Goal: Task Accomplishment & Management: Complete application form

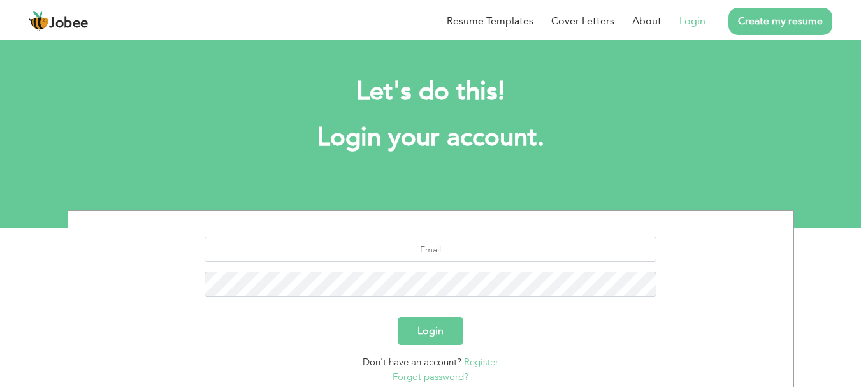
click at [690, 27] on link "Login" at bounding box center [693, 20] width 26 height 15
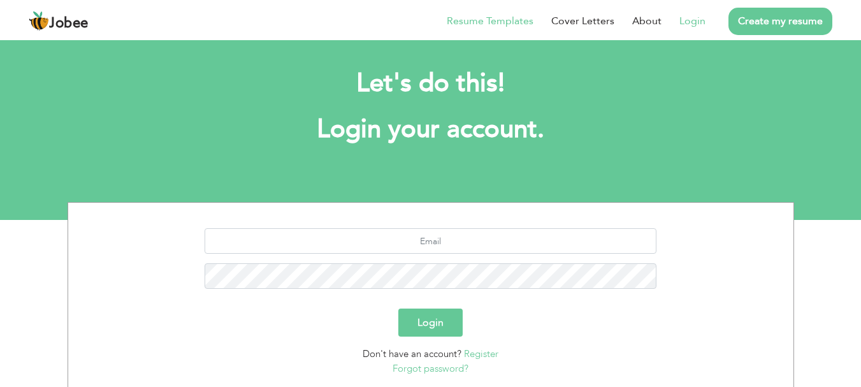
scroll to position [97, 0]
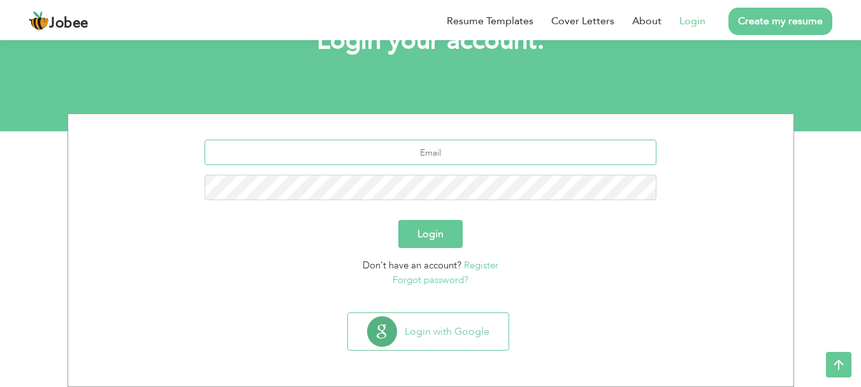
click at [443, 158] on input "text" at bounding box center [431, 152] width 452 height 25
type input "R"
click at [489, 266] on link "Register" at bounding box center [481, 265] width 34 height 13
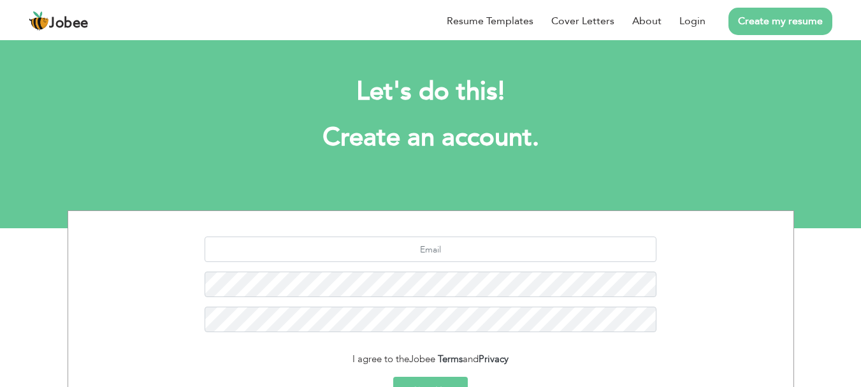
scroll to position [127, 0]
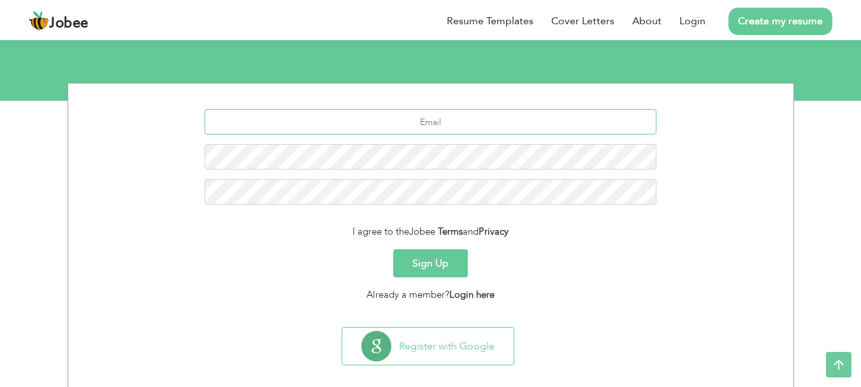
click at [416, 122] on input "text" at bounding box center [431, 121] width 452 height 25
type input "R"
type input "romanmuhammad59@123"
click at [393, 249] on button "Sign Up" at bounding box center [430, 263] width 75 height 28
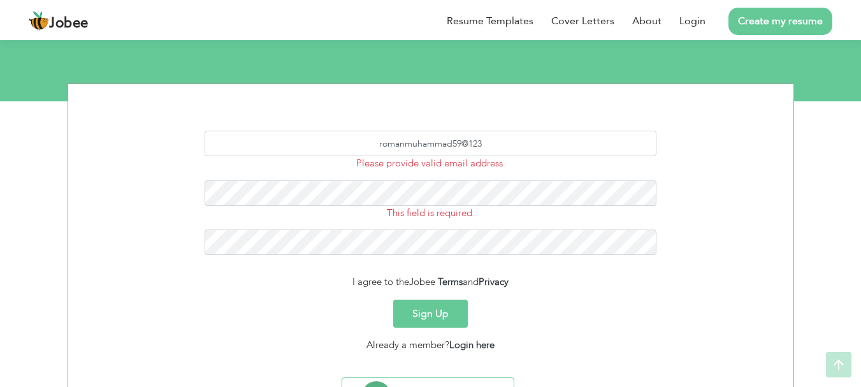
scroll to position [127, 0]
click at [490, 143] on input "romanmuhammad59@123" at bounding box center [431, 142] width 452 height 25
type input "[EMAIL_ADDRESS][DOMAIN_NAME]"
click at [393, 299] on button "Sign Up" at bounding box center [430, 313] width 75 height 28
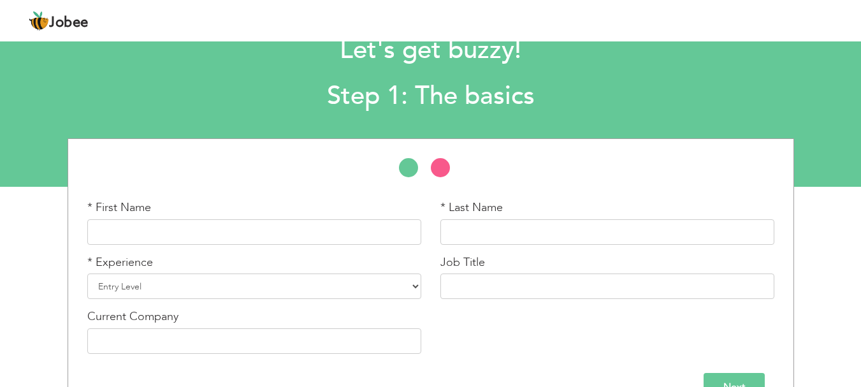
scroll to position [64, 0]
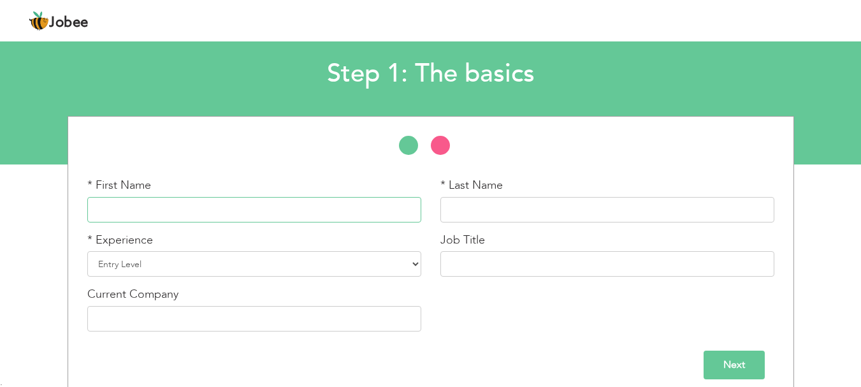
click at [297, 203] on input "text" at bounding box center [254, 209] width 334 height 25
type input "[DEMOGRAPHIC_DATA]"
type input "Roman"
click at [272, 268] on select "Entry Level Less than 1 Year 1 Year 2 Years 3 Years 4 Years 5 Years 6 Years 7 Y…" at bounding box center [254, 263] width 334 height 25
select select "10"
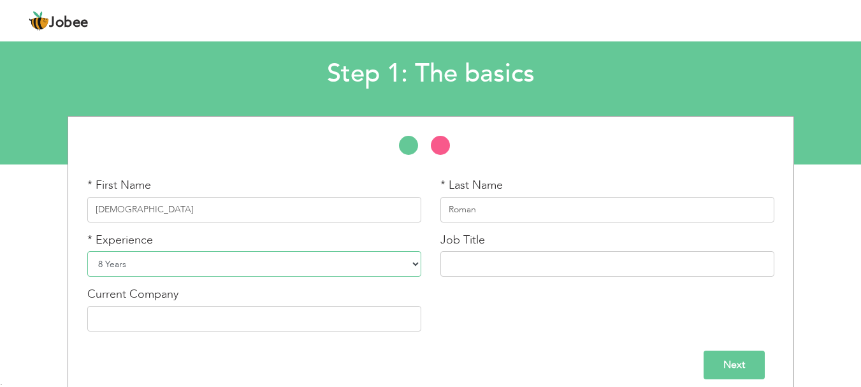
click at [87, 251] on select "Entry Level Less than 1 Year 1 Year 2 Years 3 Years 4 Years 5 Years 6 Years 7 Y…" at bounding box center [254, 263] width 334 height 25
click at [504, 256] on input "text" at bounding box center [607, 263] width 334 height 25
type input "B"
type input "D"
type input "s"
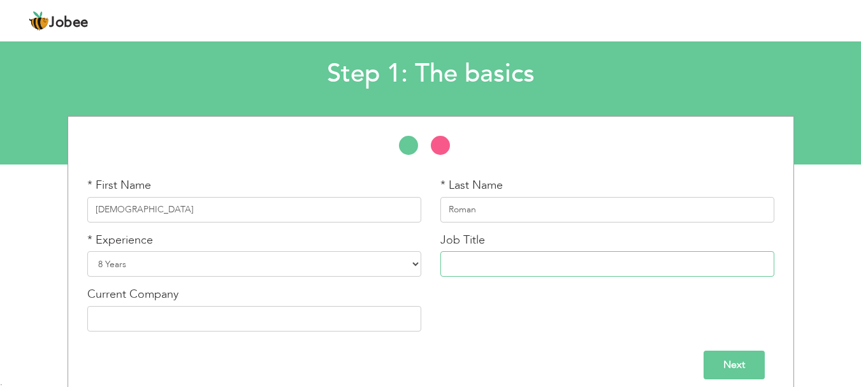
type input "s"
type input "Sr Buisness Development Executive"
click at [479, 261] on input "Sr Buisness Development Executive" at bounding box center [607, 263] width 334 height 25
click at [318, 323] on input "Limelite Entertainment" at bounding box center [254, 318] width 334 height 25
type input "Limelite Entertainment & Marketing Soultion"
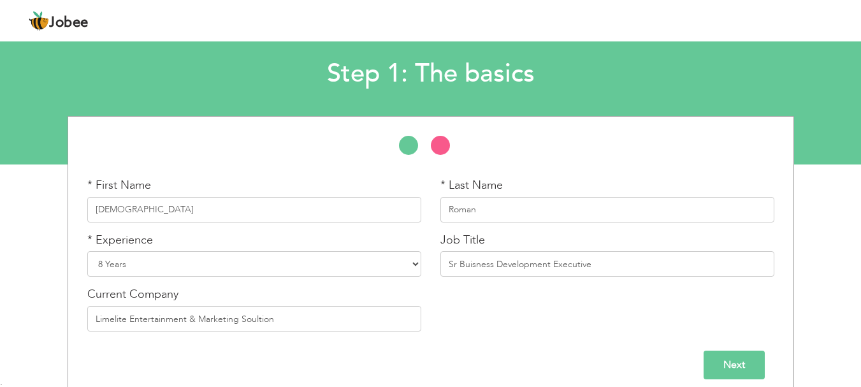
click at [741, 354] on input "Next" at bounding box center [734, 365] width 61 height 29
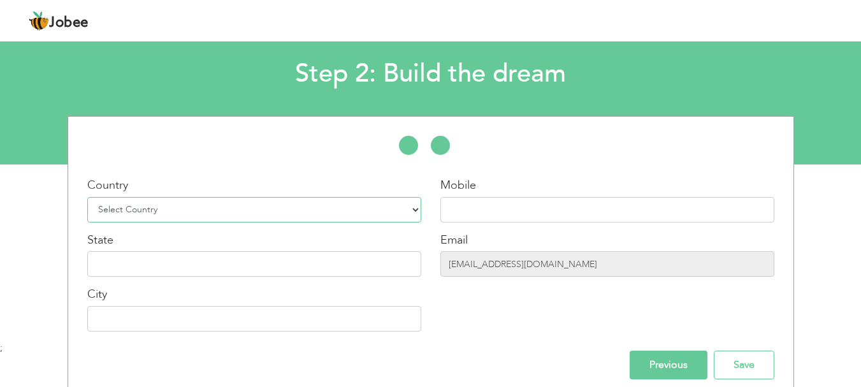
click at [272, 205] on select "Select Country Afghanistan Albania Algeria American Samoa Andorra Angola Anguil…" at bounding box center [254, 209] width 334 height 25
select select "166"
click at [87, 197] on select "Select Country Afghanistan Albania Algeria American Samoa Andorra Angola Anguil…" at bounding box center [254, 209] width 334 height 25
type input "Sindh"
type input "[GEOGRAPHIC_DATA]"
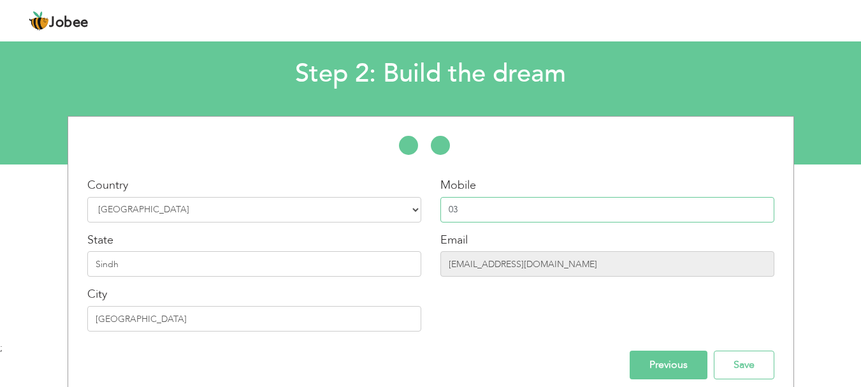
type input "0"
type input "03030116731"
click at [741, 363] on input "Save" at bounding box center [744, 365] width 61 height 29
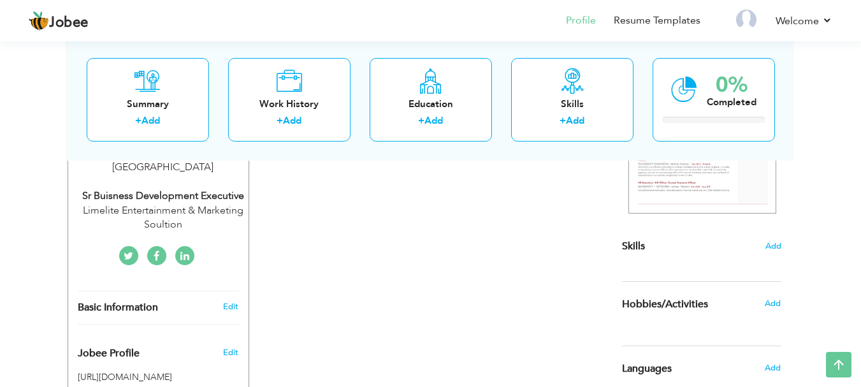
scroll to position [273, 0]
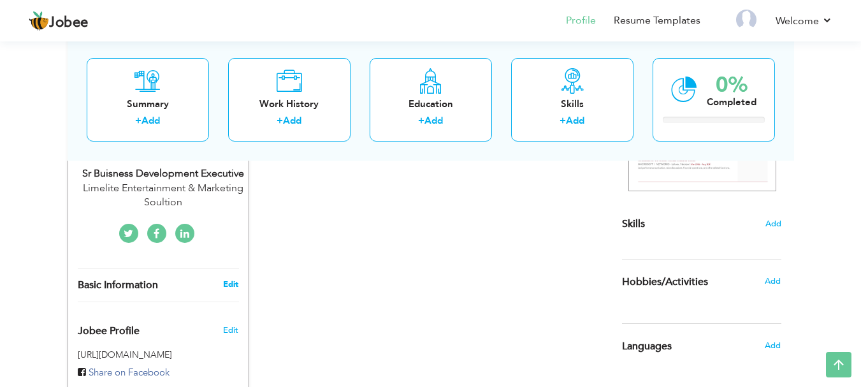
click at [225, 279] on link "Edit" at bounding box center [230, 284] width 15 height 11
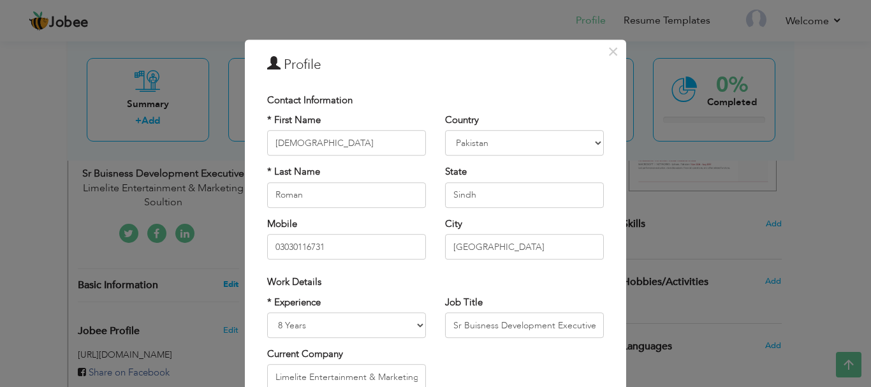
click at [225, 270] on div "× Profile Contact Information * First Name Muhammad * Last Name Roman" at bounding box center [435, 193] width 871 height 387
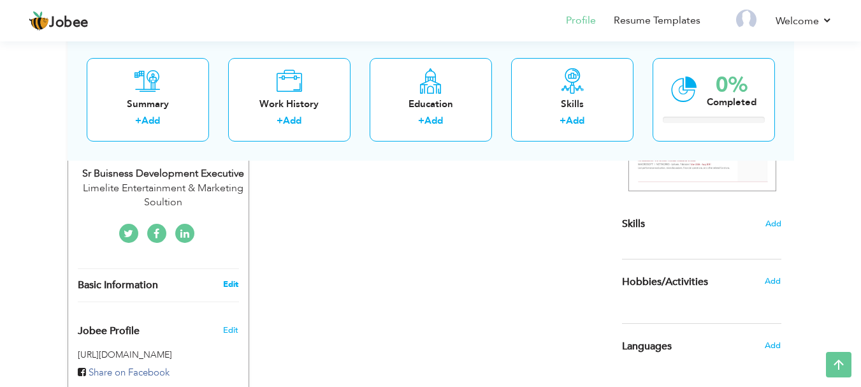
click at [235, 279] on link "Edit" at bounding box center [230, 284] width 15 height 11
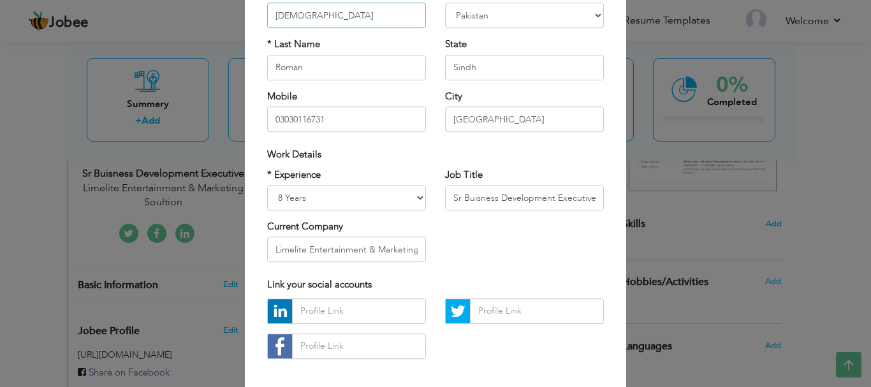
scroll to position [186, 0]
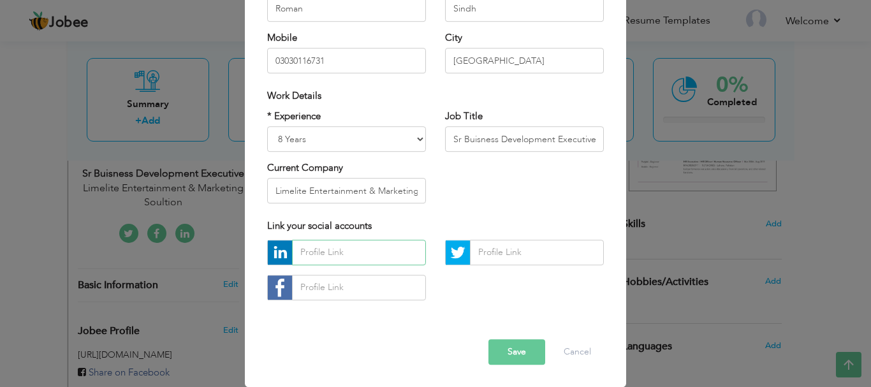
click at [384, 251] on input "text" at bounding box center [359, 252] width 134 height 25
paste input "[URL][DOMAIN_NAME]"
type input "[URL][DOMAIN_NAME]"
click at [503, 351] on button "Save" at bounding box center [516, 351] width 57 height 25
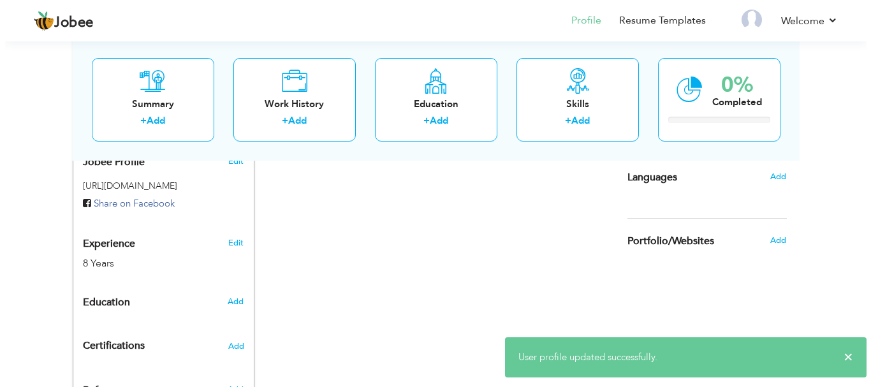
scroll to position [465, 0]
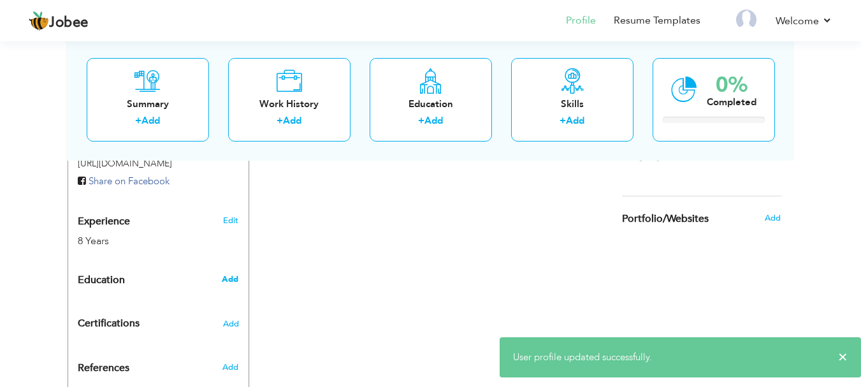
click at [226, 273] on span "Add" at bounding box center [230, 278] width 17 height 11
radio input "true"
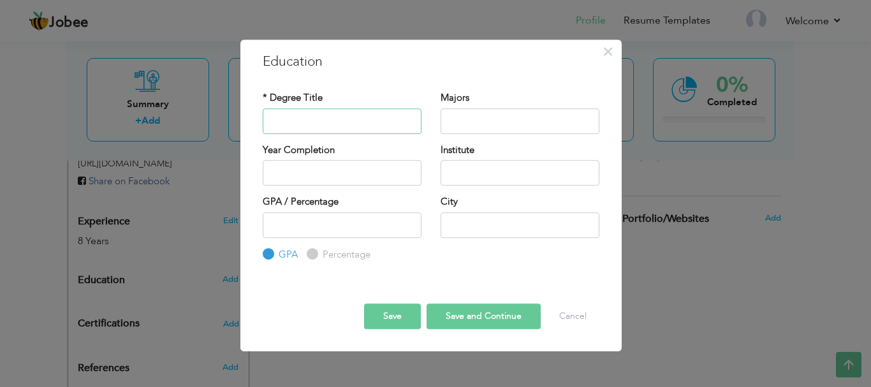
click at [358, 124] on input "text" at bounding box center [342, 120] width 159 height 25
type input "Intermediate"
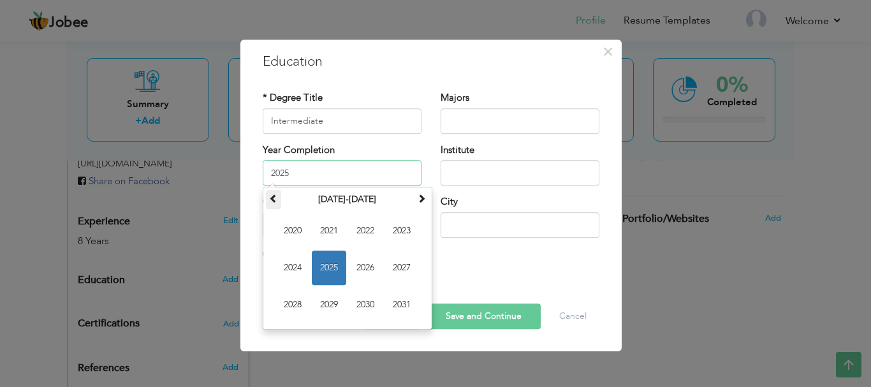
click at [273, 206] on th at bounding box center [273, 199] width 15 height 19
click at [299, 298] on span "2018" at bounding box center [292, 304] width 34 height 34
type input "2018"
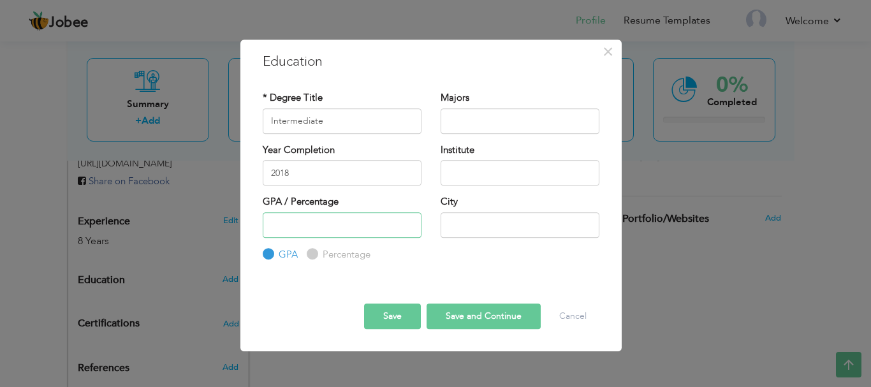
click at [375, 219] on input "number" at bounding box center [342, 224] width 159 height 25
click at [319, 251] on label "Percentage" at bounding box center [344, 254] width 51 height 13
click at [315, 251] on input "Percentage" at bounding box center [311, 254] width 8 height 8
radio input "true"
click at [322, 222] on input "number" at bounding box center [342, 224] width 159 height 25
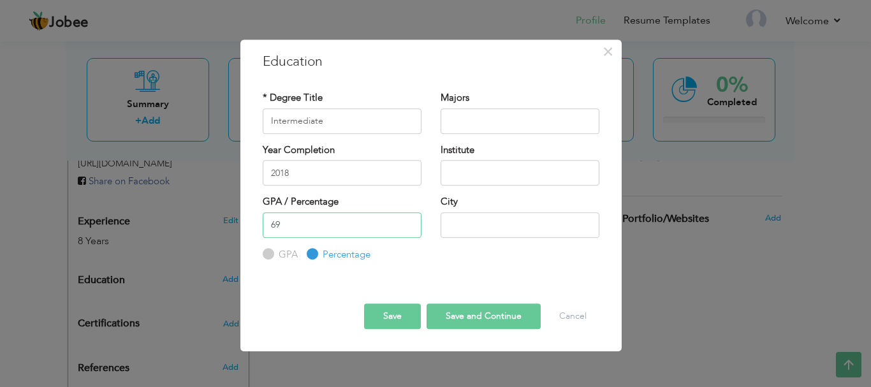
type input "69"
click at [469, 229] on input "text" at bounding box center [519, 224] width 159 height 25
type input "Peshawar"
click at [527, 178] on input "text" at bounding box center [519, 172] width 159 height 25
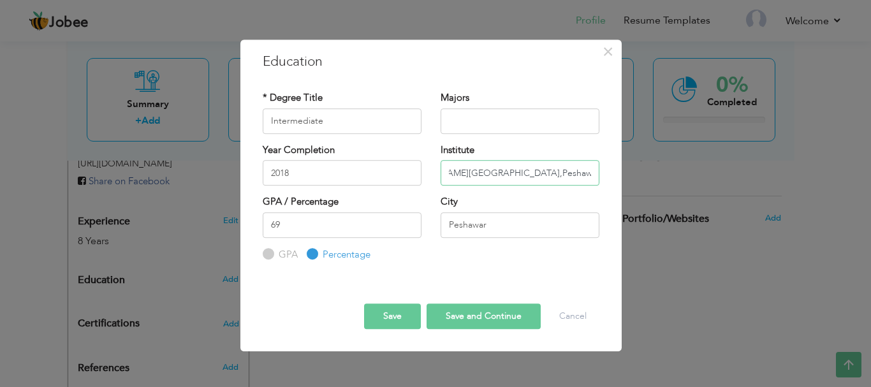
type input "Edwards College,Peshawar Khyber pakhtun khua"
click at [396, 316] on button "Save" at bounding box center [392, 315] width 57 height 25
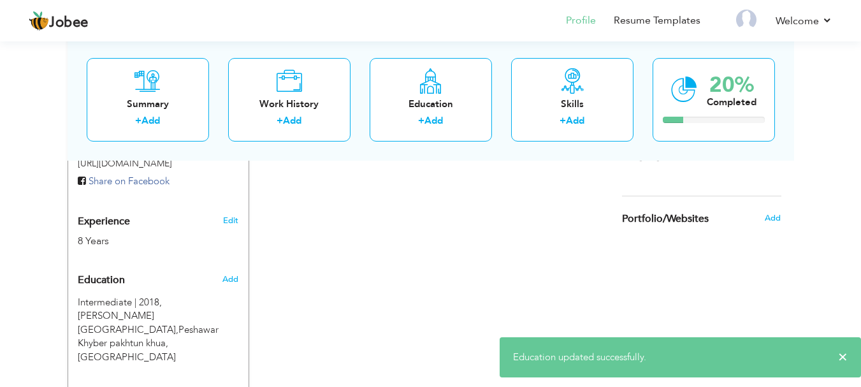
scroll to position [572, 0]
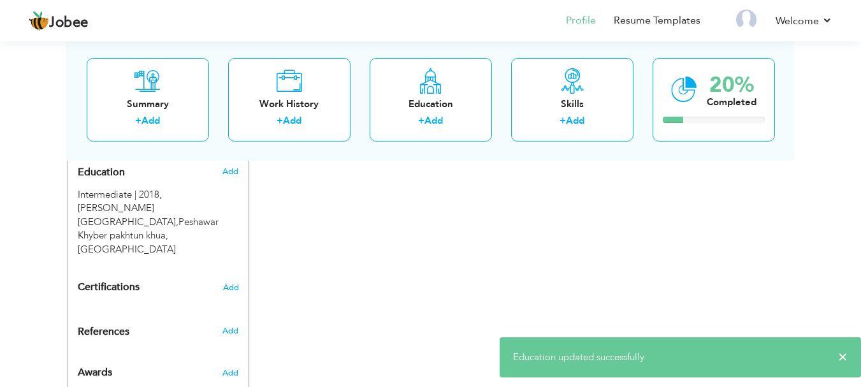
click at [222, 282] on h4 "Certifications Add" at bounding box center [158, 287] width 161 height 11
click at [231, 283] on span "Add" at bounding box center [230, 287] width 17 height 9
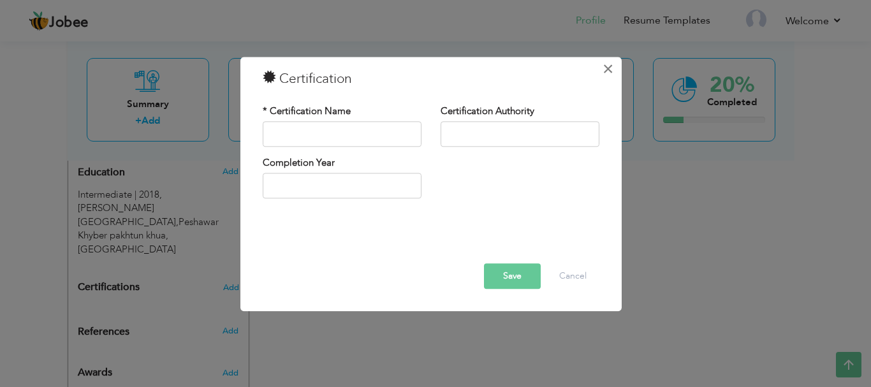
click at [603, 66] on span "×" at bounding box center [607, 68] width 11 height 23
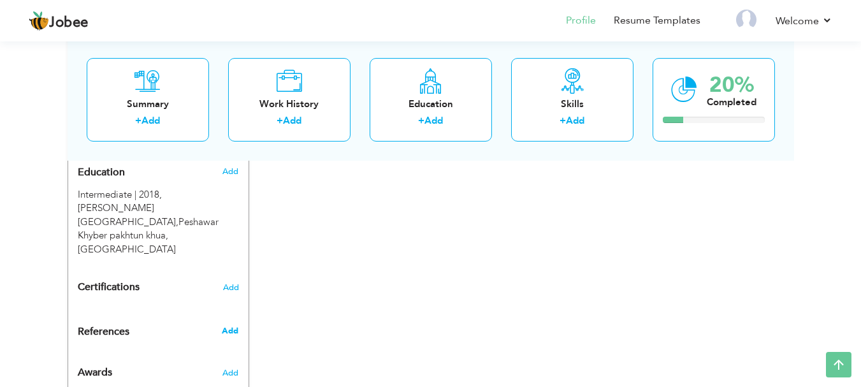
click at [236, 325] on span "Add" at bounding box center [230, 330] width 17 height 11
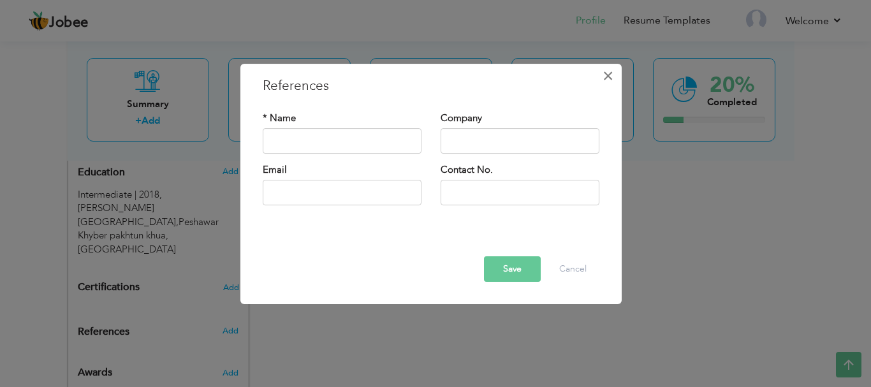
click at [613, 75] on span "×" at bounding box center [607, 75] width 11 height 23
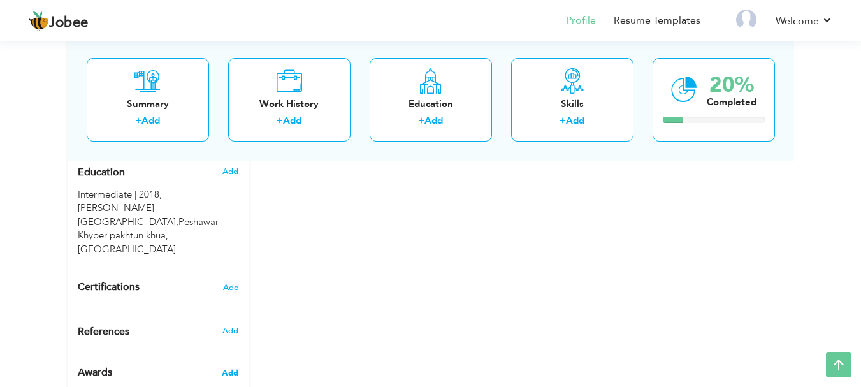
click at [231, 367] on span "Add" at bounding box center [230, 372] width 17 height 11
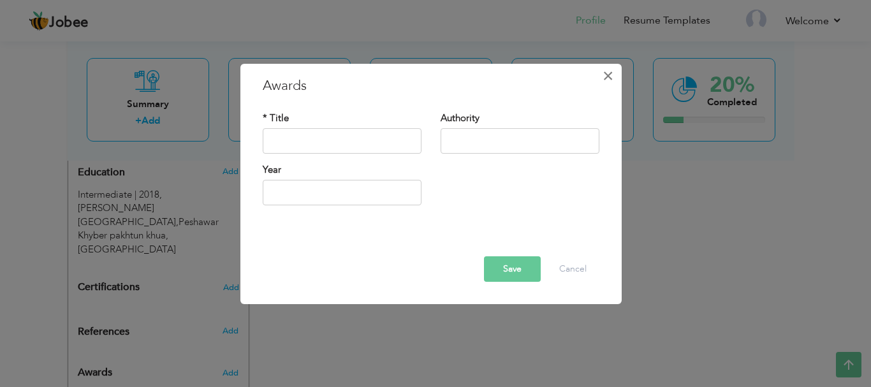
click at [611, 71] on span "×" at bounding box center [607, 75] width 11 height 23
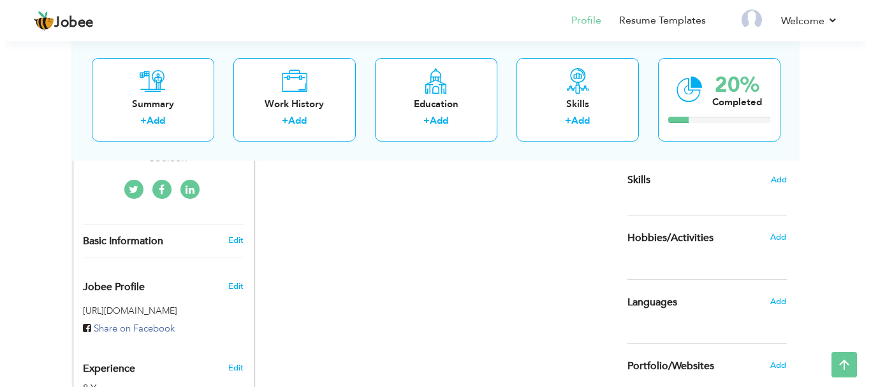
scroll to position [190, 0]
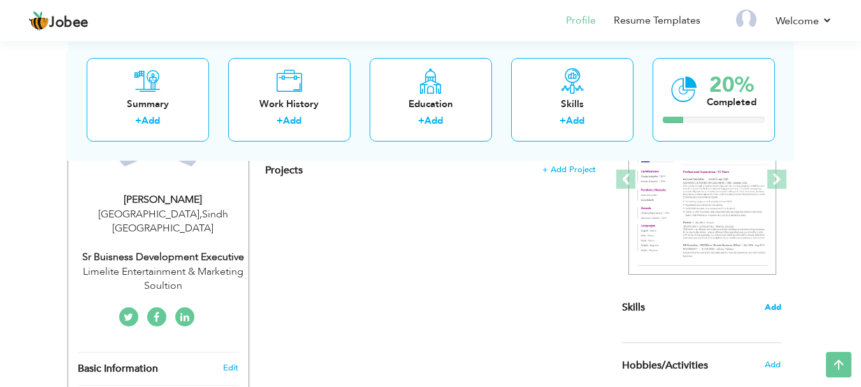
click at [771, 313] on span "Add" at bounding box center [773, 308] width 17 height 12
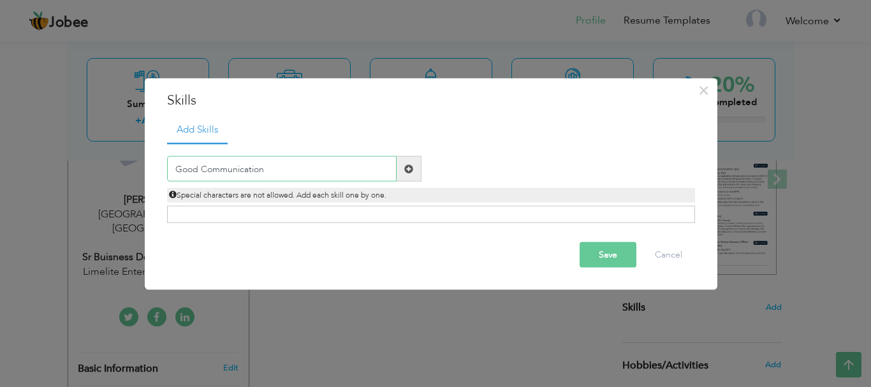
type input "Good Communication"
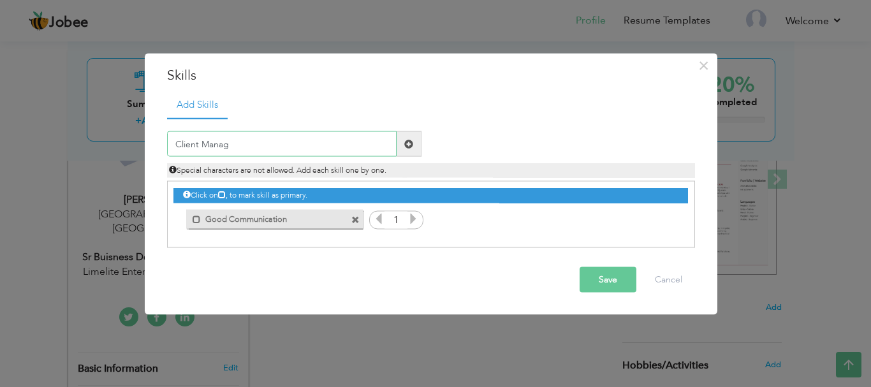
type input "Client Manage"
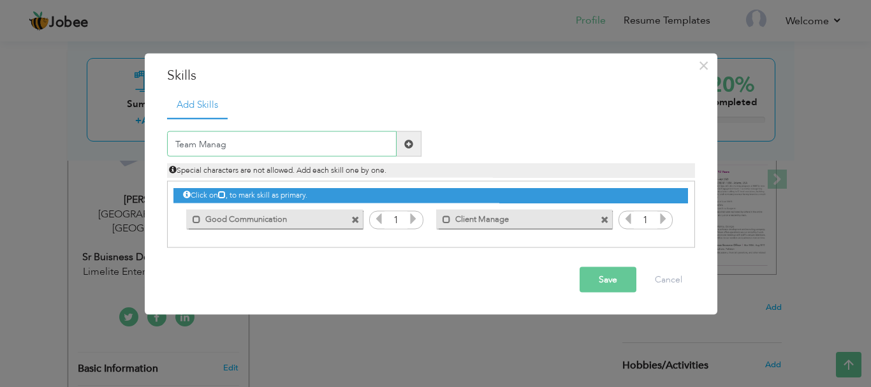
type input "Team Manage"
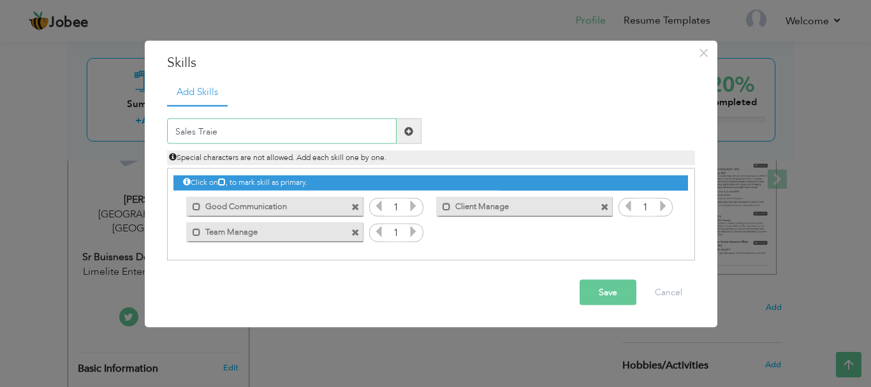
type input "Sales Traier"
click at [576, 228] on label "Sales Traier" at bounding box center [515, 230] width 129 height 16
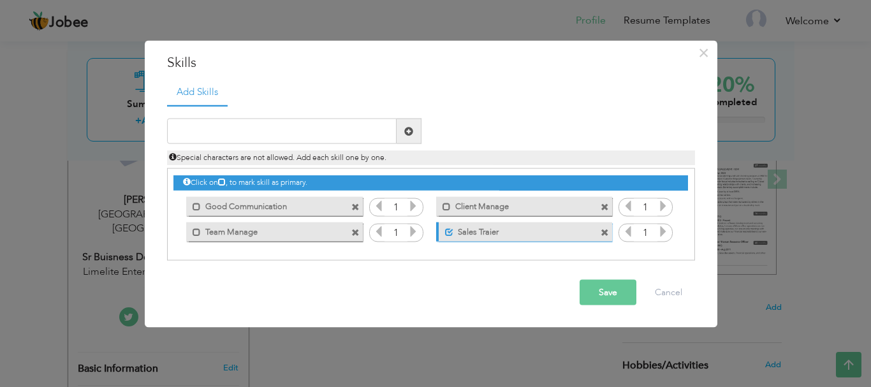
click at [576, 228] on label "Sales Traier" at bounding box center [516, 230] width 127 height 16
click at [561, 232] on label "Sales Traier" at bounding box center [515, 230] width 129 height 16
click at [580, 234] on div "Unmark as primary skill. Sales Traier" at bounding box center [524, 231] width 176 height 19
click at [604, 234] on span at bounding box center [604, 232] width 8 height 8
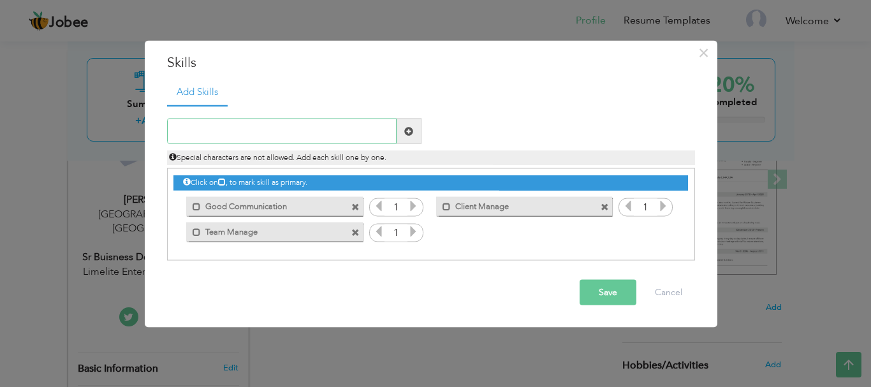
click at [322, 122] on input "text" at bounding box center [281, 131] width 229 height 25
type input "Sales Trainer"
type input "Sales Closing"
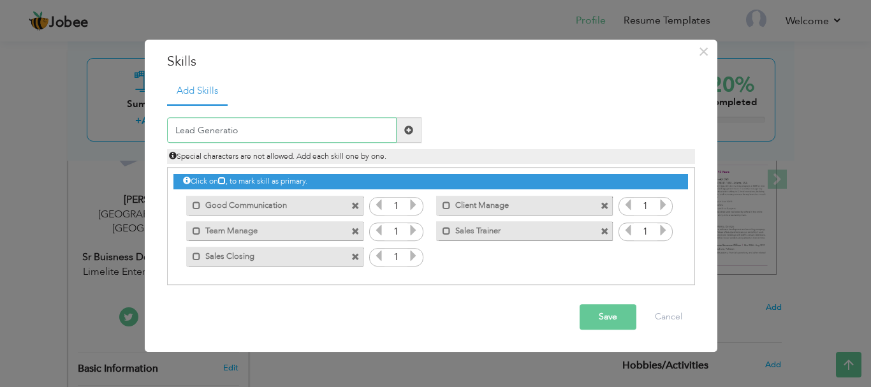
type input "Lead Generation"
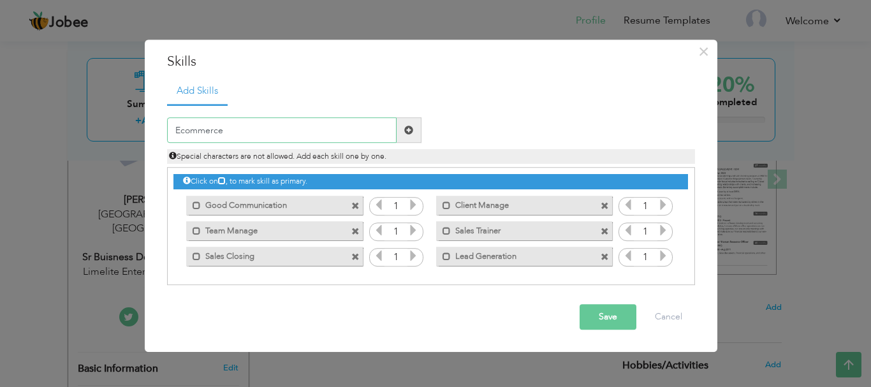
type input "E commerce"
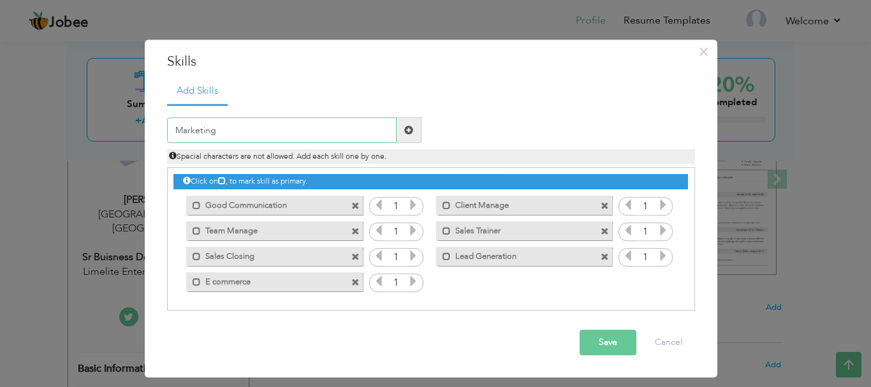
type input "Marketing"
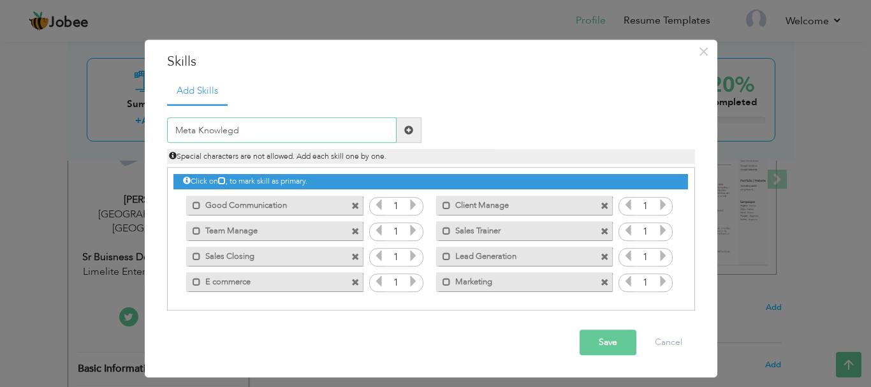
type input "Meta Knowlegde"
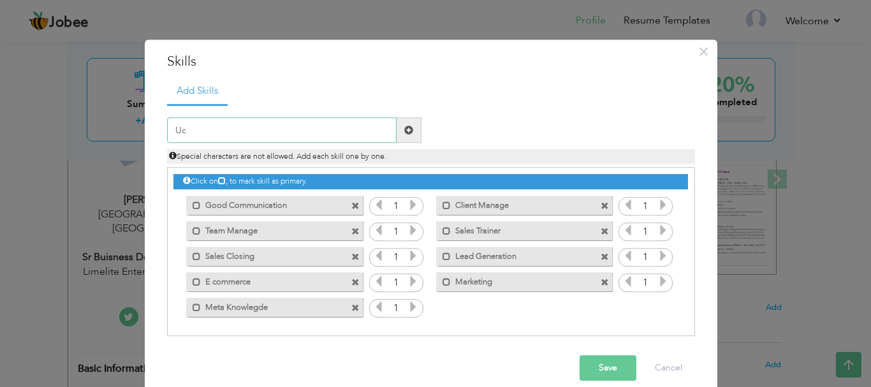
type input "U"
type input "UGC Creator"
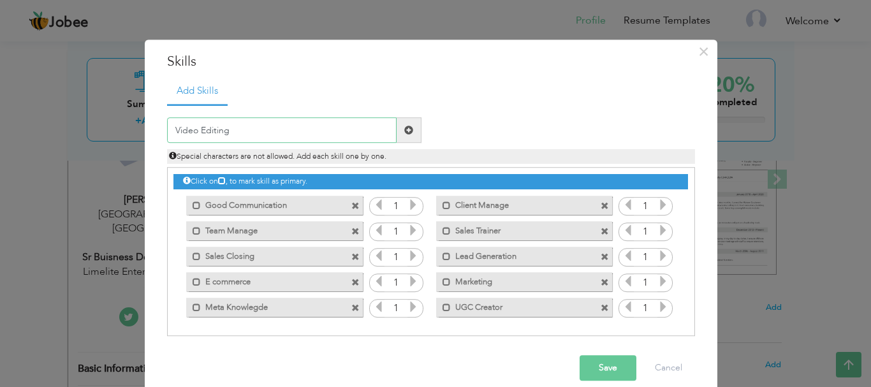
type input "Video Editing"
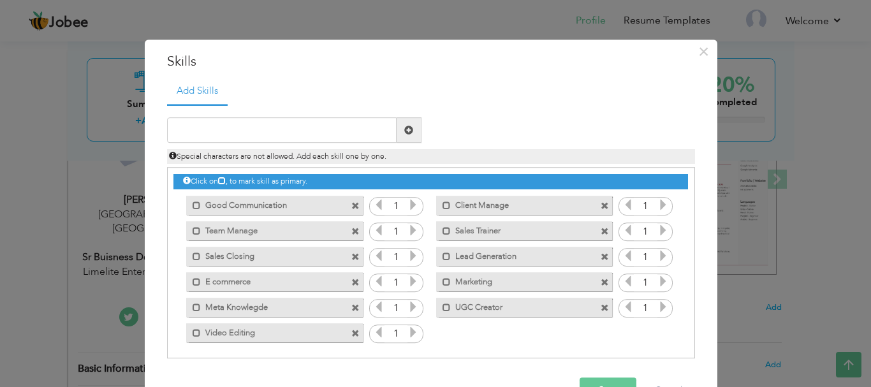
click at [252, 115] on div "Duplicate entry" at bounding box center [431, 231] width 528 height 255
click at [238, 129] on input "text" at bounding box center [281, 130] width 229 height 25
type input "X"
type input "Capcut pro Expertise"
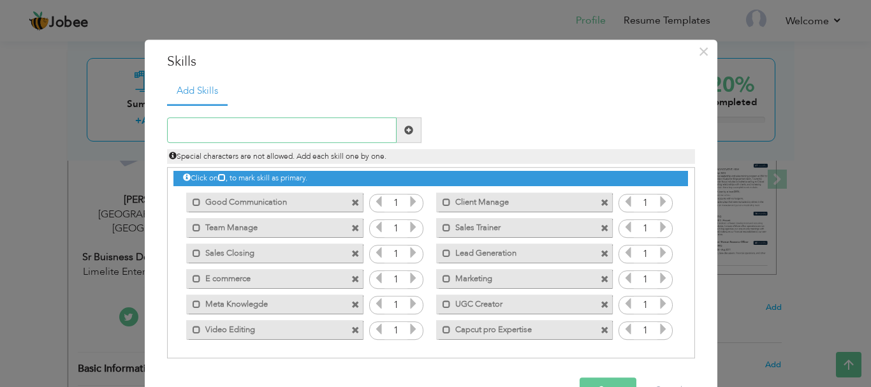
scroll to position [39, 0]
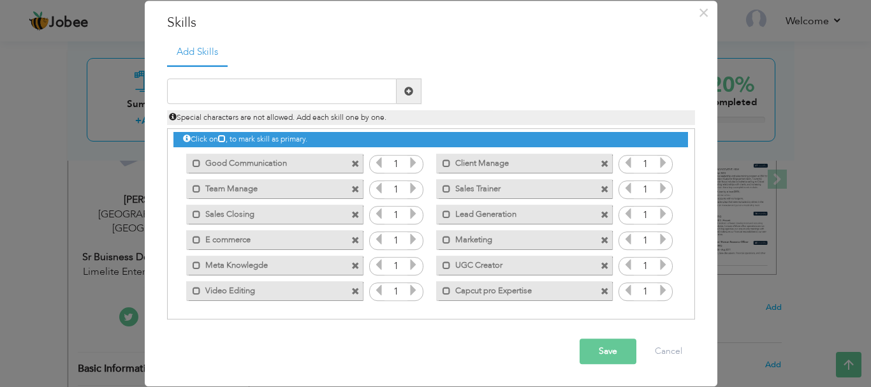
click at [612, 354] on button "Save" at bounding box center [607, 351] width 57 height 25
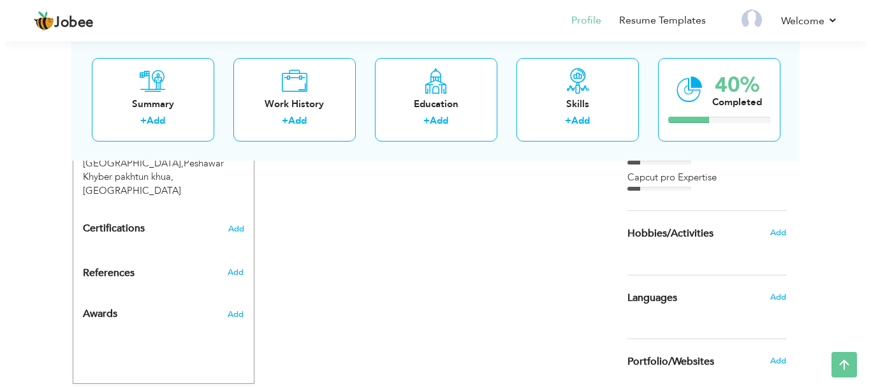
scroll to position [636, 0]
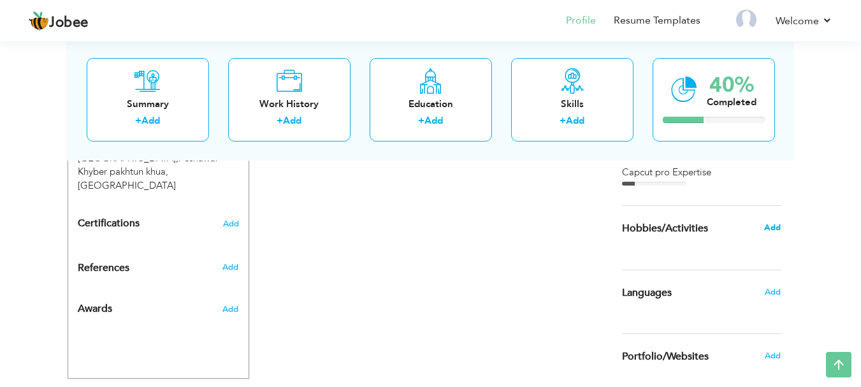
click at [767, 231] on span "Add" at bounding box center [772, 227] width 17 height 11
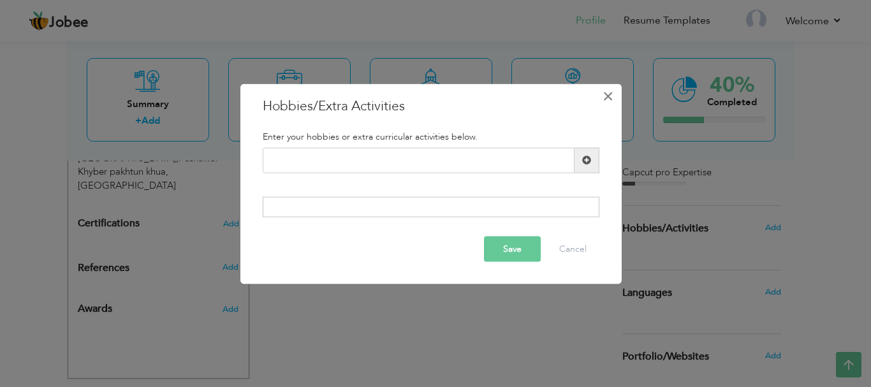
click at [608, 106] on span "×" at bounding box center [607, 95] width 11 height 23
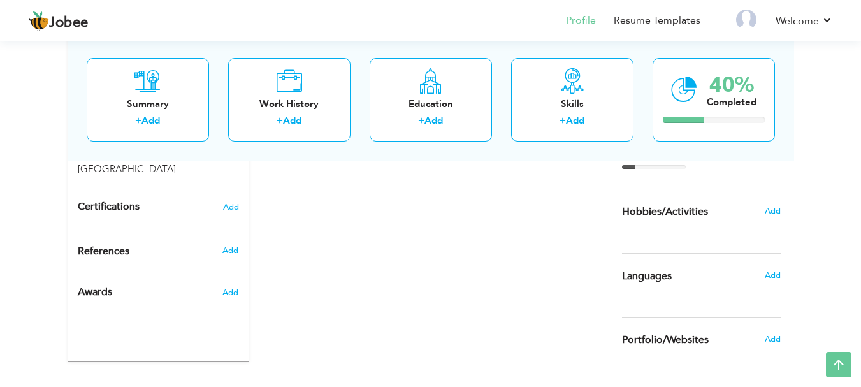
scroll to position [682, 0]
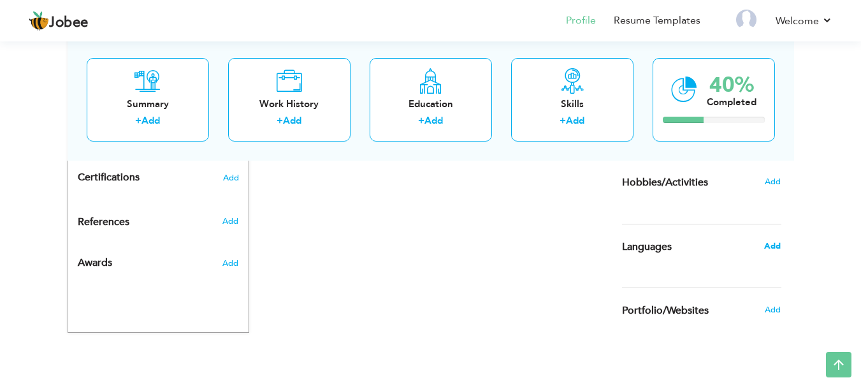
click at [777, 244] on span "Add" at bounding box center [772, 245] width 17 height 11
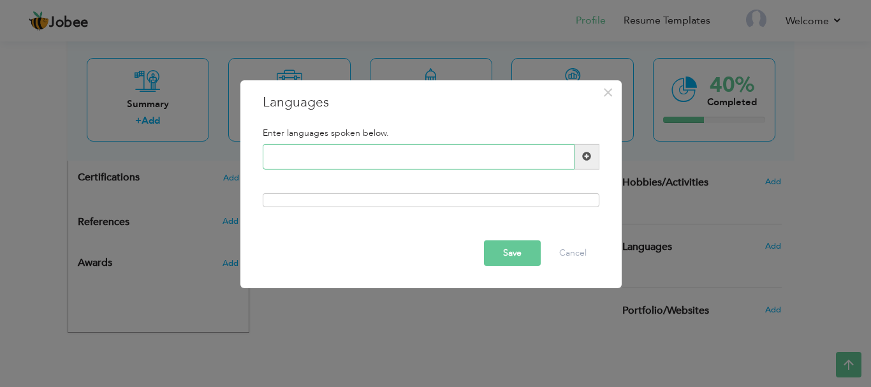
click at [440, 149] on input "text" at bounding box center [419, 156] width 312 height 25
type input "L"
type input "P"
type input "English"
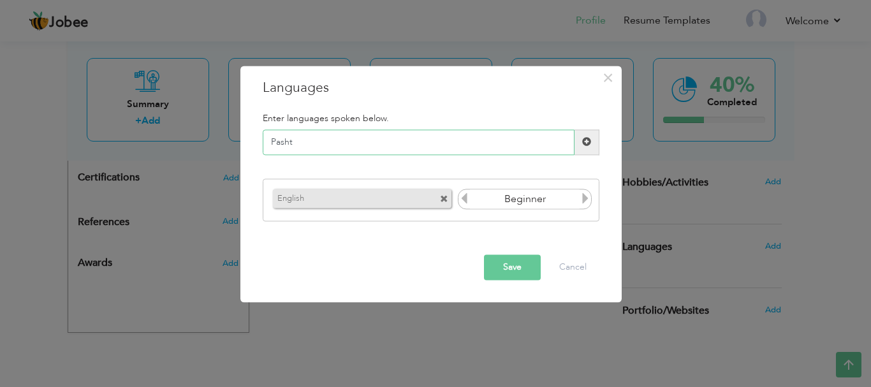
type input "Pashto"
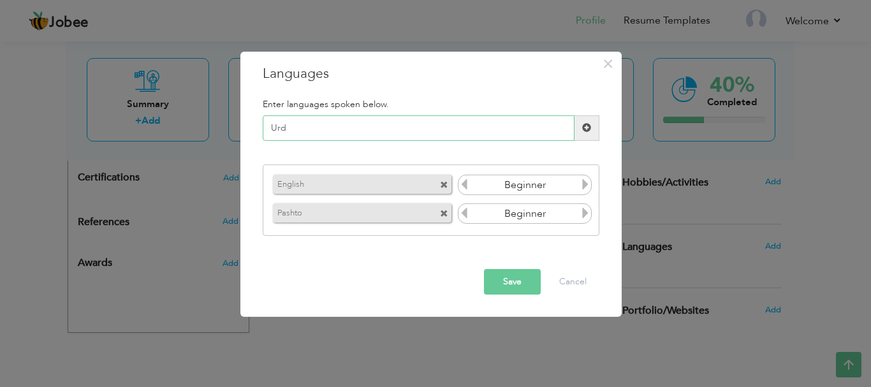
type input "Urdu"
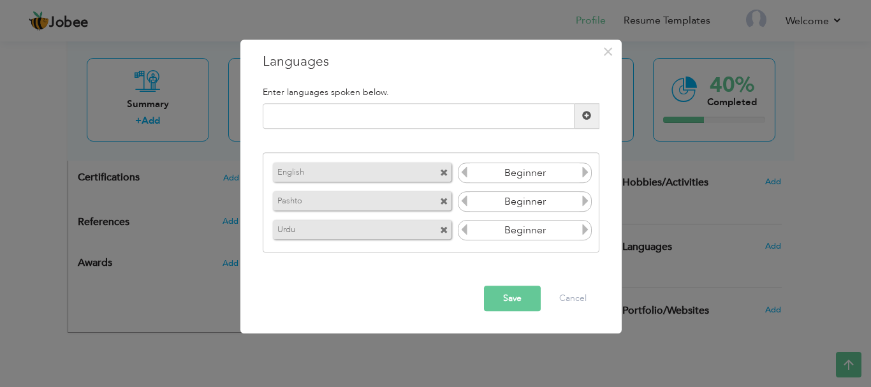
click at [582, 174] on icon at bounding box center [584, 172] width 11 height 11
click at [586, 170] on icon at bounding box center [584, 172] width 11 height 11
click at [456, 173] on div "English" at bounding box center [364, 172] width 188 height 25
click at [462, 173] on icon at bounding box center [463, 172] width 11 height 11
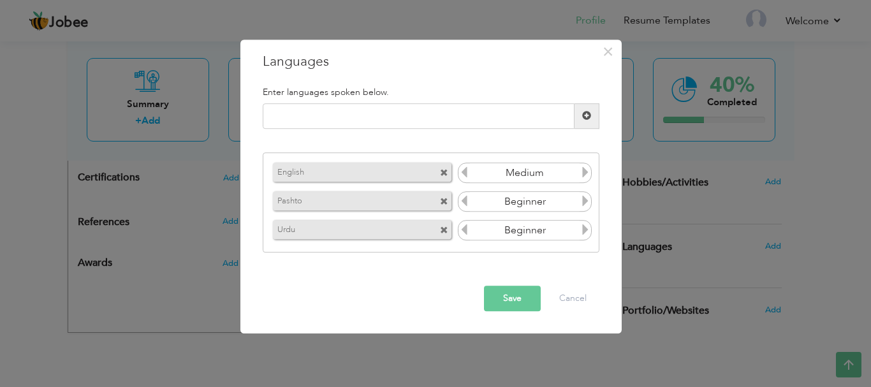
click at [462, 170] on icon at bounding box center [463, 172] width 11 height 11
click at [585, 170] on icon at bounding box center [584, 172] width 11 height 11
click at [464, 173] on icon at bounding box center [463, 172] width 11 height 11
click at [585, 206] on icon at bounding box center [584, 201] width 11 height 11
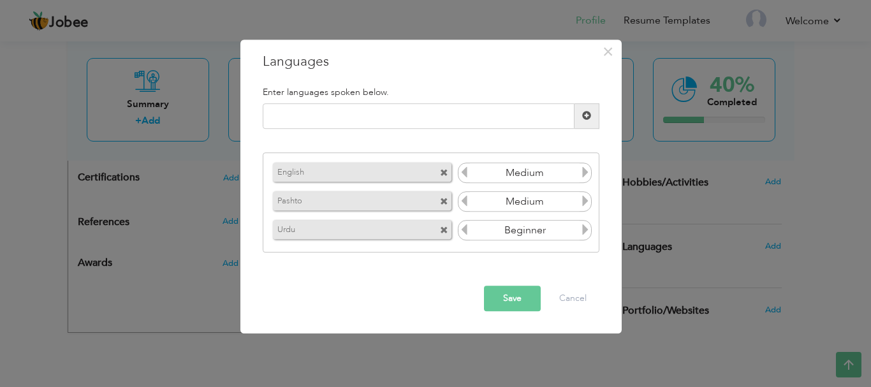
click at [585, 206] on icon at bounding box center [584, 201] width 11 height 11
click at [580, 234] on icon at bounding box center [584, 229] width 11 height 11
click at [466, 229] on icon at bounding box center [463, 229] width 11 height 11
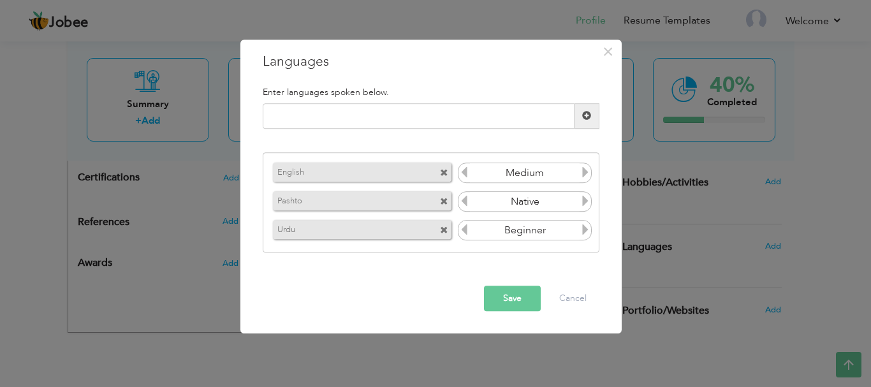
click at [583, 231] on icon at bounding box center [584, 229] width 11 height 11
click at [513, 300] on button "Save" at bounding box center [512, 298] width 57 height 25
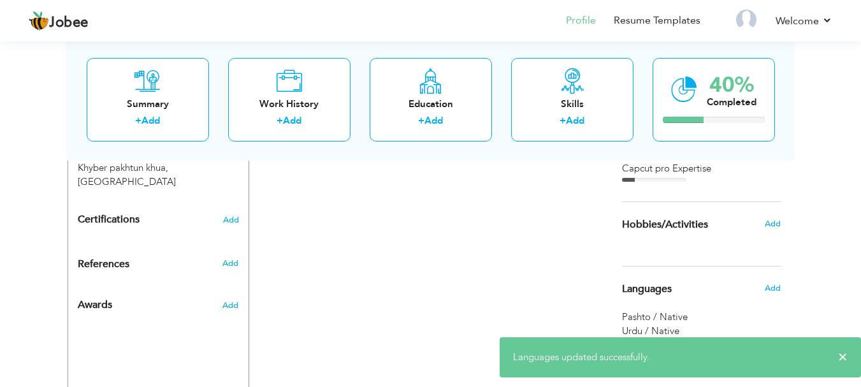
scroll to position [723, 0]
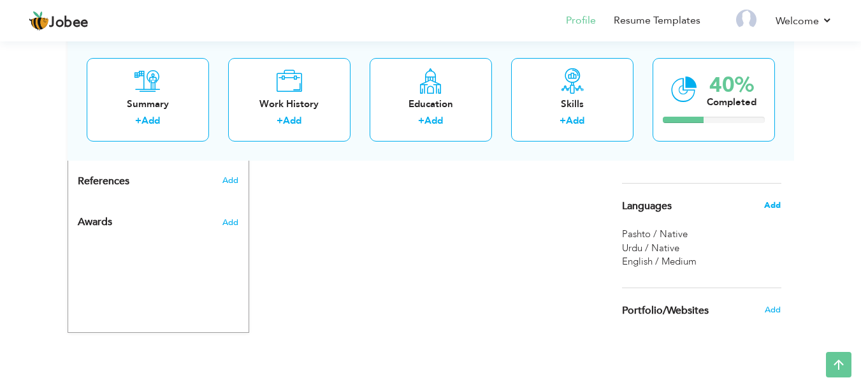
click at [773, 201] on span "Add" at bounding box center [772, 205] width 17 height 11
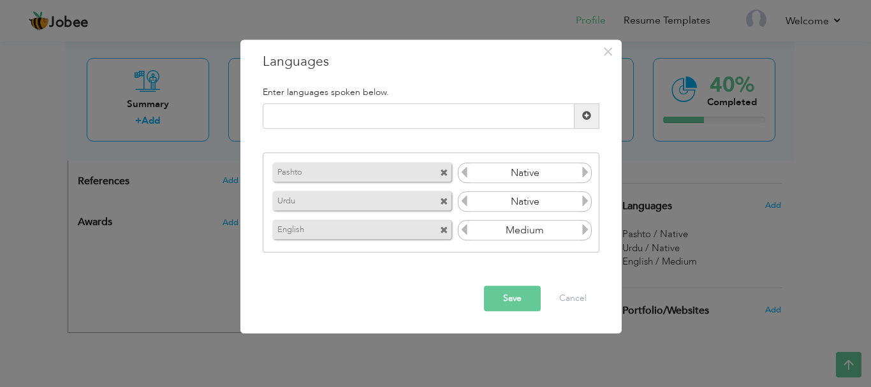
click at [463, 232] on icon at bounding box center [463, 229] width 11 height 11
click at [585, 235] on icon at bounding box center [584, 229] width 11 height 11
click at [466, 231] on icon at bounding box center [463, 229] width 11 height 11
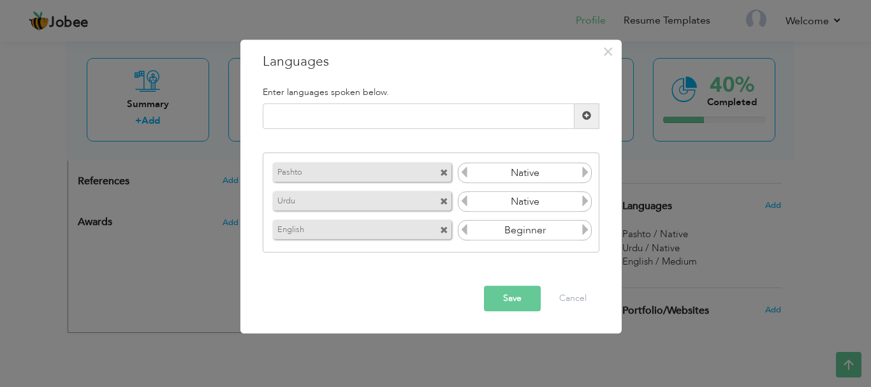
click at [578, 235] on input "Medium" at bounding box center [525, 230] width 110 height 19
click at [582, 235] on icon at bounding box center [584, 229] width 11 height 11
click at [467, 170] on icon at bounding box center [463, 172] width 11 height 11
click at [456, 172] on div "Pashto" at bounding box center [364, 172] width 188 height 25
click at [463, 172] on icon at bounding box center [463, 172] width 11 height 11
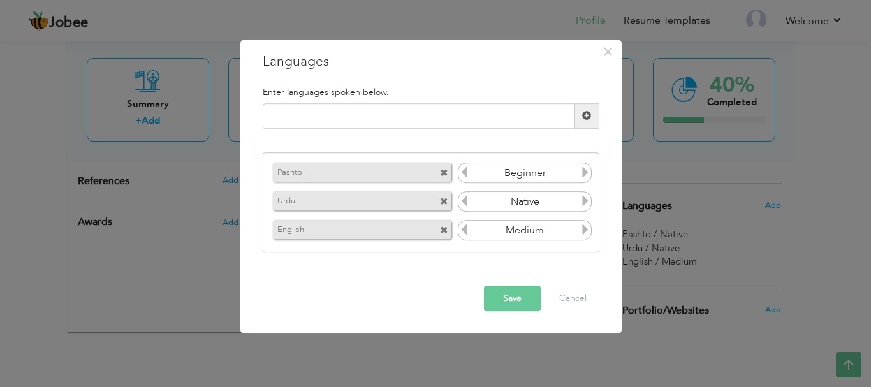
click at [590, 177] on icon at bounding box center [584, 172] width 11 height 11
click at [590, 178] on icon at bounding box center [584, 172] width 11 height 11
click at [524, 291] on button "Save" at bounding box center [512, 298] width 57 height 25
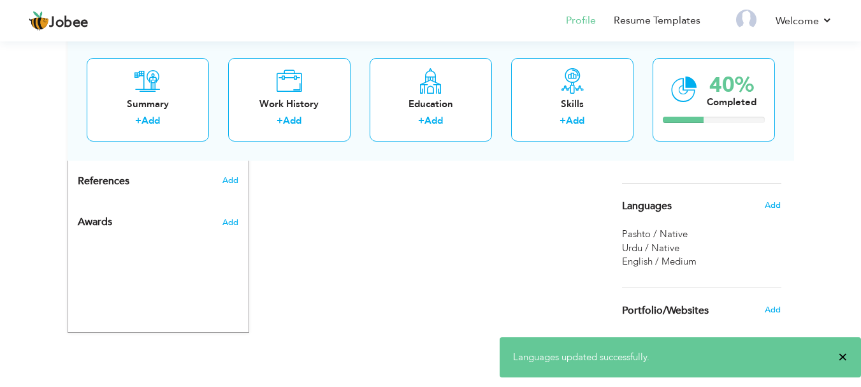
click at [846, 351] on span "×" at bounding box center [843, 357] width 10 height 13
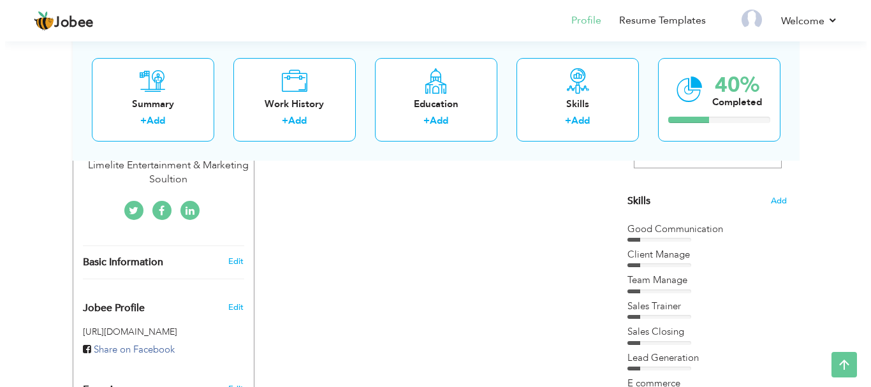
scroll to position [277, 0]
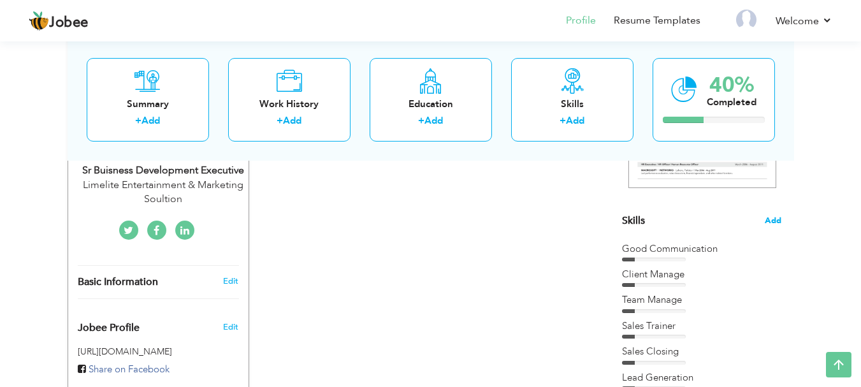
click at [773, 217] on span "Add" at bounding box center [773, 221] width 17 height 12
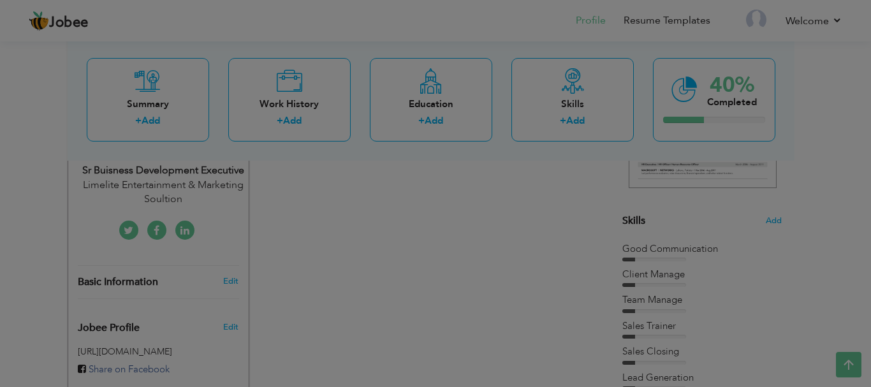
scroll to position [0, 0]
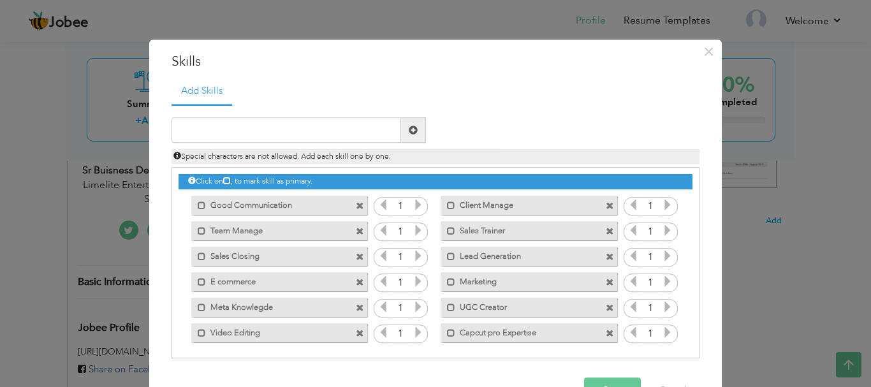
click at [418, 204] on div "1" at bounding box center [401, 206] width 54 height 19
click at [412, 205] on icon at bounding box center [417, 205] width 11 height 11
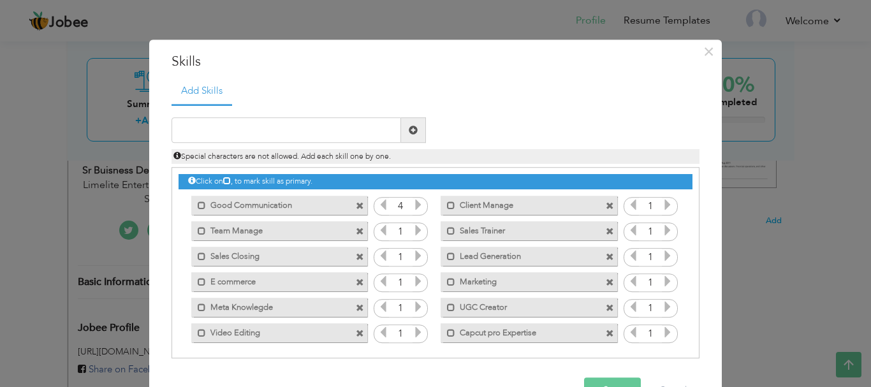
click at [412, 205] on icon at bounding box center [417, 205] width 11 height 11
click at [412, 257] on icon at bounding box center [417, 256] width 11 height 11
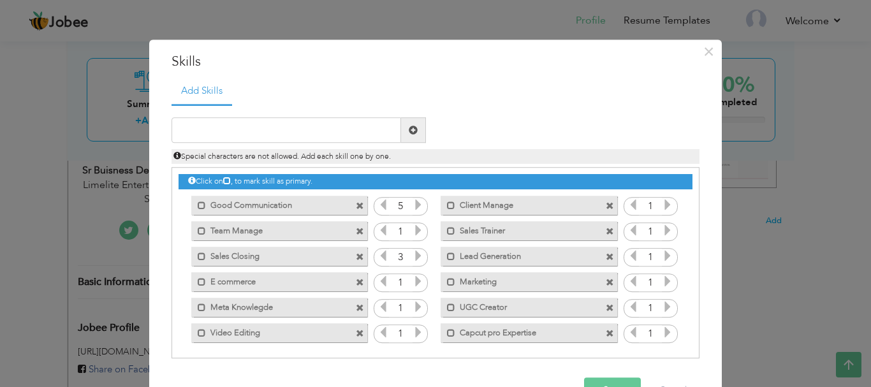
click at [412, 262] on icon at bounding box center [417, 256] width 11 height 11
click at [412, 235] on icon at bounding box center [417, 230] width 11 height 11
click at [412, 303] on icon at bounding box center [417, 307] width 11 height 11
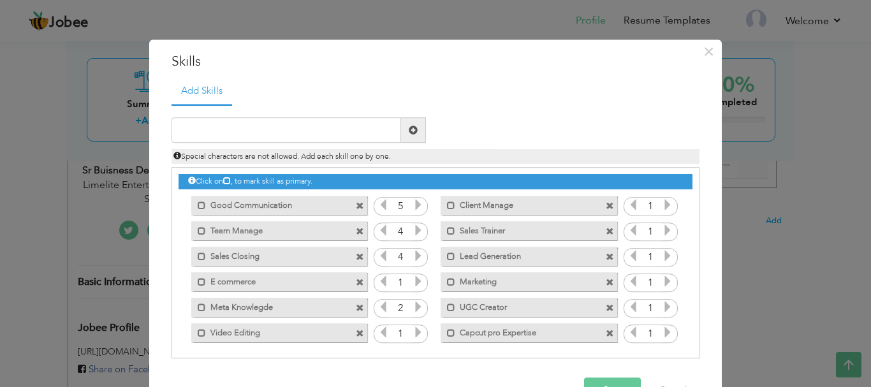
click at [412, 303] on icon at bounding box center [417, 307] width 11 height 11
click at [412, 336] on icon at bounding box center [417, 332] width 11 height 11
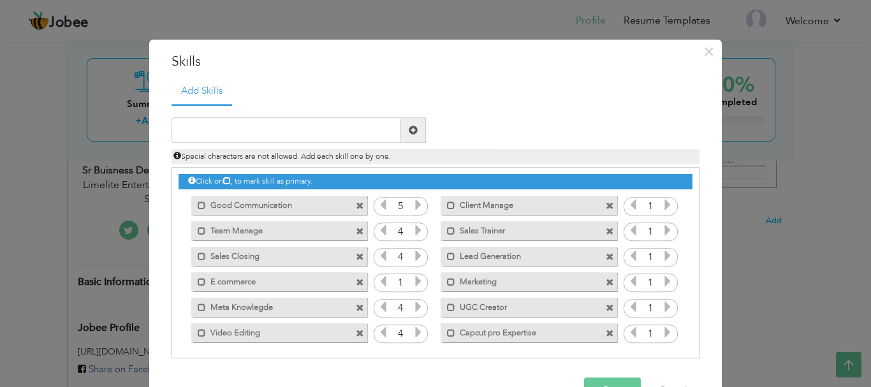
click at [377, 332] on icon at bounding box center [382, 332] width 11 height 11
click at [662, 335] on icon at bounding box center [667, 332] width 11 height 11
click at [662, 258] on icon at bounding box center [667, 256] width 11 height 11
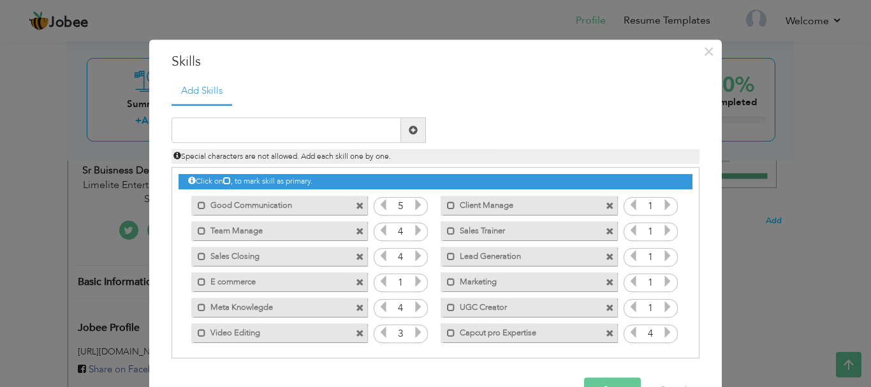
click at [662, 258] on icon at bounding box center [667, 256] width 11 height 11
click at [662, 232] on icon at bounding box center [667, 230] width 11 height 11
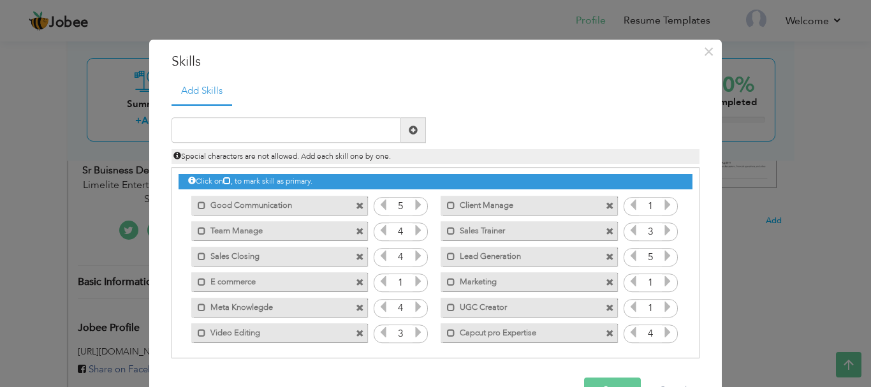
click at [662, 204] on icon at bounding box center [667, 205] width 11 height 11
click at [662, 310] on icon at bounding box center [667, 307] width 11 height 11
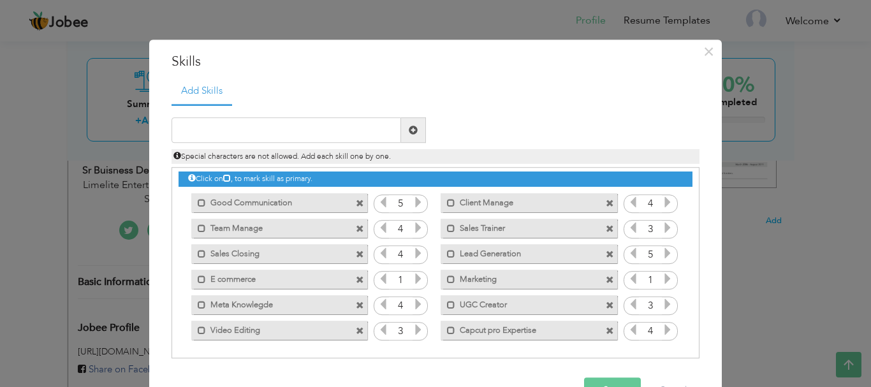
scroll to position [3, 0]
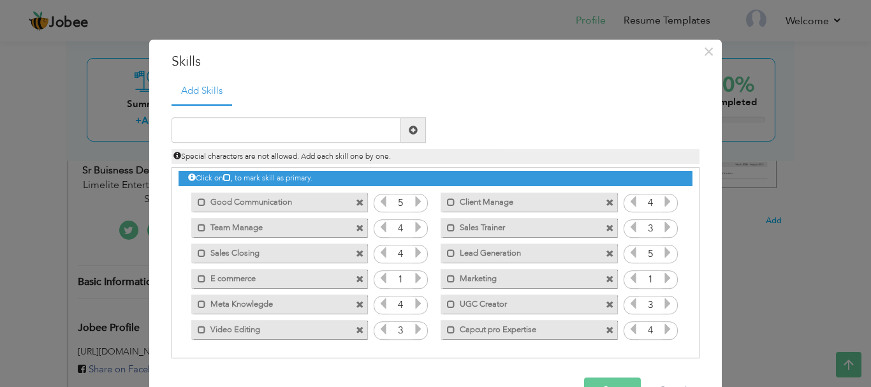
click at [613, 379] on button "Save" at bounding box center [612, 390] width 57 height 25
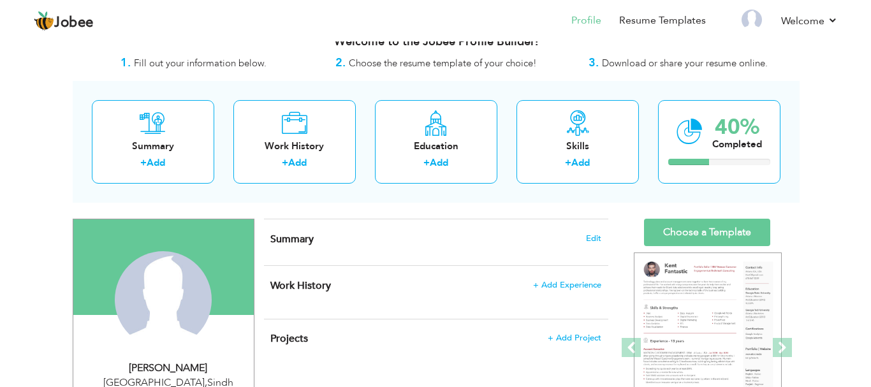
scroll to position [85, 0]
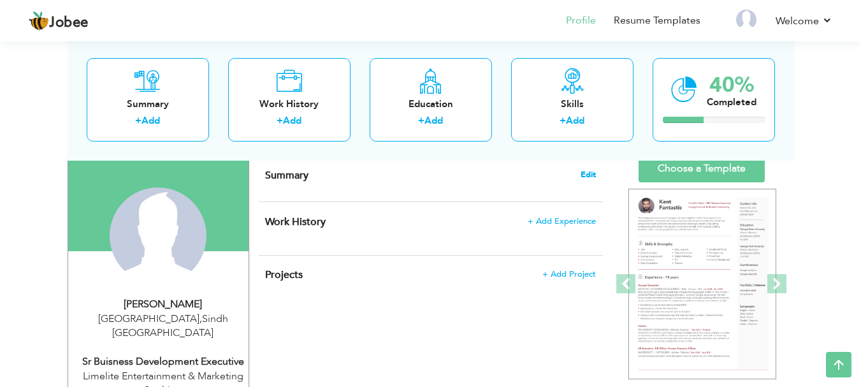
click at [587, 175] on span "Edit" at bounding box center [588, 174] width 15 height 9
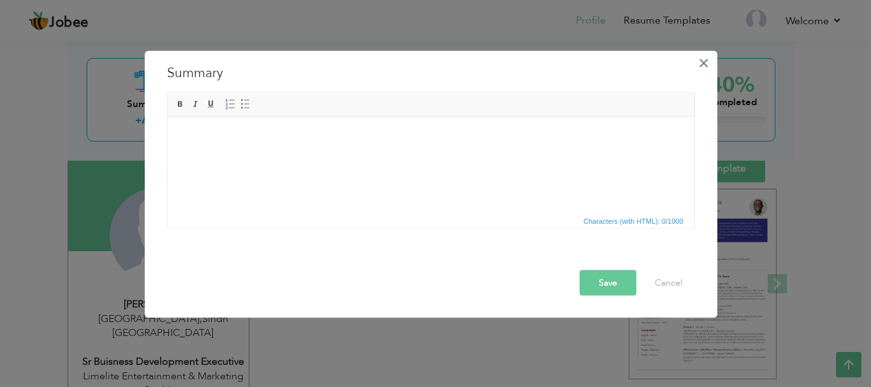
click at [701, 57] on span "×" at bounding box center [703, 62] width 11 height 23
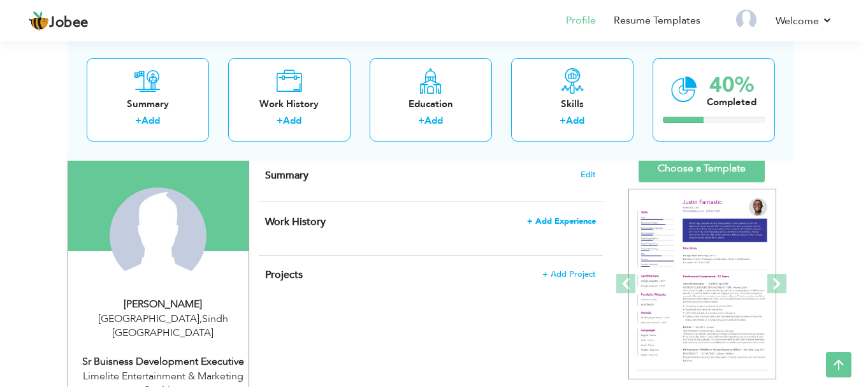
click at [567, 219] on span "+ Add Experience" at bounding box center [561, 221] width 69 height 9
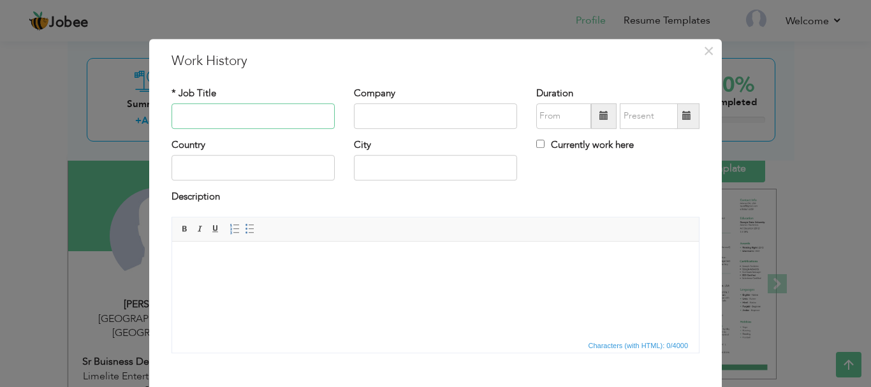
scroll to position [0, 0]
click at [247, 112] on input "text" at bounding box center [252, 116] width 163 height 25
paste input "Team Leader"
type input "Team Leader"
click at [384, 119] on input "text" at bounding box center [435, 116] width 163 height 25
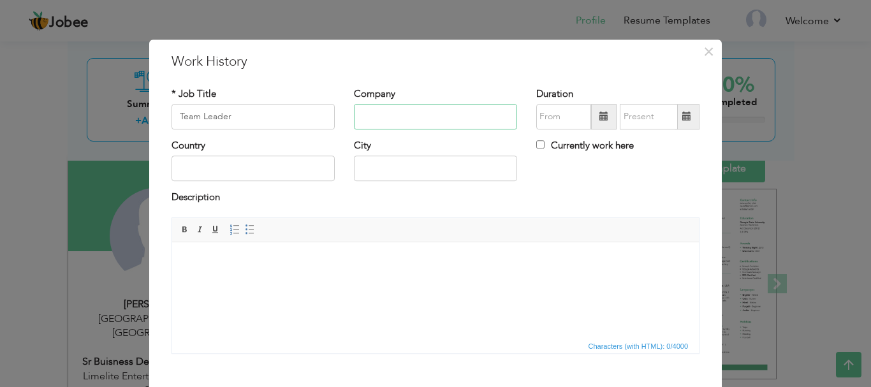
paste input "| AUA Solutions"
click at [365, 115] on input "| AUA Solutions" at bounding box center [435, 116] width 163 height 25
click at [363, 116] on input "| AUA Solutions" at bounding box center [435, 116] width 163 height 25
type input "AUA Solutions"
click at [240, 113] on input "Team Leader" at bounding box center [252, 116] width 163 height 25
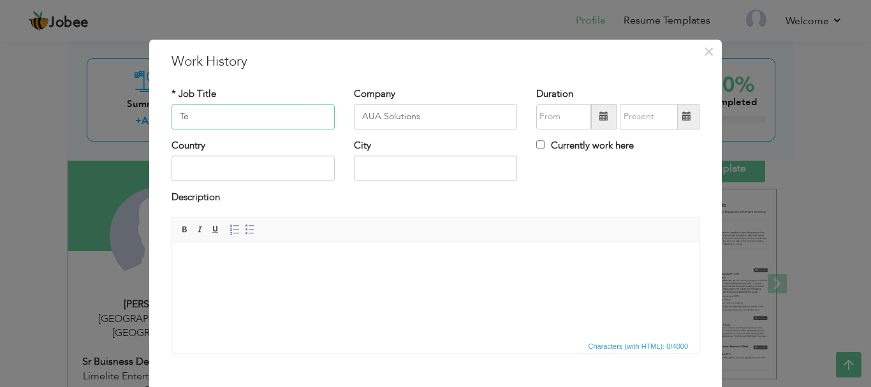
type input "T"
type input "B"
type input "Validiation Executive"
click at [298, 177] on input "text" at bounding box center [252, 168] width 163 height 25
type input "P"
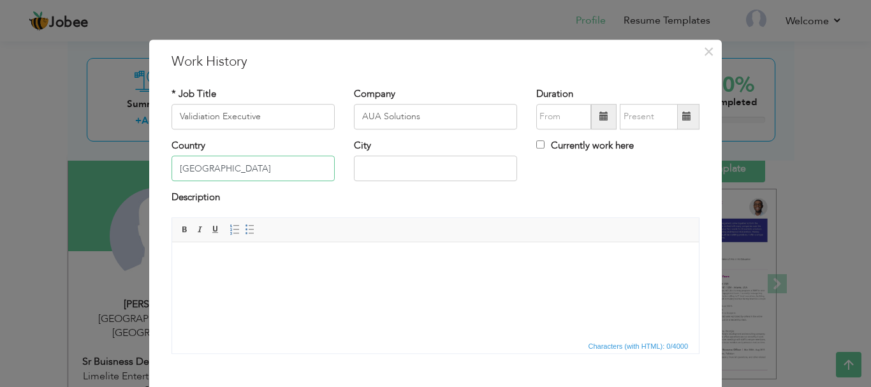
type input "Pakistan"
type input "Karachi"
click at [591, 108] on span at bounding box center [603, 116] width 25 height 25
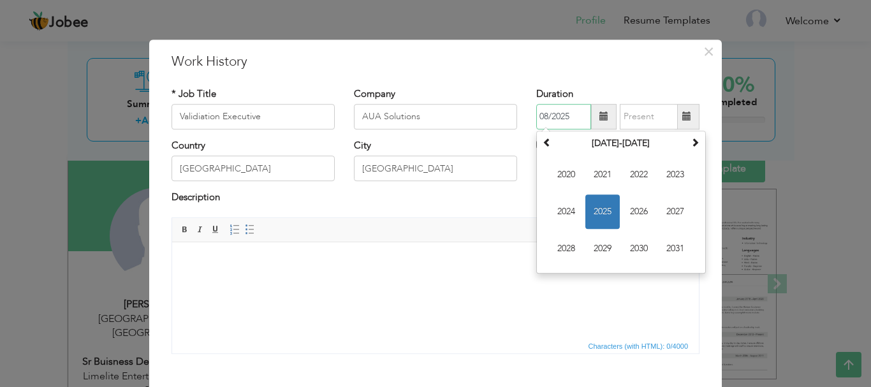
drag, startPoint x: 567, startPoint y: 114, endPoint x: 508, endPoint y: 112, distance: 58.7
click at [518, 112] on div "* Job Title Validiation Executive Company AUA Solutions Duration 08/2025 August…" at bounding box center [435, 113] width 547 height 52
paste input "Mar 2017"
type input "08/2025"
click at [630, 114] on input "08/2025" at bounding box center [649, 116] width 58 height 25
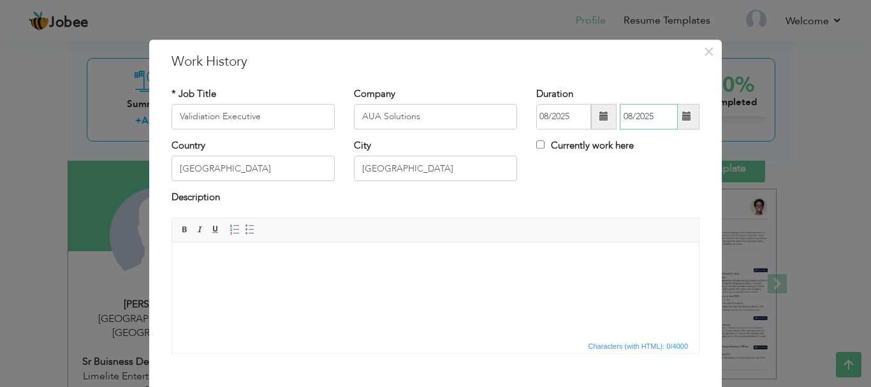
click at [664, 119] on input "08/2025" at bounding box center [649, 116] width 58 height 25
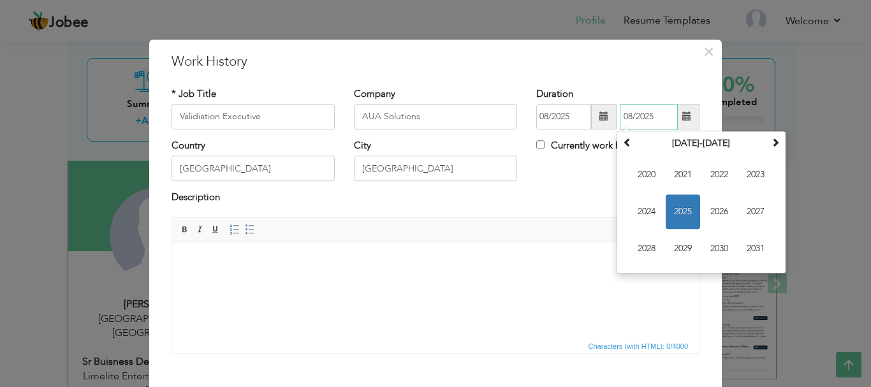
paste input "Apr 2019"
click at [590, 120] on div "08/2025 08/2025 August 2025 Su Mo Tu We Th Fr Sa 27 28 29 30 31 1 2 3 4 5 6 7 8…" at bounding box center [617, 116] width 163 height 25
paste input "Apr 2019"
type input "08/2025"
click at [563, 213] on div "Description" at bounding box center [435, 204] width 547 height 26
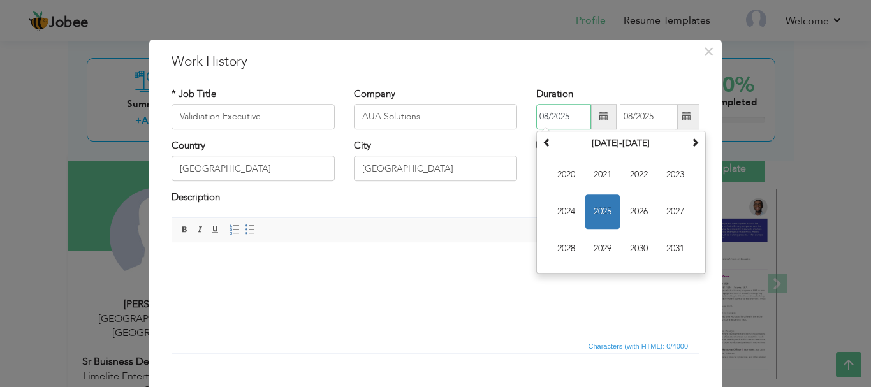
click at [566, 119] on input "08/2025" at bounding box center [563, 116] width 55 height 25
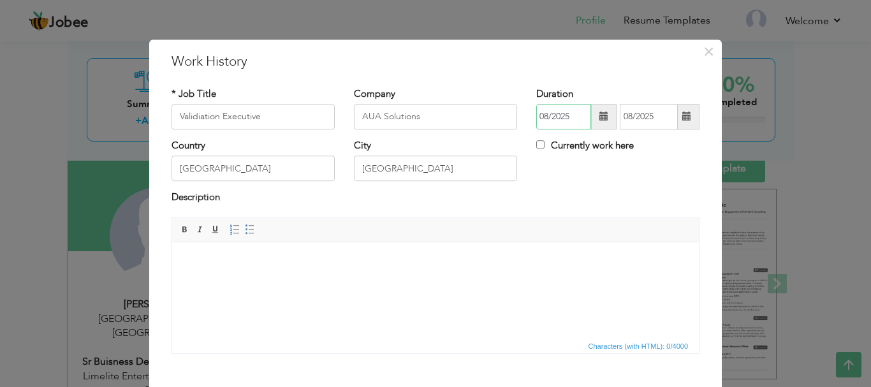
click at [542, 115] on input "08/2025" at bounding box center [563, 116] width 55 height 25
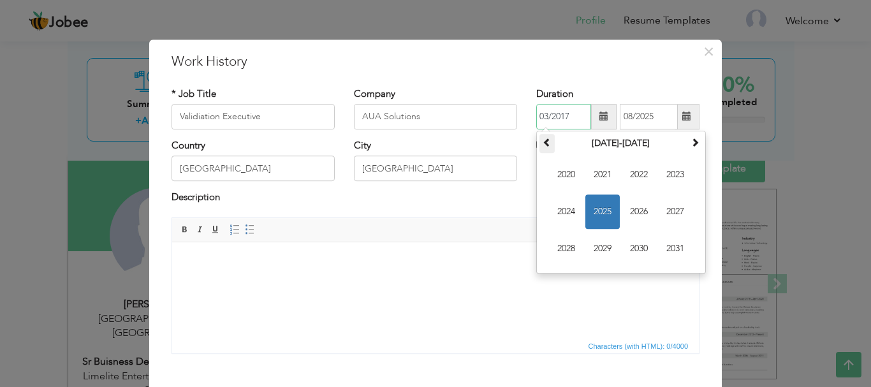
type input "03/2017"
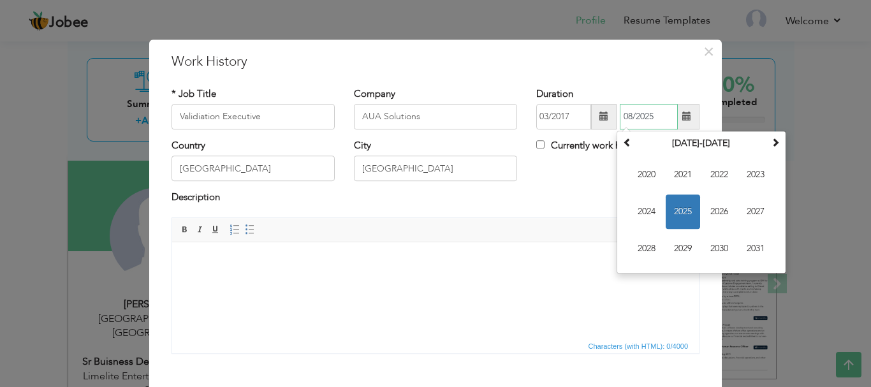
click at [625, 119] on input "08/2025" at bounding box center [649, 116] width 58 height 25
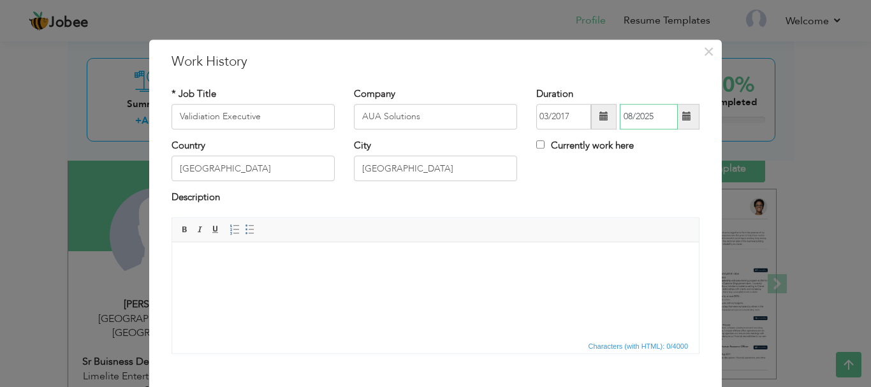
click at [634, 112] on input "08/2025" at bounding box center [649, 116] width 58 height 25
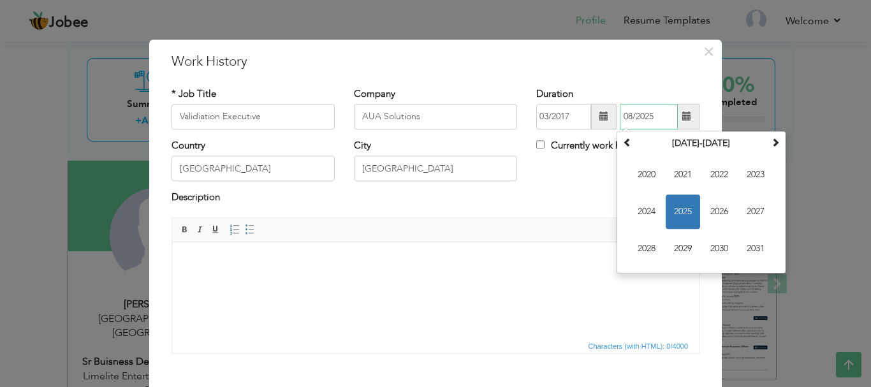
click at [623, 119] on input "08/2025" at bounding box center [649, 116] width 58 height 25
click at [627, 117] on input "08/2025" at bounding box center [649, 116] width 58 height 25
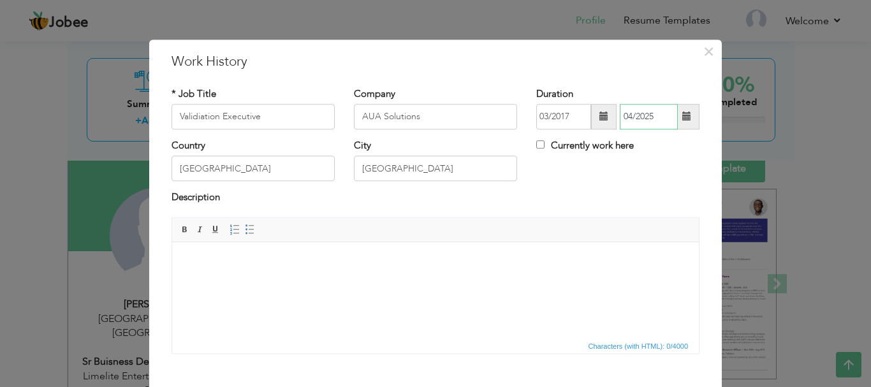
click at [650, 114] on input "04/2025" at bounding box center [649, 116] width 58 height 25
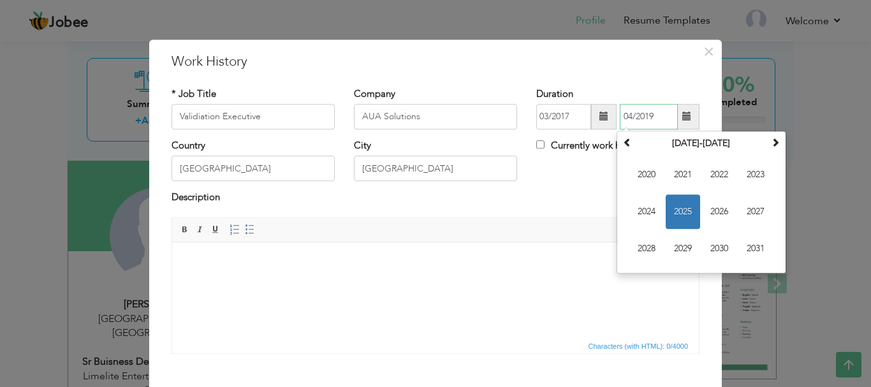
type input "04/2019"
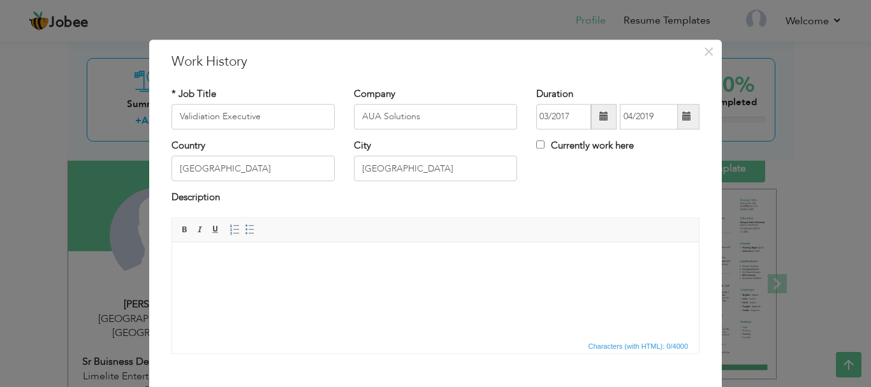
click at [565, 198] on div "Description" at bounding box center [435, 199] width 528 height 17
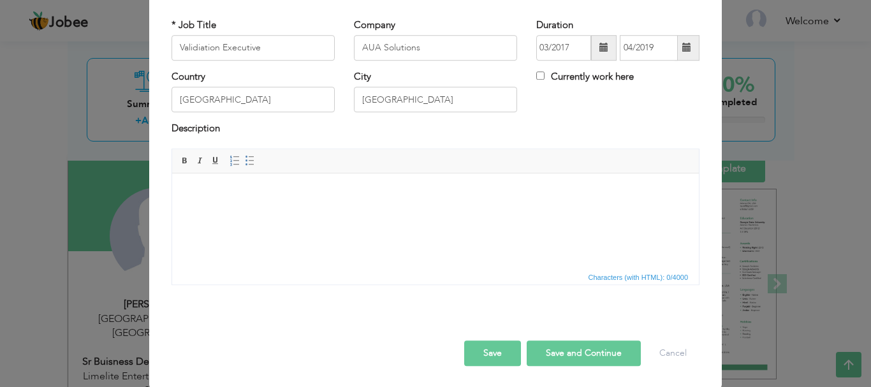
scroll to position [70, 0]
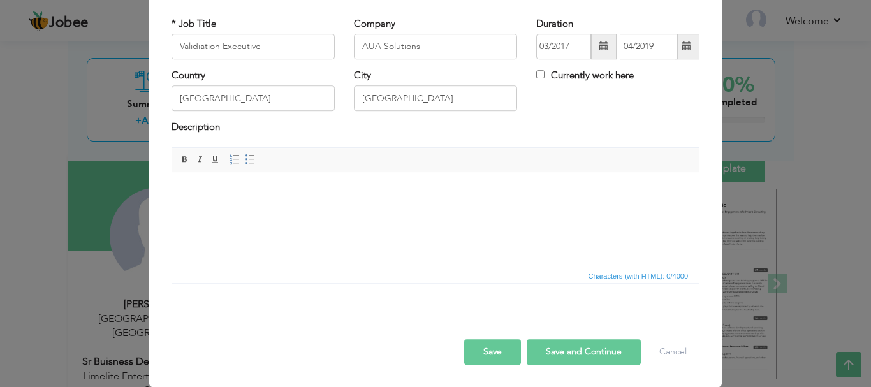
click at [567, 354] on button "Save and Continue" at bounding box center [584, 351] width 114 height 25
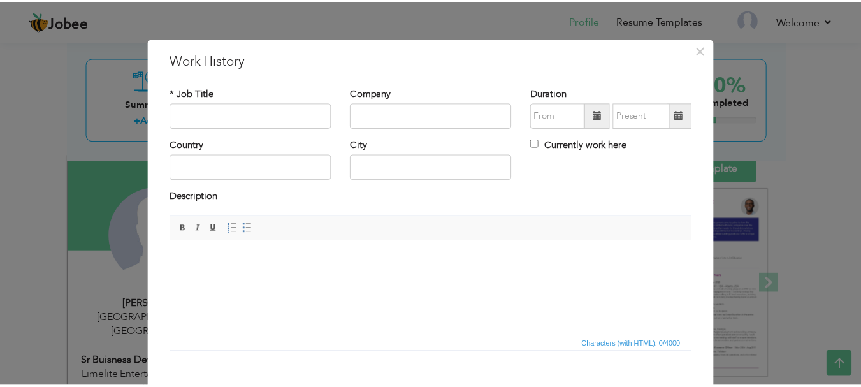
scroll to position [0, 0]
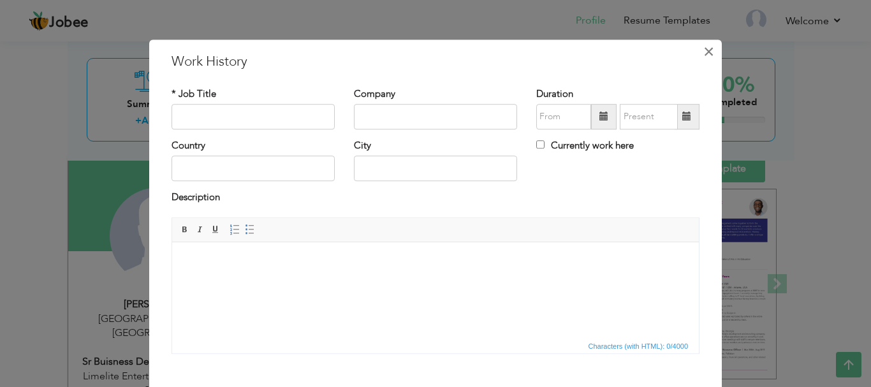
click at [698, 48] on button "×" at bounding box center [708, 51] width 20 height 20
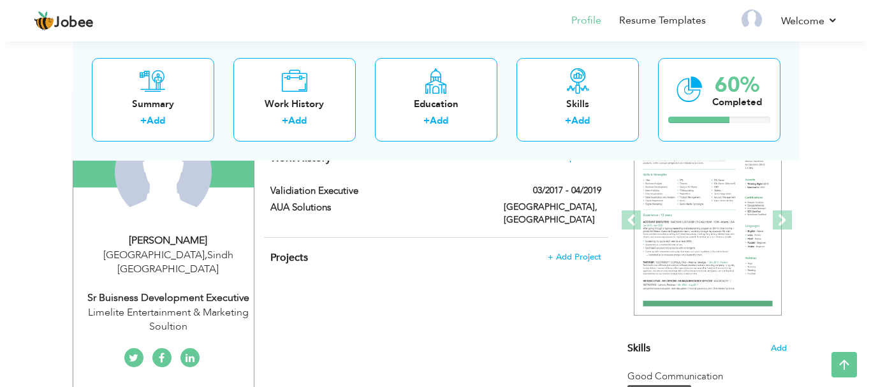
scroll to position [85, 0]
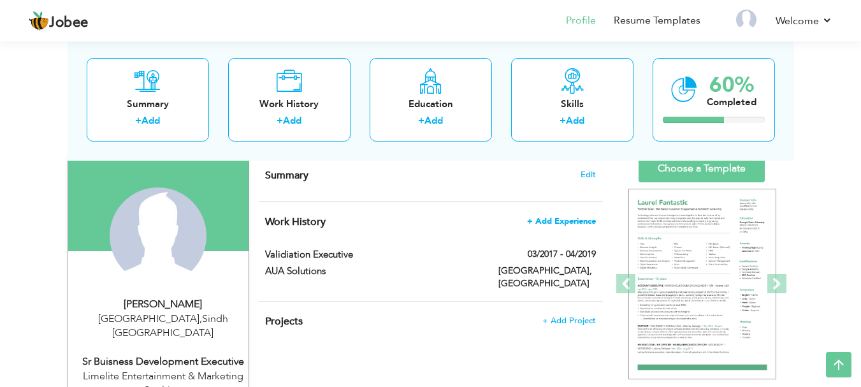
click at [569, 219] on span "+ Add Experience" at bounding box center [561, 221] width 69 height 9
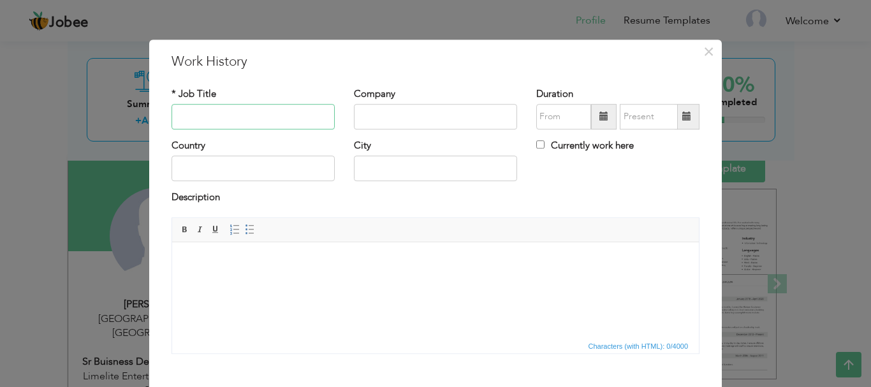
click at [215, 120] on input "text" at bounding box center [252, 116] width 163 height 25
paste input "Sales Executive"
type input "Sales Executive"
paste input "Best Homz Builders & Developers"
click at [384, 119] on input "Best Homz Builders & Developers" at bounding box center [435, 116] width 163 height 25
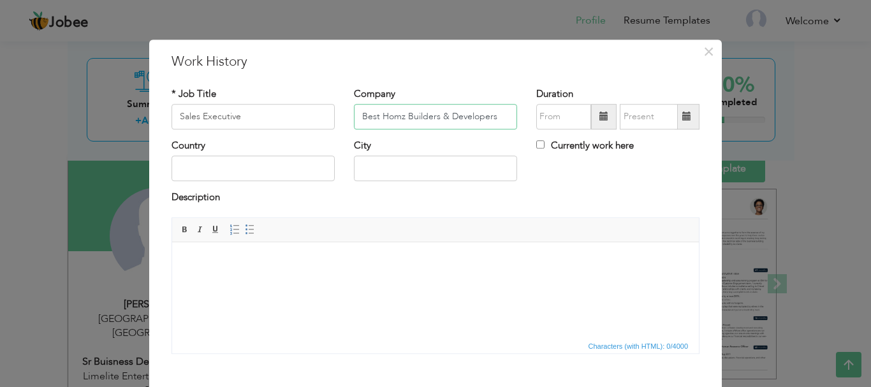
type input "Best Homz Builders & Developers"
click at [703, 55] on span "×" at bounding box center [708, 51] width 11 height 23
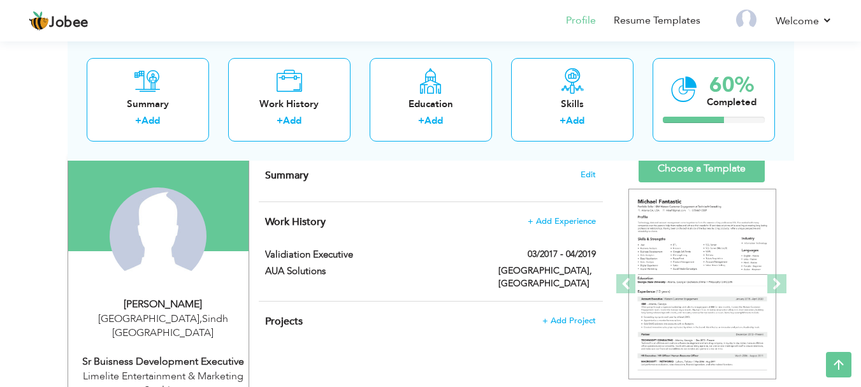
click at [426, 279] on div "AUA Solutions" at bounding box center [372, 273] width 233 height 17
type input "Validiation Executive"
type input "AUA Solutions"
type input "03/2017"
type input "04/2019"
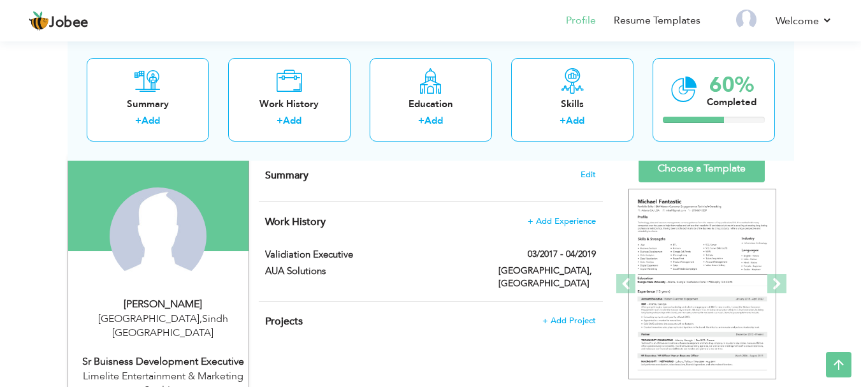
type input "Pakistan"
type input "Karachi"
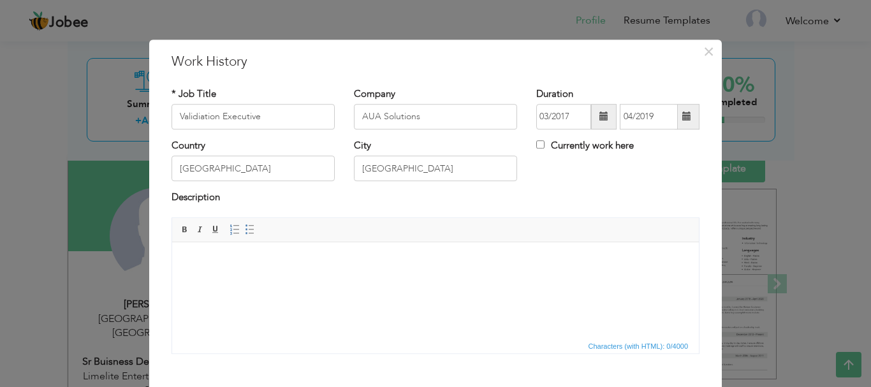
click at [314, 280] on html at bounding box center [435, 261] width 527 height 39
click at [455, 280] on html at bounding box center [435, 261] width 527 height 39
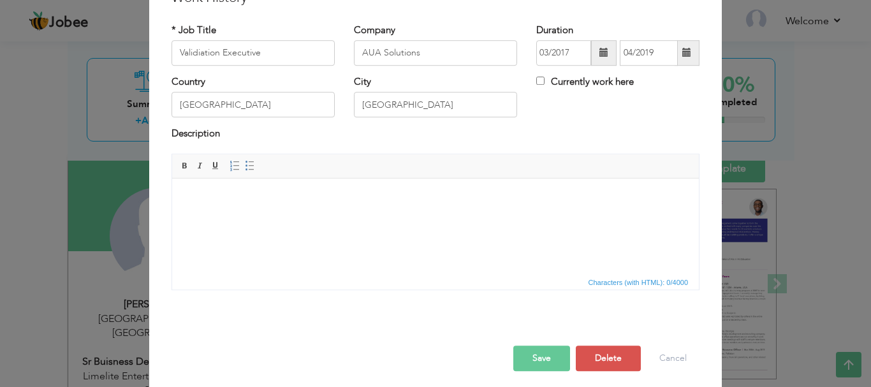
scroll to position [70, 0]
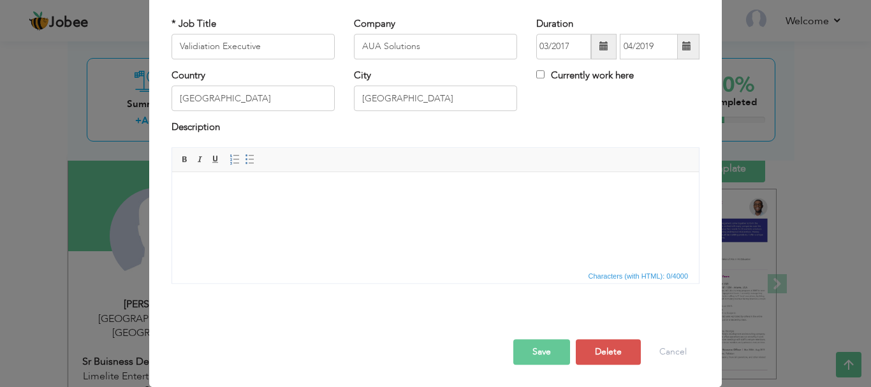
click at [527, 210] on html at bounding box center [435, 190] width 527 height 39
click at [421, 203] on html at bounding box center [435, 190] width 527 height 39
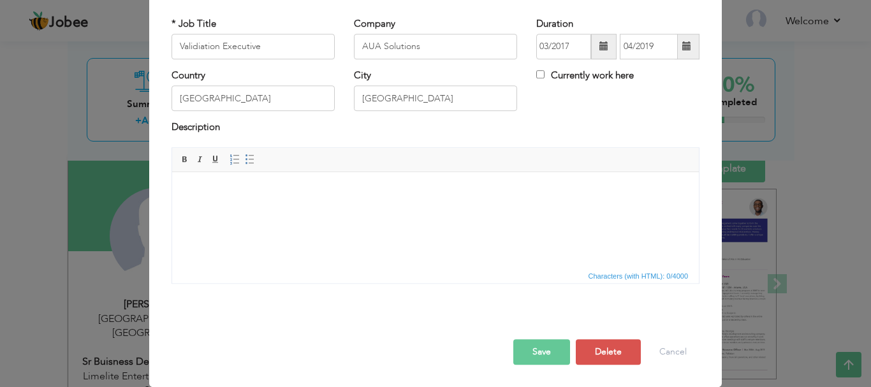
click at [597, 279] on span "Characters (with HTML): 0/4000" at bounding box center [638, 275] width 105 height 11
click at [228, 159] on link "Insert/Remove Numbered List" at bounding box center [235, 159] width 14 height 14
click at [242, 169] on span "Paragraph Insert/Remove Numbered List Insert/Remove Bulleted List" at bounding box center [244, 161] width 34 height 18
click at [245, 161] on span at bounding box center [250, 159] width 10 height 10
paste body
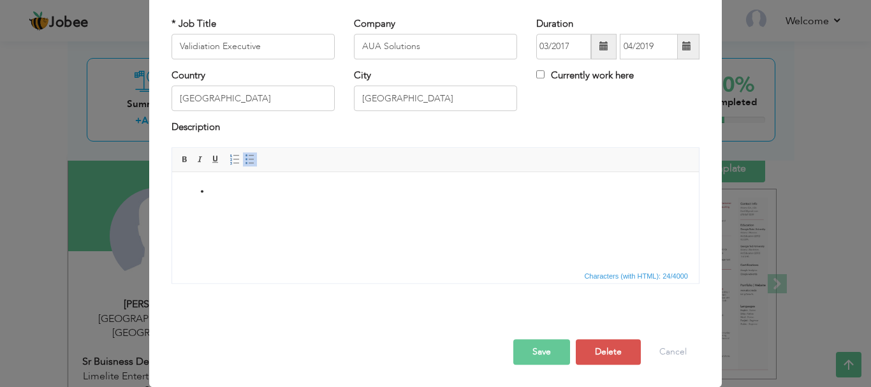
click at [277, 210] on html at bounding box center [435, 190] width 527 height 39
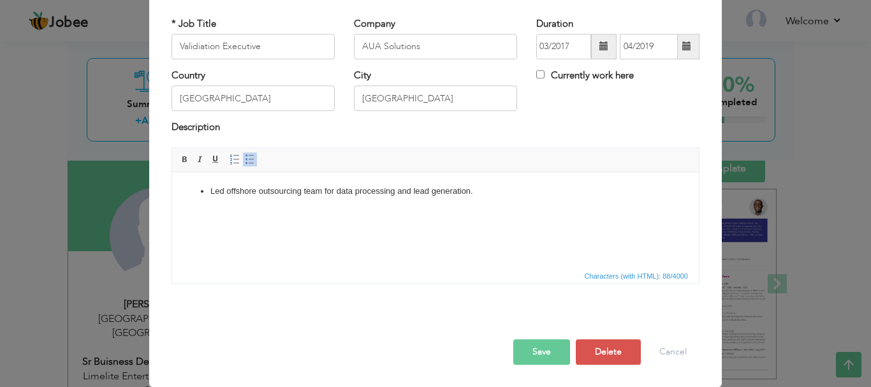
click at [345, 210] on html "Led offshore outsourcing team for data processing and lead generation." at bounding box center [435, 190] width 527 height 39
click at [503, 195] on li "Led offshore outsourcing team for data processing and lead generation." at bounding box center [435, 190] width 450 height 13
click at [300, 224] on html "Led offshore outsourcing team for data processing and lead generation." at bounding box center [435, 197] width 527 height 52
click at [267, 222] on html "Led offshore outsourcing team for data processing and lead generation." at bounding box center [435, 197] width 527 height 52
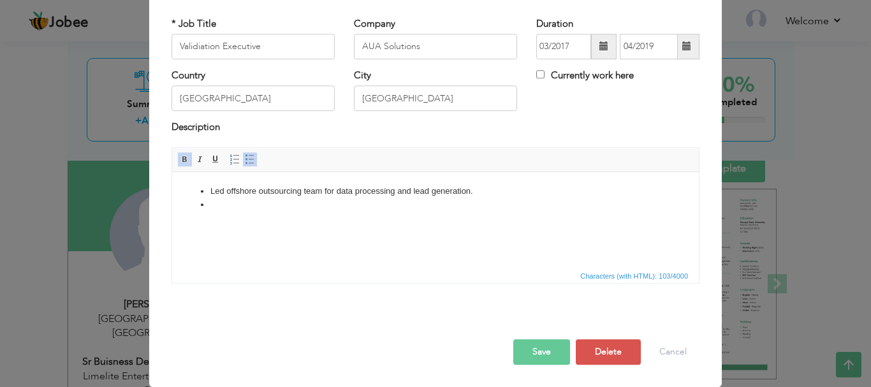
click at [299, 196] on li "Led offshore outsourcing team for data processing and lead generation." at bounding box center [435, 190] width 450 height 13
click at [286, 201] on li at bounding box center [435, 204] width 450 height 13
click at [252, 208] on li at bounding box center [435, 204] width 450 height 13
click at [345, 276] on span "Characters (with HTML): 103/4000" at bounding box center [435, 275] width 527 height 15
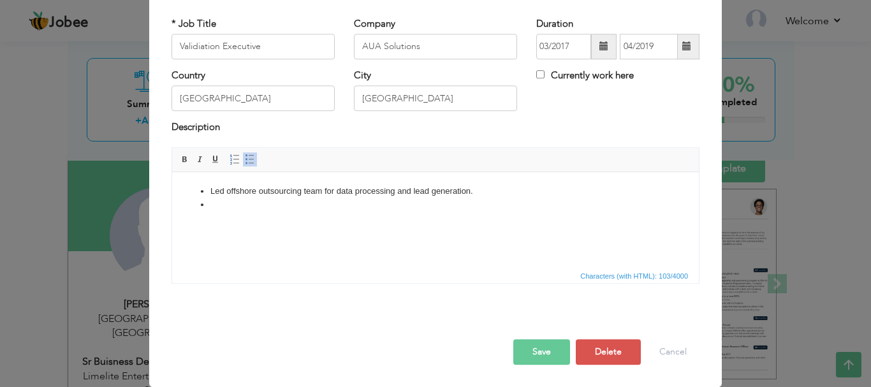
click at [268, 215] on html "Led offshore outsourcing team for data processing and lead generation." at bounding box center [435, 197] width 527 height 52
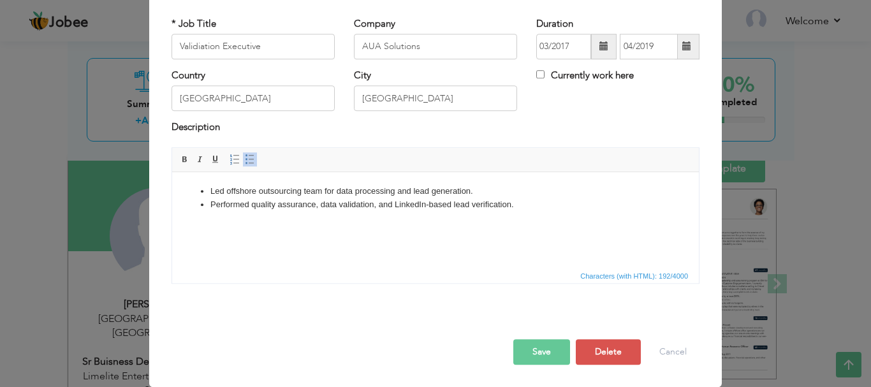
click at [276, 231] on html "Led offshore outsourcing team for data processing and lead generation. Performe…" at bounding box center [435, 203] width 527 height 65
click at [551, 208] on li "Performed quality assurance, data validation, and LinkedIn-based lead verificat…" at bounding box center [435, 211] width 450 height 27
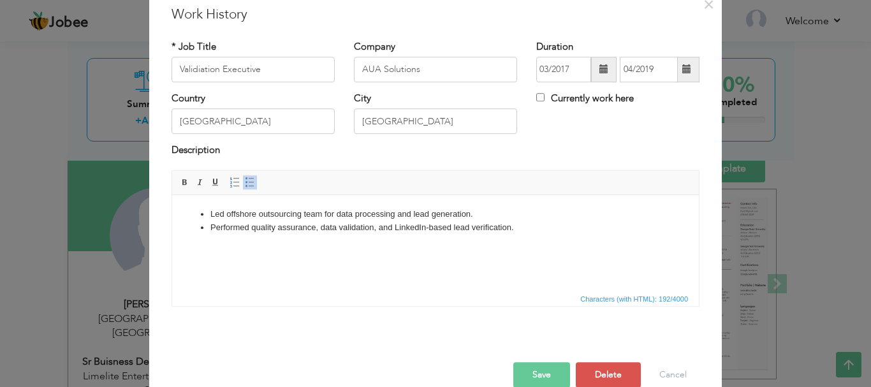
scroll to position [70, 0]
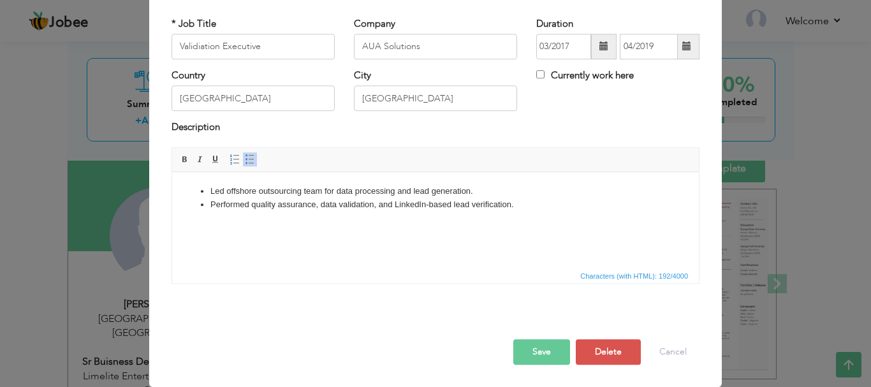
click at [540, 347] on button "Save" at bounding box center [541, 351] width 57 height 25
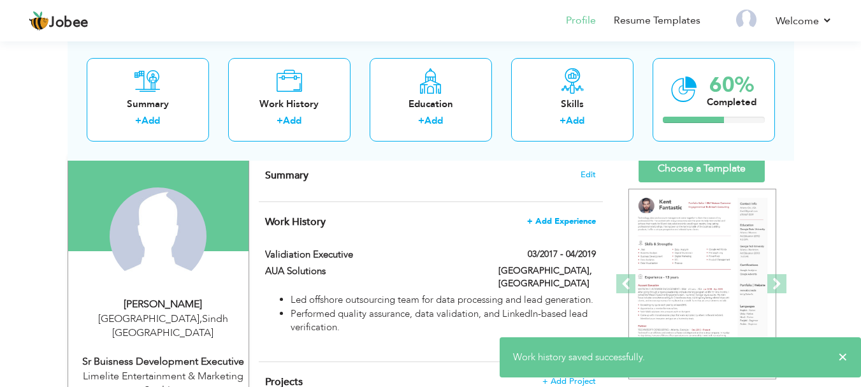
click at [570, 220] on span "+ Add Experience" at bounding box center [561, 221] width 69 height 9
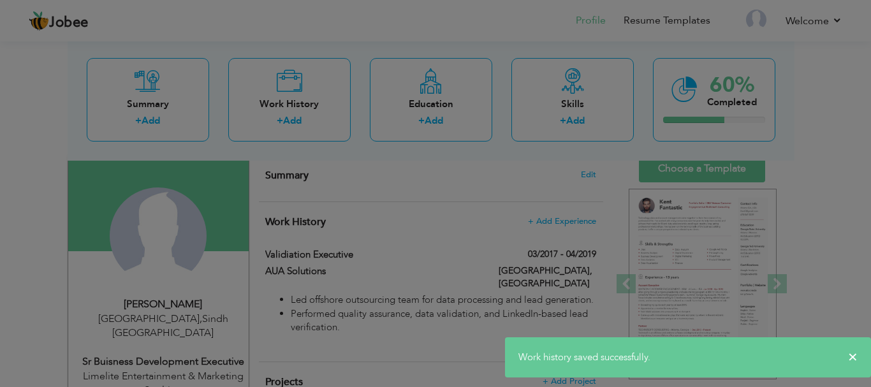
scroll to position [0, 0]
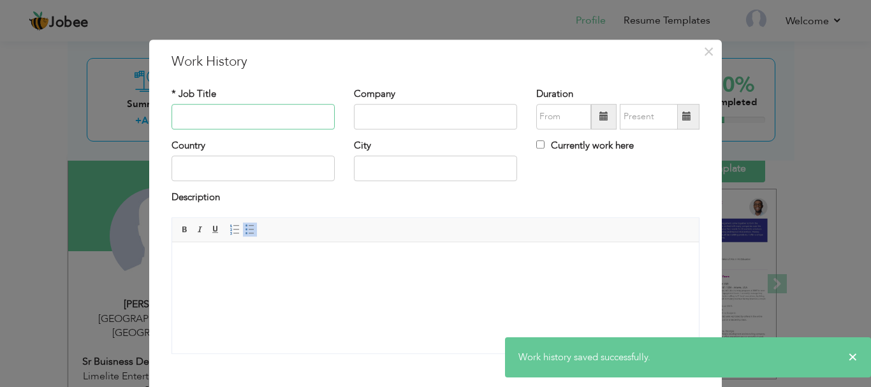
click at [263, 126] on input "text" at bounding box center [252, 116] width 163 height 25
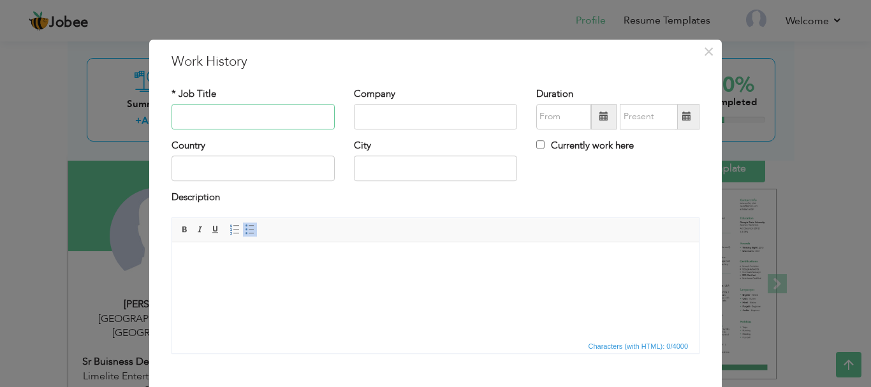
paste input "Sales Executive"
type input "Sales Executive"
click at [406, 128] on input "text" at bounding box center [435, 116] width 163 height 25
paste input "Best Homz Builders & Developers"
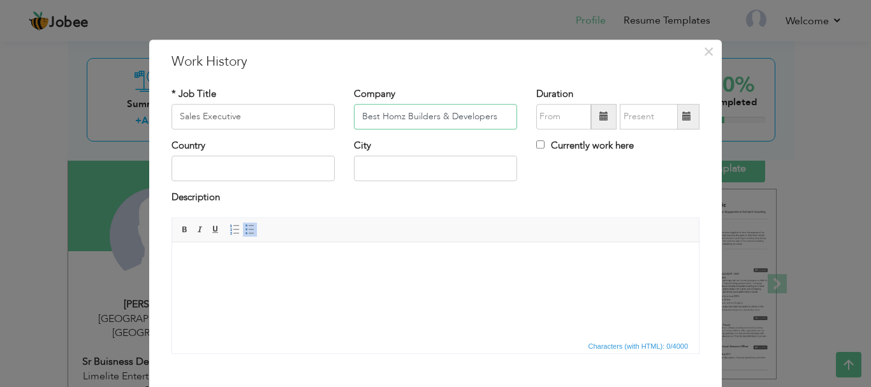
type input "Best Homz Builders & Developers"
click at [555, 113] on input "text" at bounding box center [563, 116] width 55 height 25
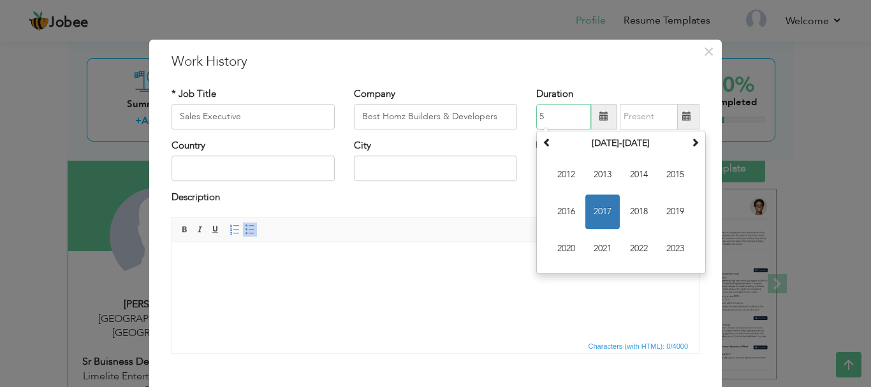
click at [555, 122] on input "5" at bounding box center [563, 116] width 55 height 25
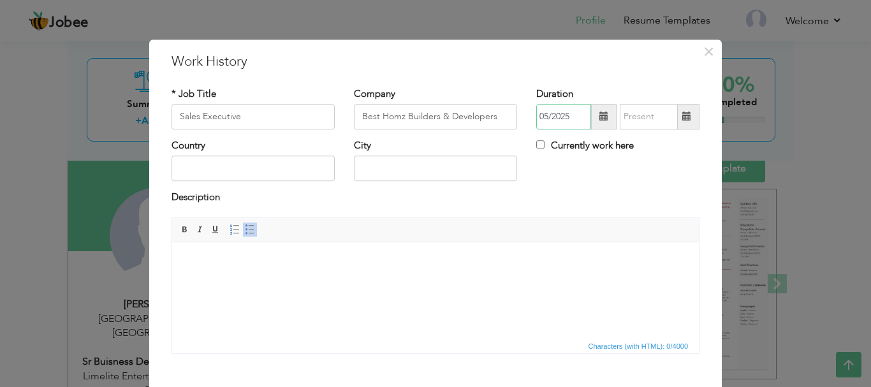
click at [560, 113] on input "05/2025" at bounding box center [563, 116] width 55 height 25
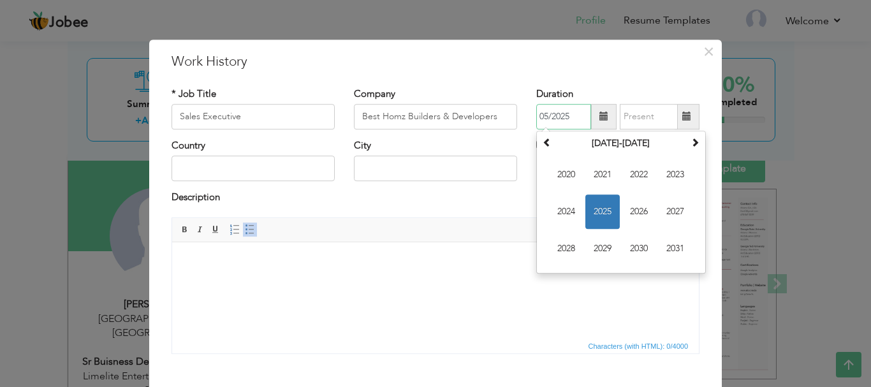
paste input "May 2019"
click at [548, 117] on input "05/202May 20195" at bounding box center [563, 116] width 55 height 25
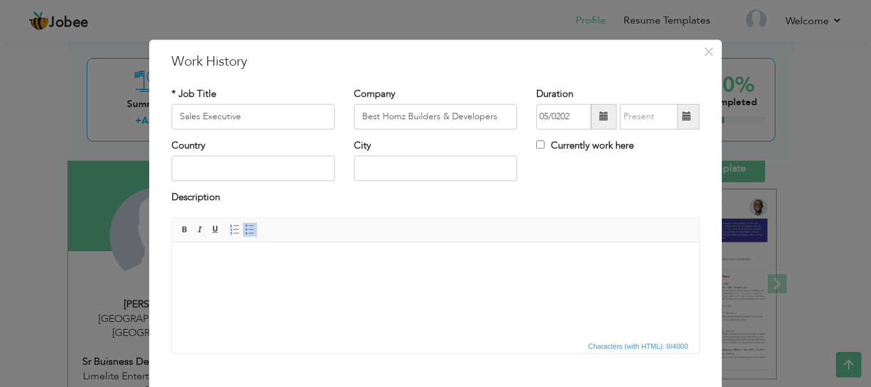
click at [485, 213] on div "Description" at bounding box center [435, 204] width 547 height 26
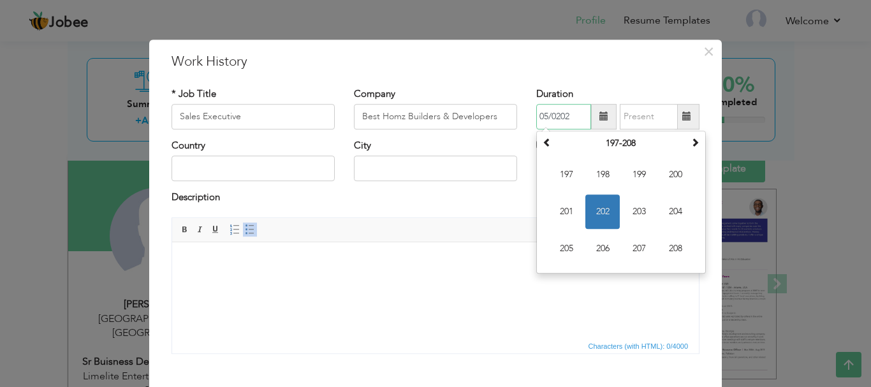
click at [561, 111] on input "05/0202" at bounding box center [563, 116] width 55 height 25
click at [567, 119] on input "05/0202" at bounding box center [563, 116] width 55 height 25
type input "05/2019"
click at [648, 116] on input "text" at bounding box center [649, 116] width 58 height 25
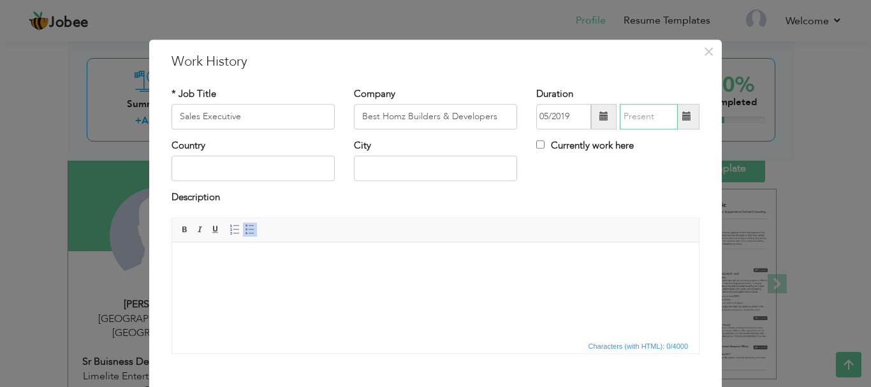
click at [643, 110] on input "text" at bounding box center [649, 116] width 58 height 25
paste input "Aug 2022"
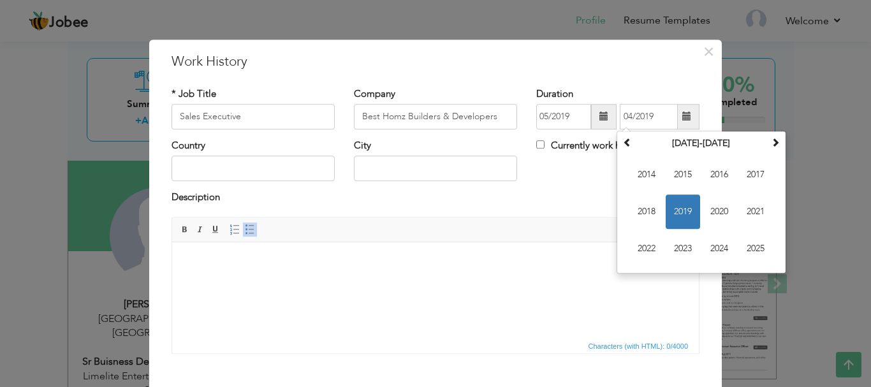
click at [578, 261] on body at bounding box center [435, 260] width 501 height 13
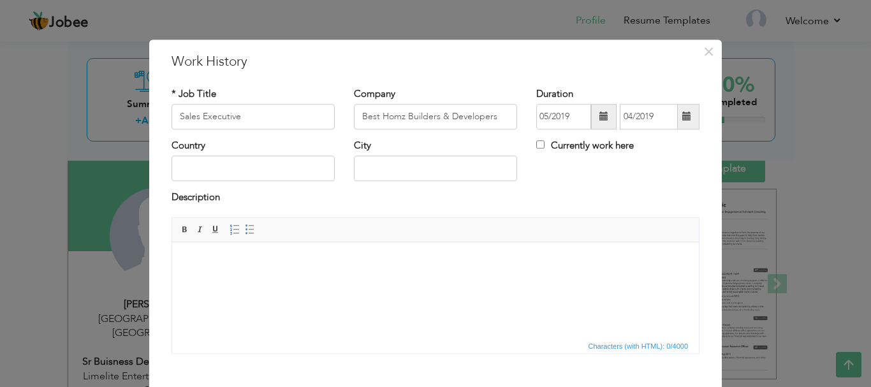
click at [653, 107] on input "04/2019" at bounding box center [649, 116] width 58 height 25
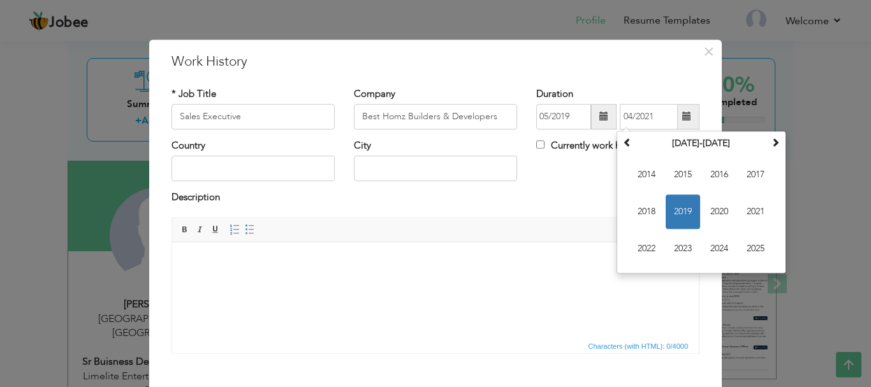
click at [624, 118] on input "04/2021" at bounding box center [649, 116] width 58 height 25
click at [630, 114] on input "04/2021" at bounding box center [649, 116] width 58 height 25
type input "04/2021"
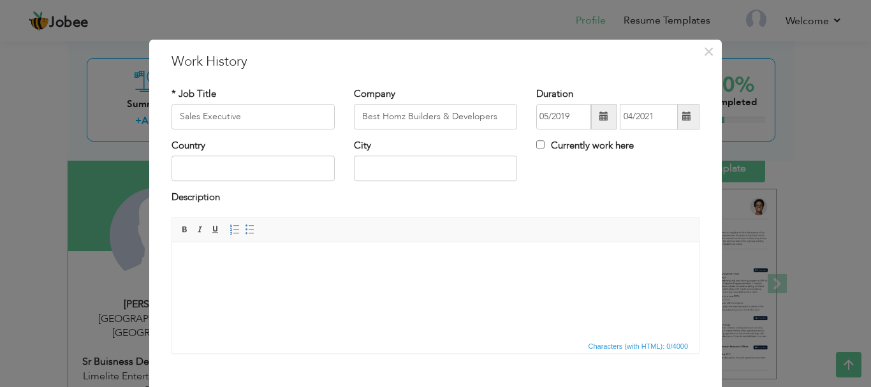
click at [574, 280] on html at bounding box center [435, 261] width 527 height 39
click at [289, 177] on input "text" at bounding box center [252, 168] width 163 height 25
type input "Pakistan"
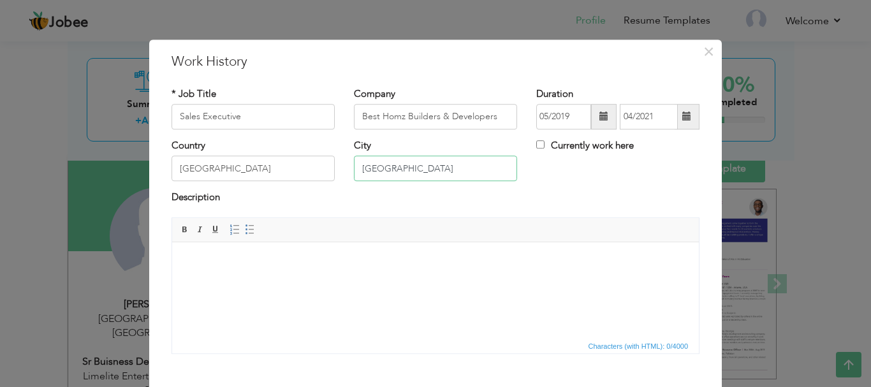
type input "Karachi"
click at [384, 363] on div "* Job Title Sales Executive Company Best Homz Builders & Developers Duration 05…" at bounding box center [435, 225] width 547 height 295
click at [322, 280] on html at bounding box center [435, 261] width 527 height 39
click at [234, 224] on span at bounding box center [234, 229] width 10 height 10
click at [247, 228] on span at bounding box center [250, 229] width 10 height 10
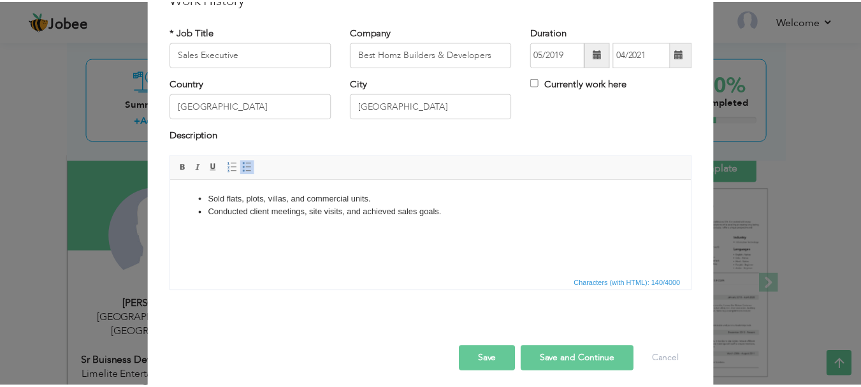
scroll to position [70, 0]
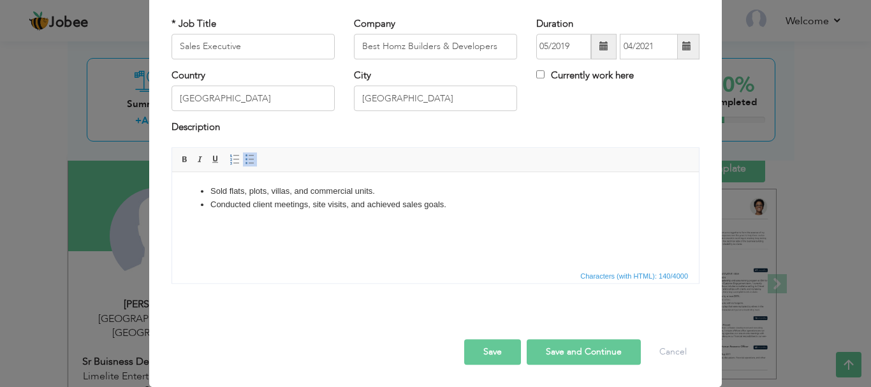
click at [478, 356] on button "Save" at bounding box center [492, 351] width 57 height 25
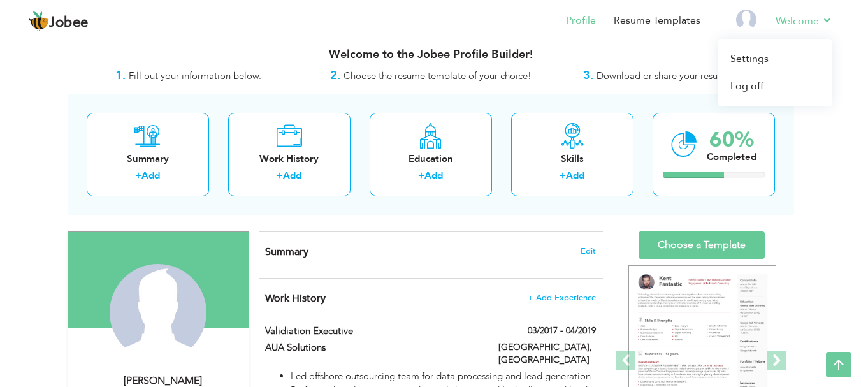
scroll to position [0, 0]
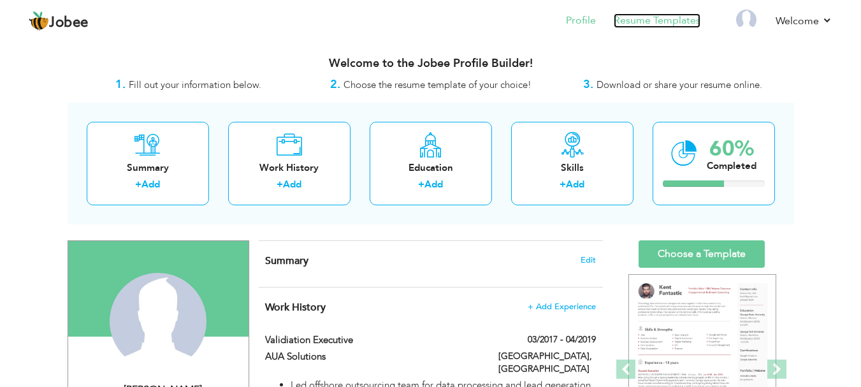
click at [650, 24] on link "Resume Templates" at bounding box center [657, 20] width 87 height 15
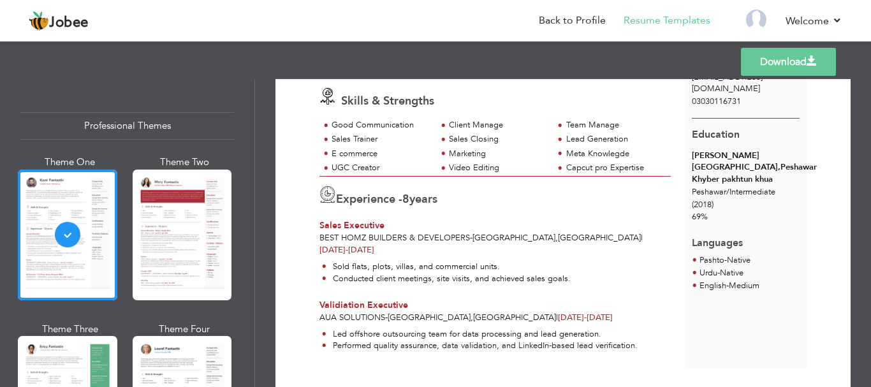
scroll to position [133, 0]
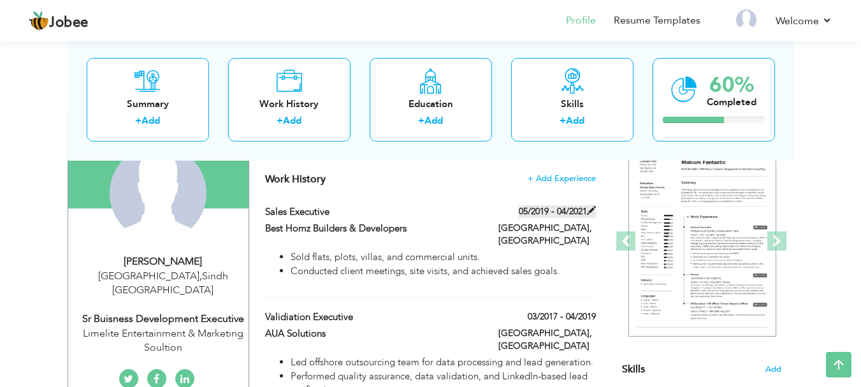
scroll to position [127, 0]
click at [554, 182] on span "+ Add Experience" at bounding box center [561, 179] width 69 height 9
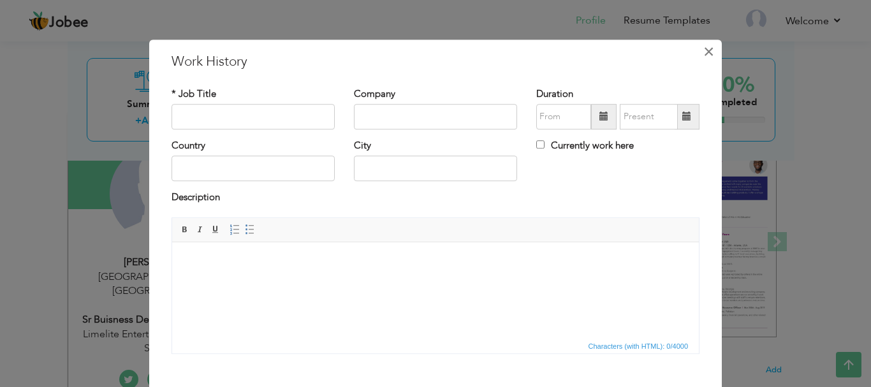
click at [709, 57] on span "×" at bounding box center [708, 51] width 11 height 23
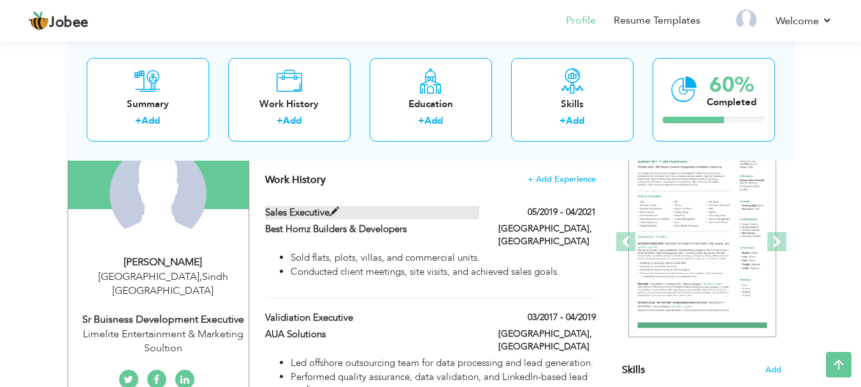
click at [451, 219] on label "Sales Executive" at bounding box center [372, 212] width 214 height 13
type input "Sales Executive"
type input "Best Homz Builders & Developers"
type input "05/2019"
type input "04/2021"
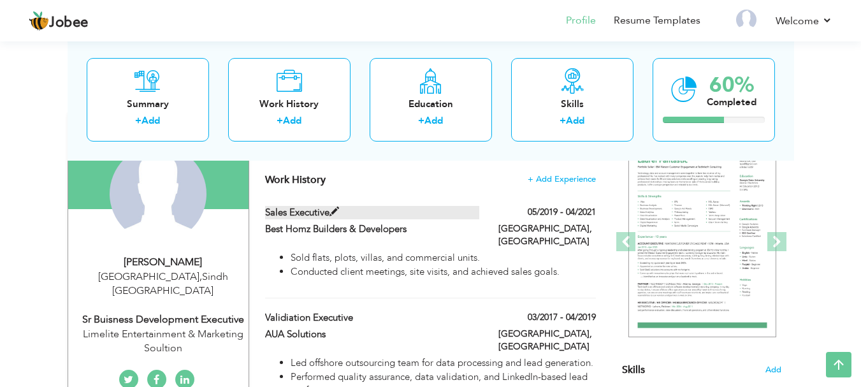
type input "[GEOGRAPHIC_DATA]"
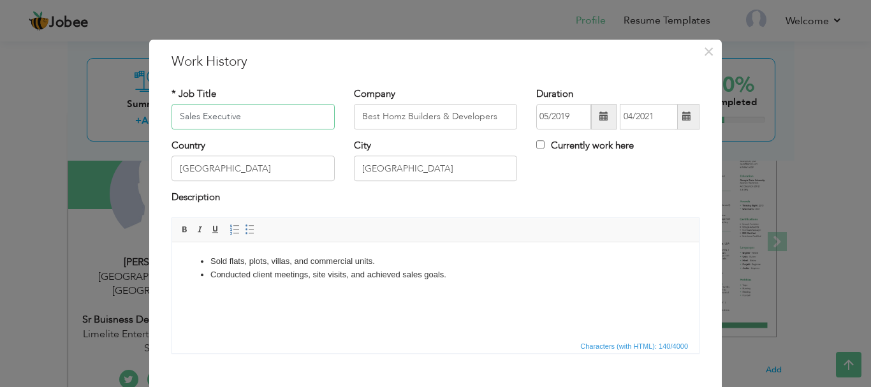
click at [319, 111] on input "Sales Executive" at bounding box center [252, 116] width 163 height 25
click at [703, 54] on span "×" at bounding box center [708, 51] width 11 height 23
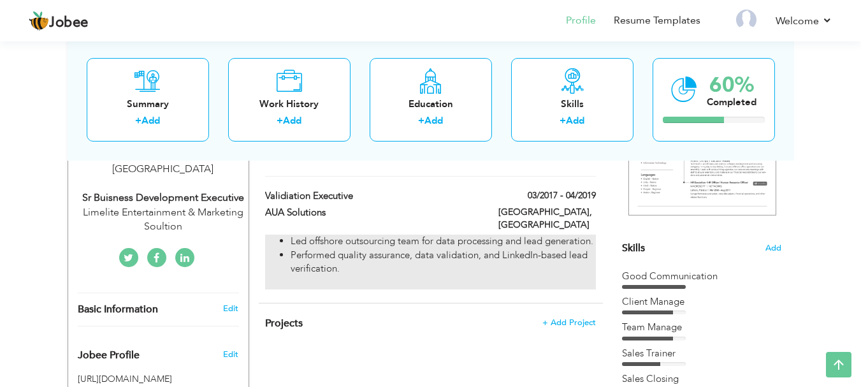
scroll to position [255, 0]
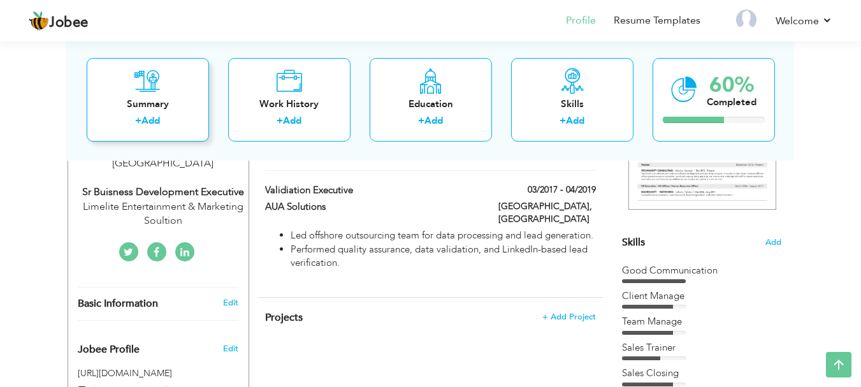
click at [138, 101] on div "Summary" at bounding box center [148, 103] width 102 height 13
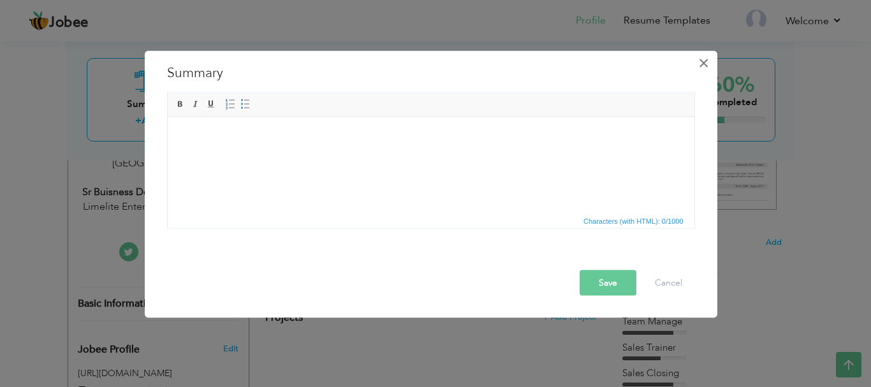
click at [704, 61] on span "×" at bounding box center [703, 62] width 11 height 23
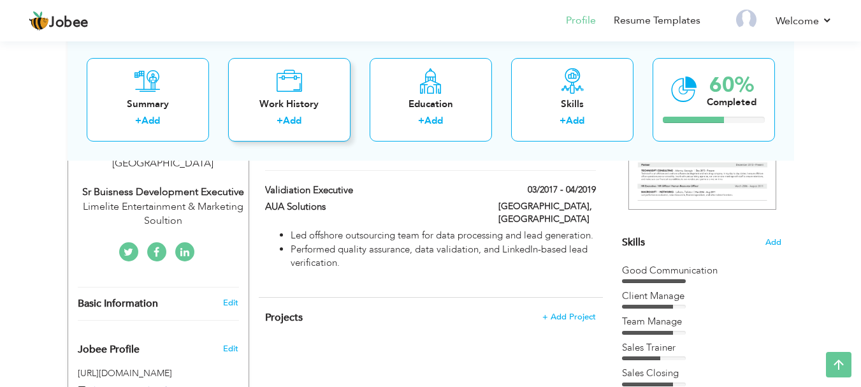
click at [275, 100] on div "Work History" at bounding box center [289, 103] width 102 height 13
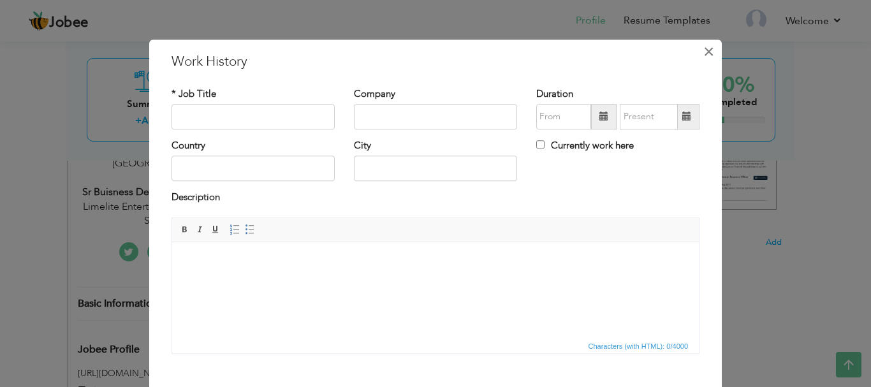
click at [703, 50] on span "×" at bounding box center [708, 51] width 11 height 23
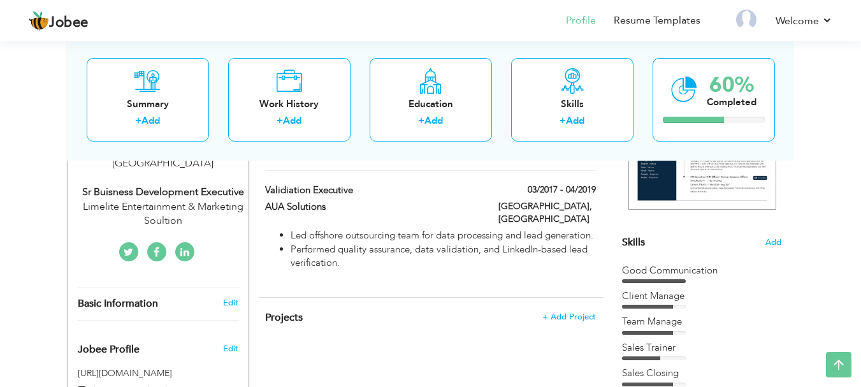
click at [451, 102] on div "Education" at bounding box center [431, 103] width 102 height 13
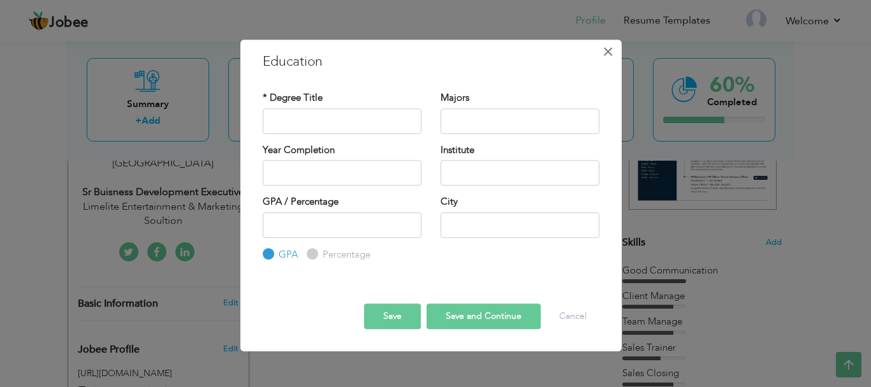
click at [609, 58] on span "×" at bounding box center [607, 51] width 11 height 23
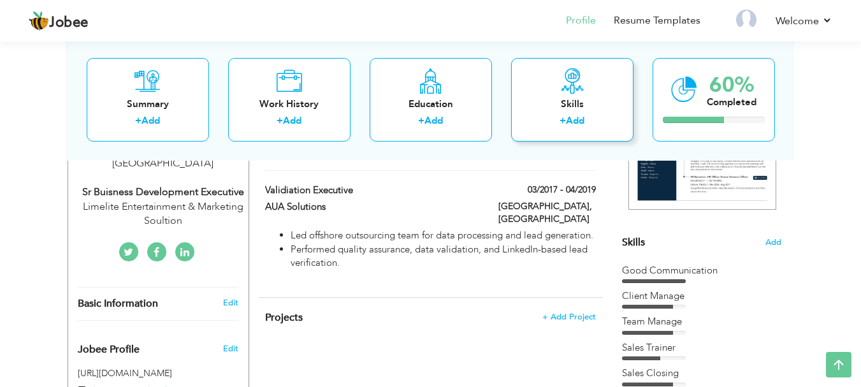
click at [568, 96] on div "Skills + Add" at bounding box center [572, 99] width 122 height 84
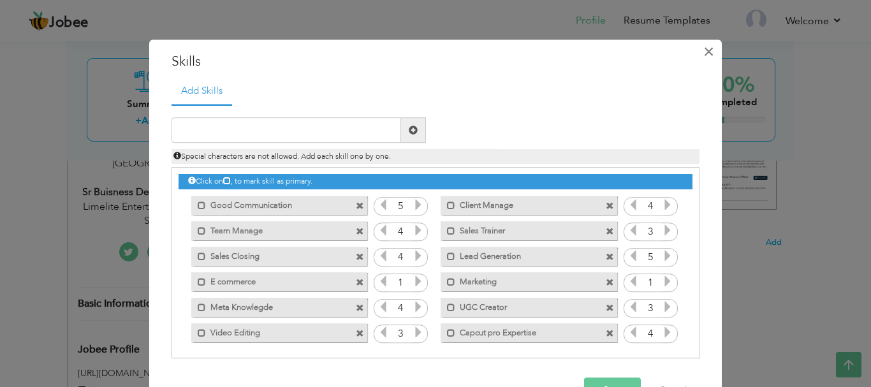
click at [703, 52] on span "×" at bounding box center [708, 51] width 11 height 23
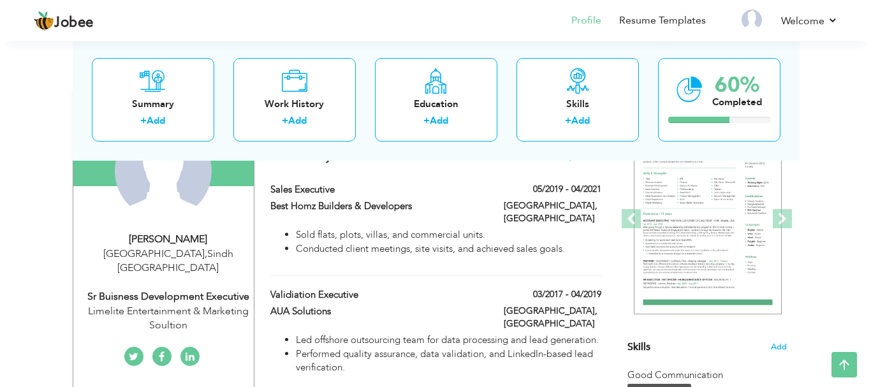
scroll to position [127, 0]
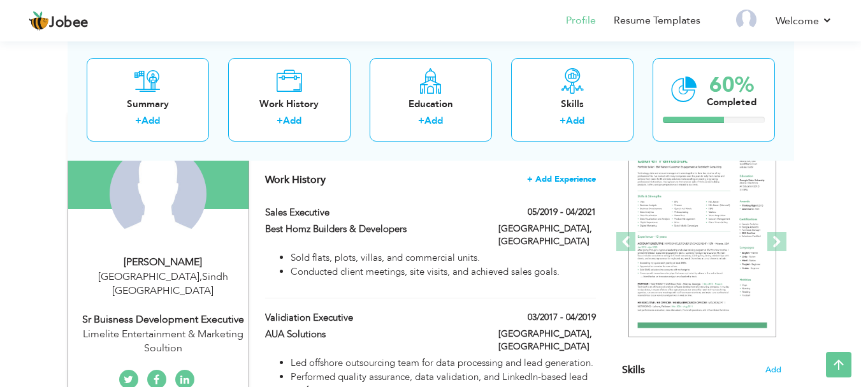
click at [564, 182] on span "+ Add Experience" at bounding box center [561, 179] width 69 height 9
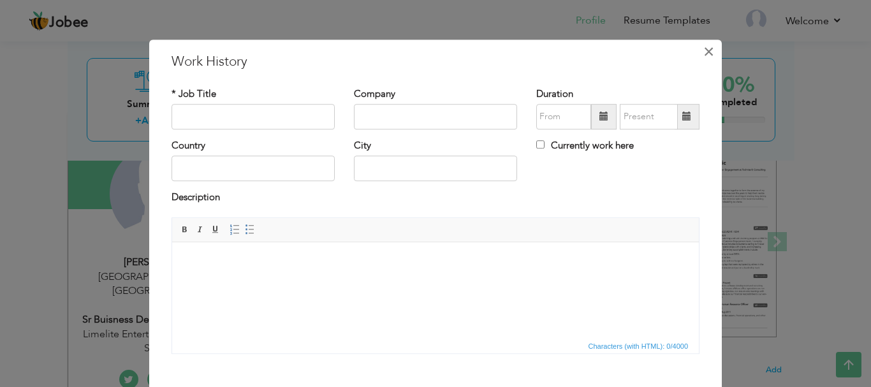
click at [711, 55] on button "×" at bounding box center [708, 51] width 20 height 20
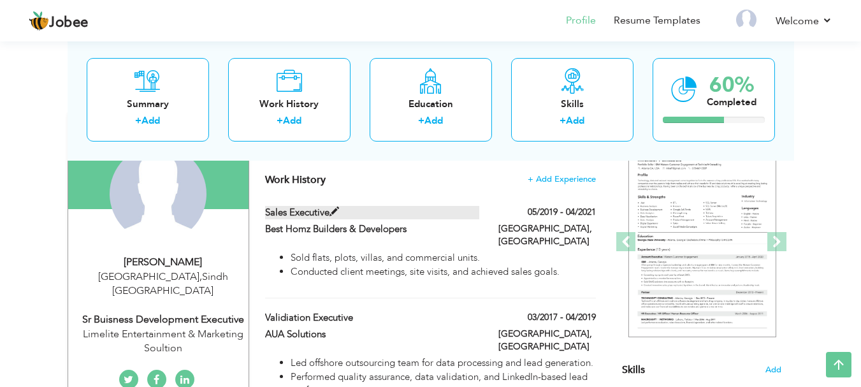
click at [471, 217] on label "Sales Executive" at bounding box center [372, 212] width 214 height 13
type input "Sales Executive"
type input "Best Homz Builders & Developers"
type input "05/2019"
type input "04/2021"
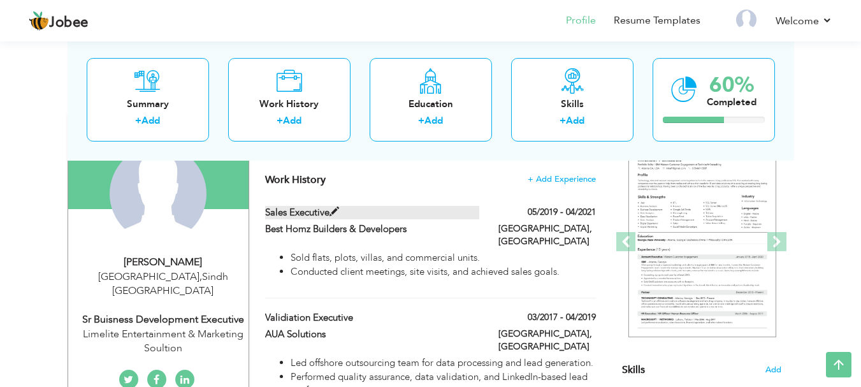
type input "[GEOGRAPHIC_DATA]"
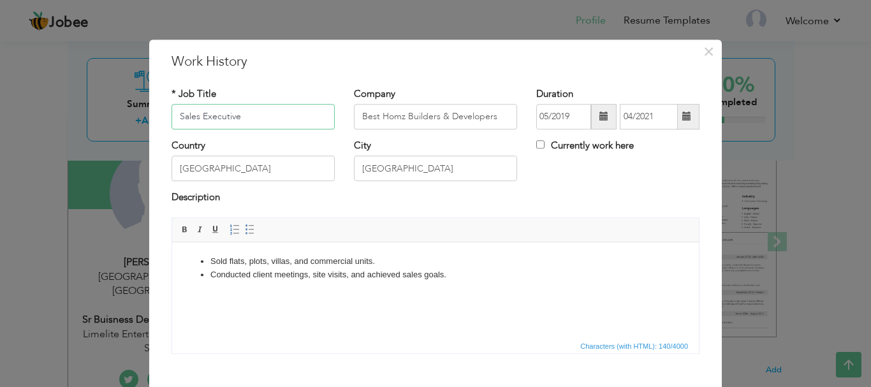
click at [277, 115] on input "Sales Executive" at bounding box center [252, 116] width 163 height 25
type input "S"
type input "Buisness Development Manager"
click at [445, 160] on input "[GEOGRAPHIC_DATA]" at bounding box center [435, 168] width 163 height 25
click at [433, 263] on li "Sold flats, plots, villas, and commercial units." at bounding box center [435, 260] width 450 height 13
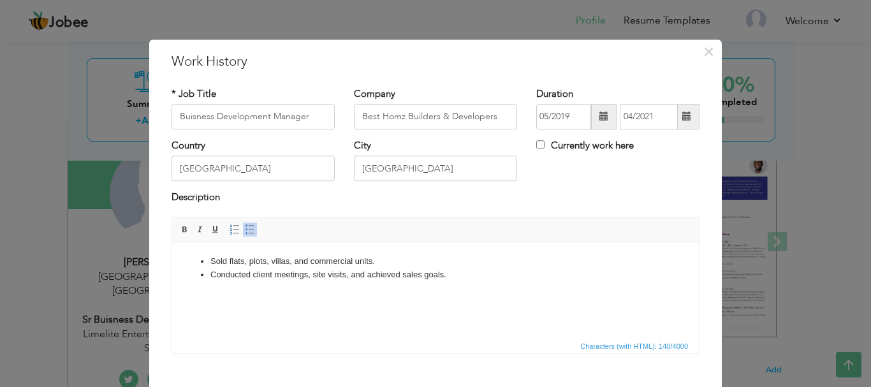
scroll to position [70, 0]
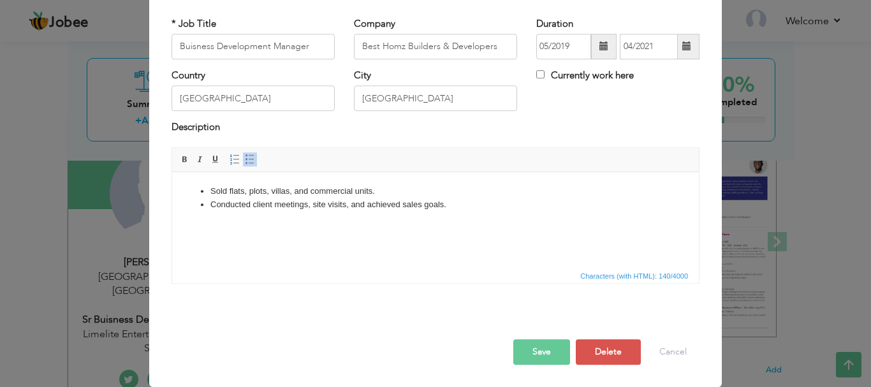
click at [531, 367] on div "Save Save and Continue Delete Cancel" at bounding box center [435, 338] width 547 height 71
click at [536, 344] on button "Save" at bounding box center [541, 351] width 57 height 25
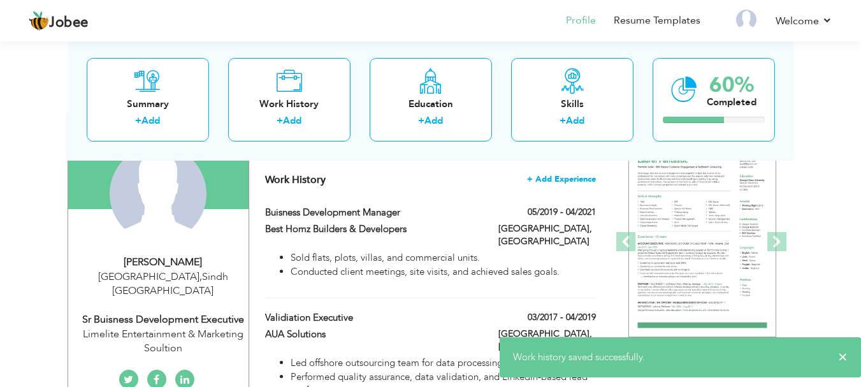
click at [578, 178] on span "+ Add Experience" at bounding box center [561, 179] width 69 height 9
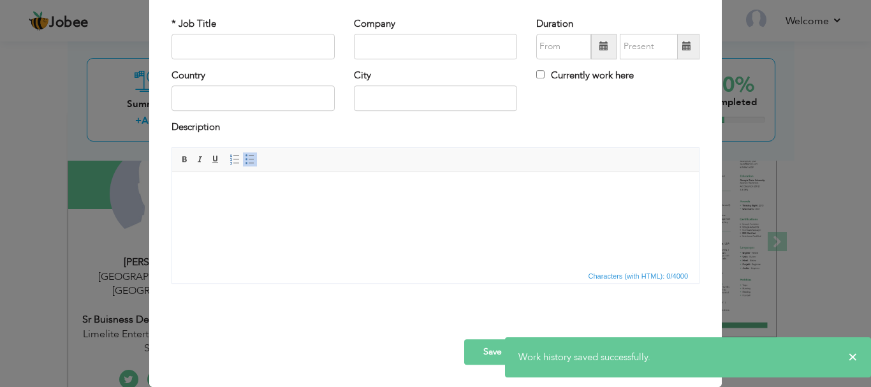
scroll to position [0, 0]
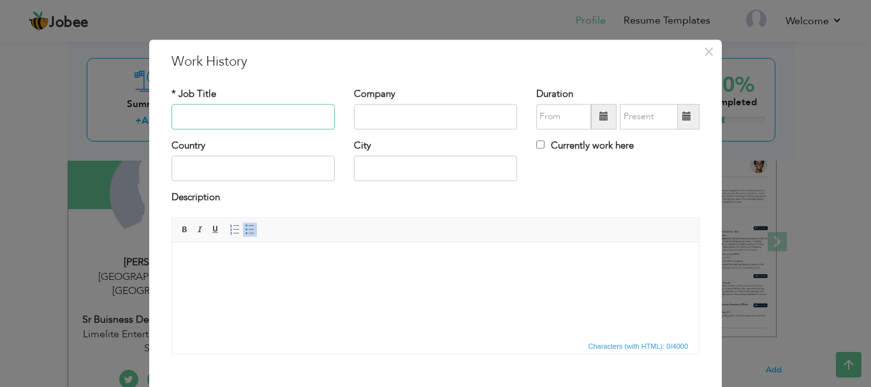
paste input "Project Trainer"
type input "Project Trainer"
click at [372, 123] on input "text" at bounding box center [435, 116] width 163 height 25
paste input "[PERSON_NAME] Builders & Developers"
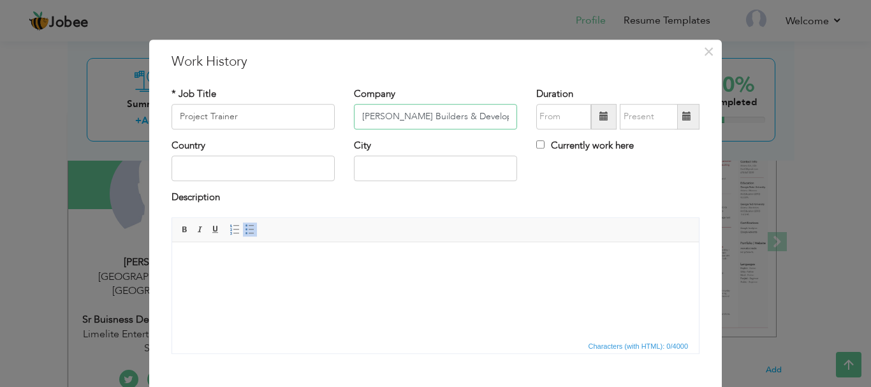
type input "[PERSON_NAME] Builders & Developers"
paste input "May 2021"
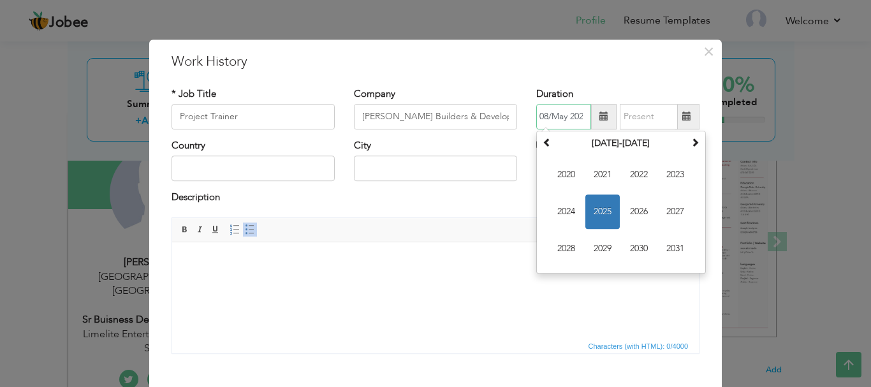
click at [547, 110] on input "08/May 20212025" at bounding box center [563, 116] width 55 height 25
click at [539, 118] on input "08/May 20212025" at bounding box center [563, 116] width 55 height 25
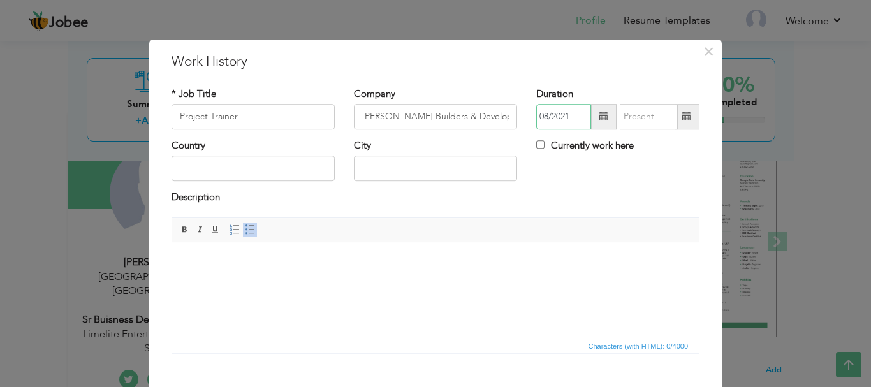
click at [541, 117] on input "08/2021" at bounding box center [563, 116] width 55 height 25
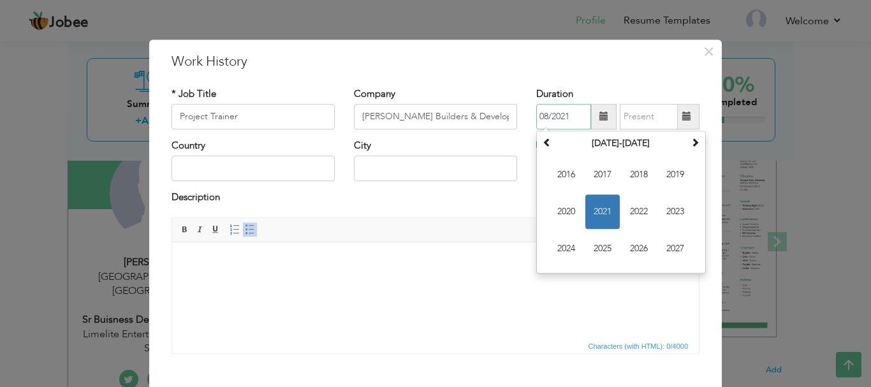
click at [542, 117] on input "08/2021" at bounding box center [563, 116] width 55 height 25
type input "05/2021"
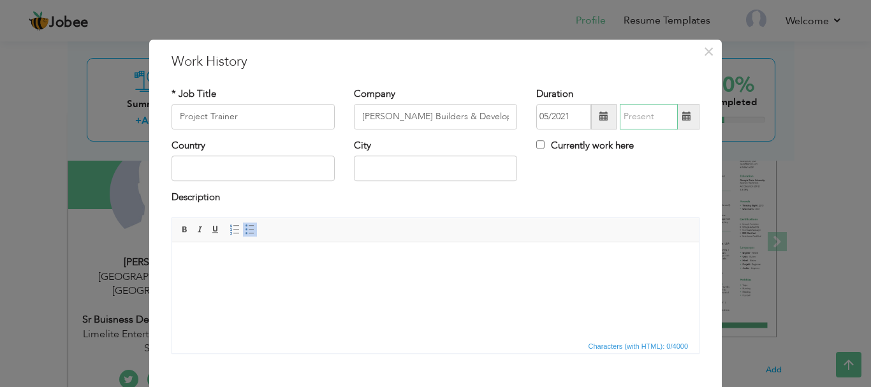
type input "08/2025"
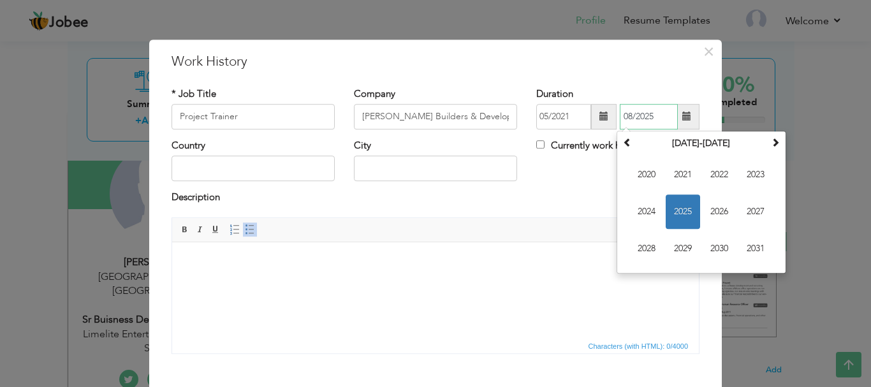
click at [653, 120] on input "08/2025" at bounding box center [649, 116] width 58 height 25
click at [272, 173] on input "text" at bounding box center [252, 168] width 163 height 25
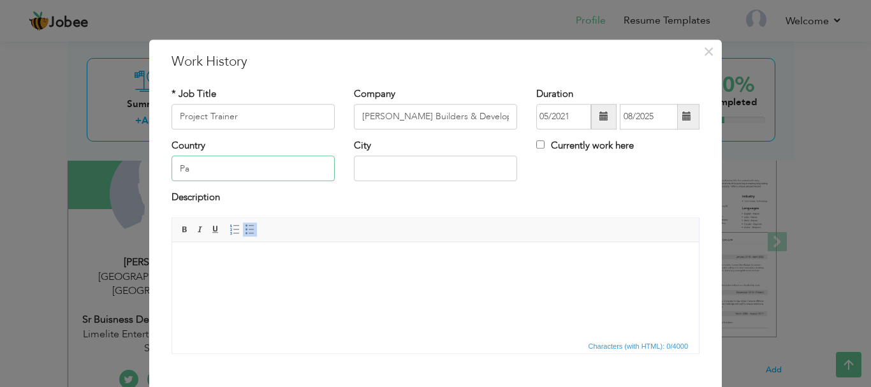
type input "P"
type input "[GEOGRAPHIC_DATA]"
type input "r"
type input "[GEOGRAPHIC_DATA]"
click at [245, 229] on span at bounding box center [250, 229] width 10 height 10
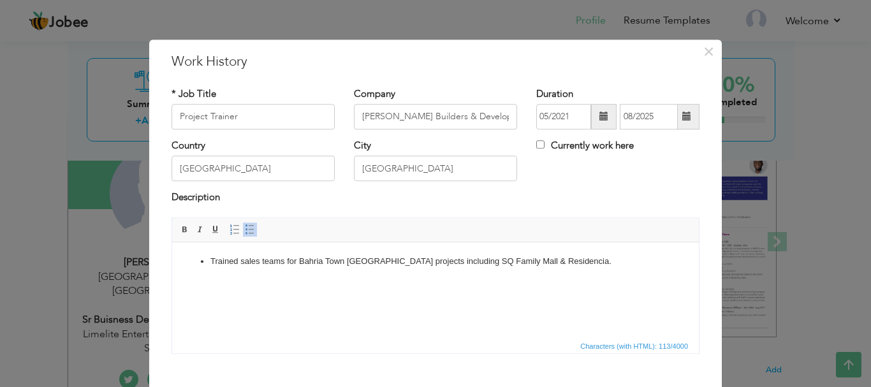
click at [244, 235] on link "Insert/Remove Bulleted List" at bounding box center [250, 229] width 14 height 14
click at [245, 230] on span at bounding box center [250, 229] width 10 height 10
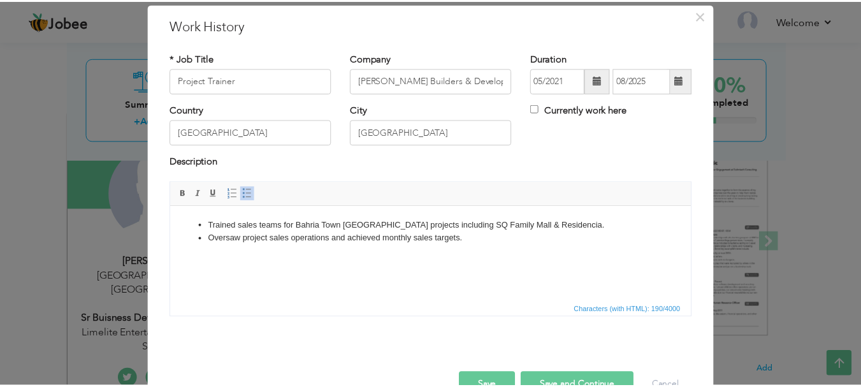
scroll to position [70, 0]
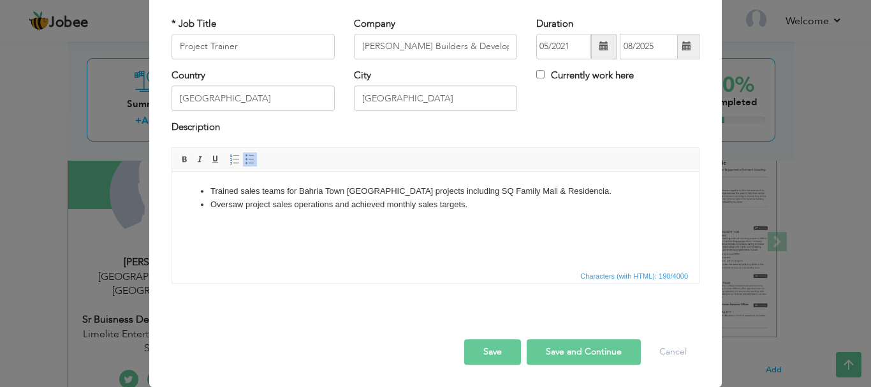
click at [480, 361] on button "Save" at bounding box center [492, 351] width 57 height 25
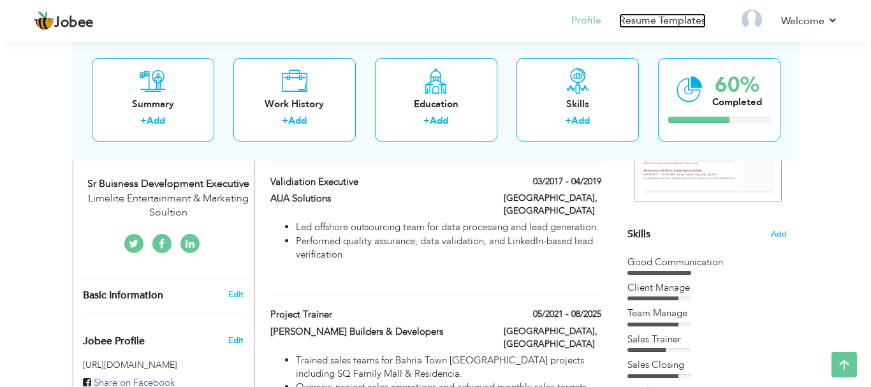
scroll to position [319, 0]
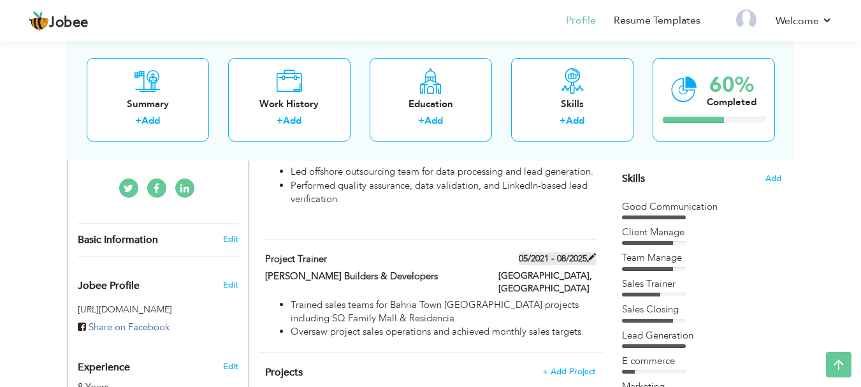
click at [592, 253] on span at bounding box center [591, 257] width 9 height 9
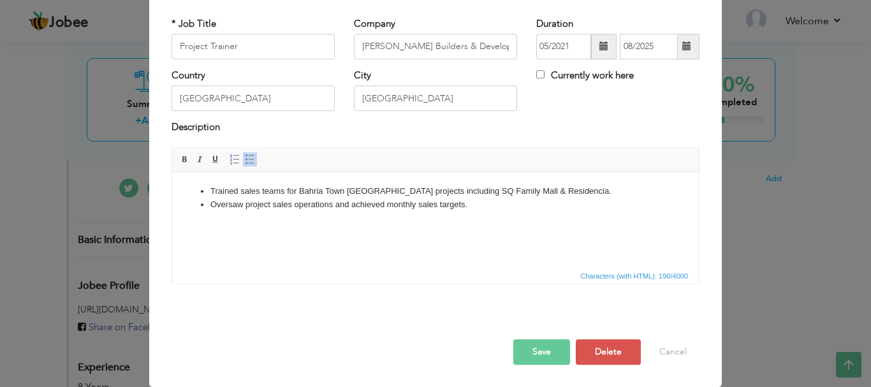
scroll to position [0, 0]
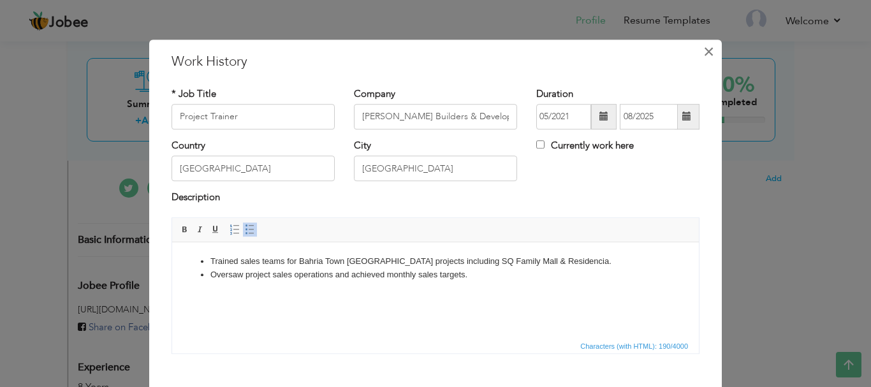
click at [708, 51] on span "×" at bounding box center [708, 51] width 11 height 23
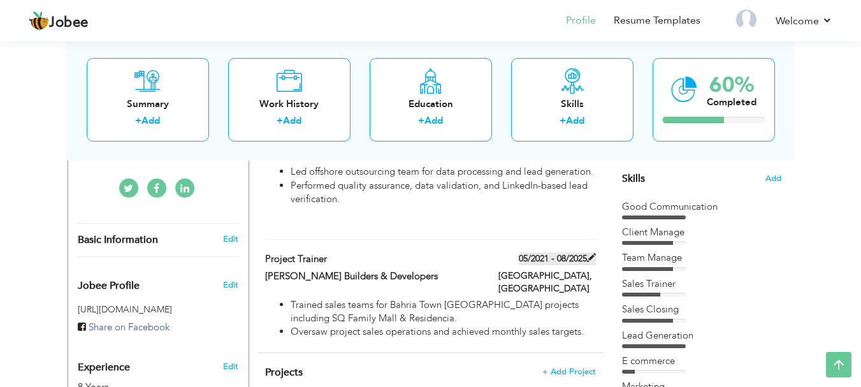
click at [590, 253] on span at bounding box center [591, 257] width 9 height 9
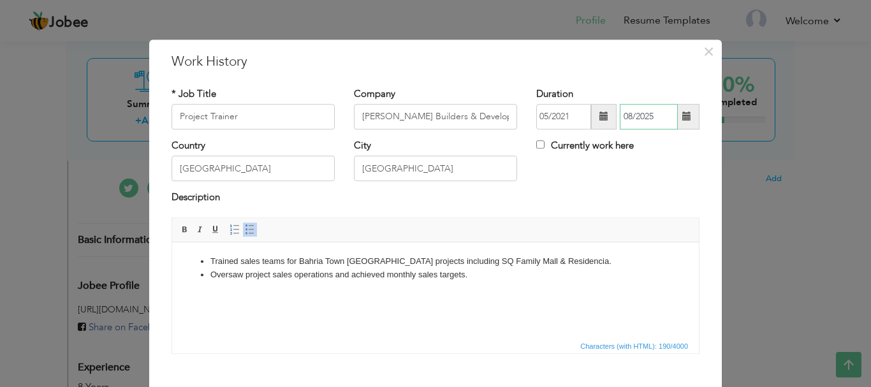
click at [653, 117] on input "08/2025" at bounding box center [649, 116] width 58 height 25
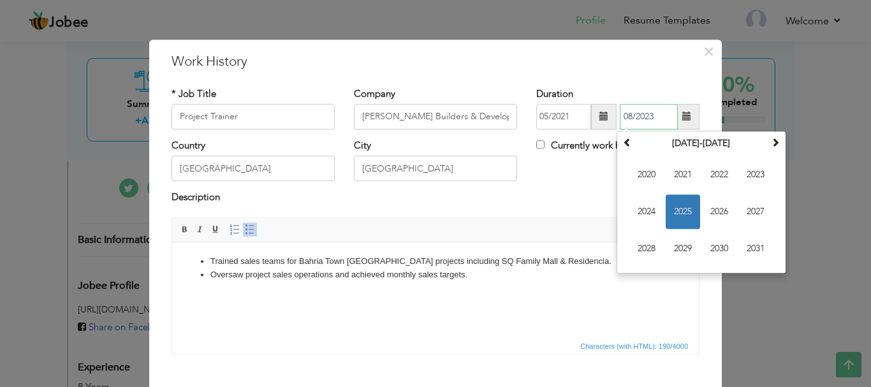
type input "08/2023"
click at [566, 199] on div "Description" at bounding box center [435, 199] width 528 height 17
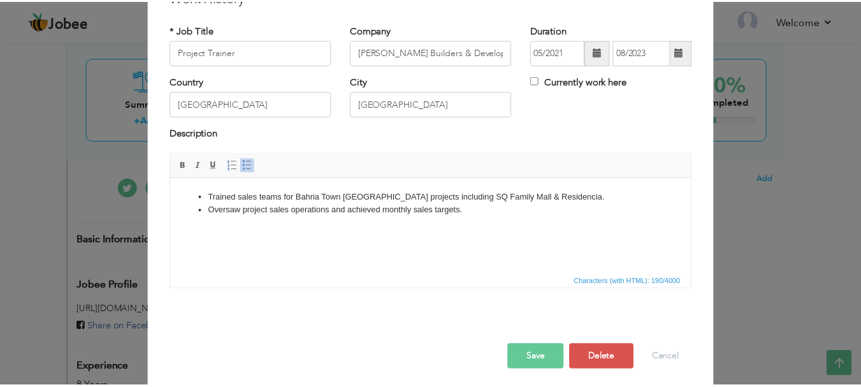
scroll to position [70, 0]
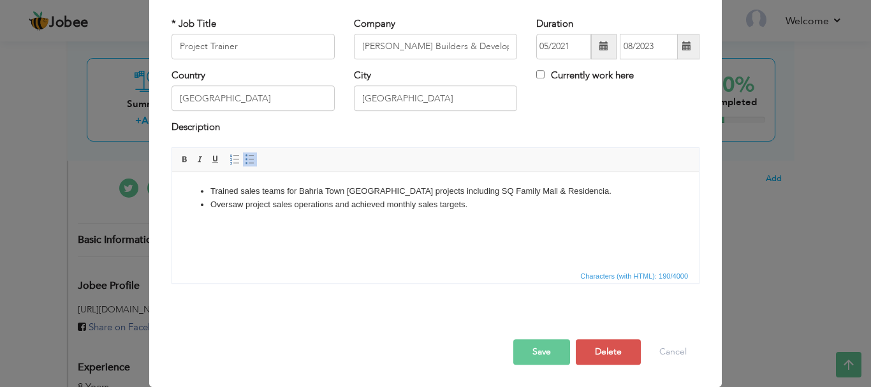
click at [524, 345] on button "Save" at bounding box center [541, 351] width 57 height 25
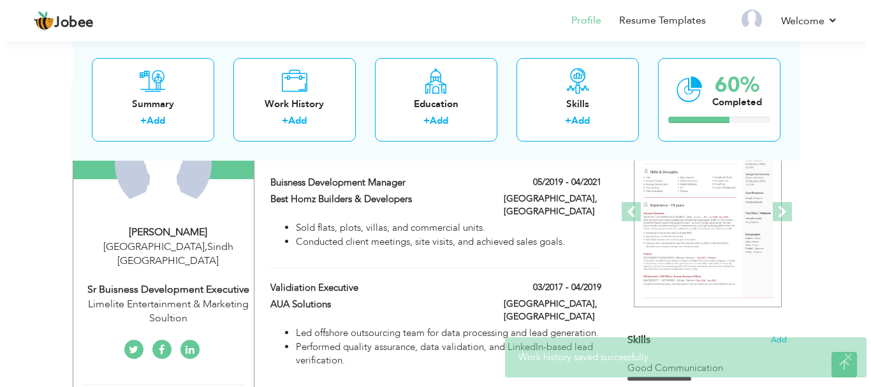
scroll to position [0, 0]
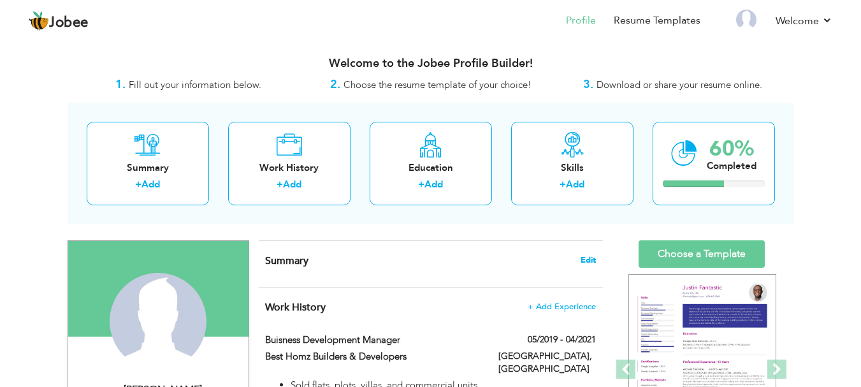
click at [590, 260] on span "Edit" at bounding box center [588, 260] width 15 height 9
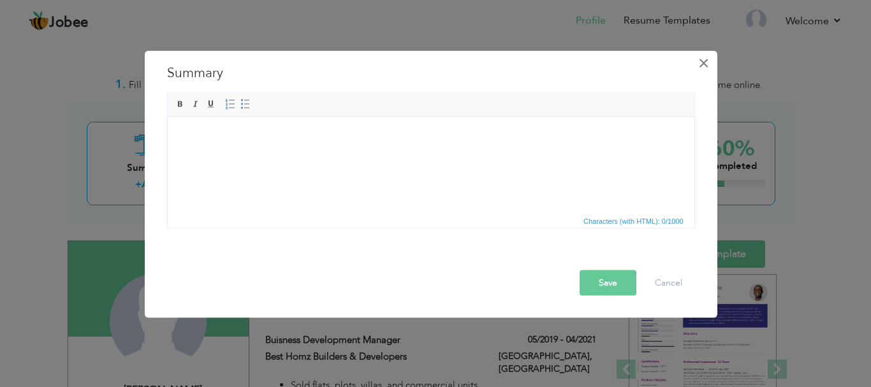
click at [704, 64] on span "×" at bounding box center [703, 62] width 11 height 23
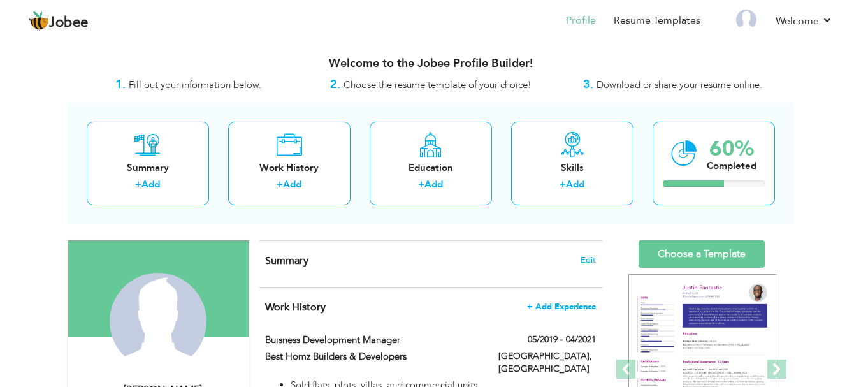
click at [559, 308] on span "+ Add Experience" at bounding box center [561, 306] width 69 height 9
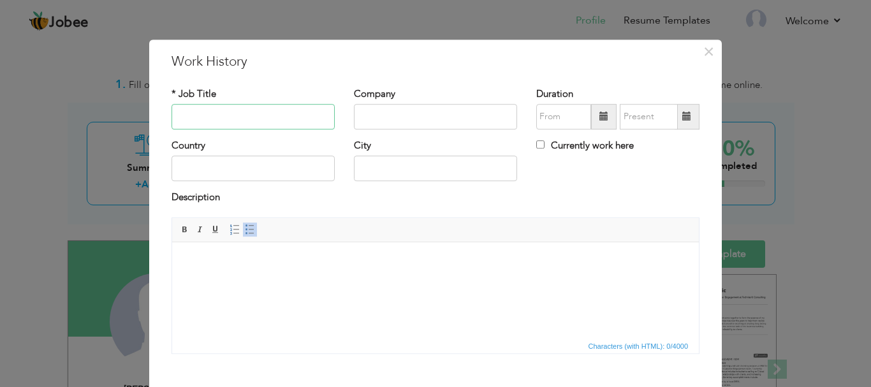
paste input "Senior Sales Associate"
type input "Senior Sales Associate"
click at [411, 124] on input "text" at bounding box center [435, 116] width 163 height 25
click at [440, 113] on input "text" at bounding box center [435, 116] width 163 height 25
paste input "Habitt Home Store (IBL Group)"
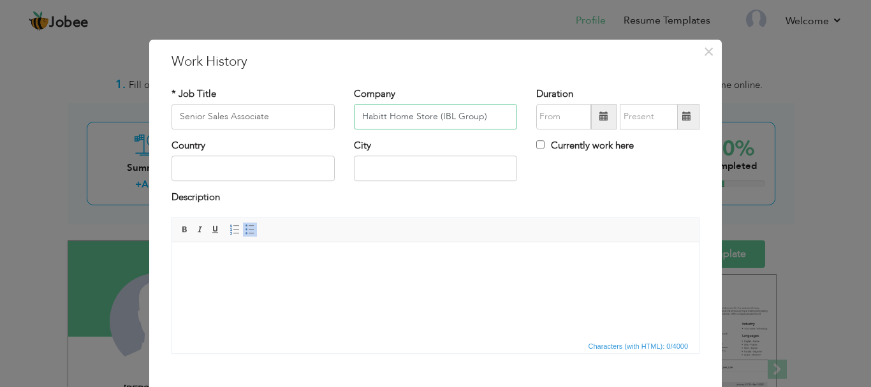
type input "Habitt Home Store (IBL Group)"
click at [536, 116] on input "text" at bounding box center [563, 116] width 55 height 25
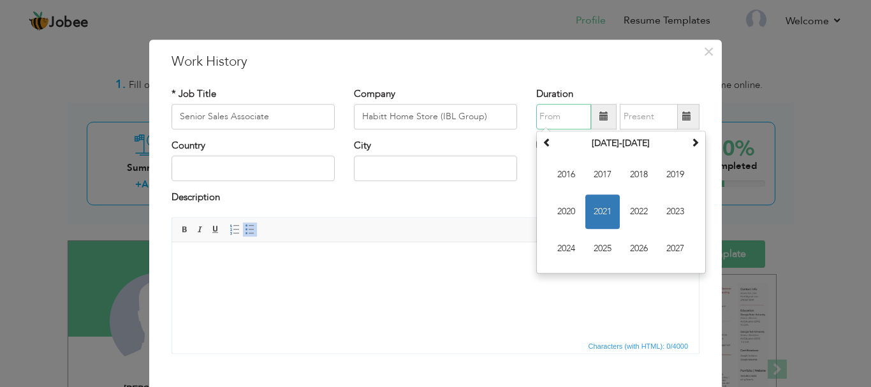
click at [539, 110] on input "text" at bounding box center [563, 116] width 55 height 25
type input "2"
type input "05/2021"
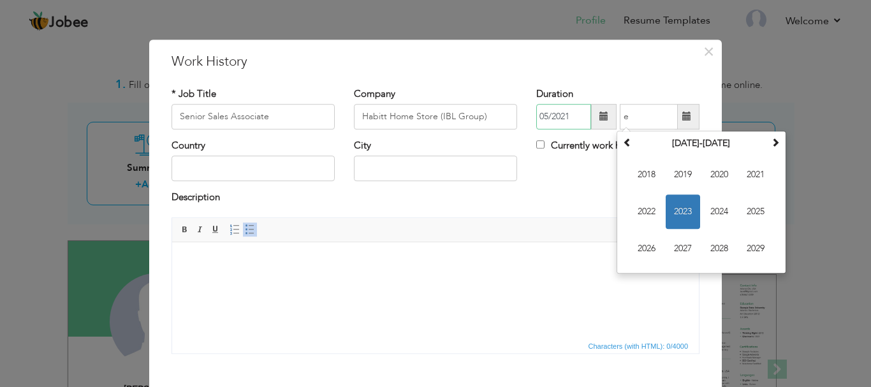
type input "08/2023"
click at [556, 113] on input "05/2021" at bounding box center [563, 116] width 55 height 25
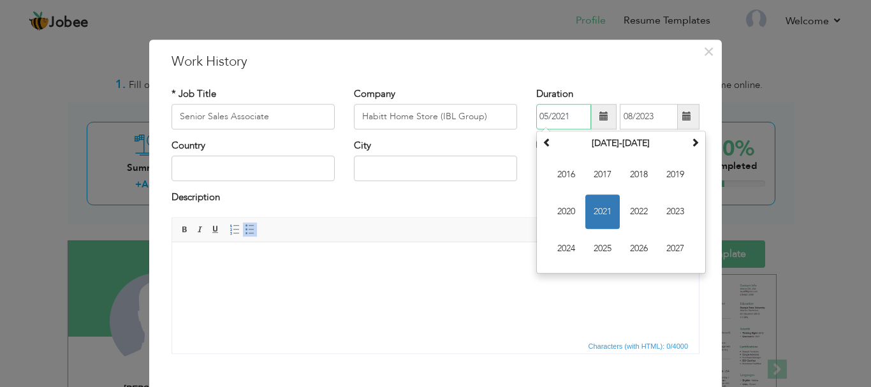
click at [547, 116] on input "05/2021" at bounding box center [563, 116] width 55 height 25
click at [541, 119] on input "05/2021" at bounding box center [563, 116] width 55 height 25
click at [546, 115] on input "05/2021" at bounding box center [563, 116] width 55 height 25
click at [546, 117] on input "05/2021" at bounding box center [563, 116] width 55 height 25
click at [542, 115] on input "05/2021" at bounding box center [563, 116] width 55 height 25
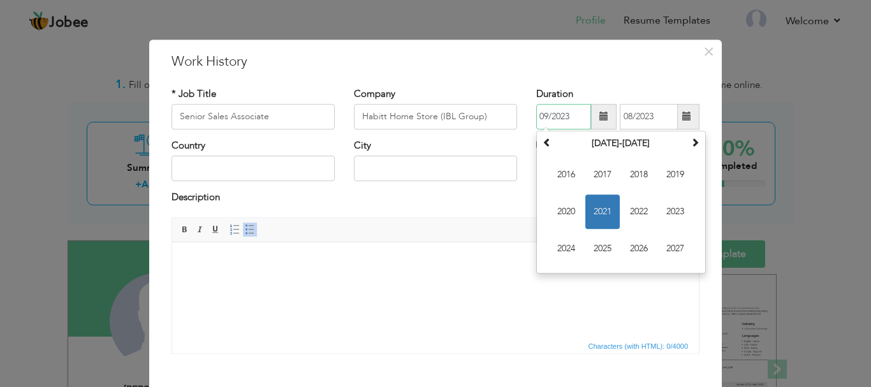
type input "09/2023"
click at [610, 280] on html at bounding box center [435, 261] width 527 height 39
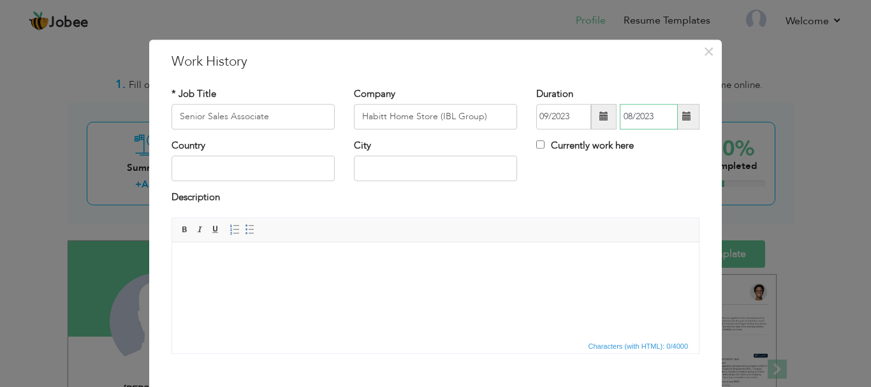
click at [653, 120] on input "08/2023" at bounding box center [649, 116] width 58 height 25
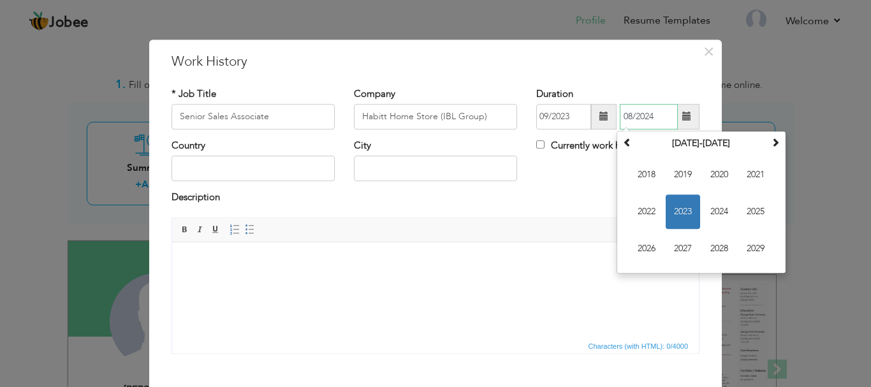
type input "08/2024"
click at [577, 262] on body at bounding box center [435, 260] width 501 height 13
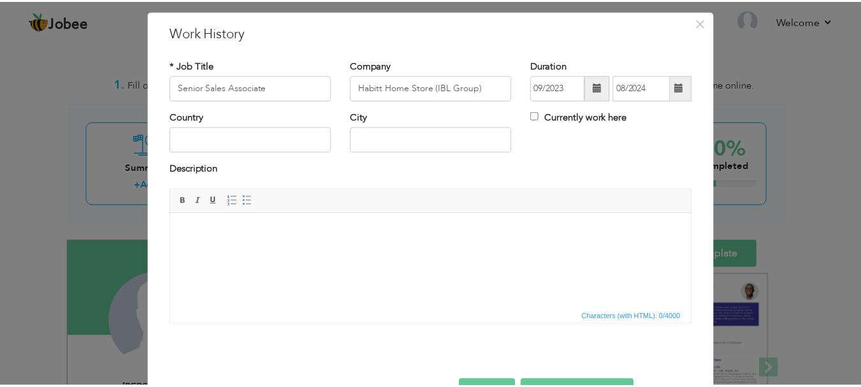
scroll to position [70, 0]
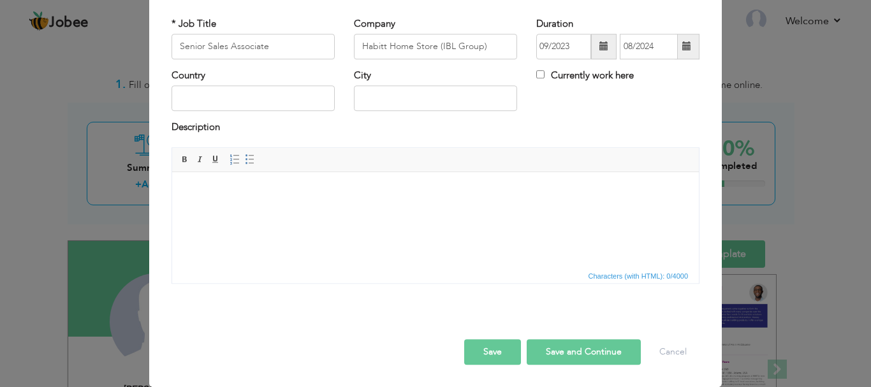
click at [495, 345] on button "Save" at bounding box center [492, 351] width 57 height 25
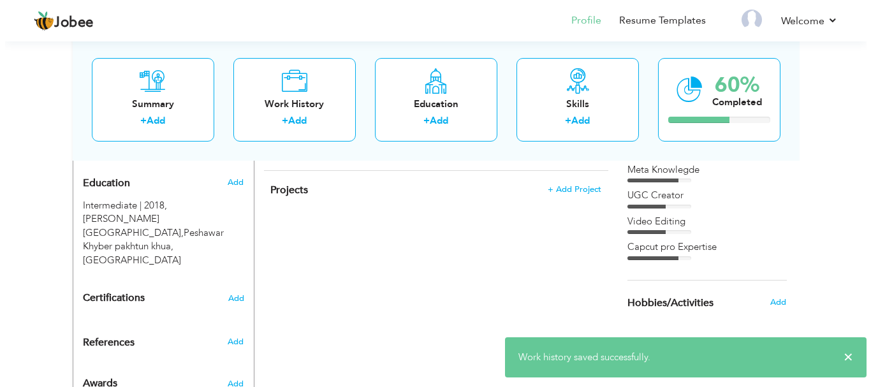
scroll to position [446, 0]
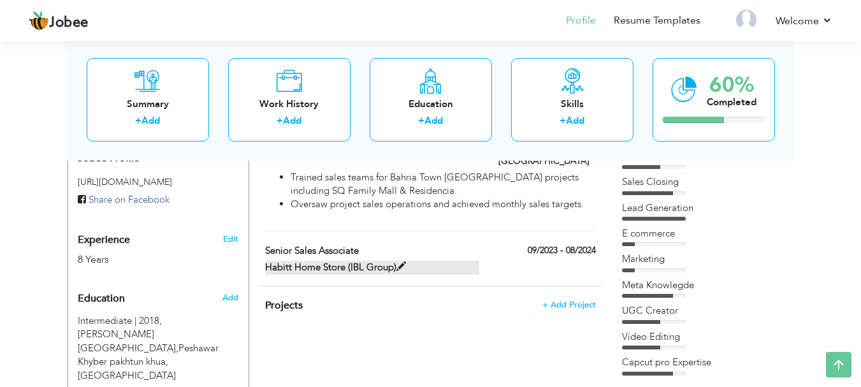
click at [335, 261] on label "Habitt Home Store (IBL Group)" at bounding box center [372, 267] width 214 height 13
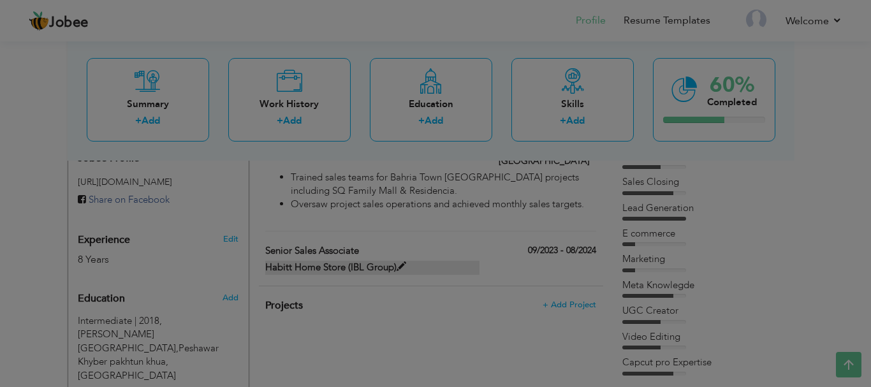
scroll to position [0, 0]
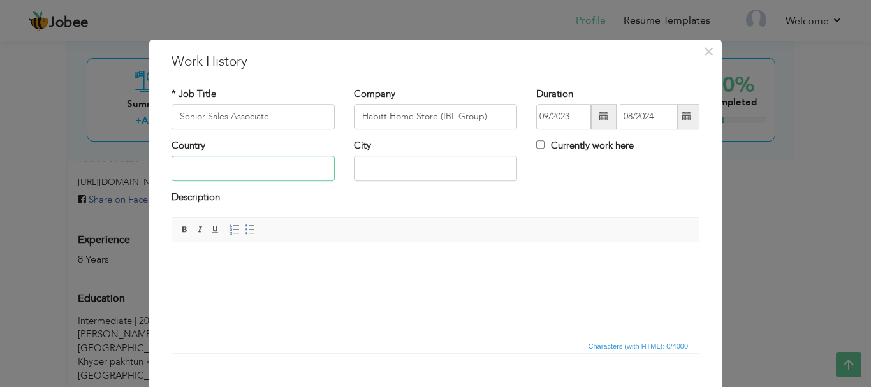
click at [256, 173] on input "text" at bounding box center [252, 168] width 163 height 25
type input "[GEOGRAPHIC_DATA]"
click at [237, 235] on span "Insert/Remove Numbered List Insert/Remove Bulleted List" at bounding box center [242, 229] width 31 height 15
click at [250, 230] on span at bounding box center [250, 229] width 10 height 10
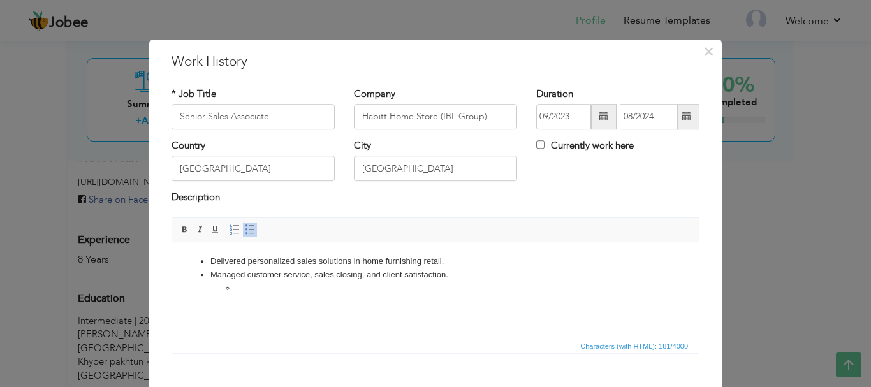
click at [454, 275] on li "Managed customer service, sales closing, and client satisfaction." at bounding box center [435, 281] width 450 height 27
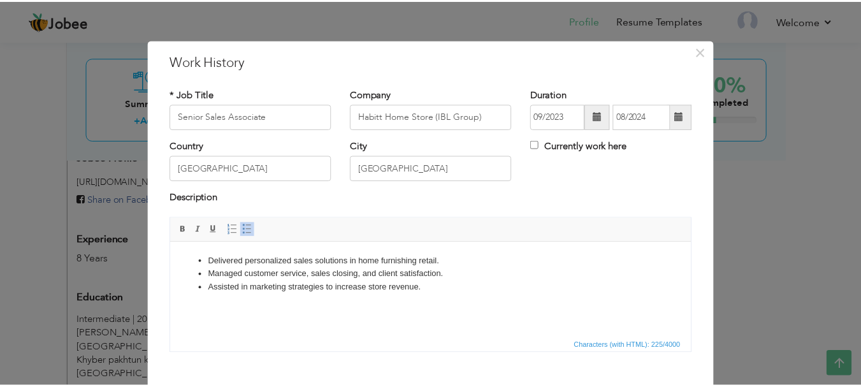
scroll to position [70, 0]
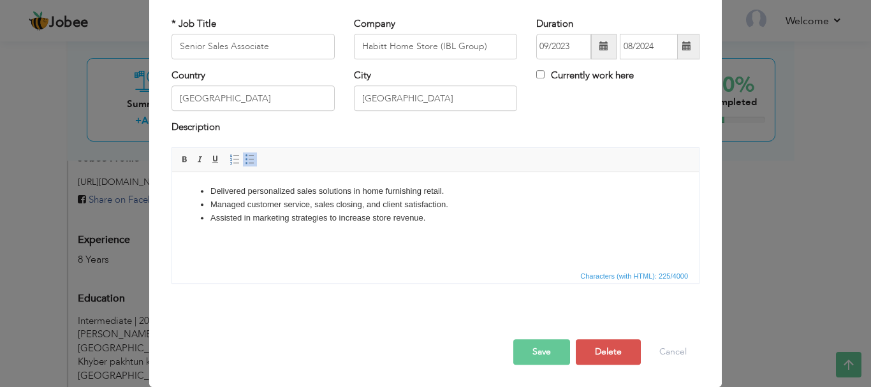
click at [535, 348] on button "Save" at bounding box center [541, 351] width 57 height 25
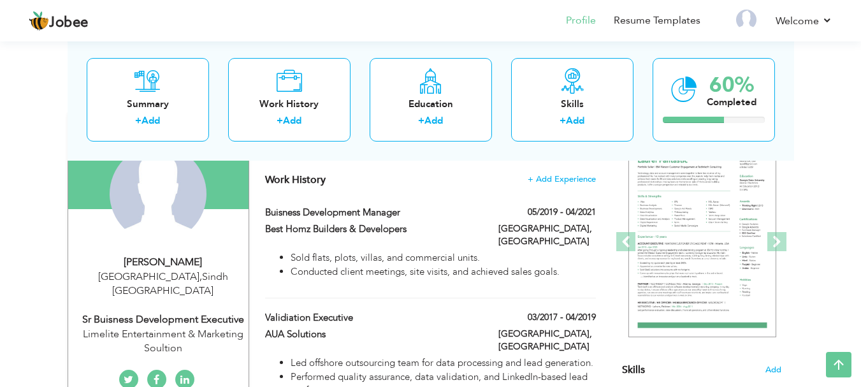
scroll to position [0, 0]
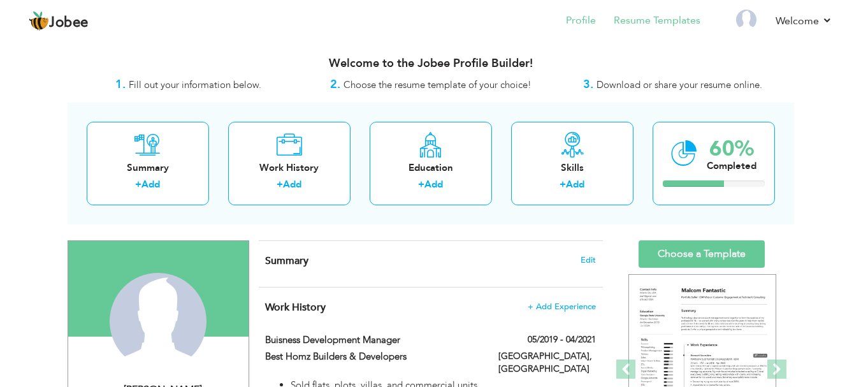
drag, startPoint x: 639, startPoint y: 30, endPoint x: 615, endPoint y: 35, distance: 24.8
click at [615, 35] on li "Resume Templates" at bounding box center [648, 21] width 105 height 34
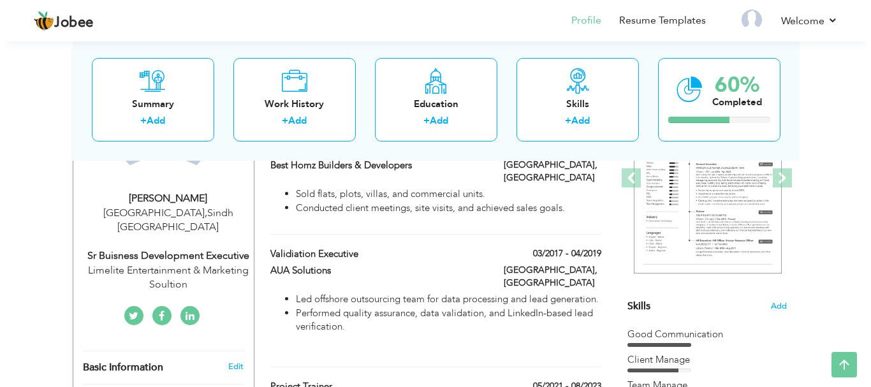
scroll to position [319, 0]
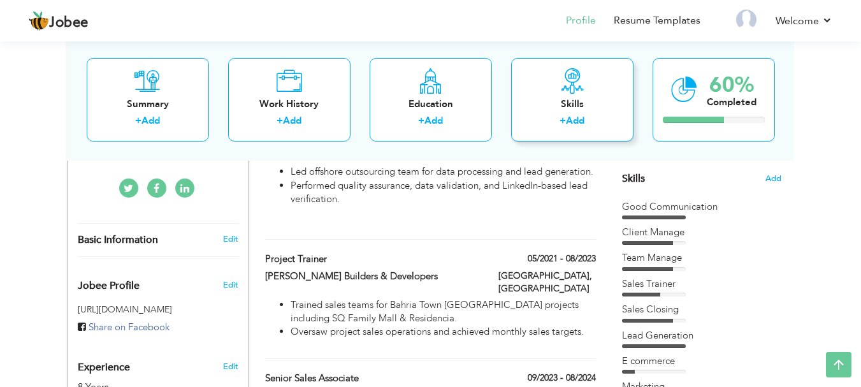
click at [583, 115] on link "Add" at bounding box center [575, 120] width 18 height 13
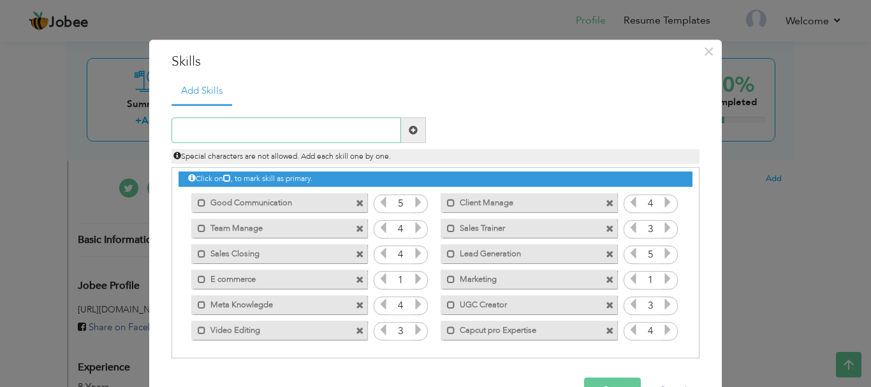
scroll to position [3, 0]
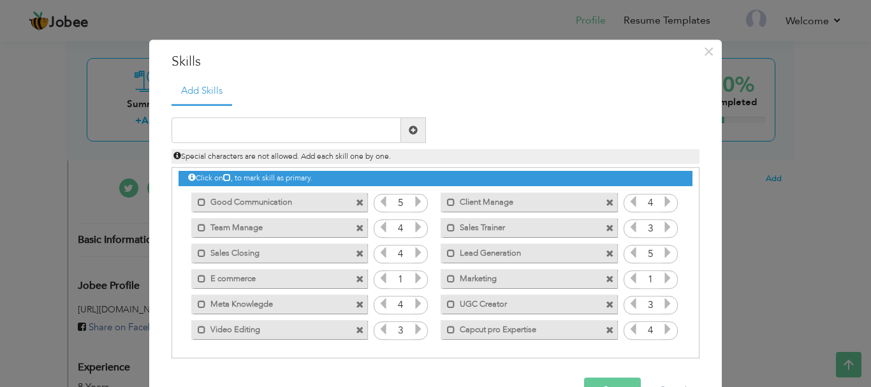
click at [603, 382] on button "Save" at bounding box center [612, 390] width 57 height 25
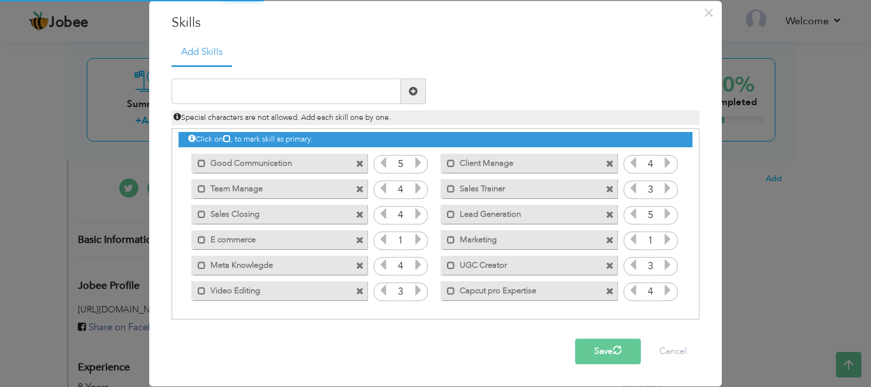
scroll to position [0, 0]
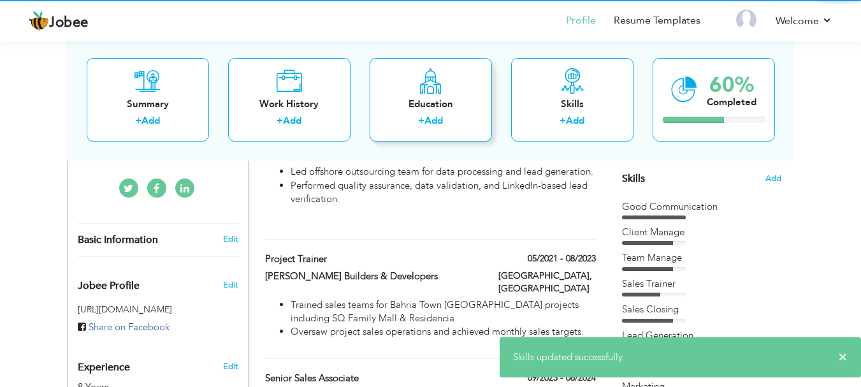
click at [465, 78] on div "Education + Add" at bounding box center [431, 99] width 122 height 84
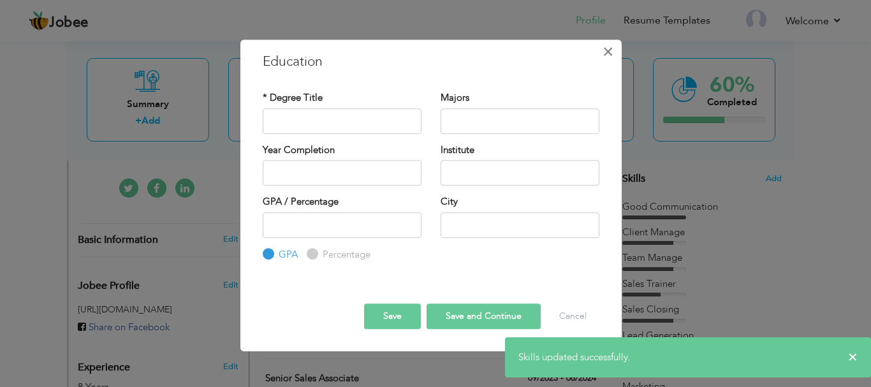
click at [600, 55] on button "×" at bounding box center [608, 51] width 20 height 20
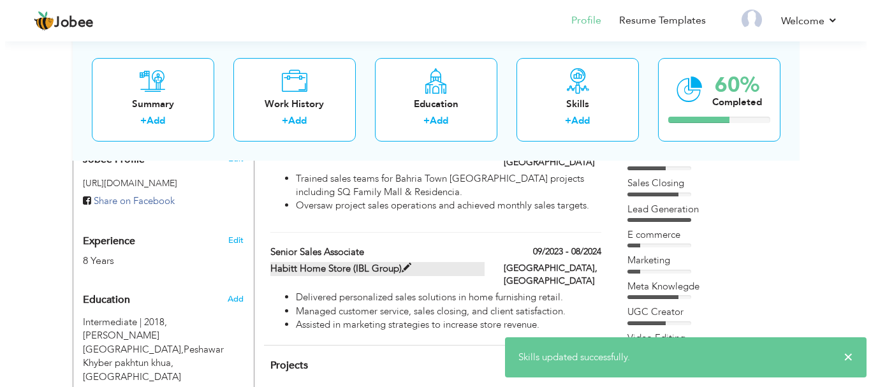
scroll to position [446, 0]
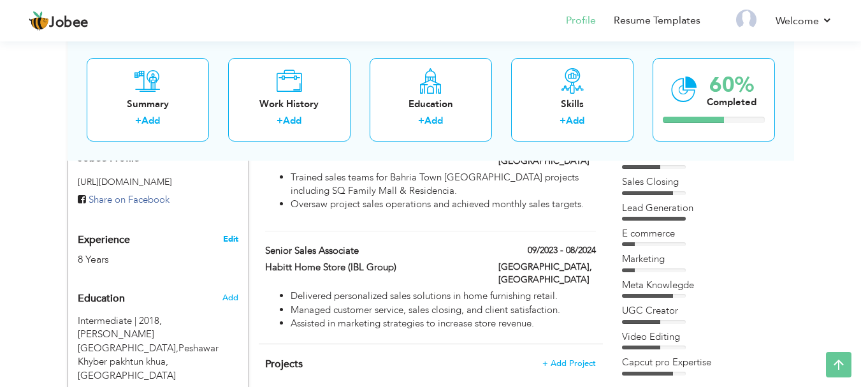
click at [228, 233] on link "Edit" at bounding box center [230, 238] width 15 height 11
select select "number:166"
select select "number:10"
type input "Limelite Entertainment & Marketing Soultion"
type input "Sr Buisness Development Executive"
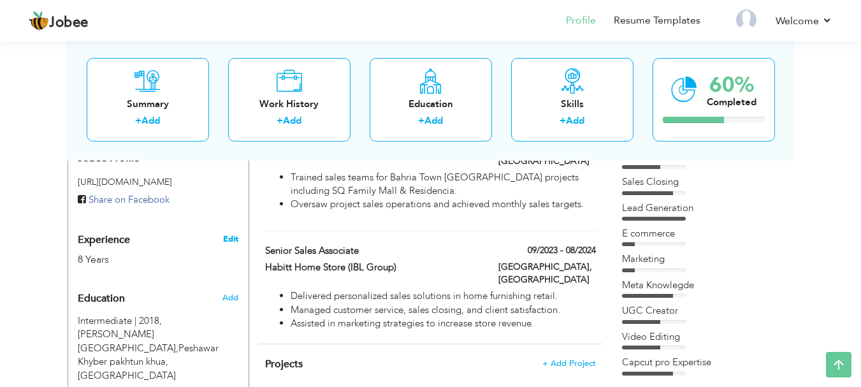
type input "https://www.linkedin.com/in/muhammad-roman-27a7601a0"
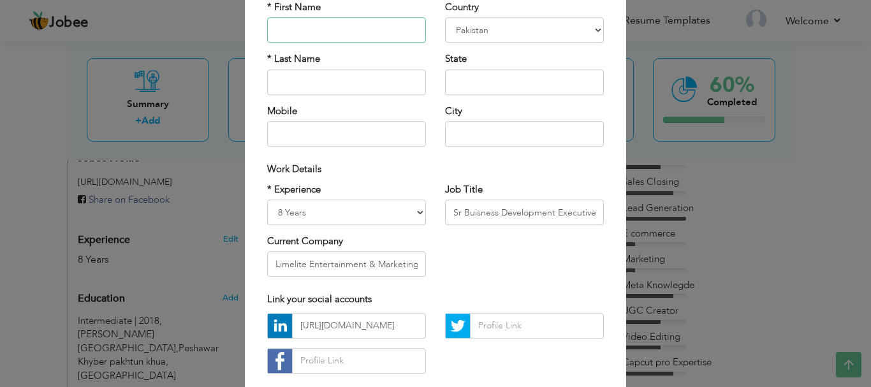
scroll to position [186, 0]
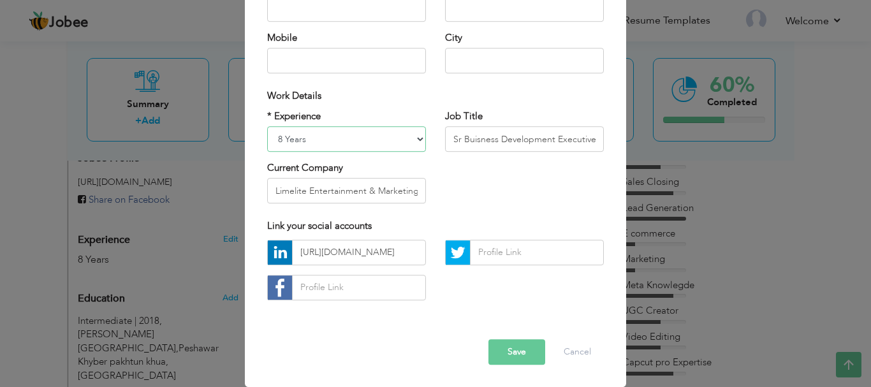
click at [414, 140] on select "Entry Level Less than 1 Year 1 Year 2 Years 3 Years 4 Years 5 Years 6 Years 7 Y…" at bounding box center [346, 138] width 159 height 25
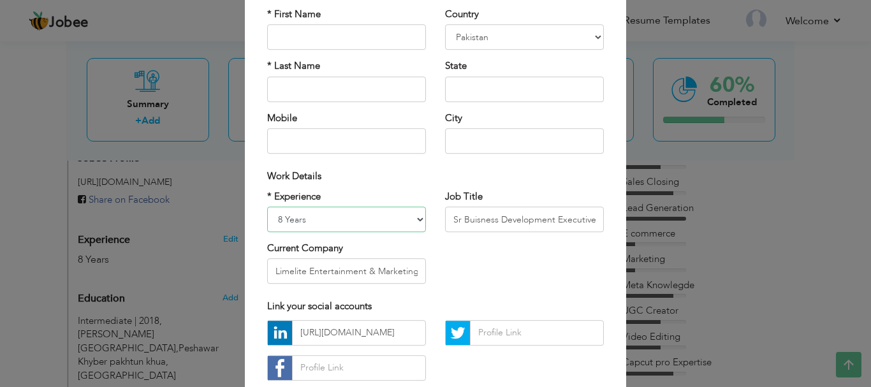
scroll to position [0, 0]
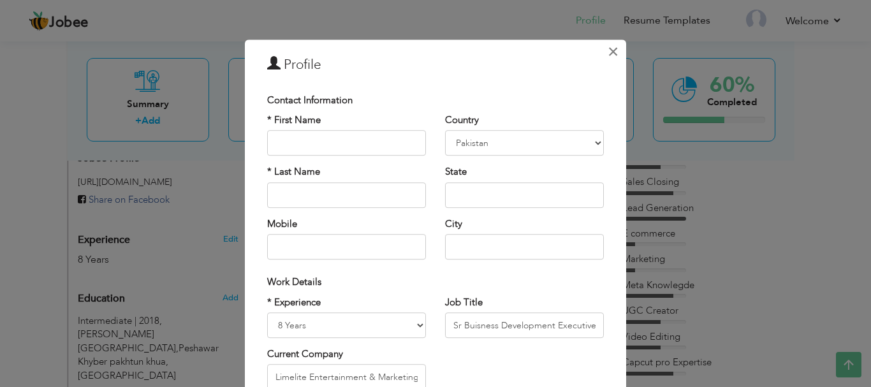
click at [607, 47] on span "×" at bounding box center [612, 51] width 11 height 23
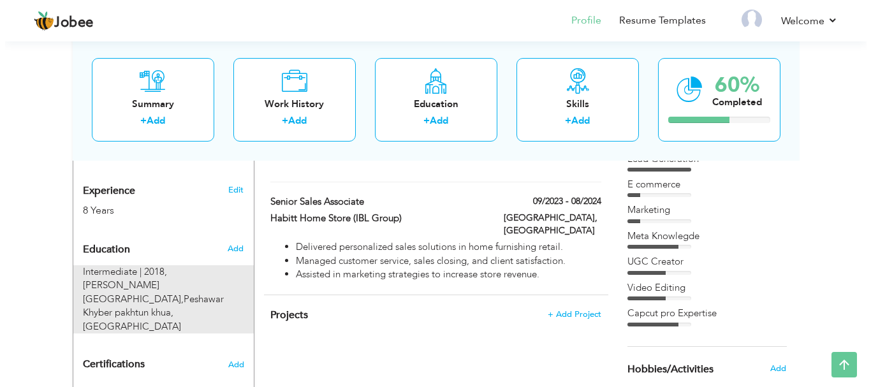
scroll to position [510, 0]
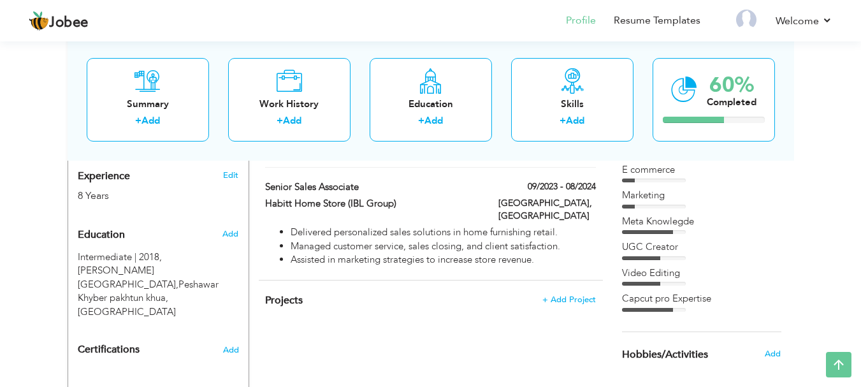
click at [234, 226] on div "Add" at bounding box center [233, 234] width 30 height 24
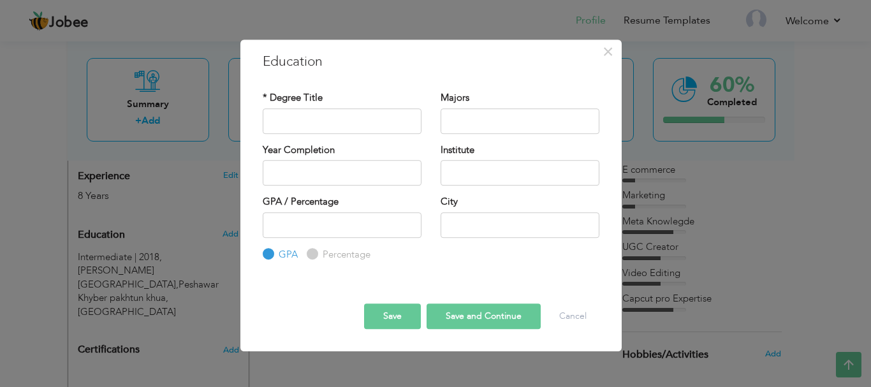
click at [186, 255] on div "× Education * Degree Title Majors Year Completion Institute GPA" at bounding box center [435, 193] width 871 height 387
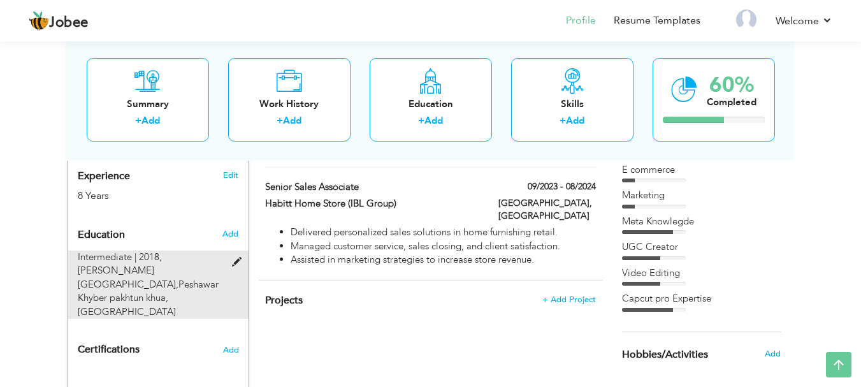
click at [164, 264] on span "Edwards College,Peshawar Khyber pakhtun khua, Peshawar" at bounding box center [148, 291] width 141 height 54
type input "Intermediate"
type input "2018"
type input "Edwards College,Peshawar Khyber pakhtun khua"
type input "69"
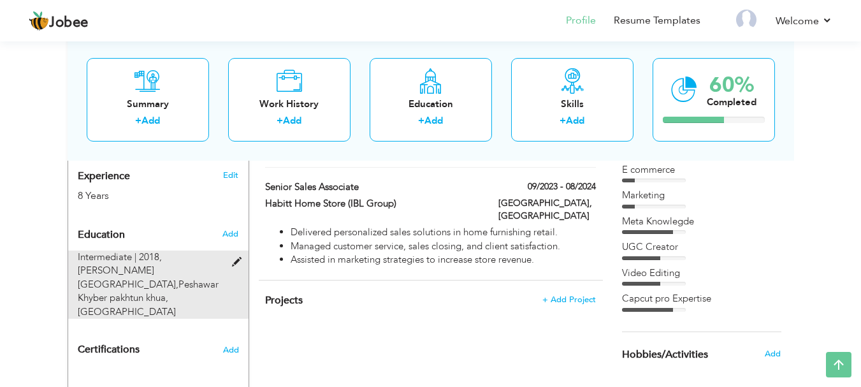
radio input "false"
radio input "true"
type input "Peshawar"
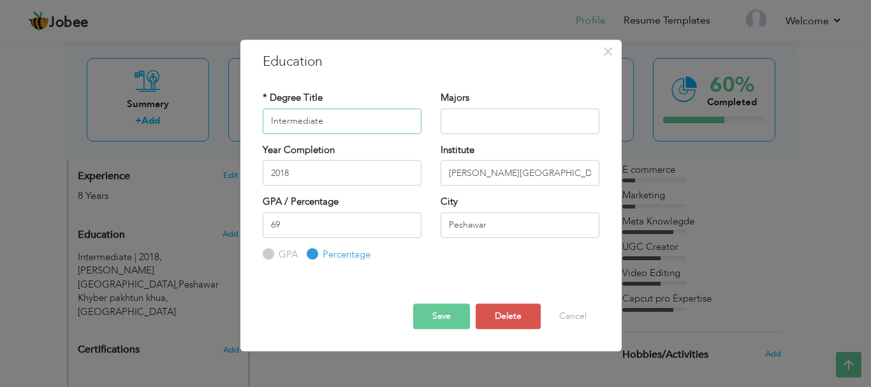
click at [322, 126] on input "Intermediate" at bounding box center [342, 120] width 159 height 25
click at [611, 50] on span "×" at bounding box center [607, 51] width 11 height 23
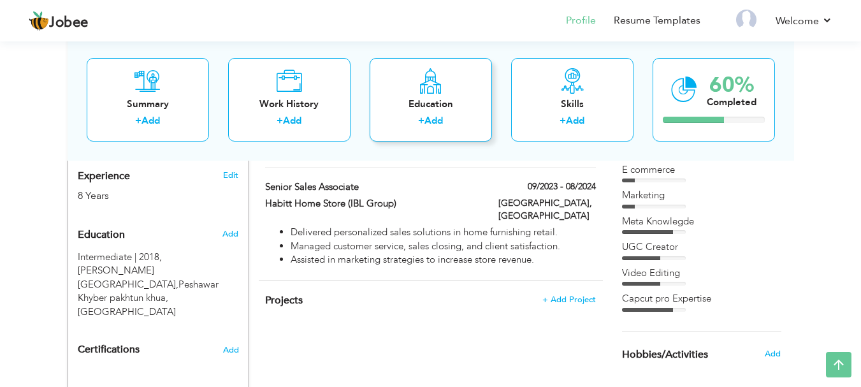
click at [428, 100] on div "Education" at bounding box center [431, 103] width 102 height 13
radio input "true"
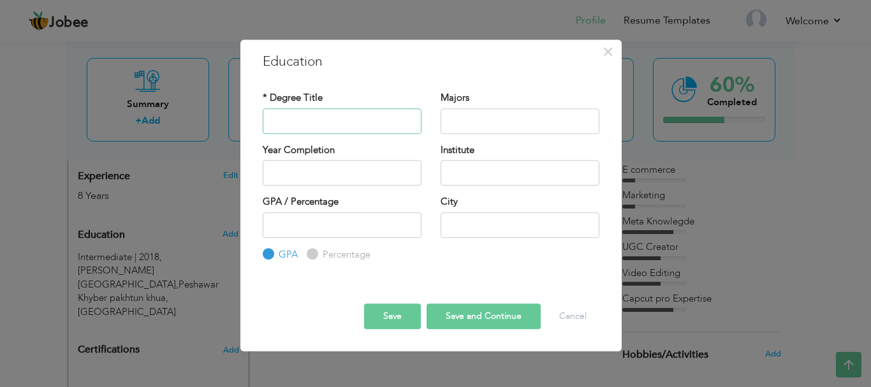
click at [348, 117] on input "text" at bounding box center [342, 120] width 159 height 25
paste input "Intermediate"
type input "Intermediate"
click at [385, 319] on button "Save" at bounding box center [392, 315] width 57 height 25
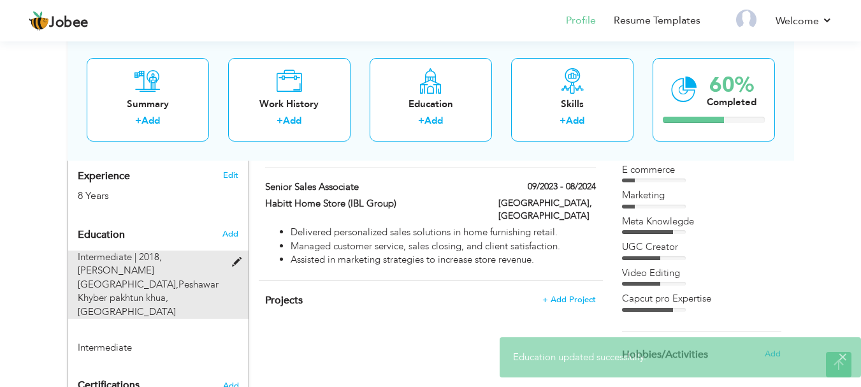
click at [139, 251] on span "Intermediate | 2018," at bounding box center [120, 257] width 84 height 13
type input "2018"
type input "Edwards College,Peshawar Khyber pakhtun khua"
type input "69"
radio input "false"
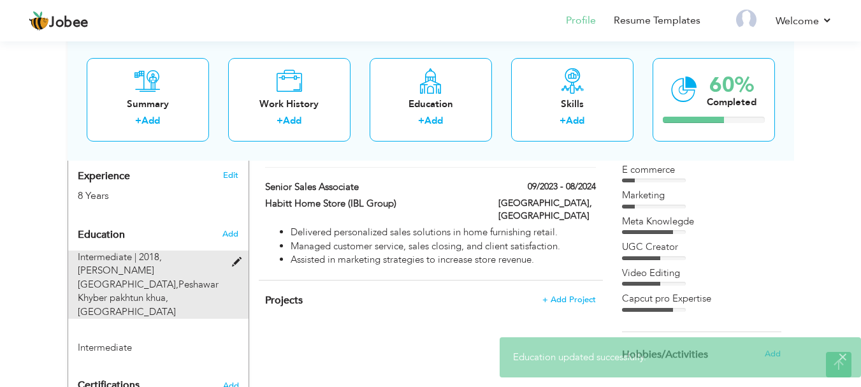
radio input "true"
type input "Peshawar"
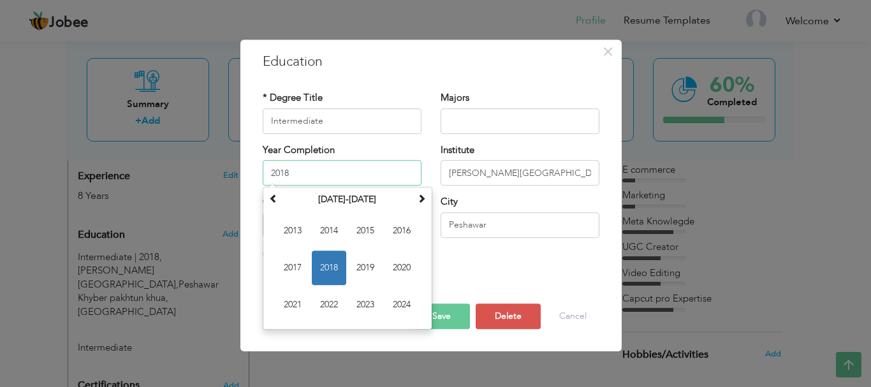
click at [333, 175] on input "2018" at bounding box center [342, 172] width 159 height 25
click at [612, 49] on span "×" at bounding box center [607, 51] width 11 height 23
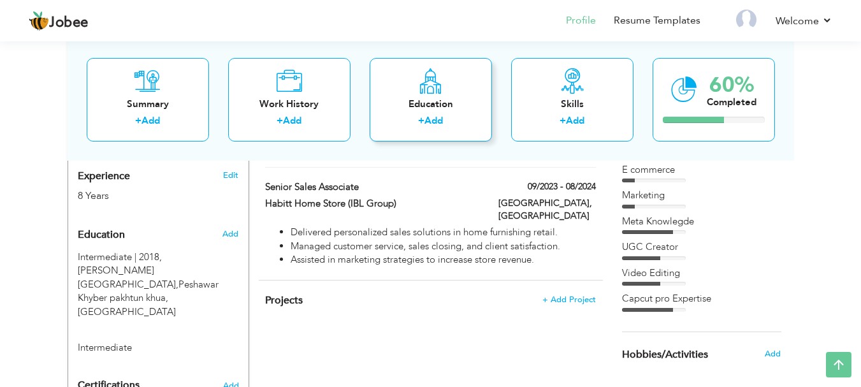
click at [467, 97] on div "Education" at bounding box center [431, 103] width 102 height 13
radio input "true"
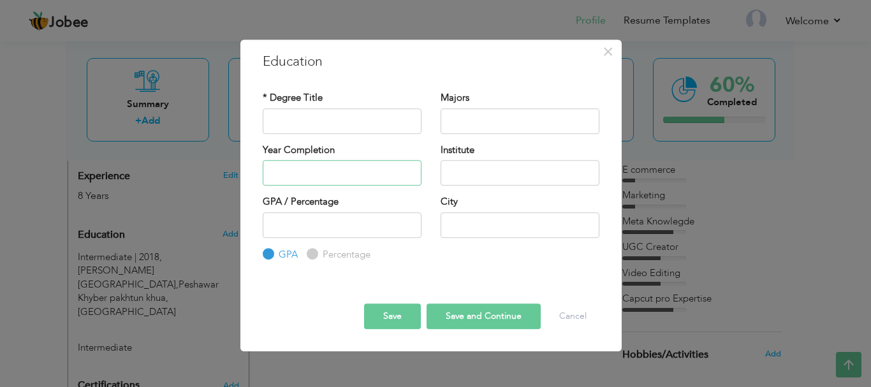
click at [305, 176] on input "text" at bounding box center [342, 172] width 159 height 25
paste input "2018"
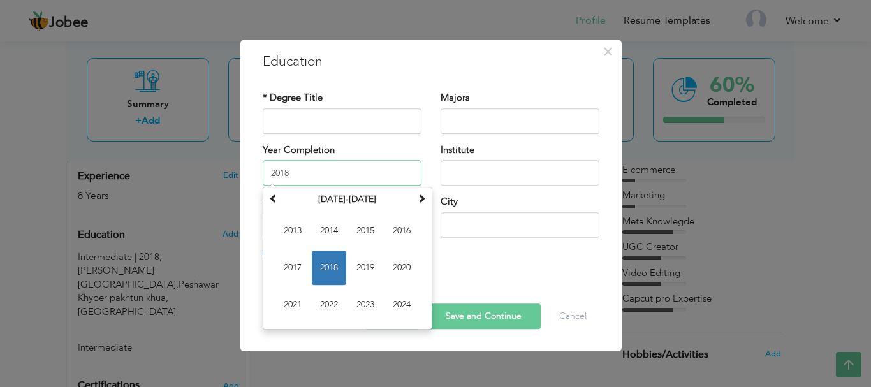
type input "2018"
click at [458, 283] on div at bounding box center [431, 282] width 356 height 3
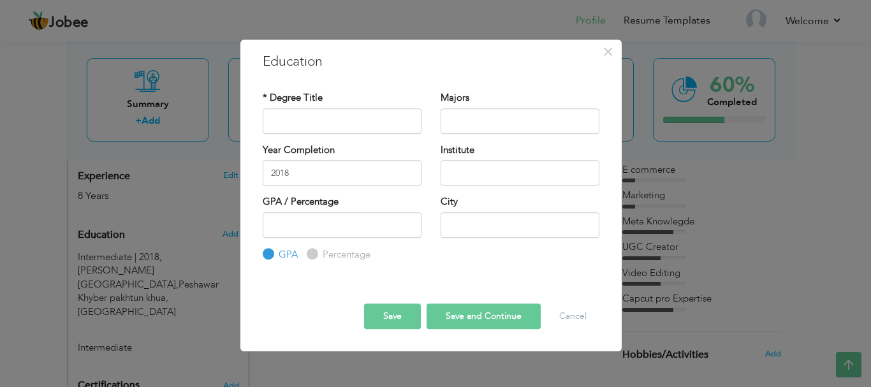
click at [367, 321] on button "Save" at bounding box center [392, 315] width 57 height 25
type input "Intermediate"
type input "Edwards College,Peshawar Khyber pakhtun khua"
type input "69"
click at [269, 201] on label "GPA / Percentage" at bounding box center [301, 201] width 76 height 13
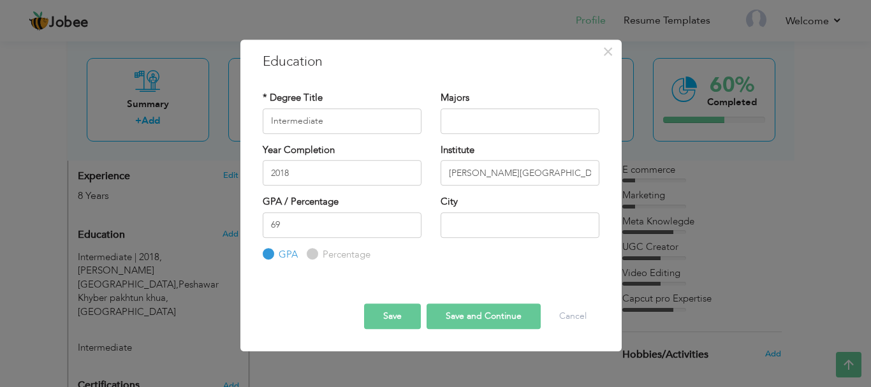
click at [312, 253] on input "Percentage" at bounding box center [311, 254] width 8 height 8
radio input "true"
click at [514, 231] on input "text" at bounding box center [519, 224] width 159 height 25
type input "Peshawar"
click at [407, 316] on button "Save" at bounding box center [392, 315] width 57 height 25
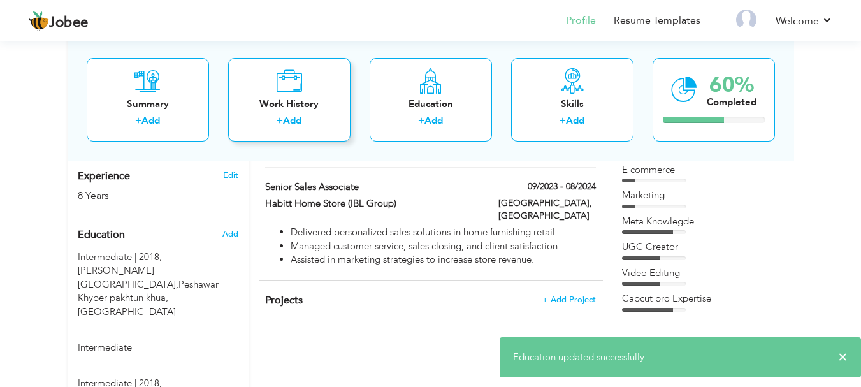
click at [323, 90] on div "Work History + Add" at bounding box center [289, 99] width 122 height 84
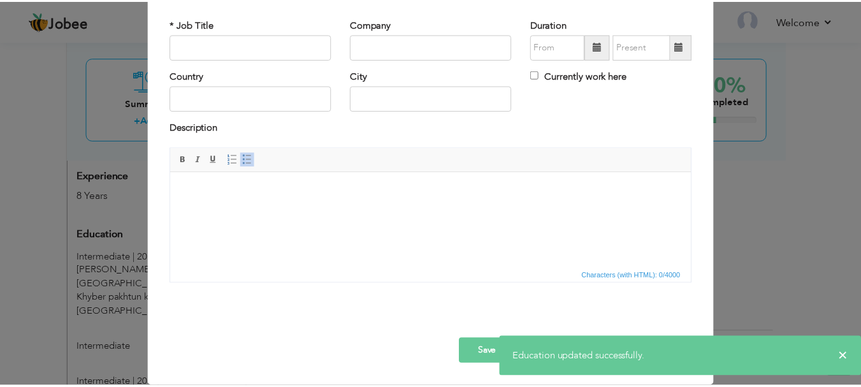
scroll to position [0, 0]
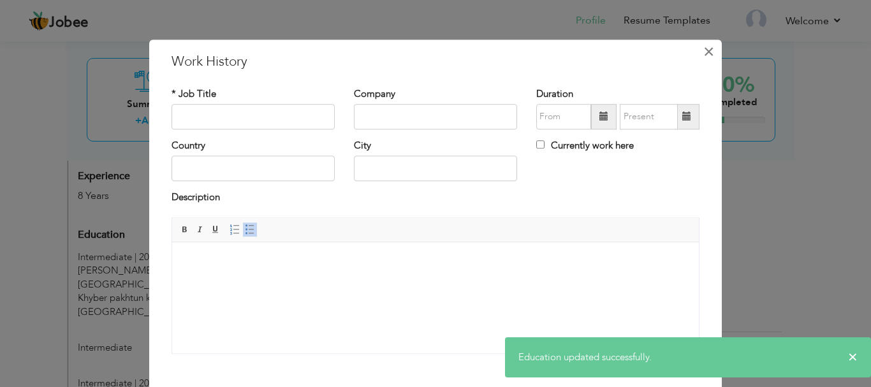
click at [706, 48] on span "×" at bounding box center [708, 51] width 11 height 23
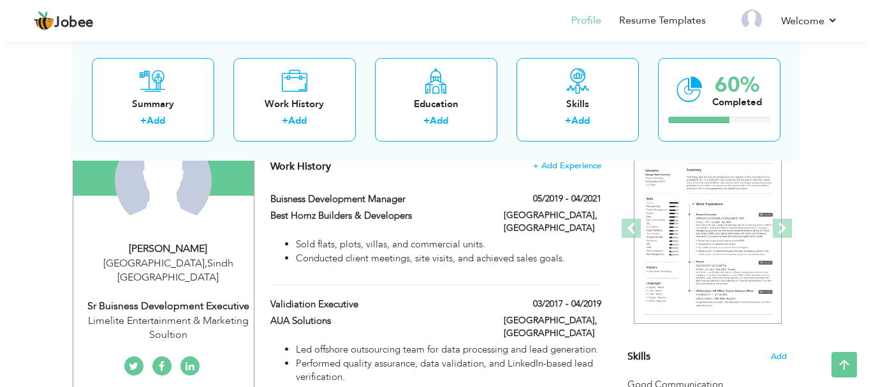
scroll to position [127, 0]
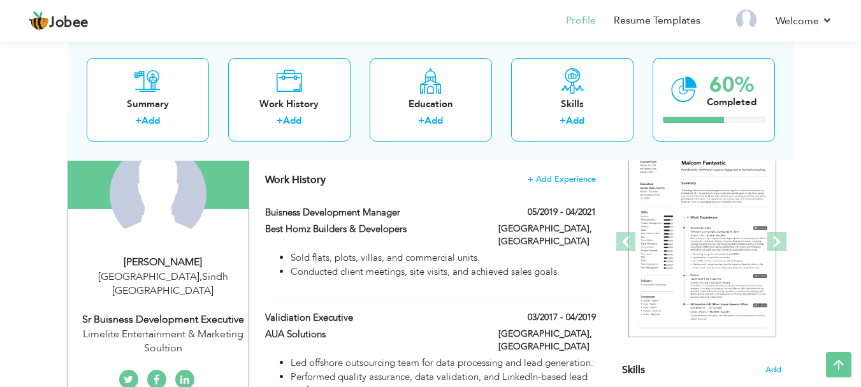
click at [574, 173] on span "+ Add Experience" at bounding box center [562, 178] width 68 height 10
click at [548, 175] on span "+ Add Experience" at bounding box center [561, 179] width 69 height 9
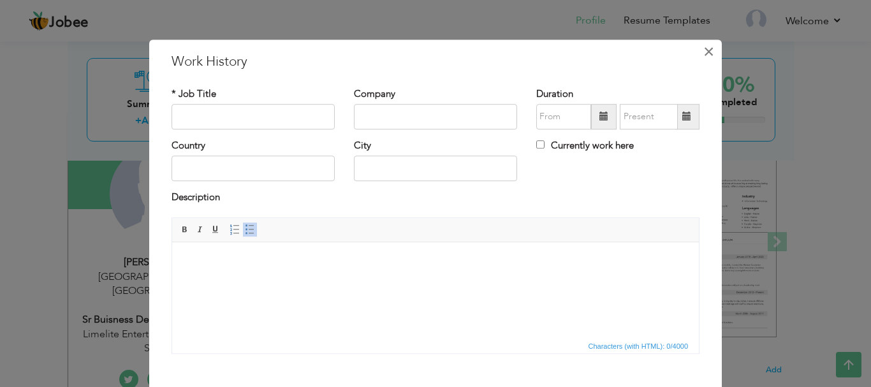
click at [711, 53] on button "×" at bounding box center [708, 51] width 20 height 20
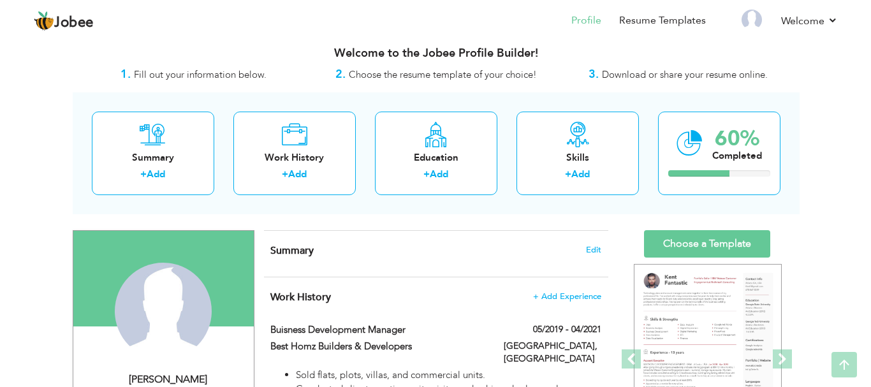
scroll to position [0, 0]
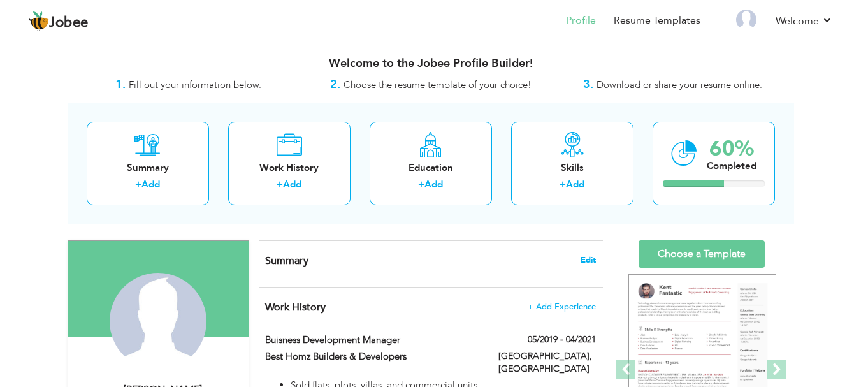
click at [590, 256] on span "Edit" at bounding box center [588, 260] width 15 height 9
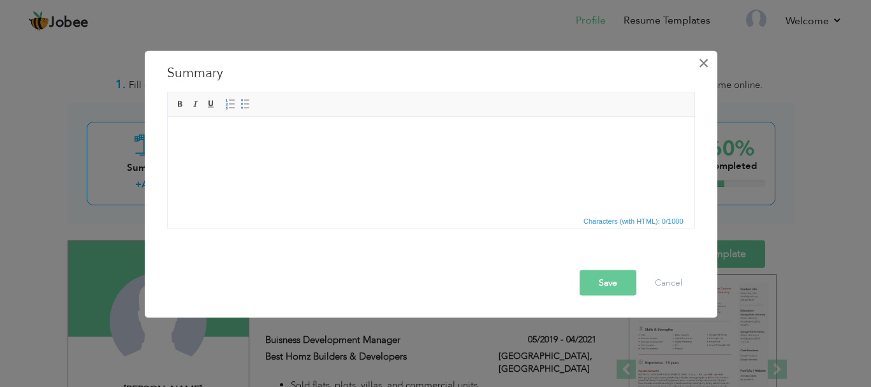
drag, startPoint x: 708, startPoint y: 58, endPoint x: 494, endPoint y: 89, distance: 215.8
click at [708, 58] on span "×" at bounding box center [703, 62] width 11 height 23
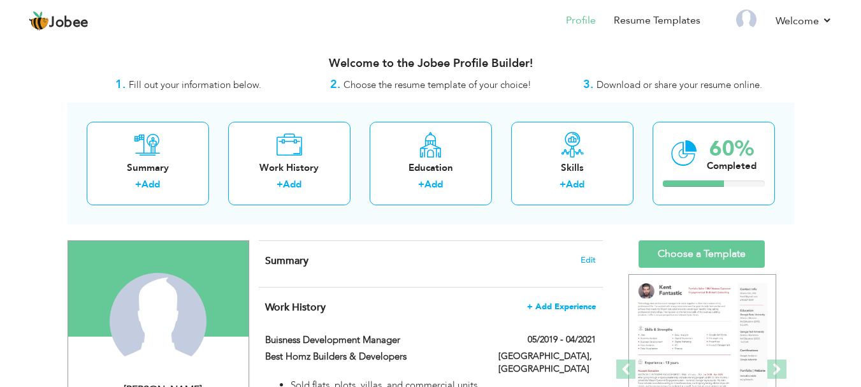
click at [577, 305] on span "+ Add Experience" at bounding box center [561, 306] width 69 height 9
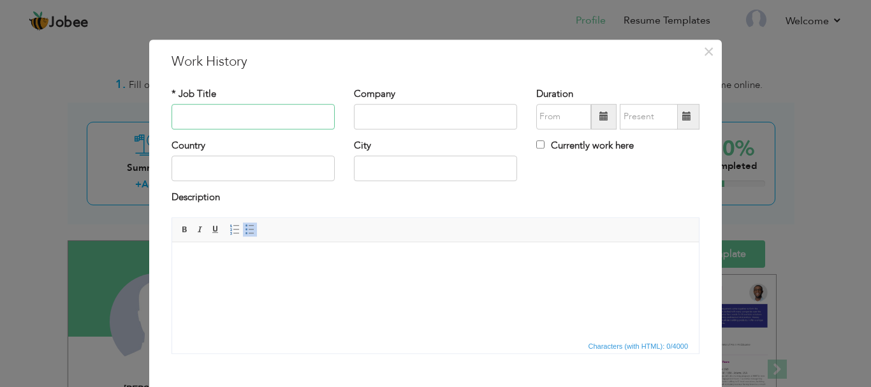
click at [265, 111] on input "text" at bounding box center [252, 116] width 163 height 25
type input "b"
type input "s"
type input "Sr Buisness Development Executive"
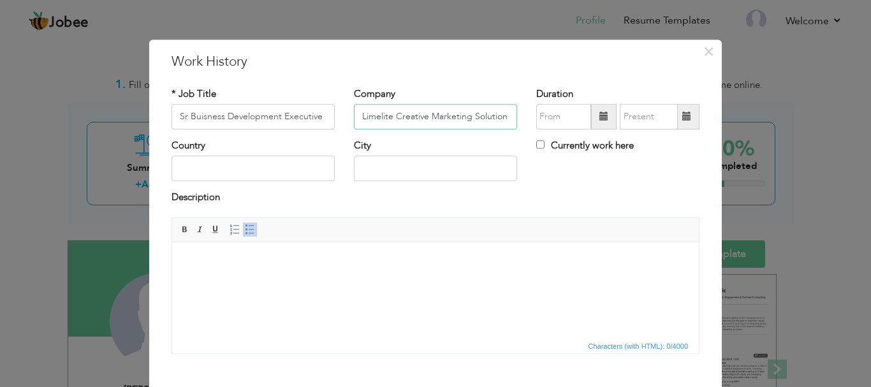
type input "Limelite Creative Marketing Solution"
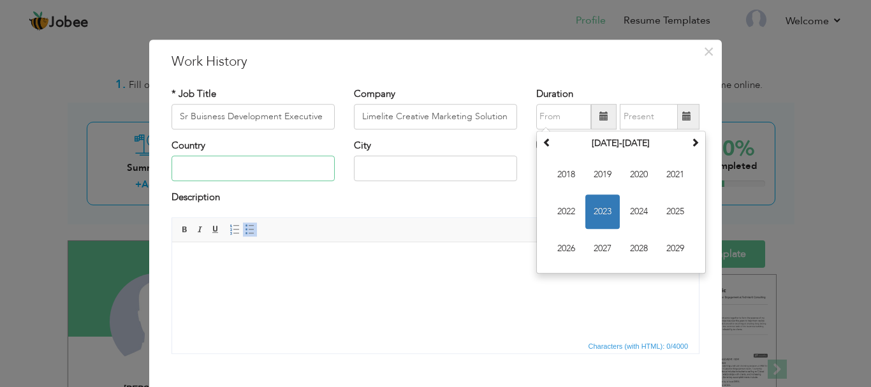
click at [183, 173] on input "text" at bounding box center [252, 168] width 163 height 25
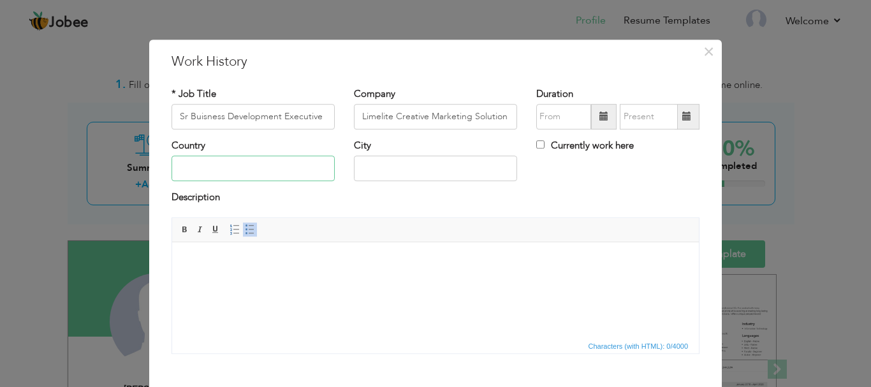
type input "p"
click at [233, 175] on input "Pakistam" at bounding box center [252, 168] width 163 height 25
drag, startPoint x: 310, startPoint y: 174, endPoint x: 365, endPoint y: 174, distance: 54.8
click at [319, 173] on input "Pakistan" at bounding box center [252, 168] width 163 height 25
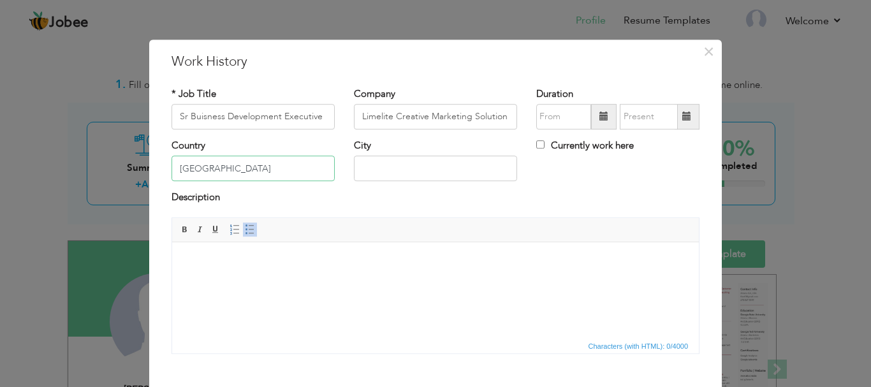
type input "Pakistan"
click at [394, 178] on input "text" at bounding box center [435, 168] width 163 height 25
type input "Karachi"
drag, startPoint x: 546, startPoint y: 115, endPoint x: 554, endPoint y: 126, distance: 14.2
click at [546, 115] on input "text" at bounding box center [563, 116] width 55 height 25
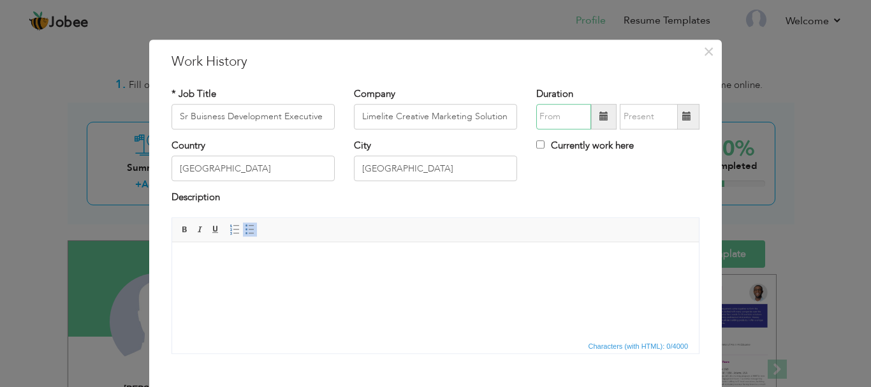
click at [555, 121] on input "text" at bounding box center [563, 116] width 55 height 25
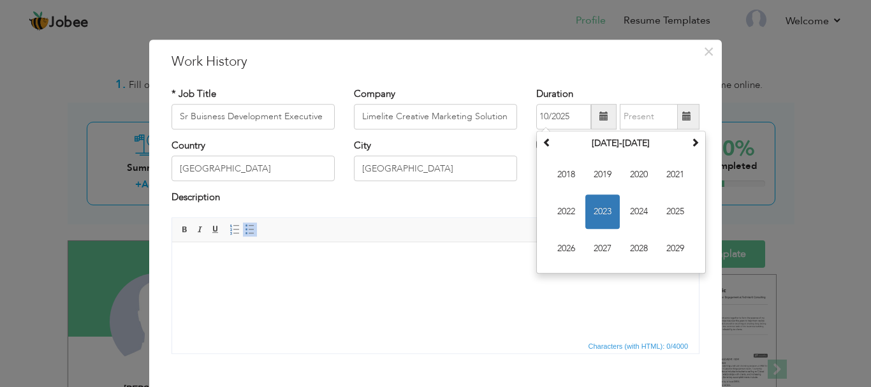
click at [505, 280] on html at bounding box center [435, 261] width 527 height 39
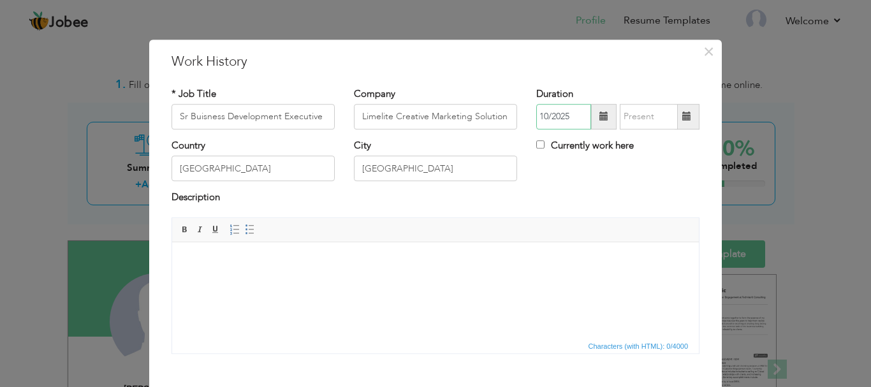
click at [541, 113] on input "10/2025" at bounding box center [563, 116] width 55 height 25
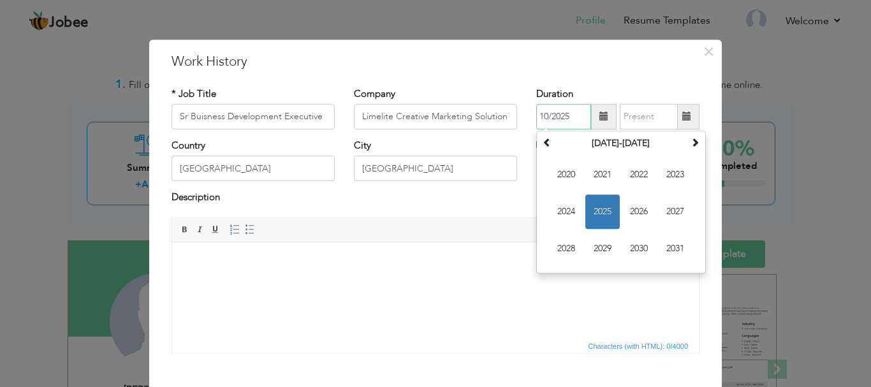
click at [551, 119] on input "10/2025" at bounding box center [563, 116] width 55 height 25
click at [578, 115] on input "10/2025" at bounding box center [563, 116] width 55 height 25
type input "10/2024"
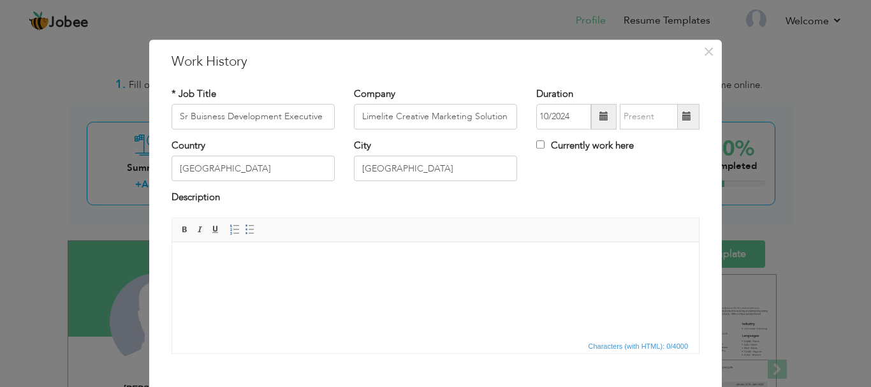
click at [412, 280] on html at bounding box center [435, 261] width 527 height 39
click at [538, 137] on div "Duration 10/2024 Currently work here" at bounding box center [618, 113] width 182 height 52
click at [521, 147] on div "City Karachi" at bounding box center [435, 165] width 182 height 52
click at [547, 139] on label "Currently work here" at bounding box center [585, 145] width 98 height 13
click at [544, 140] on input "Currently work here" at bounding box center [540, 144] width 8 height 8
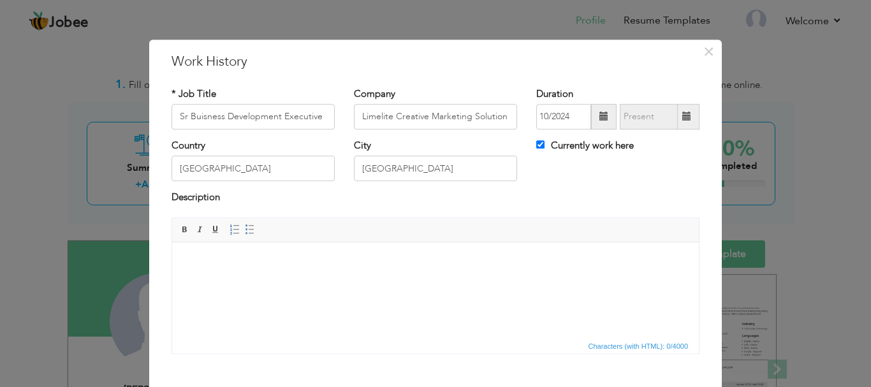
click at [541, 145] on label "Currently work here" at bounding box center [585, 145] width 98 height 13
click at [541, 145] on input "Currently work here" at bounding box center [540, 144] width 8 height 8
click at [540, 145] on label "Currently work here" at bounding box center [585, 145] width 98 height 13
click at [540, 145] on input "Currently work here" at bounding box center [540, 144] width 8 height 8
click at [548, 140] on label "Currently work here" at bounding box center [585, 145] width 98 height 13
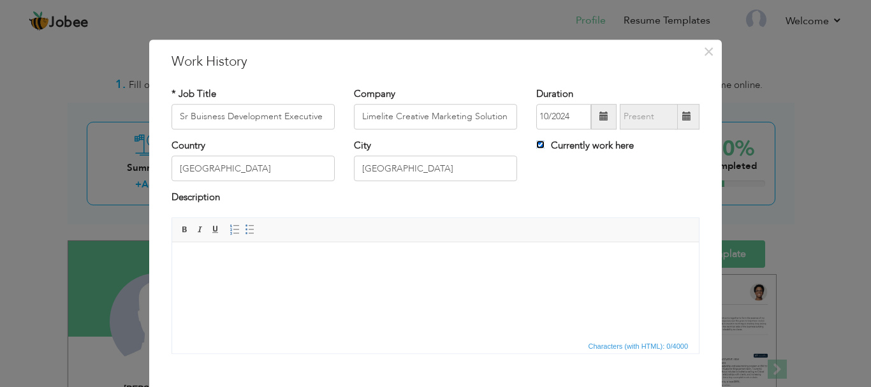
click at [544, 140] on input "Currently work here" at bounding box center [540, 144] width 8 height 8
checkbox input "false"
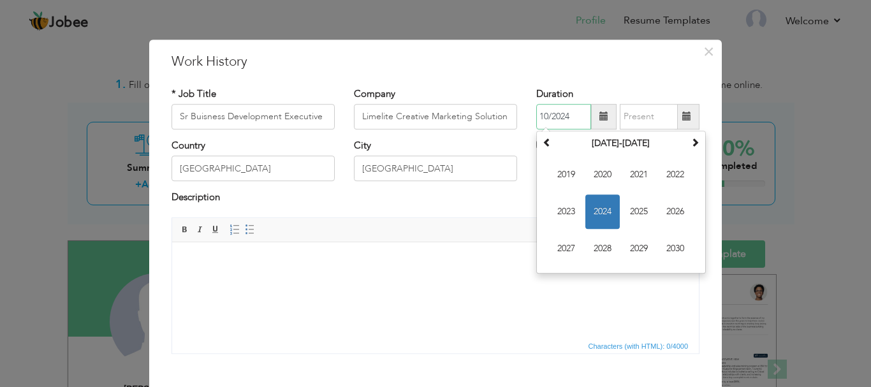
drag, startPoint x: 568, startPoint y: 119, endPoint x: 524, endPoint y: 119, distance: 44.0
click at [528, 119] on div "Duration 10/2024 October 2024 Su Mo Tu We Th Fr Sa 29 30 1 2 3 4 5 6 7 8 9 10 1…" at bounding box center [618, 113] width 182 height 52
click at [537, 133] on div "October 2024 Su Mo Tu We Th Fr Sa 29 30 1 2 3 4 5 6 7 8 9 10 11 12 13 14 15 16 …" at bounding box center [621, 202] width 170 height 143
click at [530, 134] on div "Duration October 2024 Su Mo Tu We Th Fr Sa 29 30 1 2 3 4 5 6 7 8 9 10 11 12 13 …" at bounding box center [618, 113] width 182 height 52
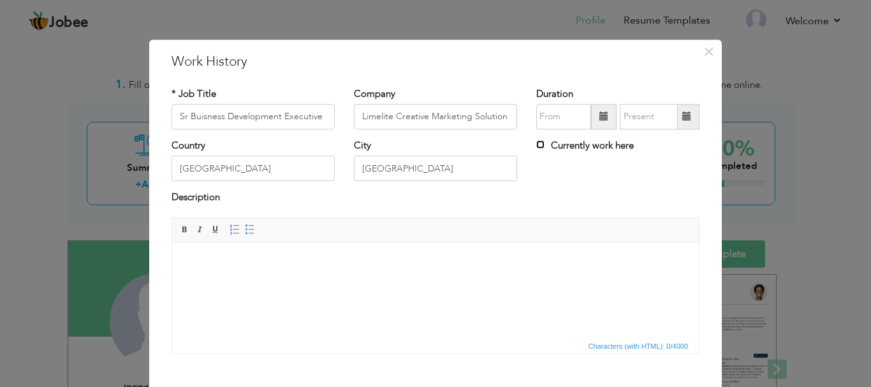
click at [539, 142] on input "Currently work here" at bounding box center [540, 144] width 8 height 8
checkbox input "true"
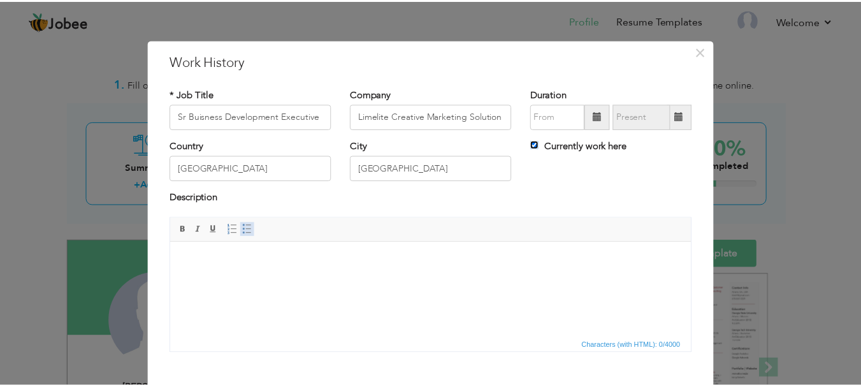
scroll to position [64, 0]
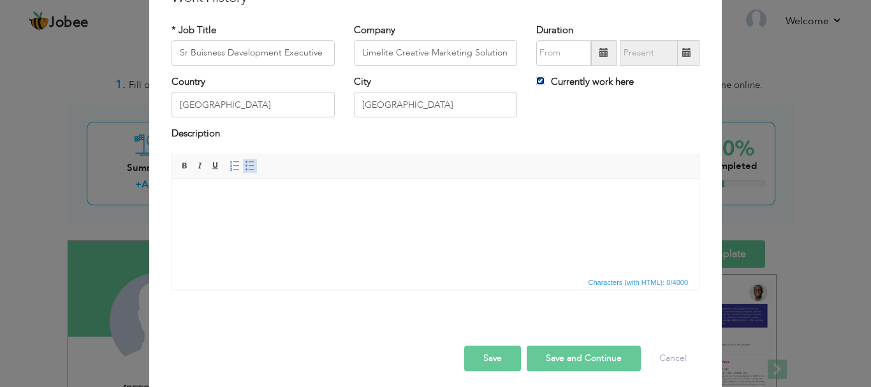
click at [245, 166] on span at bounding box center [250, 166] width 10 height 10
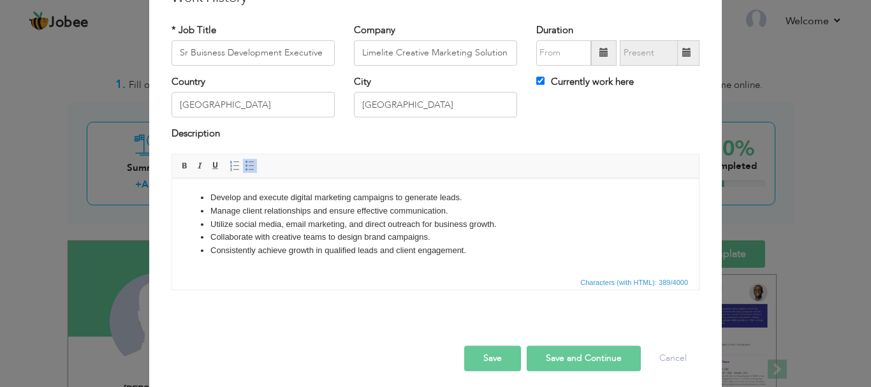
click at [503, 367] on button "Save" at bounding box center [492, 357] width 57 height 25
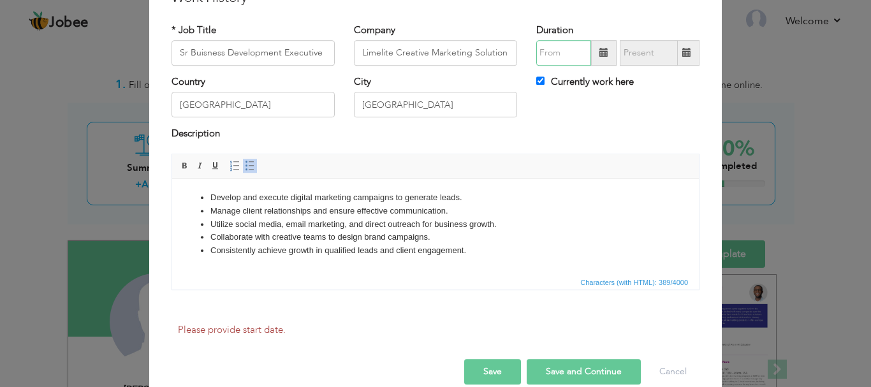
click at [547, 61] on input "text" at bounding box center [563, 52] width 55 height 25
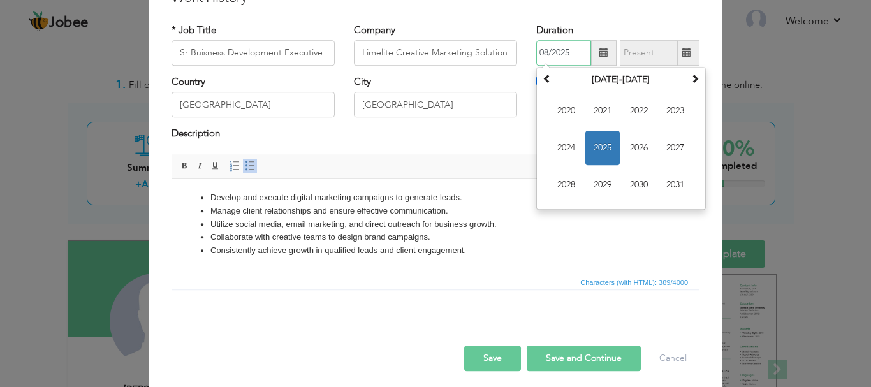
click at [571, 54] on input "08/2025" at bounding box center [563, 52] width 55 height 25
click at [546, 52] on input "08/2025" at bounding box center [563, 52] width 55 height 25
click at [541, 55] on input "08/2025" at bounding box center [563, 52] width 55 height 25
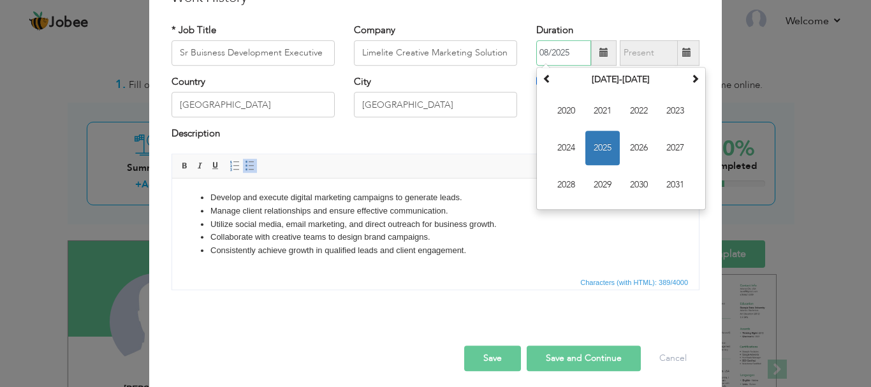
click at [542, 55] on input "08/2025" at bounding box center [563, 52] width 55 height 25
click at [578, 52] on input "10/2025" at bounding box center [563, 52] width 55 height 25
type input "10/2024"
click at [568, 249] on li "Consistently achieve growth in qualified leads and client engagement." at bounding box center [435, 250] width 450 height 13
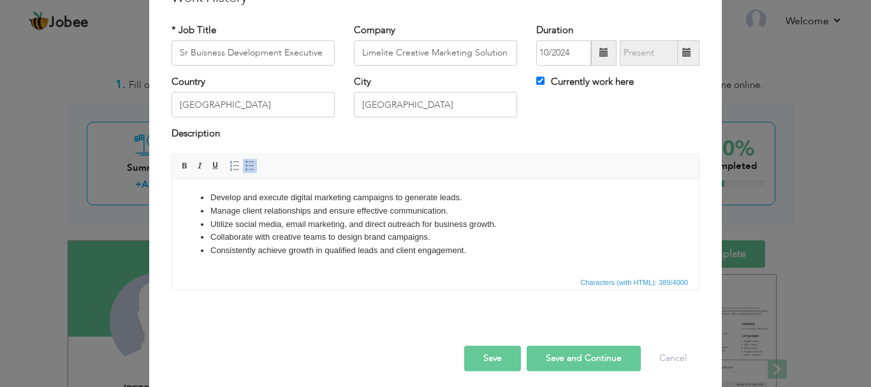
click at [501, 361] on button "Save" at bounding box center [492, 357] width 57 height 25
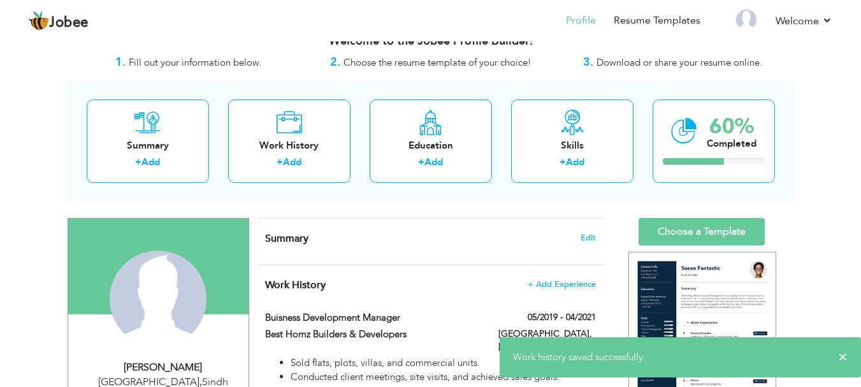
scroll to position [0, 0]
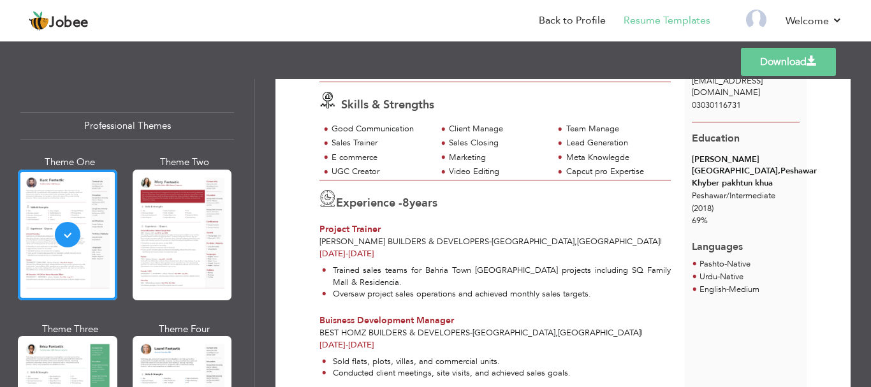
scroll to position [127, 0]
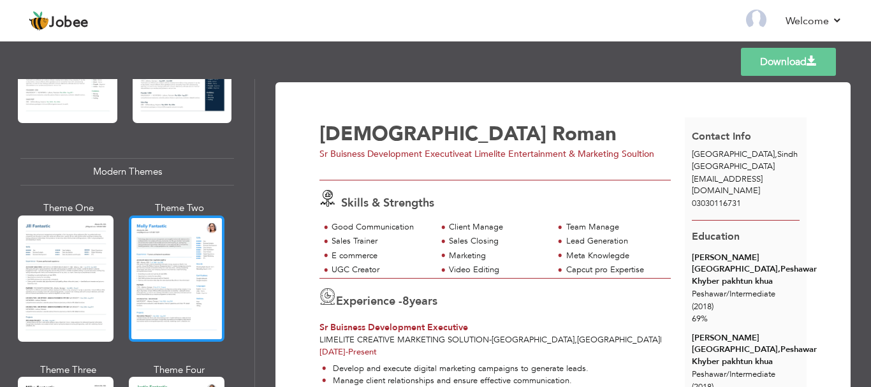
click at [212, 253] on div at bounding box center [177, 278] width 96 height 126
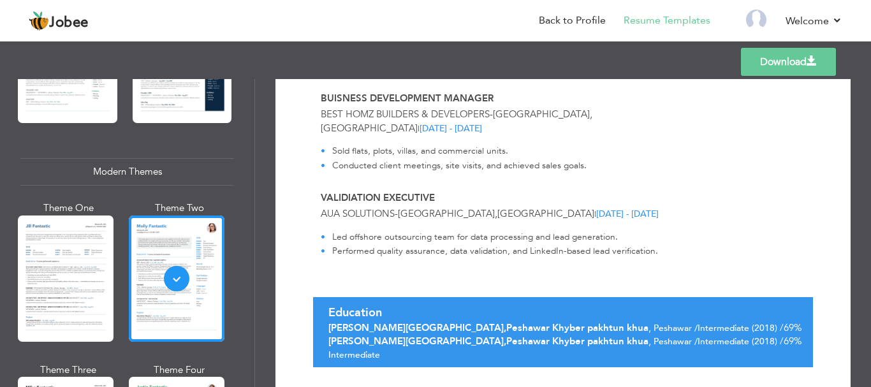
scroll to position [500, 0]
click at [416, 321] on span "Edwards College,Peshawar Khyber pakhtun khua" at bounding box center [488, 327] width 320 height 13
click at [418, 299] on div "Education Edwards College,Peshawar Khyber pakhtun khua , Peshawar / Intermediat…" at bounding box center [561, 333] width 481 height 68
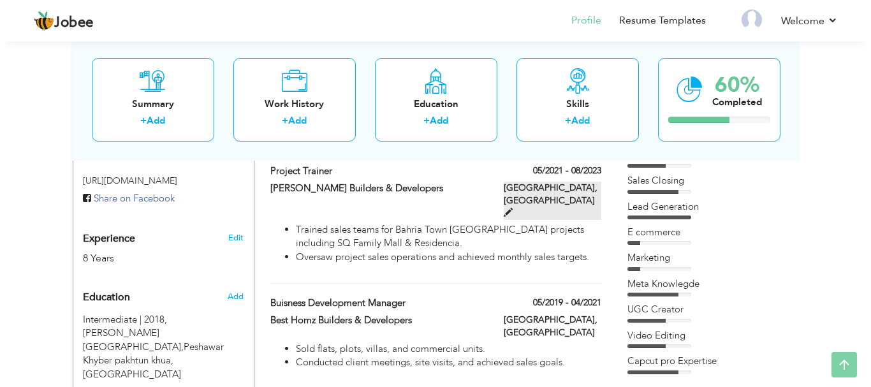
scroll to position [510, 0]
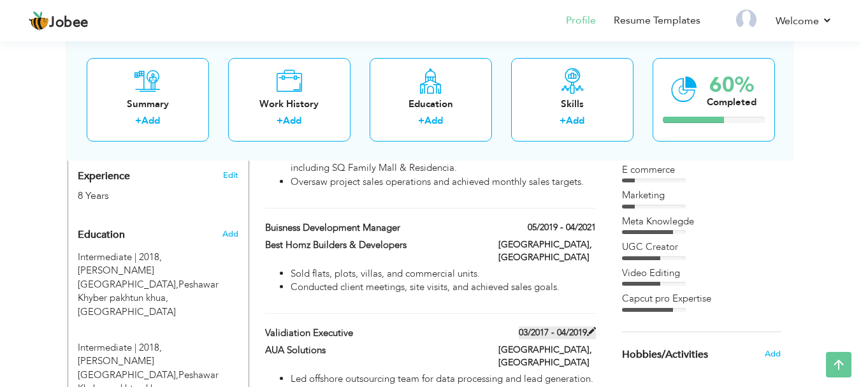
click at [581, 326] on label "03/2017 - 04/2019" at bounding box center [557, 332] width 77 height 13
type input "Validiation Executive"
type input "AUA Solutions"
type input "03/2017"
type input "04/2019"
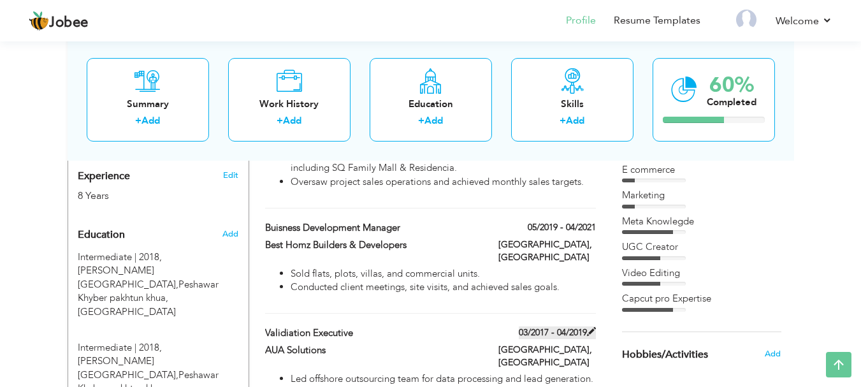
type input "[GEOGRAPHIC_DATA]"
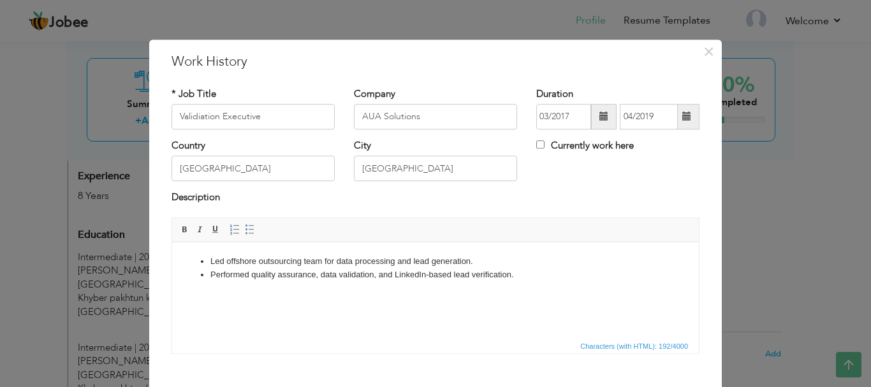
click at [525, 282] on li "Performed quality assurance, data validation, and LinkedIn-based lead verificat…" at bounding box center [435, 281] width 450 height 27
click at [525, 272] on li "Performed quality assurance, data validation, and LinkedIn-based lead verificat…" at bounding box center [435, 281] width 450 height 27
click at [240, 284] on li "Sorting Data" at bounding box center [435, 287] width 450 height 13
click at [245, 286] on li "Sorting Data" at bounding box center [435, 287] width 450 height 13
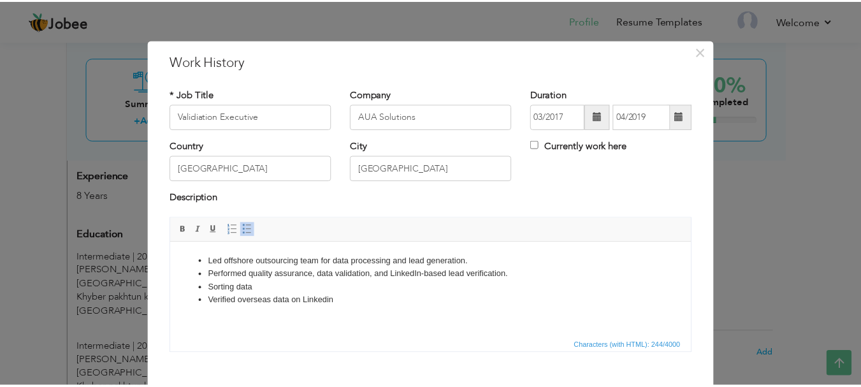
scroll to position [64, 0]
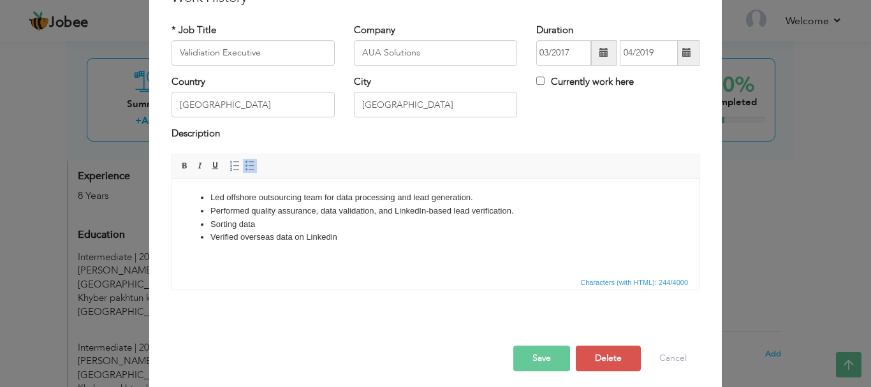
click at [532, 360] on button "Save" at bounding box center [541, 357] width 57 height 25
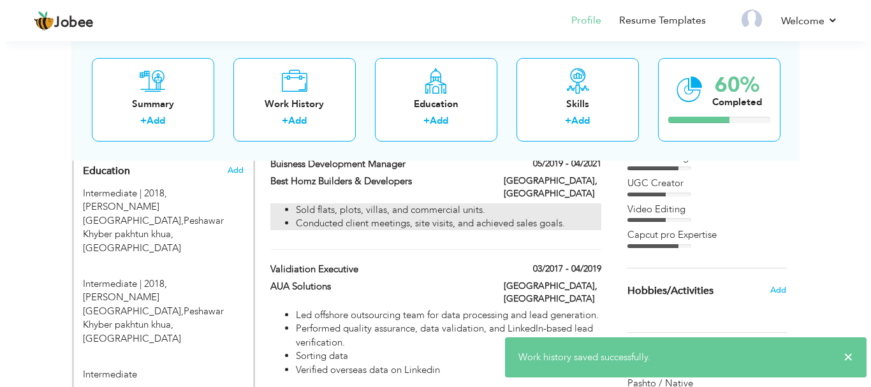
scroll to position [510, 0]
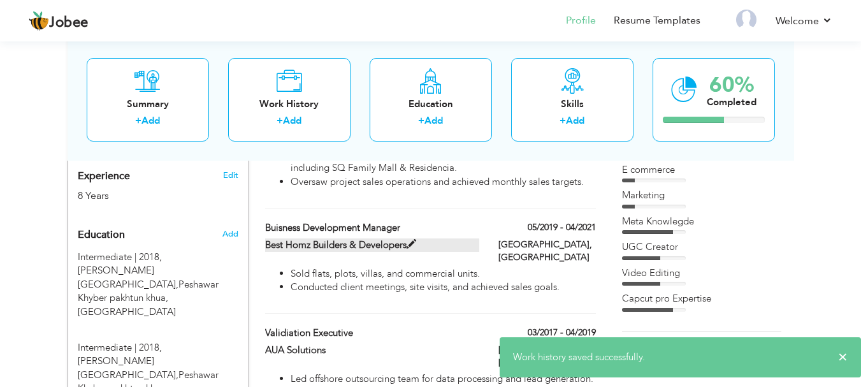
click at [412, 238] on label "Best Homz Builders & Developers" at bounding box center [372, 244] width 214 height 13
type input "Buisness Development Manager"
type input "Best Homz Builders & Developers"
type input "05/2019"
type input "04/2021"
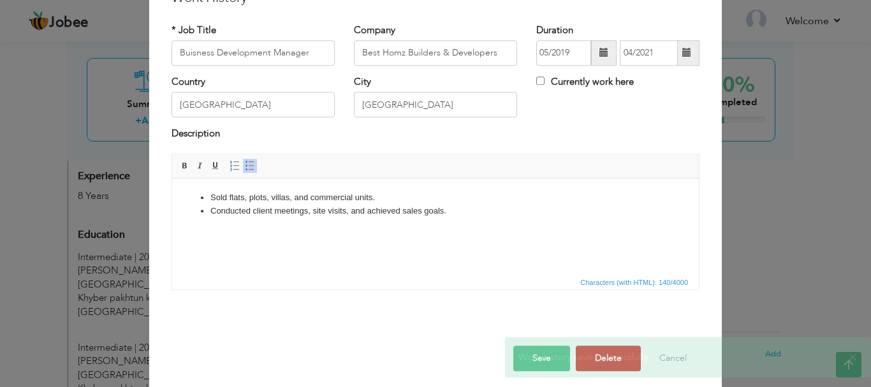
scroll to position [0, 0]
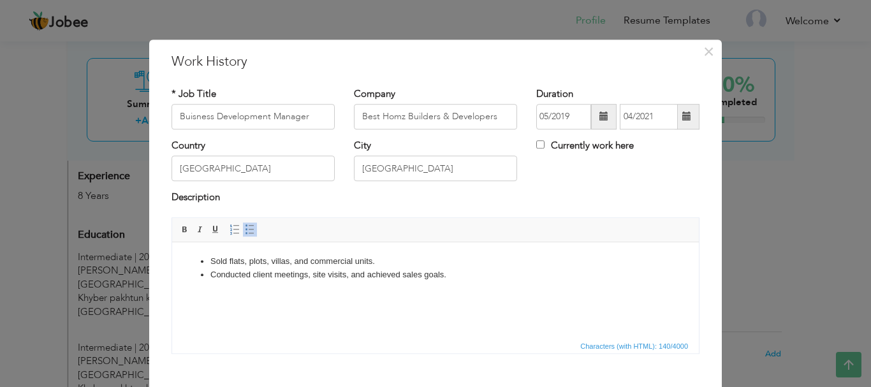
click at [375, 260] on li "Sold flats, plots, villas, and commercial units." at bounding box center [435, 260] width 450 height 13
click at [449, 272] on li "Conducted client meetings, site visits, and achieved sales goals." at bounding box center [435, 274] width 450 height 13
click at [440, 251] on html "Sold flats, plots, villas, and commercial units. Conducted client meetings, sit…" at bounding box center [435, 268] width 527 height 52
click at [490, 117] on input "Best Homz Builders & Developers" at bounding box center [435, 116] width 163 height 25
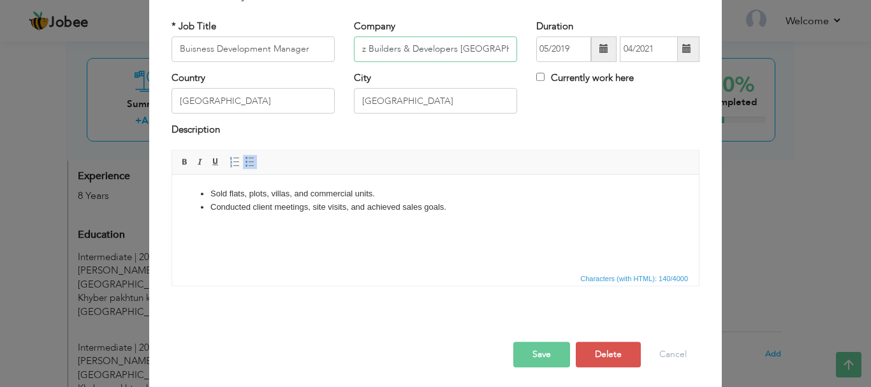
scroll to position [70, 0]
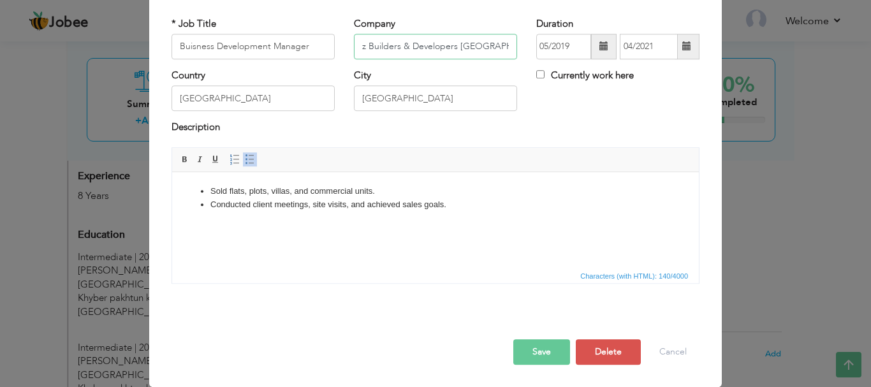
type input "Best Homz Builders & Developers [GEOGRAPHIC_DATA]"
click at [542, 361] on button "Save" at bounding box center [541, 351] width 57 height 25
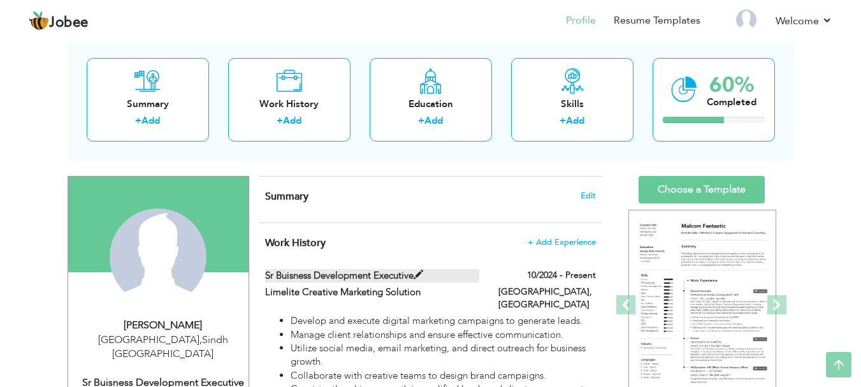
scroll to position [64, 0]
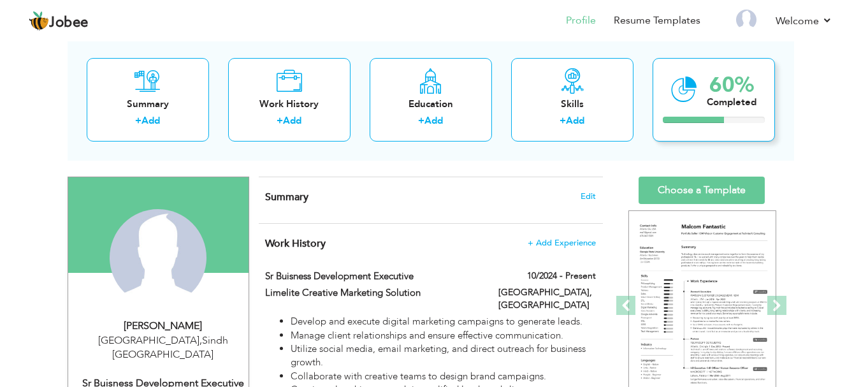
click at [684, 94] on icon at bounding box center [684, 89] width 26 height 43
drag, startPoint x: 709, startPoint y: 99, endPoint x: 709, endPoint y: 110, distance: 10.9
click at [709, 101] on div "Completed" at bounding box center [732, 102] width 50 height 13
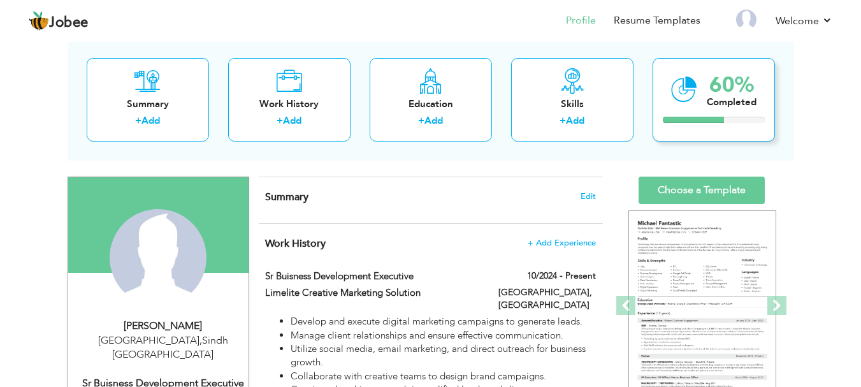
click at [709, 110] on div "60% Completed" at bounding box center [732, 89] width 50 height 43
click at [725, 131] on div "60% Completed" at bounding box center [714, 100] width 122 height 84
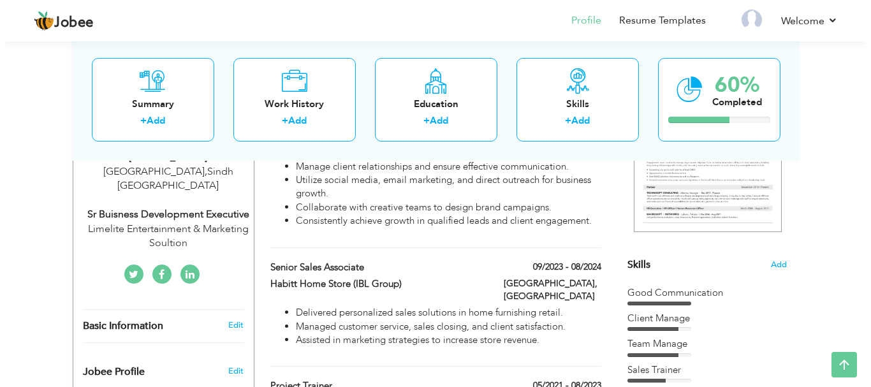
scroll to position [255, 0]
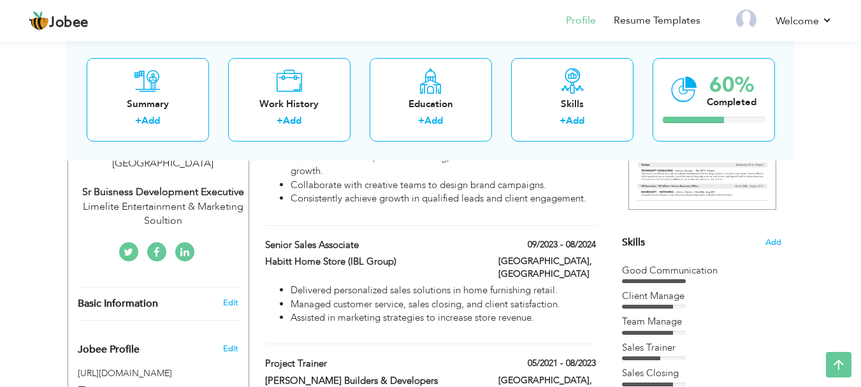
click at [203, 297] on div "Basic Information" at bounding box center [143, 303] width 150 height 13
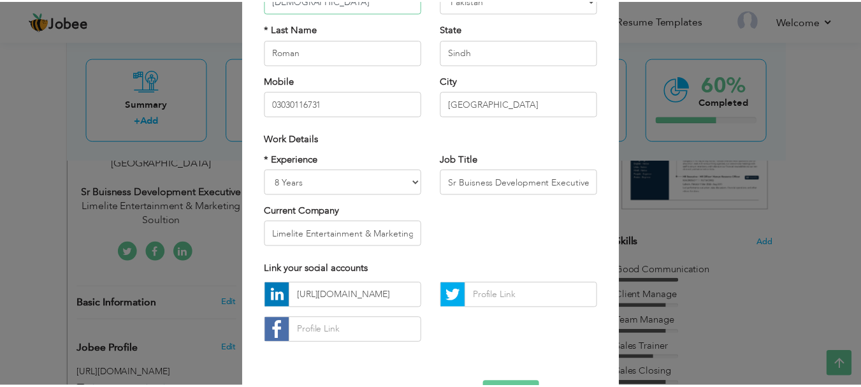
scroll to position [186, 0]
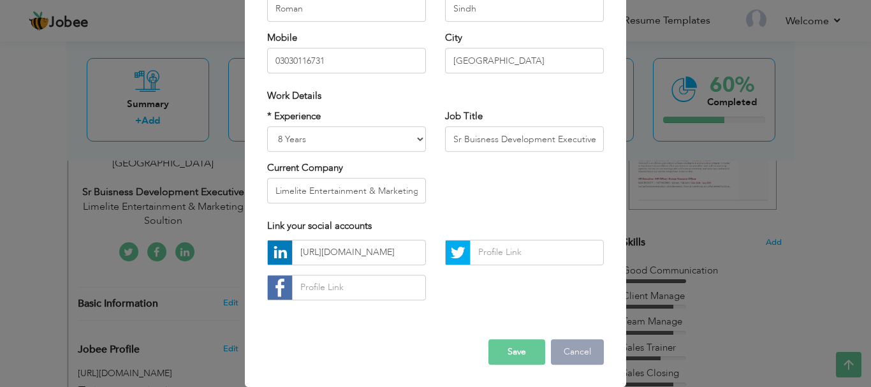
click at [571, 354] on button "Cancel" at bounding box center [577, 351] width 53 height 25
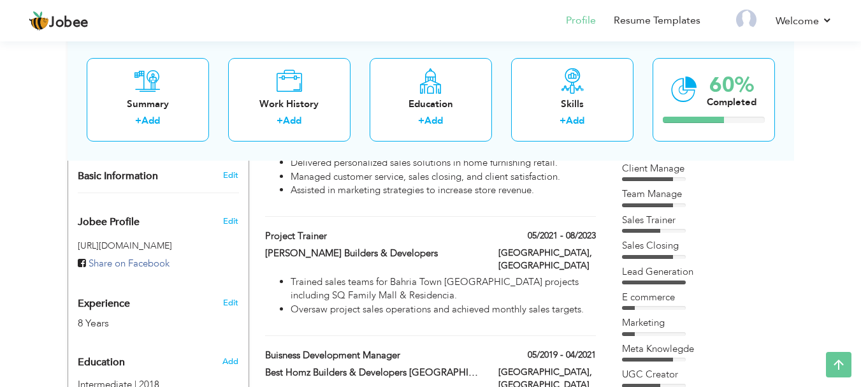
scroll to position [446, 0]
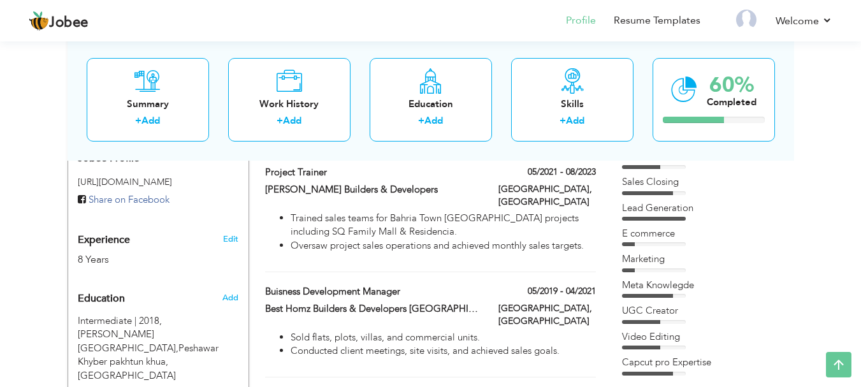
click at [195, 173] on div "[URL][DOMAIN_NAME]" at bounding box center [158, 182] width 180 height 22
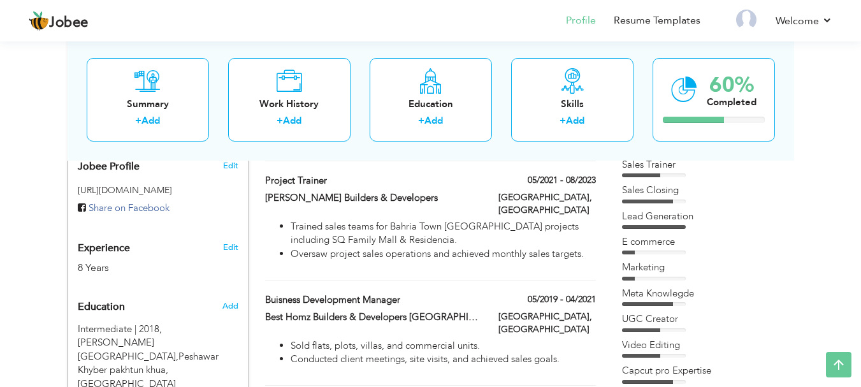
scroll to position [382, 0]
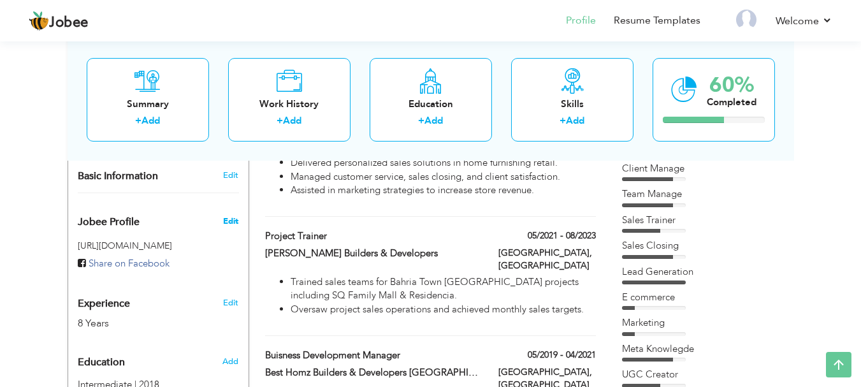
click at [227, 215] on span "Edit" at bounding box center [230, 220] width 15 height 11
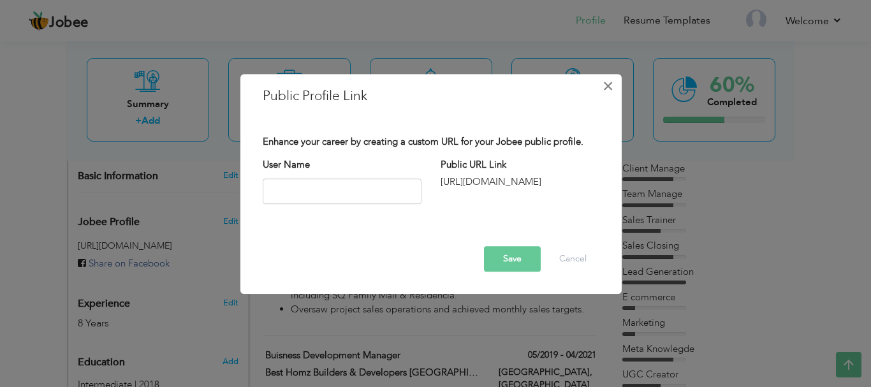
click at [606, 91] on span "×" at bounding box center [607, 86] width 11 height 23
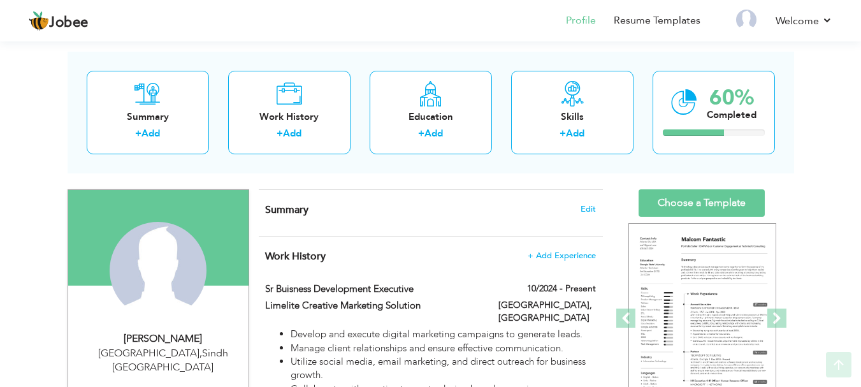
scroll to position [127, 0]
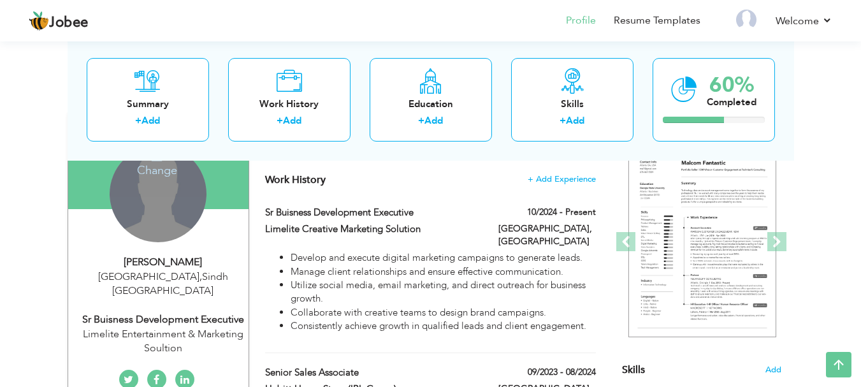
click at [160, 193] on div "Change Remove" at bounding box center [158, 193] width 97 height 97
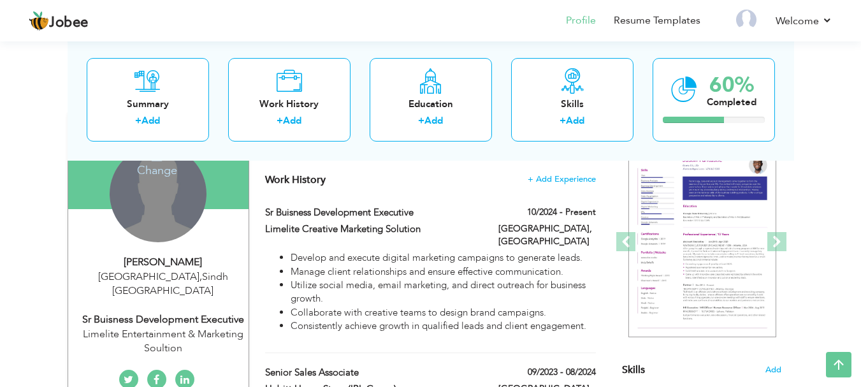
click at [163, 196] on div "Change Remove" at bounding box center [158, 193] width 97 height 97
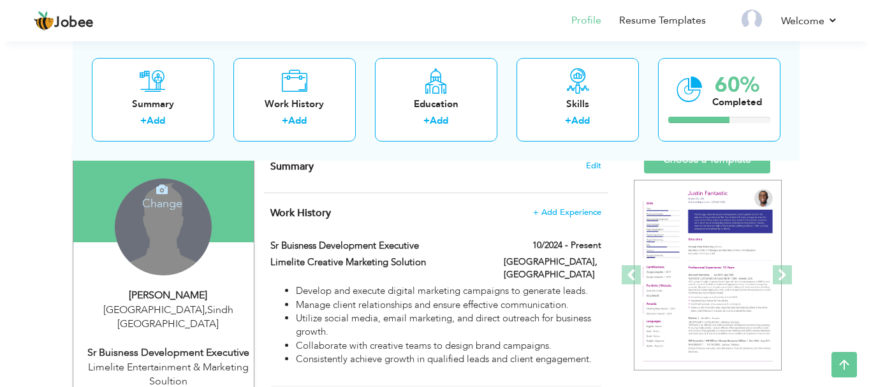
scroll to position [64, 0]
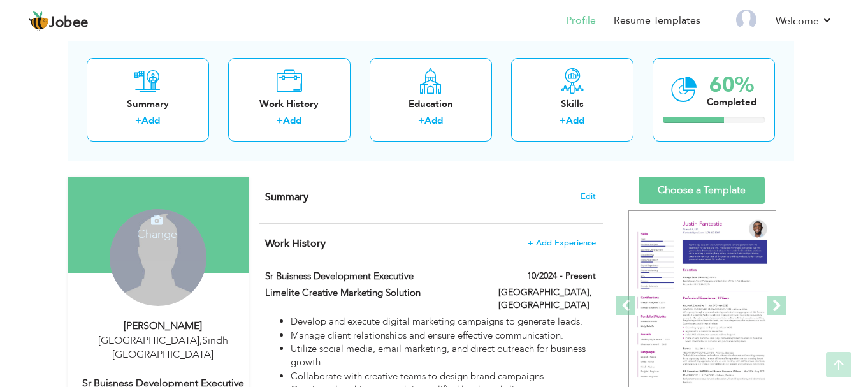
click at [159, 224] on icon at bounding box center [156, 219] width 11 height 11
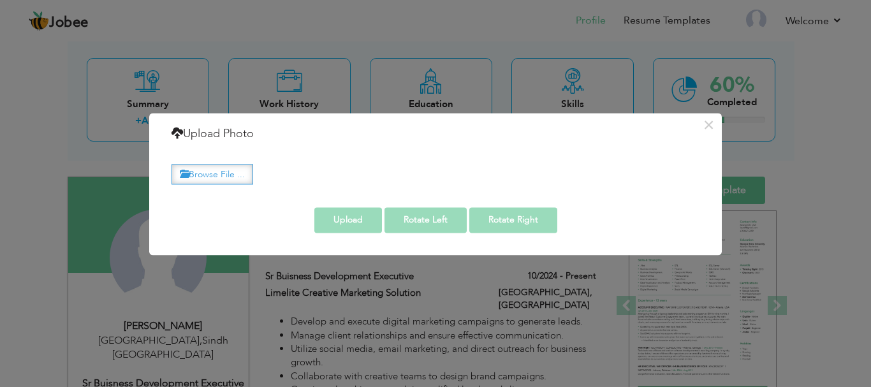
click at [221, 170] on label "Browse File ..." at bounding box center [212, 174] width 82 height 20
click at [0, 0] on input "Browse File ..." at bounding box center [0, 0] width 0 height 0
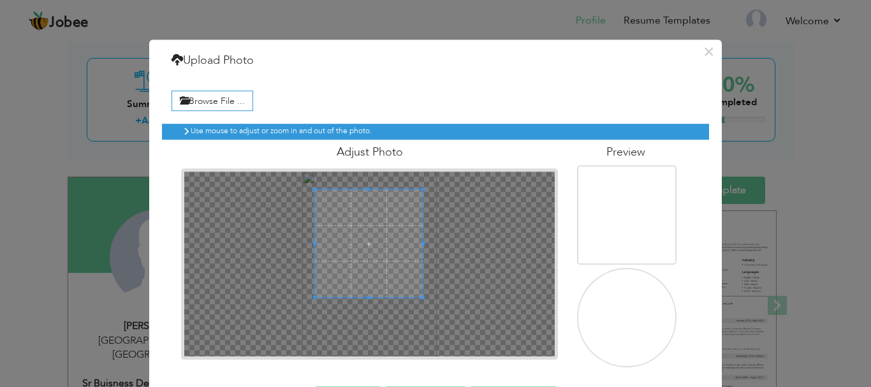
click at [384, 240] on span at bounding box center [369, 243] width 108 height 108
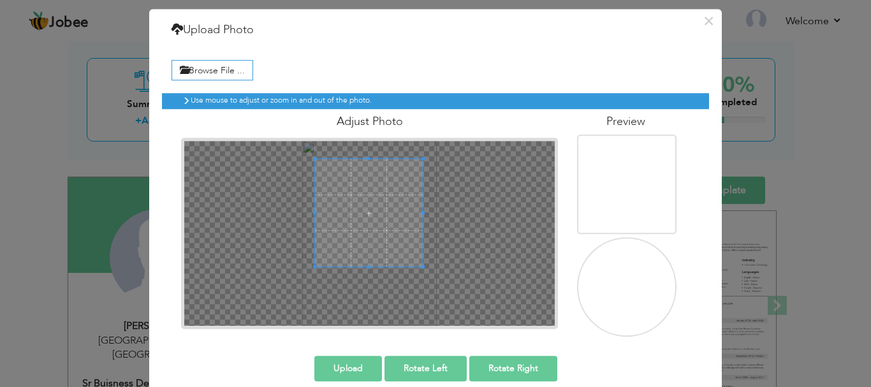
scroll to position [47, 0]
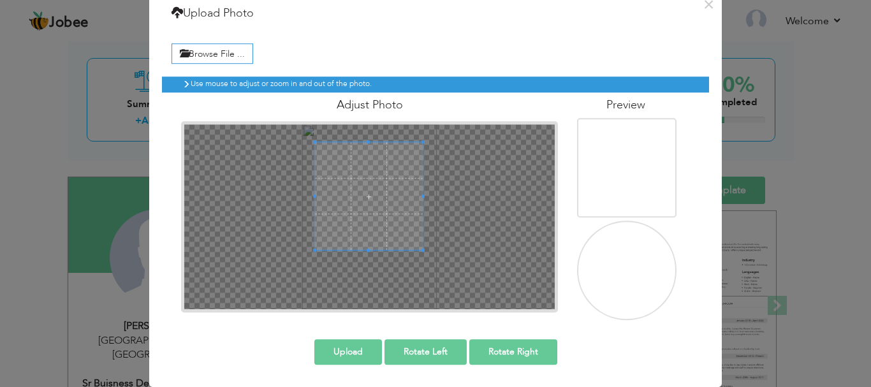
click at [634, 275] on img at bounding box center [628, 290] width 124 height 170
click at [637, 201] on img at bounding box center [628, 188] width 124 height 170
click at [631, 264] on img at bounding box center [628, 290] width 124 height 170
click at [363, 347] on button "Upload" at bounding box center [348, 351] width 68 height 25
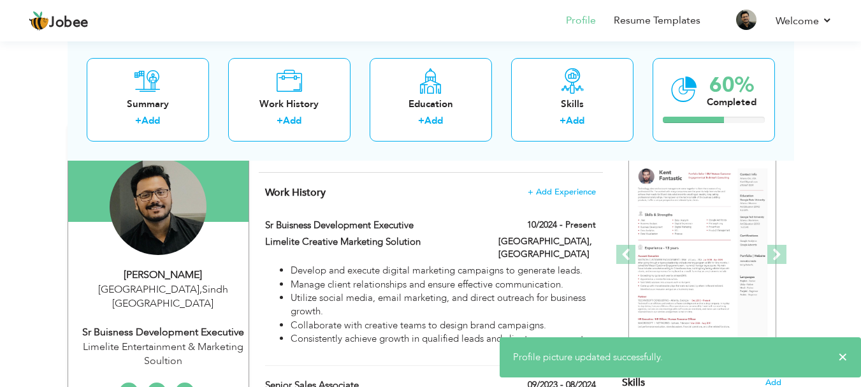
scroll to position [191, 0]
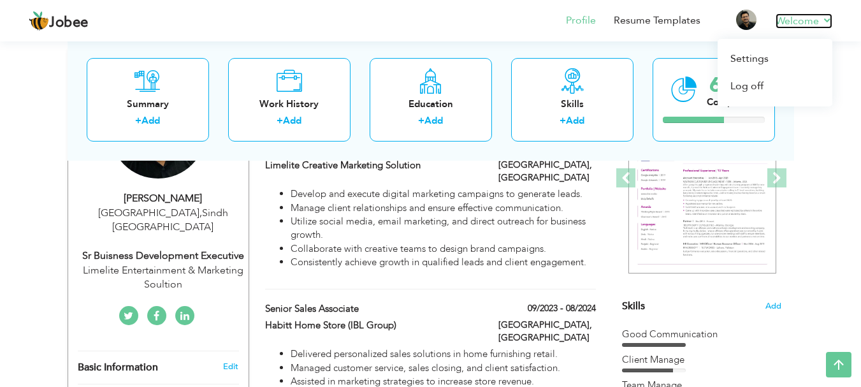
click at [808, 27] on link "Welcome" at bounding box center [804, 20] width 57 height 15
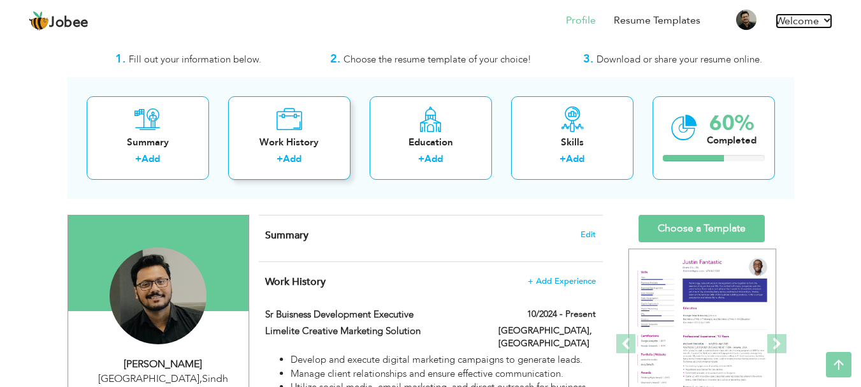
scroll to position [0, 0]
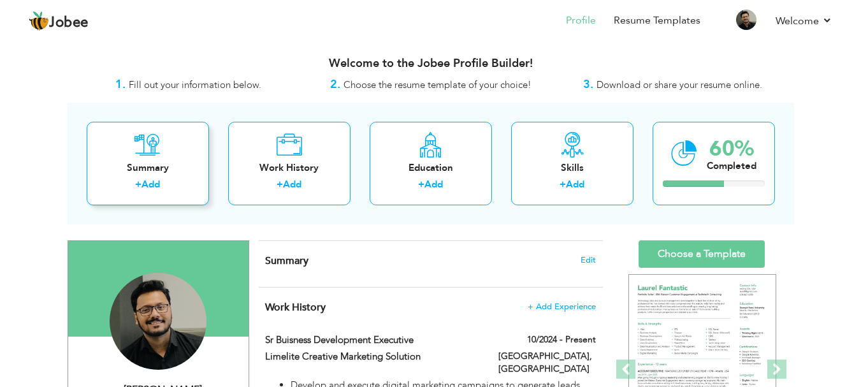
click at [154, 170] on div "Summary" at bounding box center [148, 167] width 102 height 13
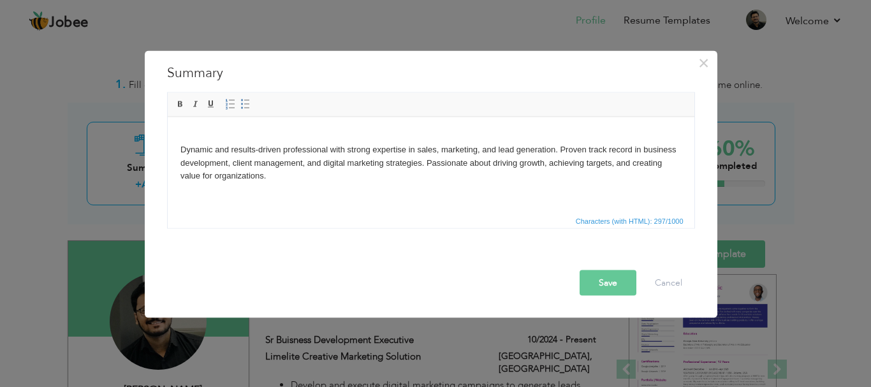
click at [599, 294] on button "Save" at bounding box center [607, 282] width 57 height 25
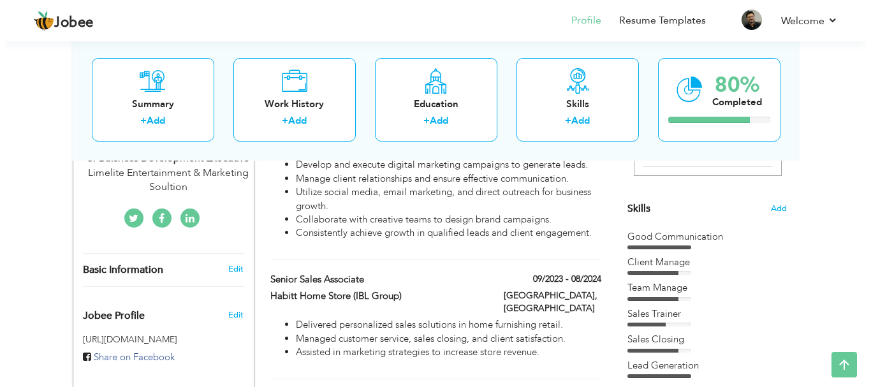
scroll to position [319, 0]
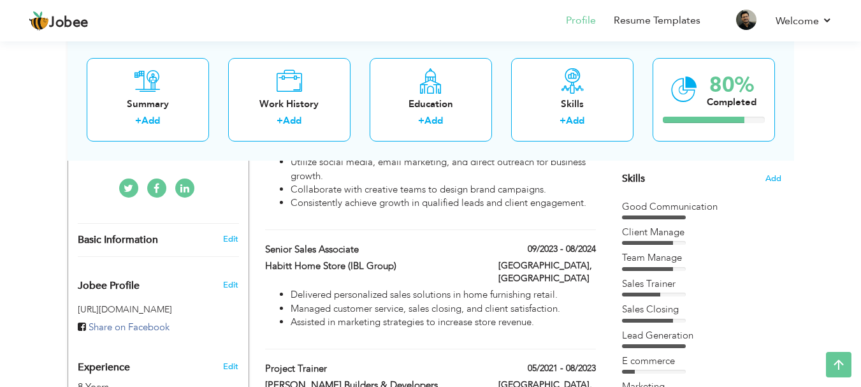
click at [221, 224] on div "Basic Information Edit" at bounding box center [158, 240] width 180 height 33
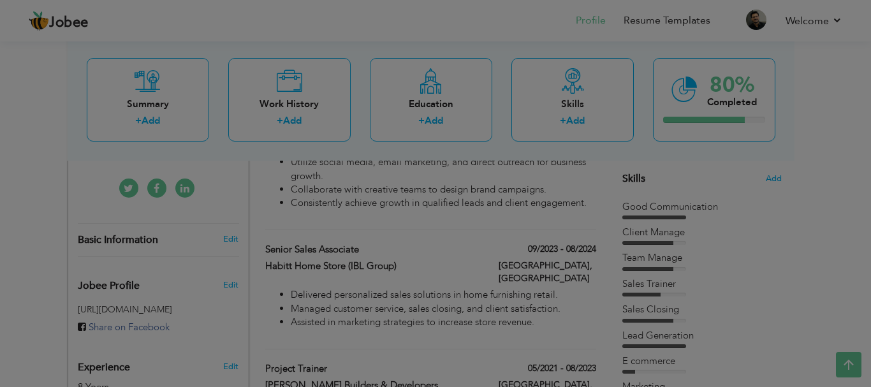
scroll to position [0, 0]
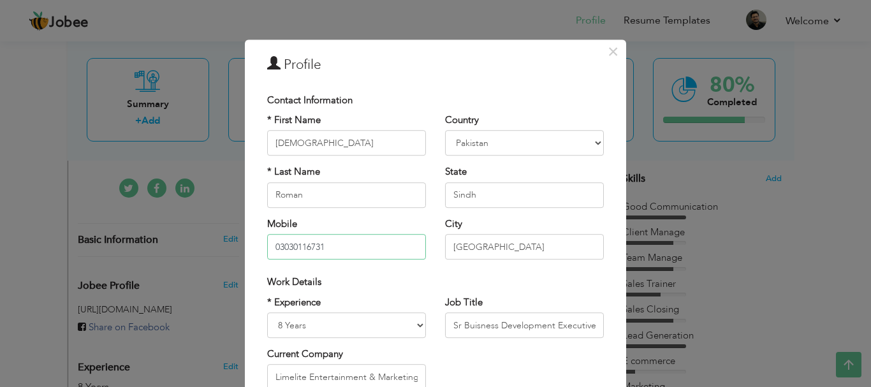
click at [365, 257] on input "03030116731" at bounding box center [346, 246] width 159 height 25
type input "03030116731"
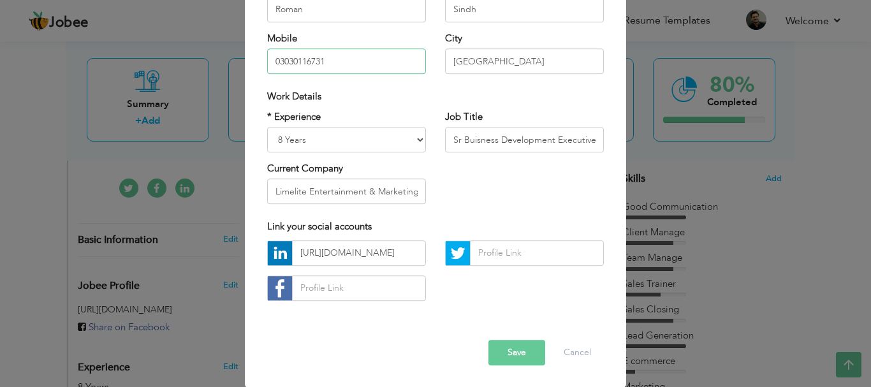
scroll to position [186, 0]
click at [356, 80] on div "* First Name Muhammad * Last Name Roman Mobile 03030116731" at bounding box center [347, 5] width 178 height 156
click at [509, 351] on button "Save" at bounding box center [516, 351] width 57 height 25
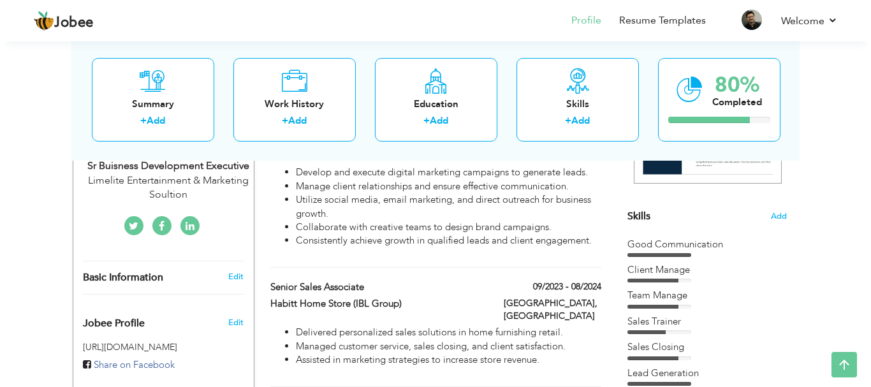
scroll to position [277, 0]
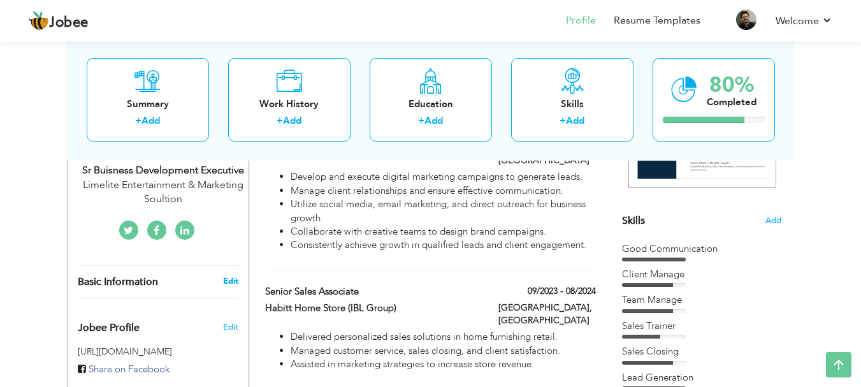
click at [232, 275] on link "Edit" at bounding box center [230, 280] width 15 height 11
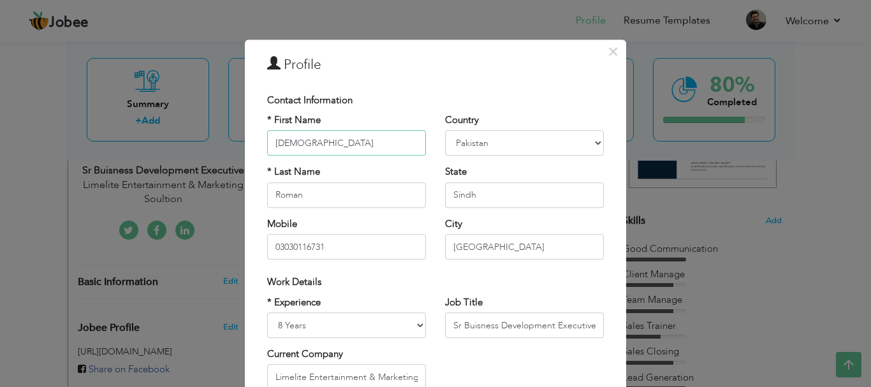
scroll to position [64, 0]
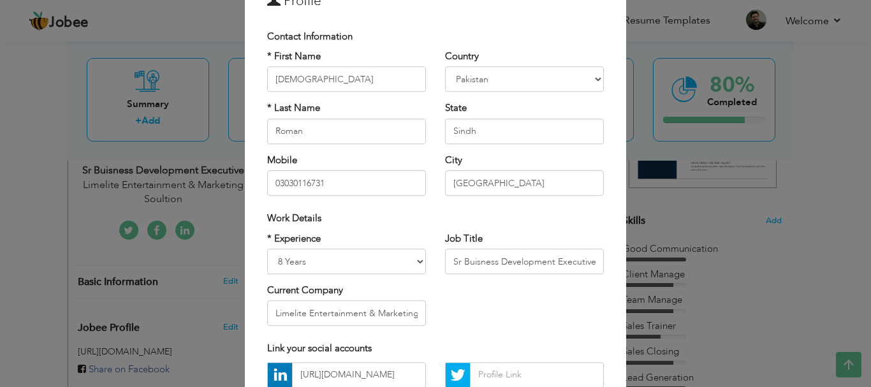
click at [276, 226] on div "Work Details" at bounding box center [436, 218] width 356 height 26
click at [267, 168] on div "Mobile 03030116731" at bounding box center [346, 175] width 159 height 42
click at [267, 163] on label "Mobile" at bounding box center [282, 160] width 30 height 13
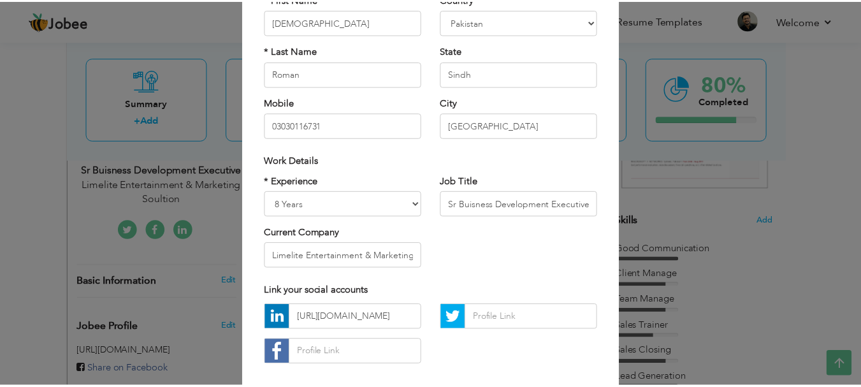
scroll to position [186, 0]
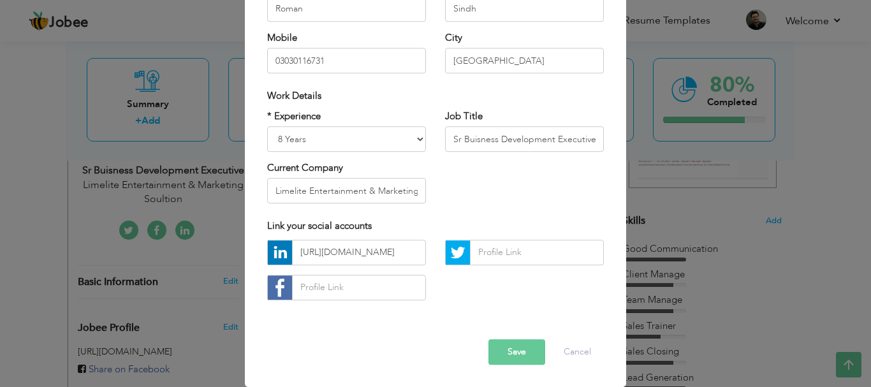
click at [508, 356] on button "Save" at bounding box center [516, 351] width 57 height 25
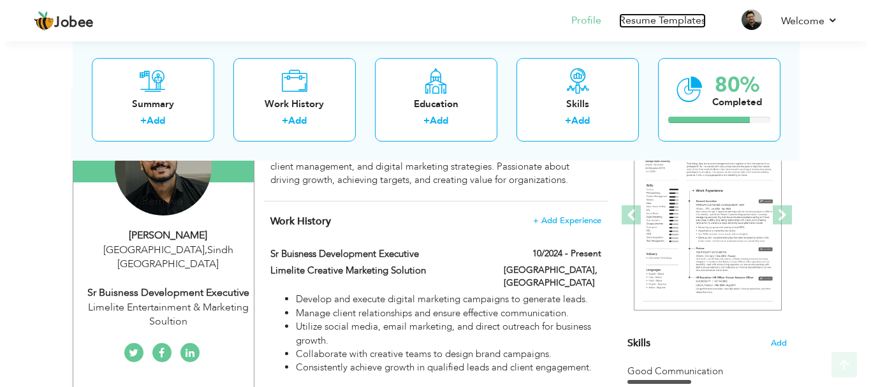
scroll to position [277, 0]
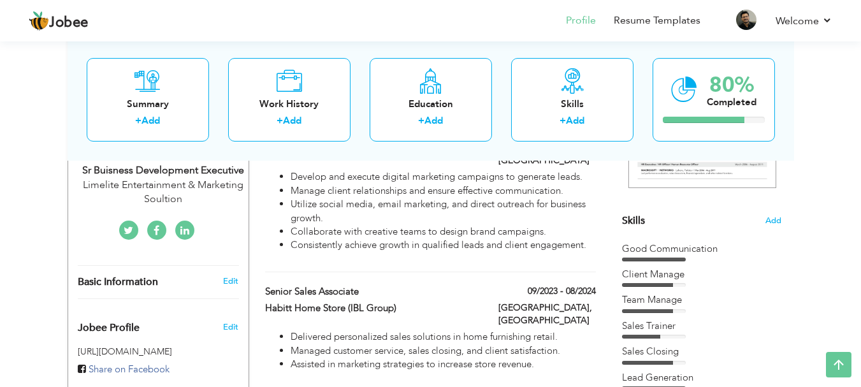
click at [159, 275] on div "Basic Information" at bounding box center [143, 281] width 150 height 13
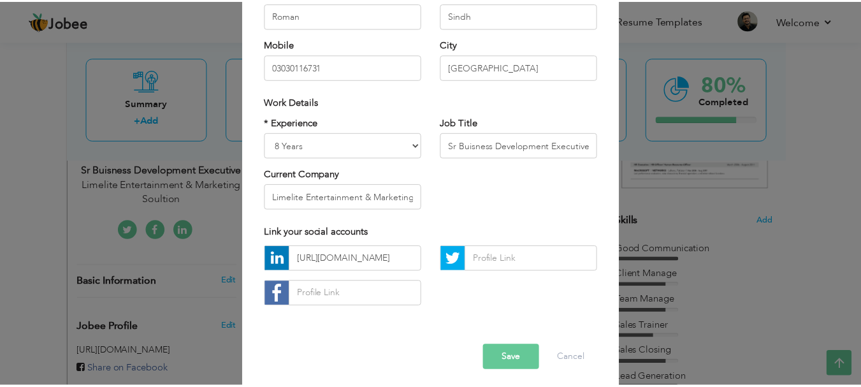
scroll to position [186, 0]
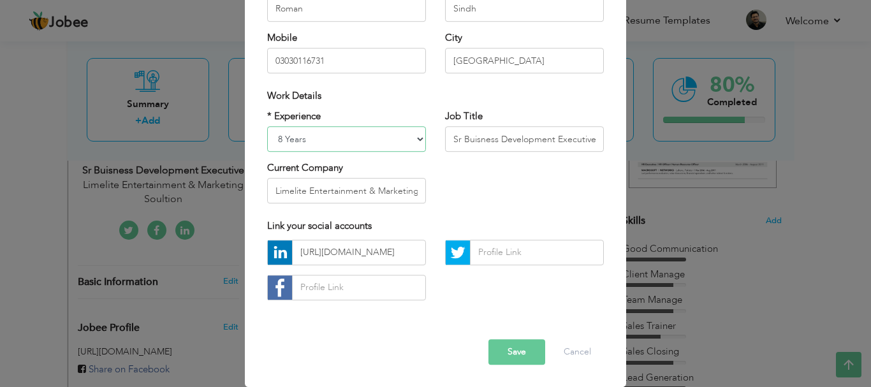
click at [278, 138] on select "Entry Level Less than 1 Year 1 Year 2 Years 3 Years 4 Years 5 Years 6 Years 7 Y…" at bounding box center [346, 138] width 159 height 25
select select "number:9"
click at [267, 126] on select "Entry Level Less than 1 Year 1 Year 2 Years 3 Years 4 Years 5 Years 6 Years 7 Y…" at bounding box center [346, 138] width 159 height 25
click at [517, 347] on button "Save" at bounding box center [516, 351] width 57 height 25
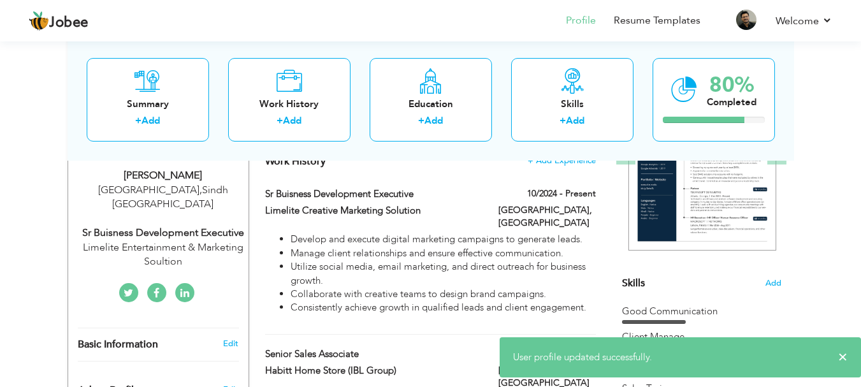
scroll to position [213, 0]
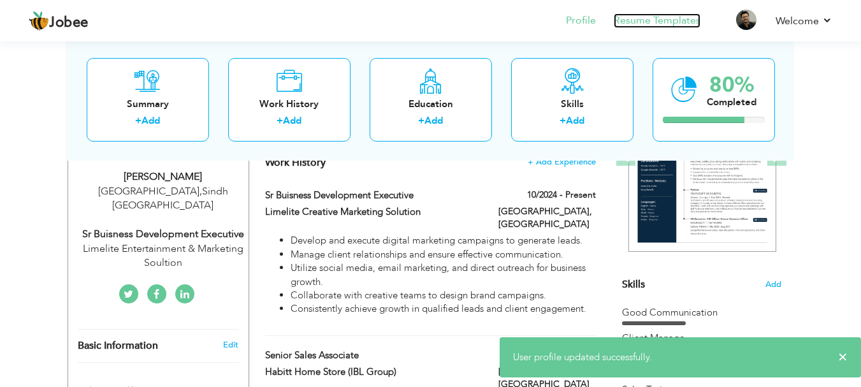
click at [657, 20] on link "Resume Templates" at bounding box center [657, 20] width 87 height 15
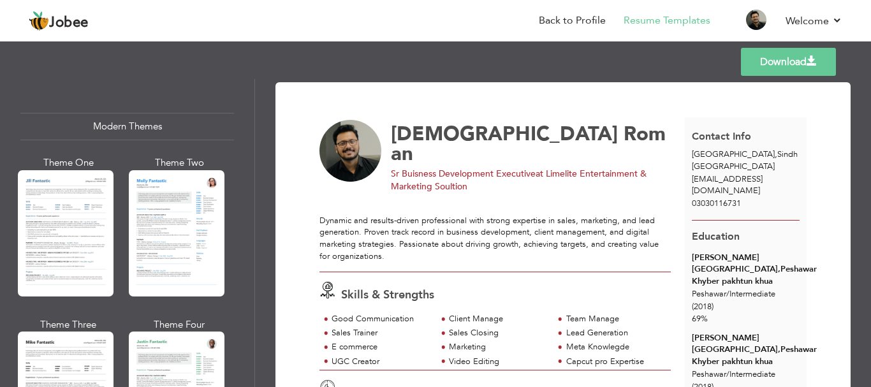
scroll to position [574, 0]
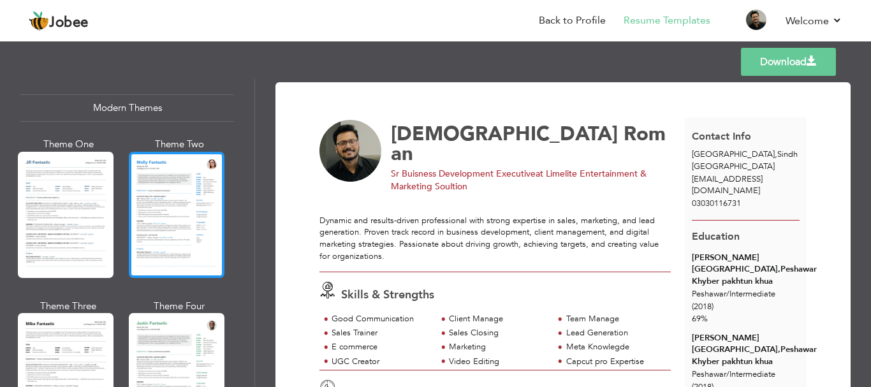
click at [174, 214] on div at bounding box center [177, 215] width 96 height 126
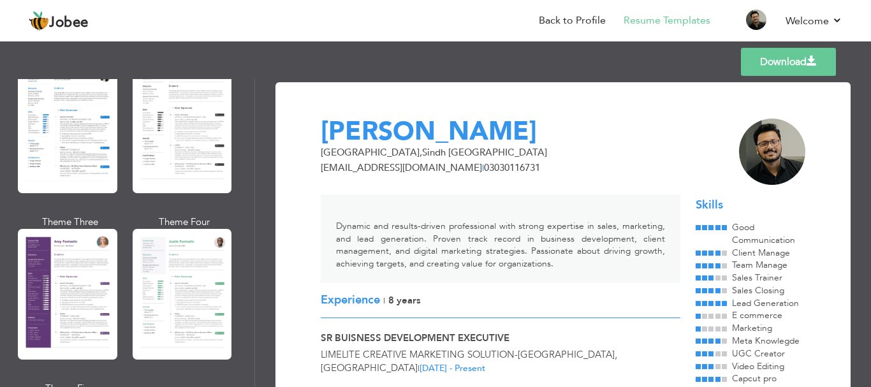
scroll to position [1147, 0]
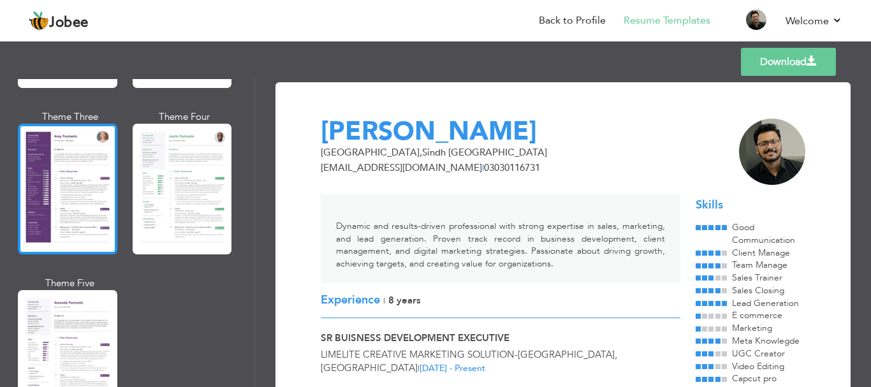
click at [77, 183] on div at bounding box center [67, 189] width 99 height 131
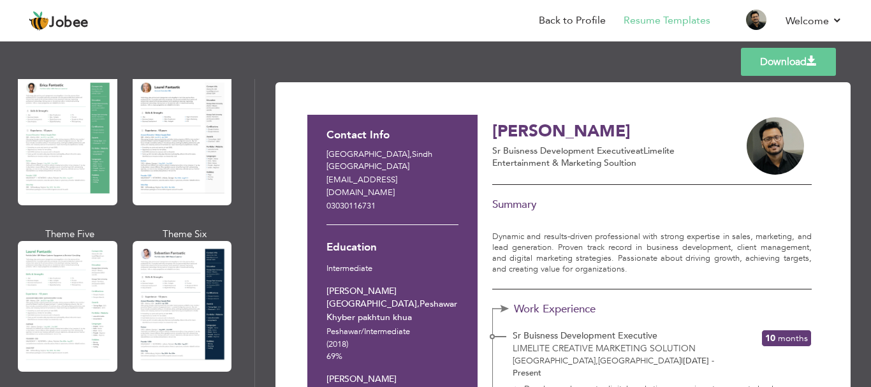
scroll to position [379, 0]
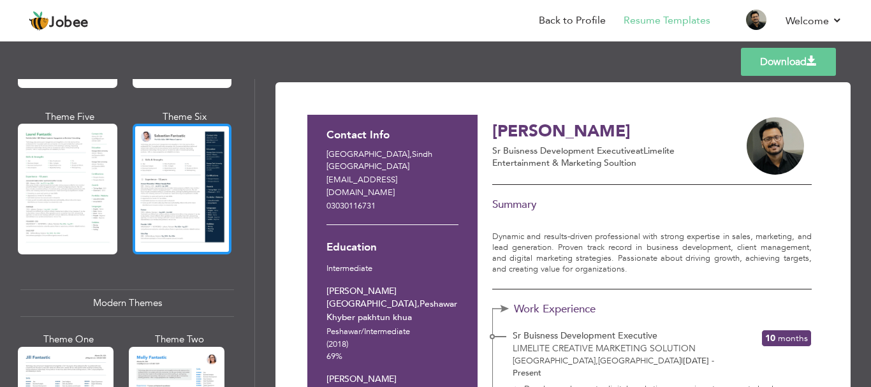
click at [153, 211] on div at bounding box center [182, 189] width 99 height 131
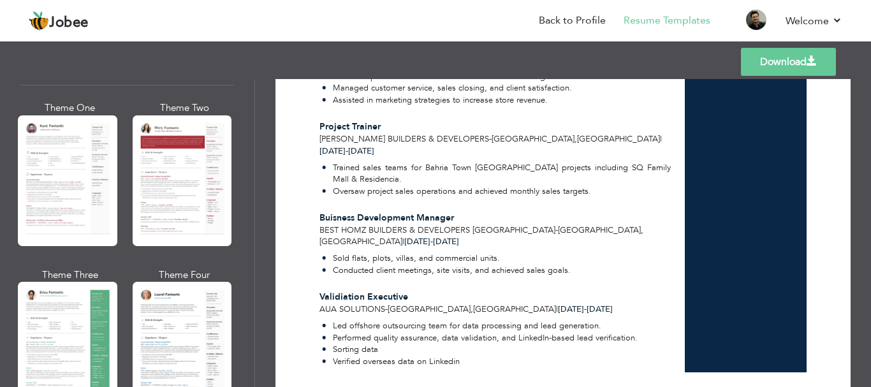
scroll to position [0, 0]
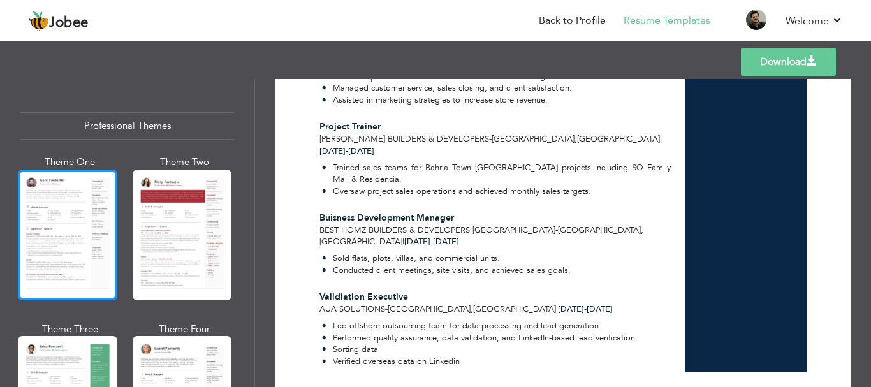
click at [87, 232] on div at bounding box center [67, 235] width 99 height 131
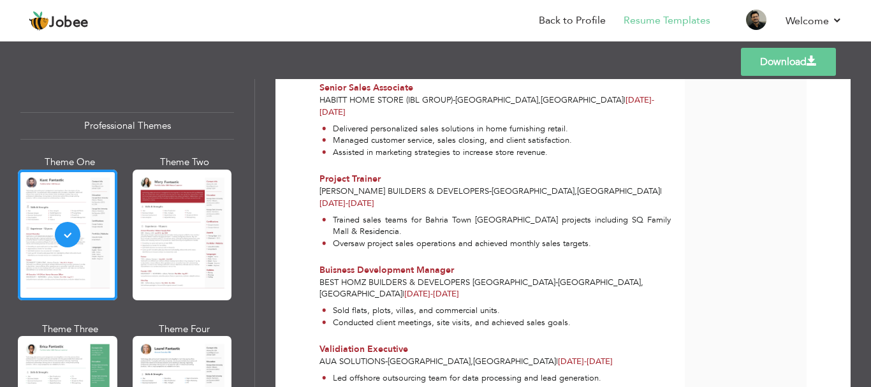
scroll to position [498, 0]
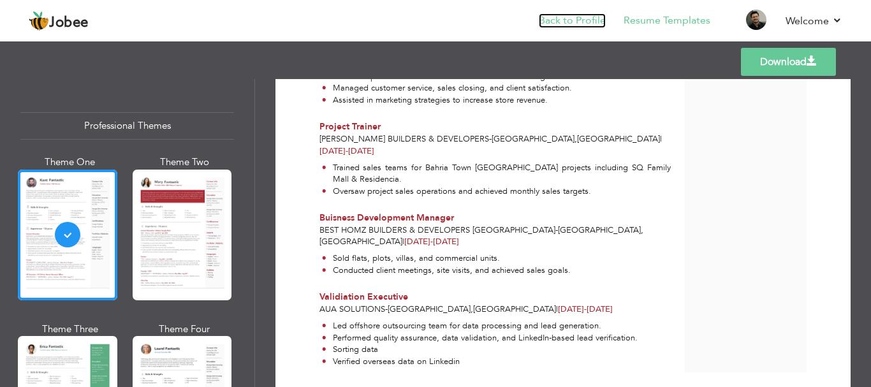
click at [589, 17] on link "Back to Profile" at bounding box center [572, 20] width 67 height 15
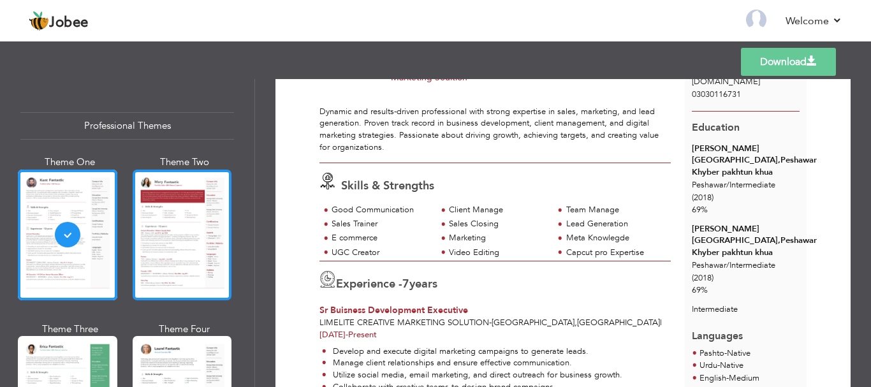
scroll to position [127, 0]
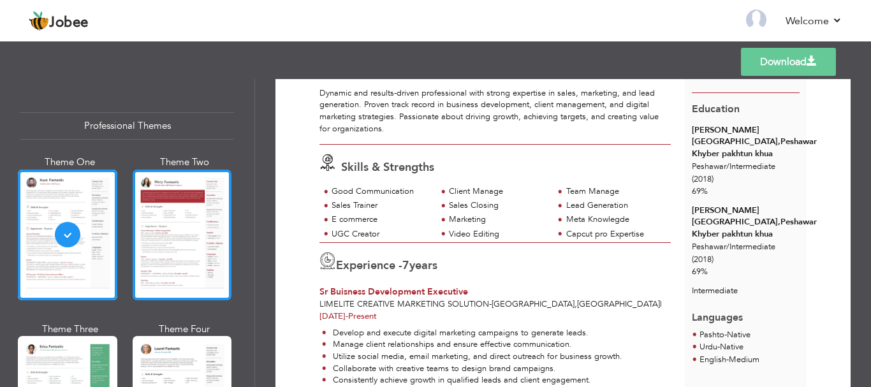
click at [175, 239] on div at bounding box center [182, 235] width 99 height 131
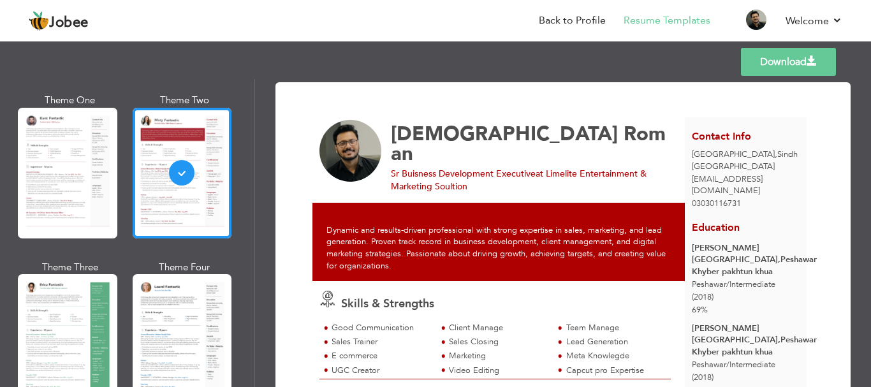
scroll to position [0, 0]
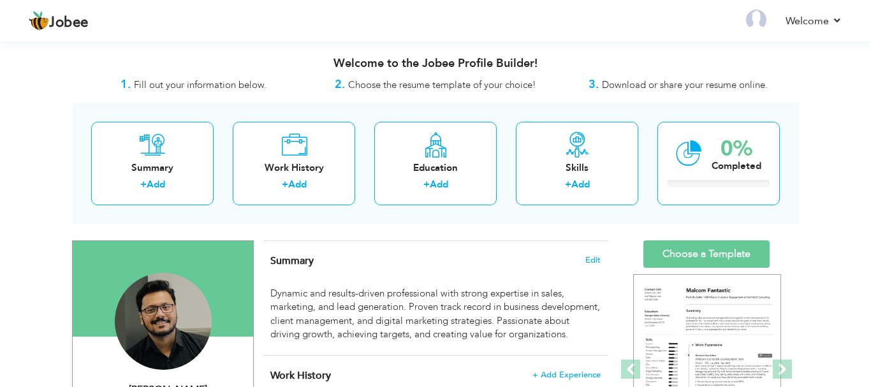
select select "?"
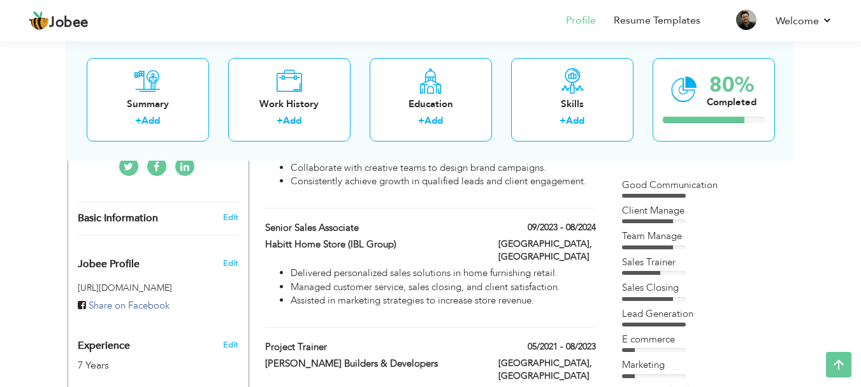
click at [208, 212] on div "Basic Information" at bounding box center [143, 218] width 150 height 13
select select "number:166"
select select "number:9"
type input "Limelite Entertainment & Marketing Soultion"
type input "Sr Buisness Development Executive"
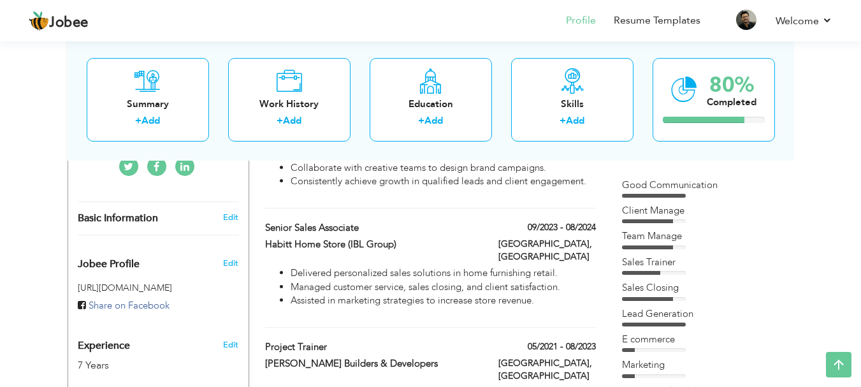
type input "[URL][DOMAIN_NAME]"
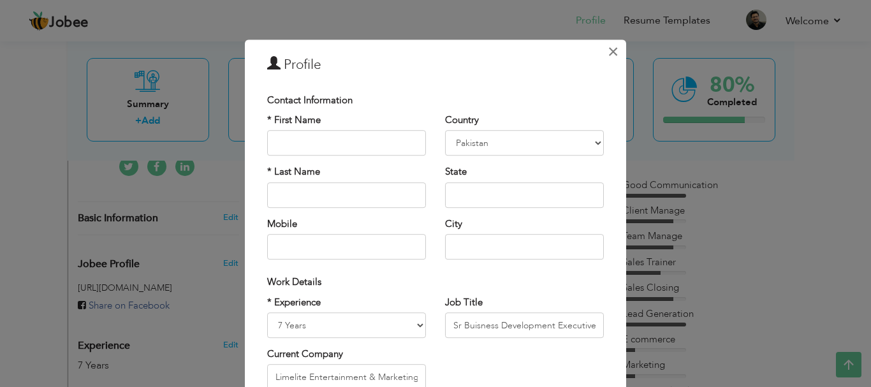
click at [602, 57] on button "×" at bounding box center [612, 51] width 20 height 20
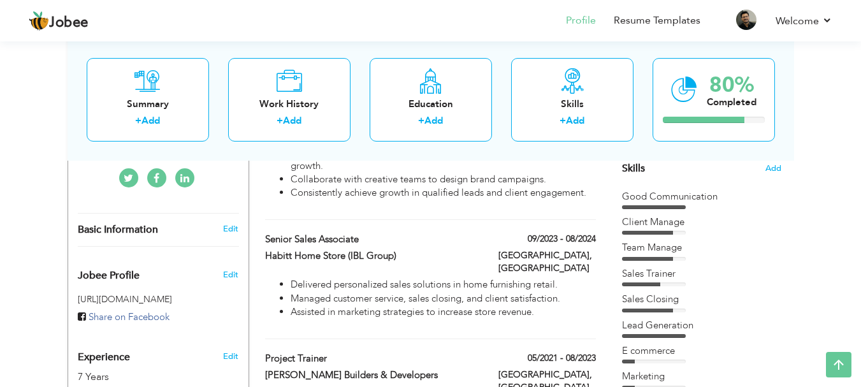
scroll to position [213, 0]
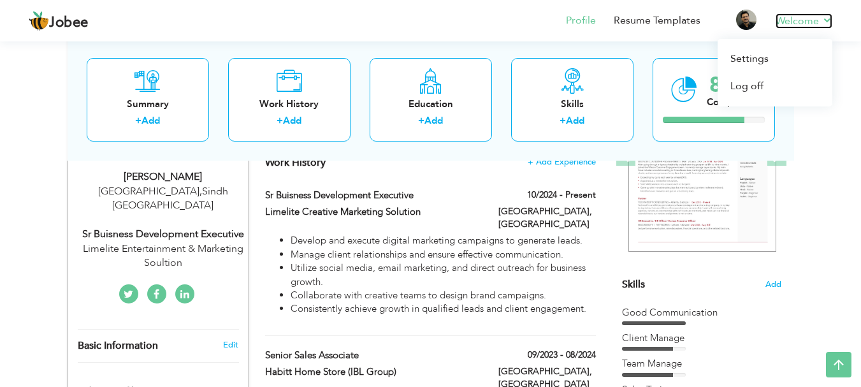
click at [794, 20] on link "Welcome" at bounding box center [804, 20] width 57 height 15
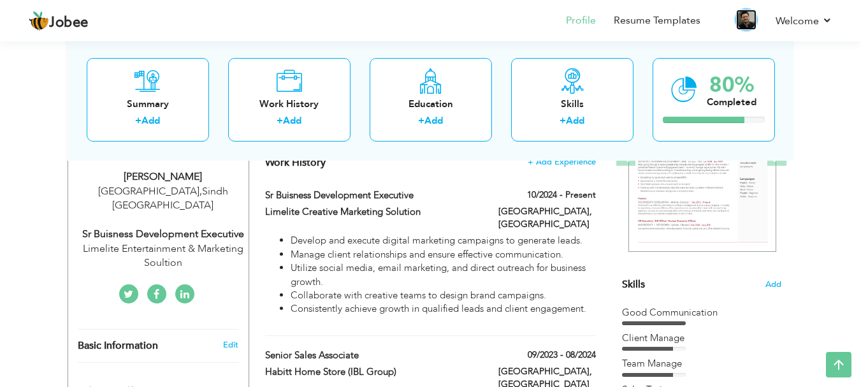
click at [743, 18] on img at bounding box center [746, 20] width 20 height 20
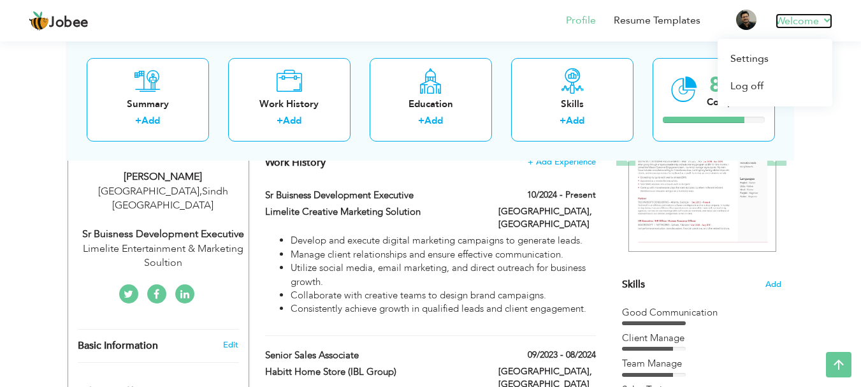
click at [792, 20] on link "Welcome" at bounding box center [804, 20] width 57 height 15
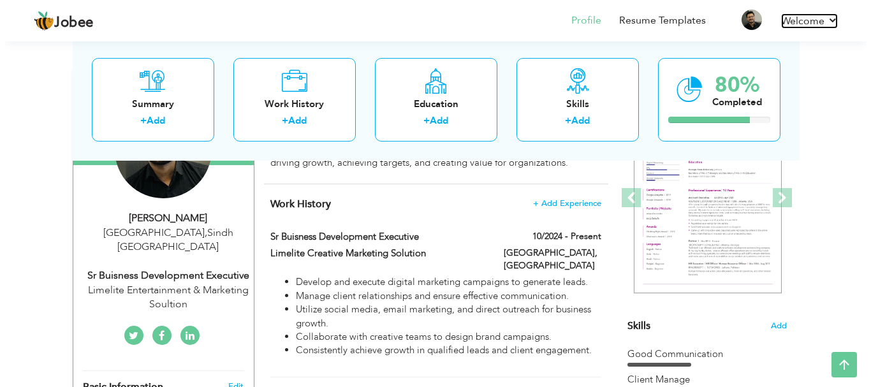
scroll to position [149, 0]
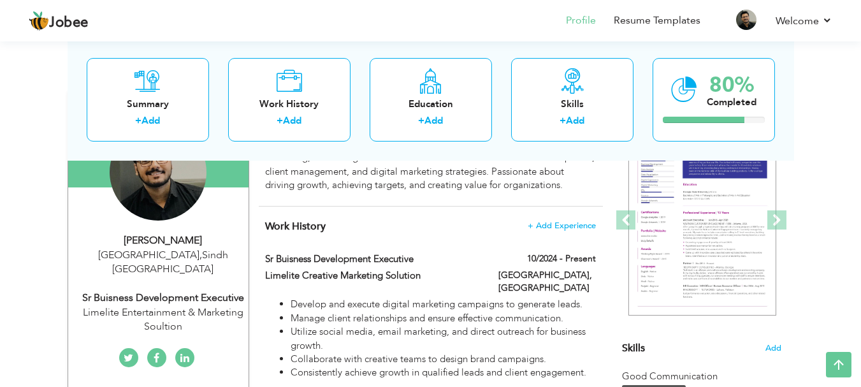
click at [178, 256] on div "[GEOGRAPHIC_DATA] , Sindh [GEOGRAPHIC_DATA]" at bounding box center [163, 262] width 171 height 29
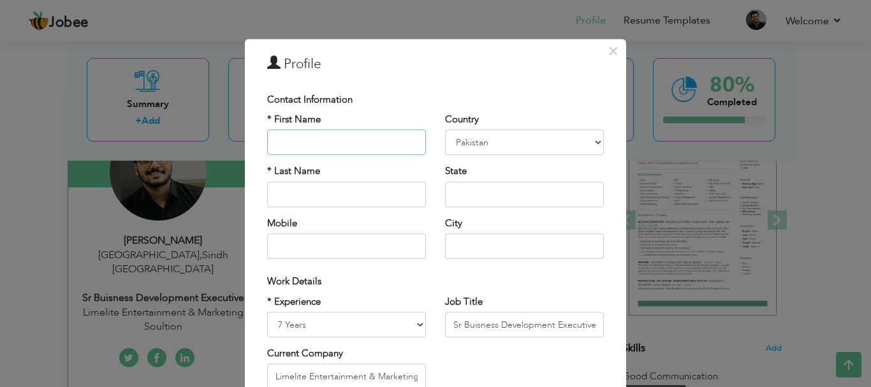
scroll to position [0, 0]
click at [607, 46] on span "×" at bounding box center [612, 51] width 11 height 23
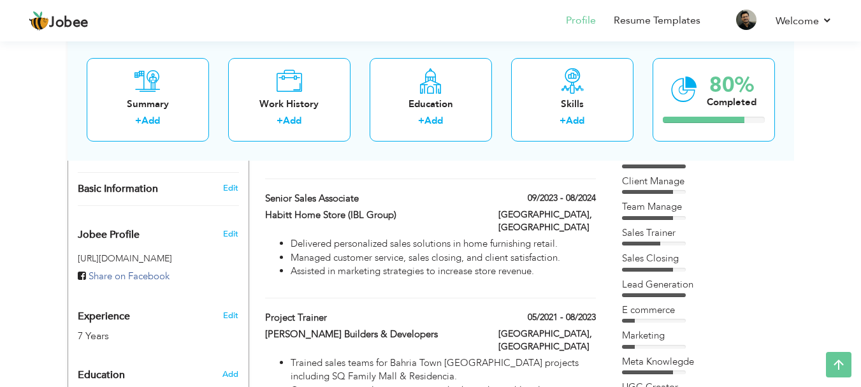
scroll to position [340, 0]
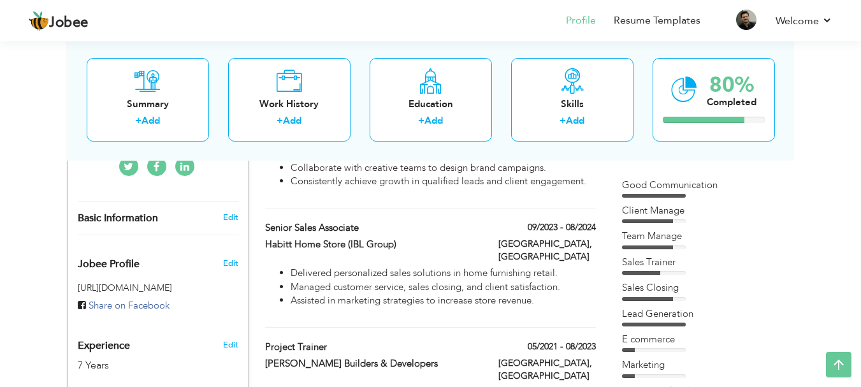
click at [197, 216] on div "Basic Information Edit" at bounding box center [158, 218] width 180 height 33
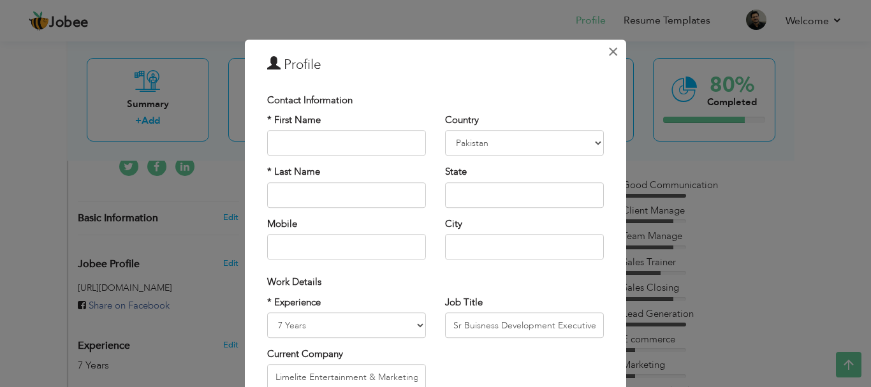
click at [610, 56] on span "×" at bounding box center [612, 51] width 11 height 23
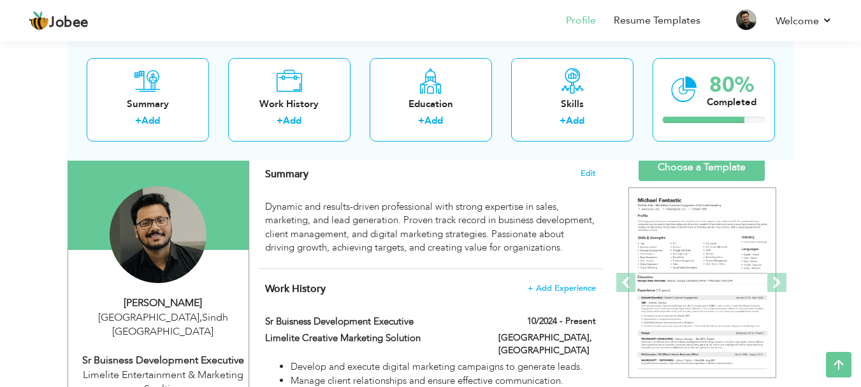
scroll to position [0, 0]
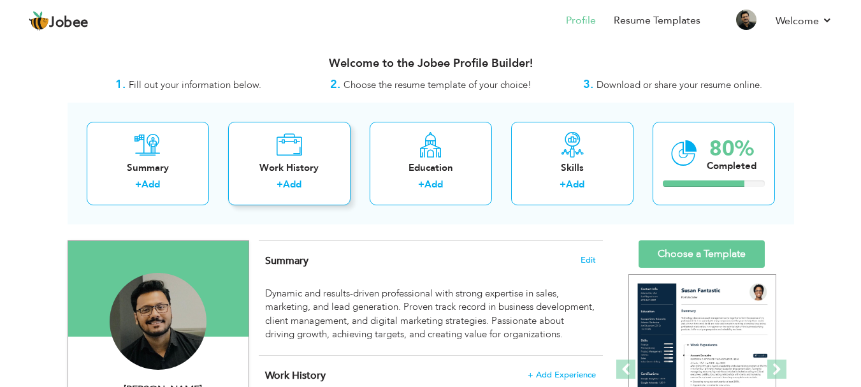
click at [336, 168] on div "Work History" at bounding box center [289, 167] width 102 height 13
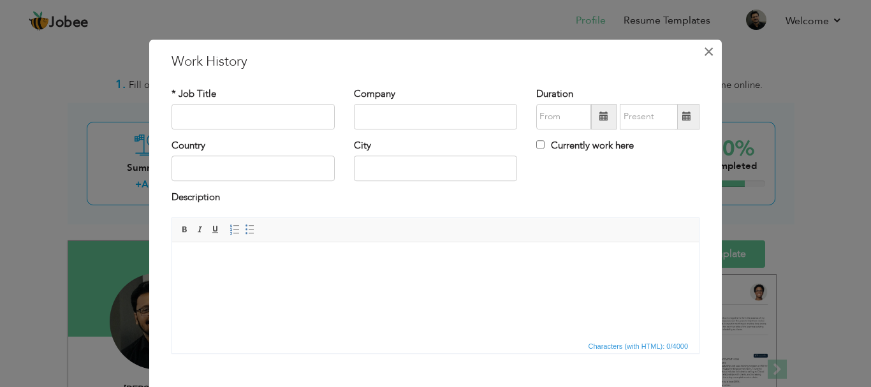
click at [704, 59] on span "×" at bounding box center [708, 51] width 11 height 23
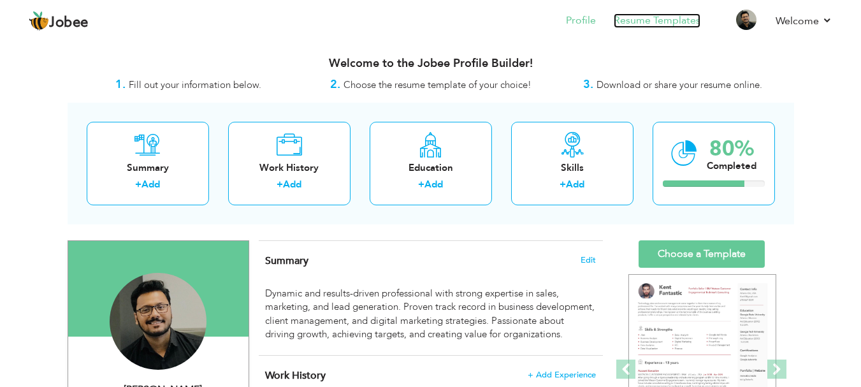
click at [639, 19] on link "Resume Templates" at bounding box center [657, 20] width 87 height 15
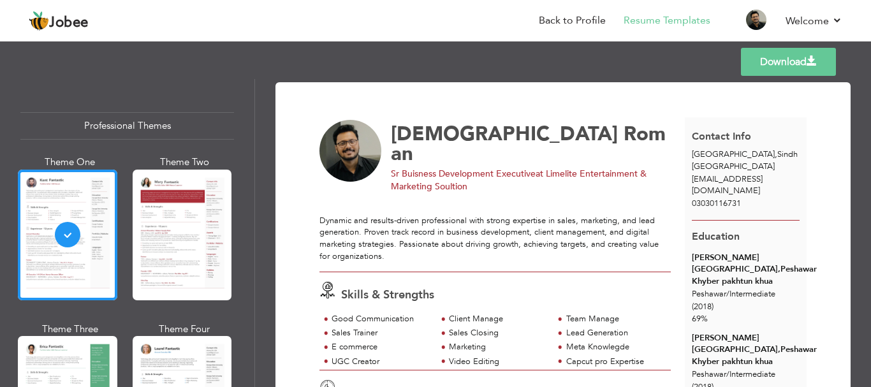
click at [760, 180] on span "[EMAIL_ADDRESS][DOMAIN_NAME]" at bounding box center [727, 185] width 71 height 24
click at [762, 180] on span "[EMAIL_ADDRESS][DOMAIN_NAME]" at bounding box center [727, 185] width 71 height 24
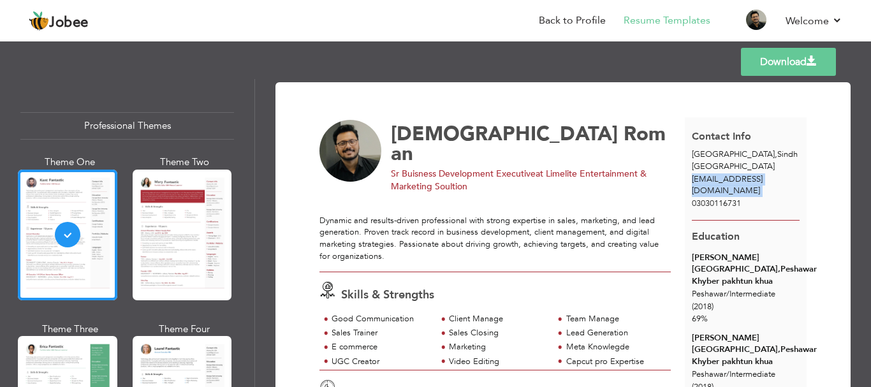
click at [762, 180] on span "[EMAIL_ADDRESS][DOMAIN_NAME]" at bounding box center [727, 185] width 71 height 24
click at [780, 195] on div "[EMAIL_ADDRESS][DOMAIN_NAME]" at bounding box center [746, 185] width 122 height 24
click at [762, 174] on span "[EMAIL_ADDRESS][DOMAIN_NAME]" at bounding box center [727, 185] width 71 height 24
click at [762, 180] on span "[EMAIL_ADDRESS][DOMAIN_NAME]" at bounding box center [727, 185] width 71 height 24
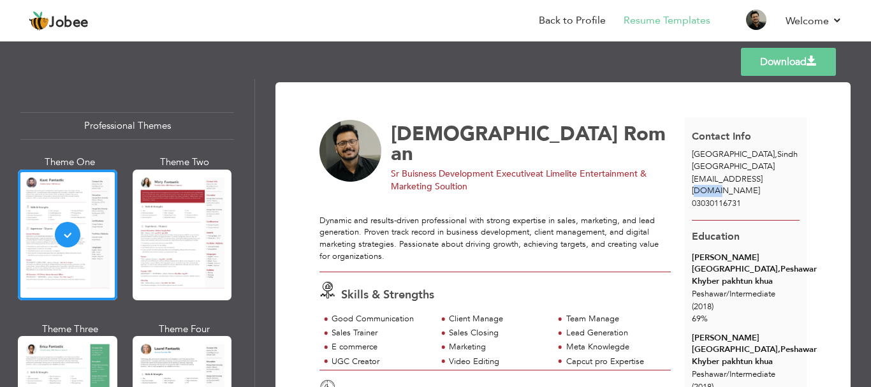
click at [762, 180] on span "[EMAIL_ADDRESS][DOMAIN_NAME]" at bounding box center [727, 185] width 71 height 24
click at [787, 208] on div "03030116731" at bounding box center [746, 204] width 122 height 12
click at [692, 201] on span "03030116731" at bounding box center [716, 203] width 49 height 11
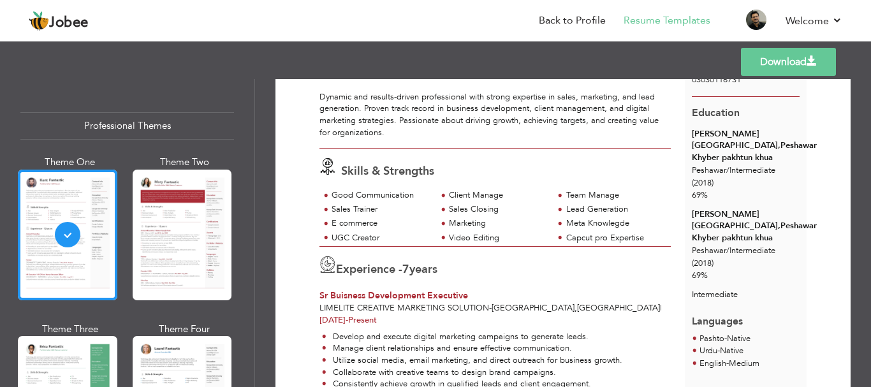
scroll to position [127, 0]
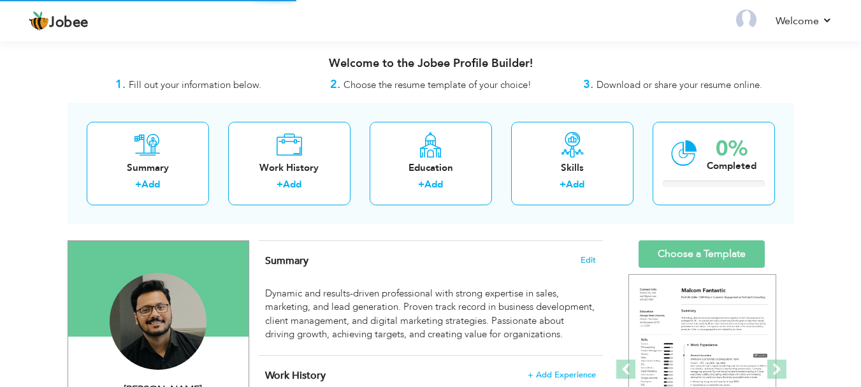
scroll to position [191, 0]
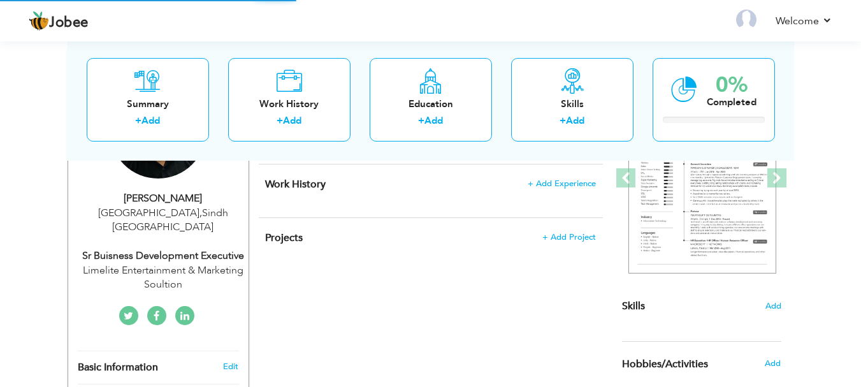
select select "?"
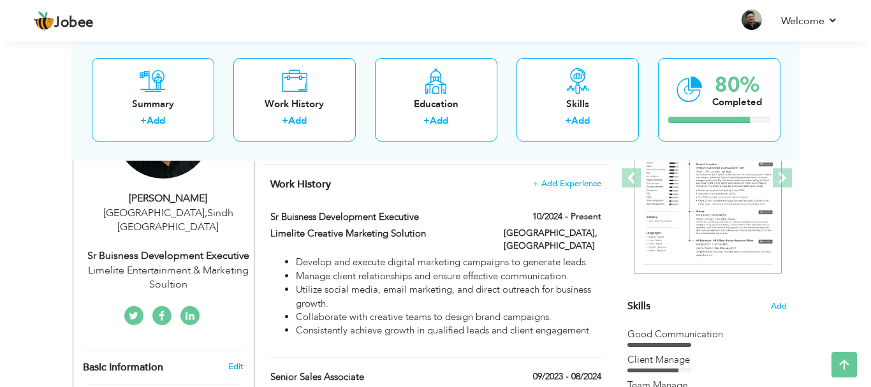
scroll to position [319, 0]
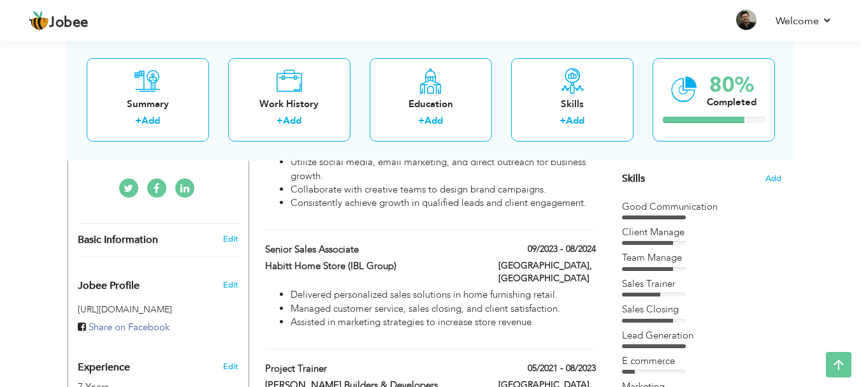
click at [181, 233] on div "Basic Information" at bounding box center [143, 239] width 150 height 13
select select "number:166"
select select "number:9"
type input "Limelite Entertainment & Marketing Soultion"
type input "Sr Buisness Development Executive"
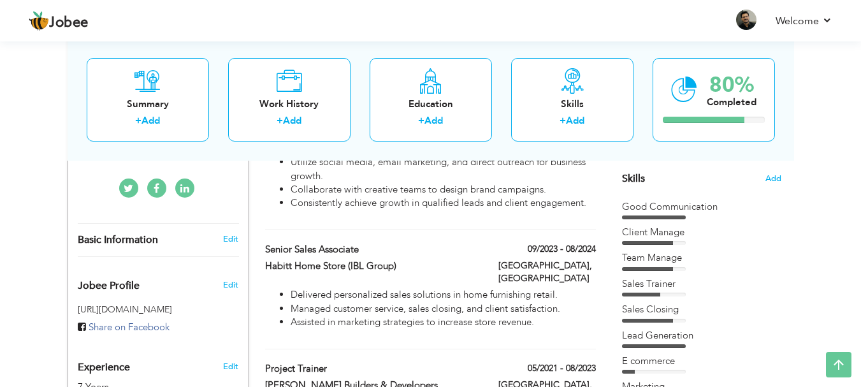
type input "[URL][DOMAIN_NAME]"
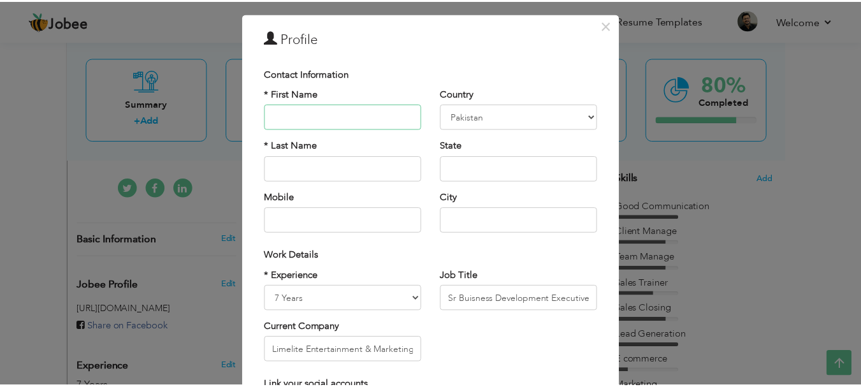
scroll to position [0, 0]
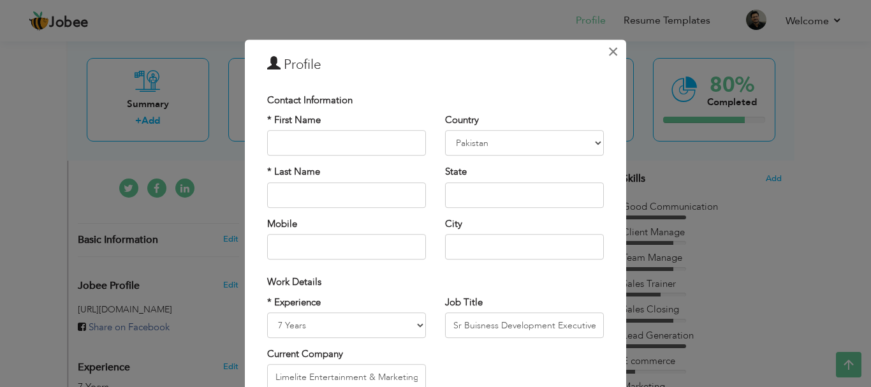
click at [615, 51] on button "×" at bounding box center [612, 51] width 20 height 20
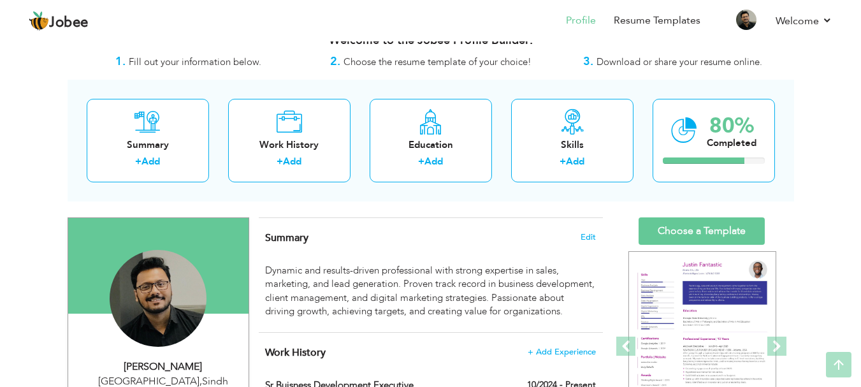
scroll to position [22, 0]
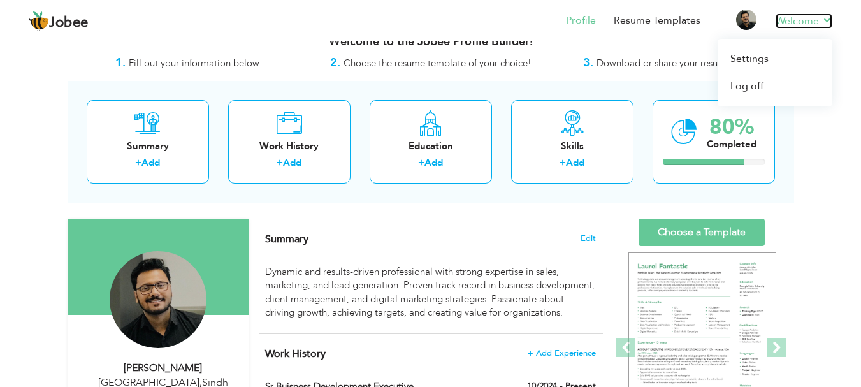
click at [795, 22] on link "Welcome" at bounding box center [804, 20] width 57 height 15
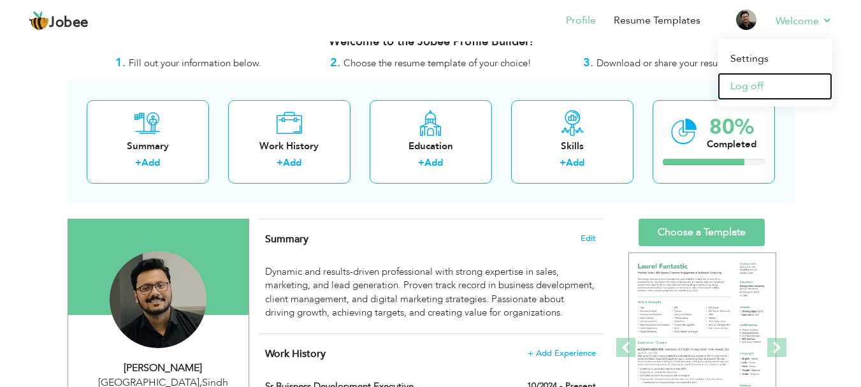
click at [757, 87] on link "Log off" at bounding box center [775, 86] width 115 height 27
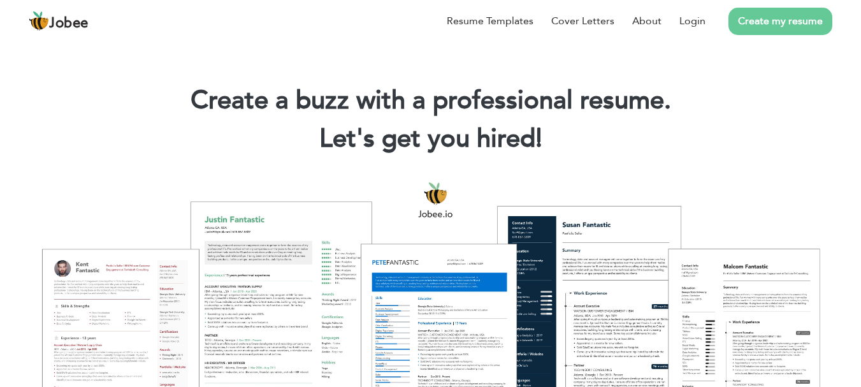
click at [707, 10] on li "Create my resume" at bounding box center [769, 20] width 127 height 33
click at [697, 20] on link "Login" at bounding box center [693, 20] width 26 height 15
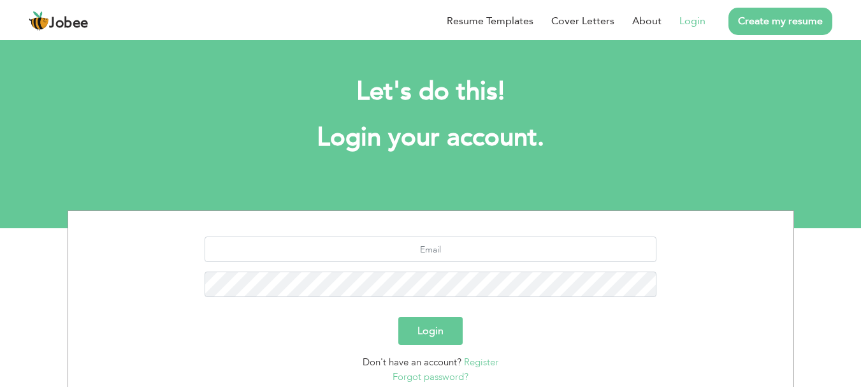
click at [408, 267] on div at bounding box center [431, 271] width 706 height 70
click at [411, 257] on input "text" at bounding box center [431, 248] width 452 height 25
click at [472, 250] on input "text" at bounding box center [431, 248] width 452 height 25
click at [473, 251] on input "[EMAIL_ADDRESS][DOMAIN_NAME]" at bounding box center [431, 248] width 452 height 25
type input "[EMAIL_ADDRESS][DOMAIN_NAME]"
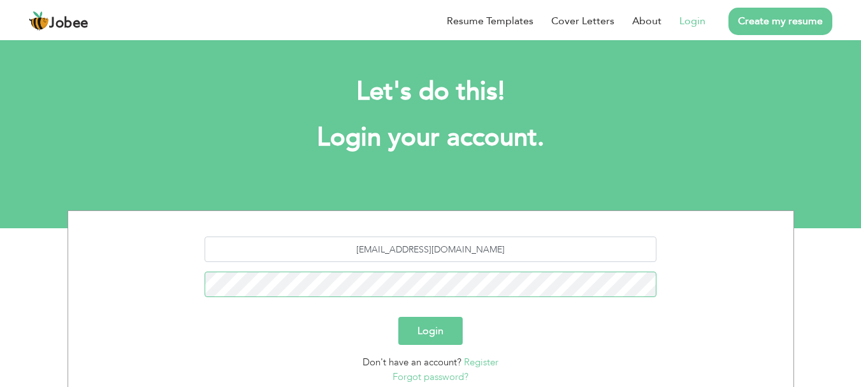
click at [398, 317] on button "Login" at bounding box center [430, 331] width 64 height 28
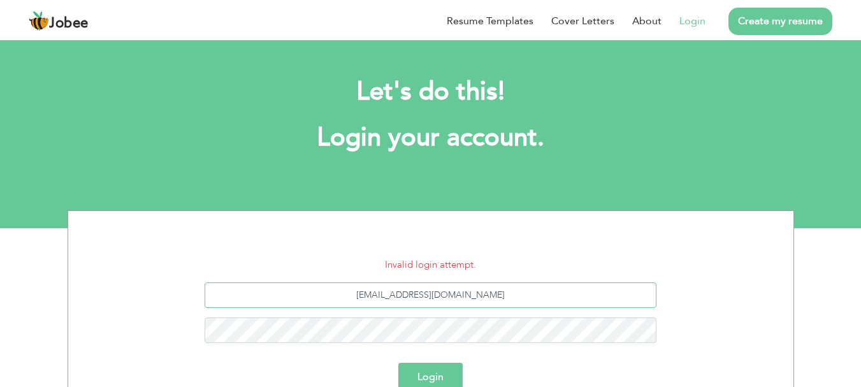
click at [476, 293] on input "[EMAIL_ADDRESS][DOMAIN_NAME]" at bounding box center [431, 294] width 452 height 25
type input "[EMAIL_ADDRESS][DOMAIN_NAME]"
click at [398, 363] on button "Login" at bounding box center [430, 377] width 64 height 28
click at [472, 297] on input "[EMAIL_ADDRESS][DOMAIN_NAME]" at bounding box center [431, 294] width 452 height 25
type input "[EMAIL_ADDRESS][DOMAIN_NAME]"
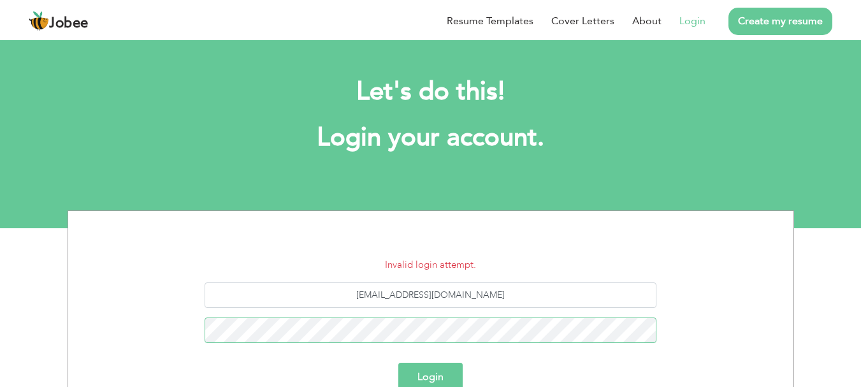
click at [398, 363] on button "Login" at bounding box center [430, 377] width 64 height 28
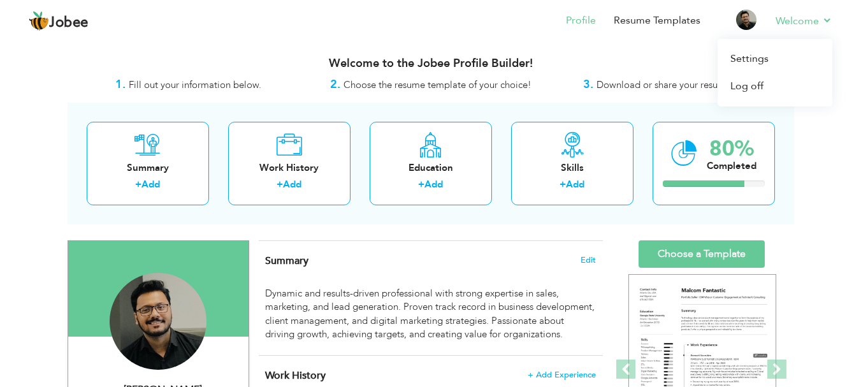
click at [796, 12] on li "Welcome Settings Log off" at bounding box center [795, 21] width 75 height 34
click at [764, 62] on link "Settings" at bounding box center [775, 58] width 115 height 27
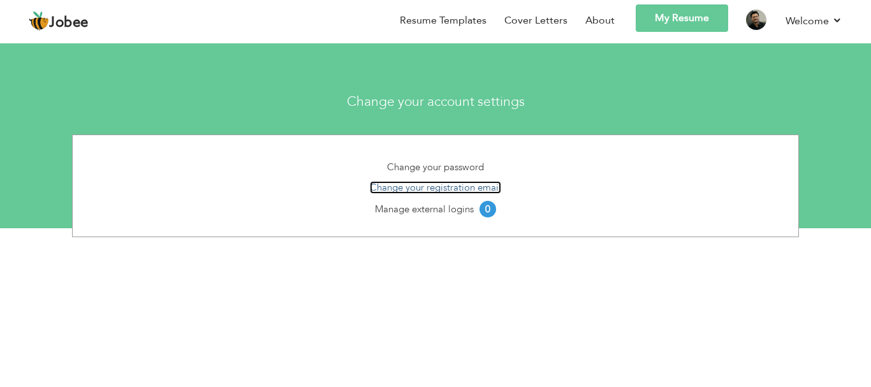
click at [456, 192] on link "Change your registration email" at bounding box center [435, 187] width 131 height 13
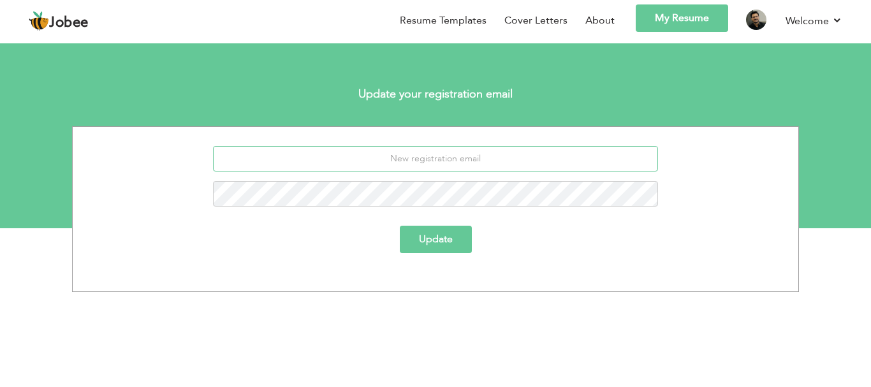
click at [439, 171] on input "email" at bounding box center [436, 158] width 446 height 25
click at [476, 162] on input "[EMAIL_ADDRESS][DOMAIN_NAME]" at bounding box center [436, 158] width 446 height 25
type input "[EMAIL_ADDRESS][DOMAIN_NAME]"
click at [400, 226] on button "Update" at bounding box center [436, 239] width 72 height 27
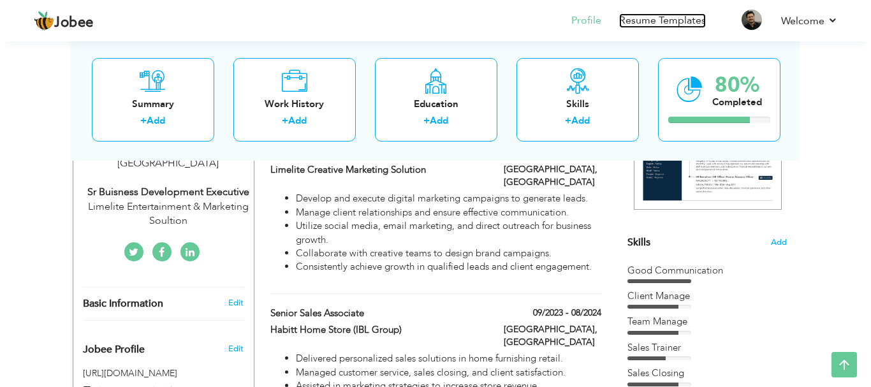
scroll to position [319, 0]
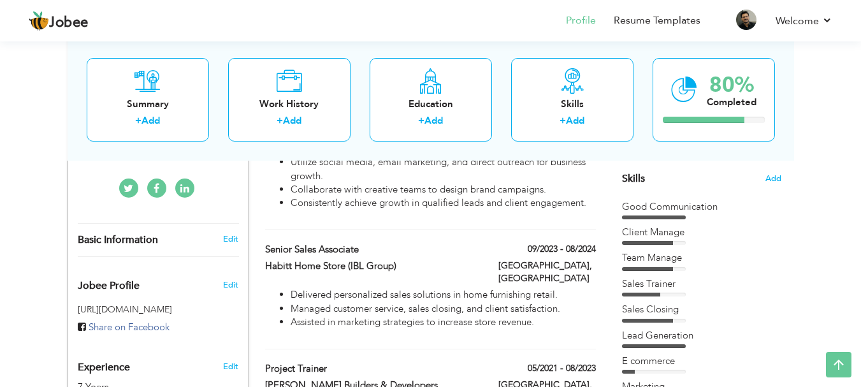
click at [170, 233] on div "Basic Information" at bounding box center [143, 239] width 150 height 13
type input "[DEMOGRAPHIC_DATA]"
type input "Roman"
type input "03030116731"
select select "number:166"
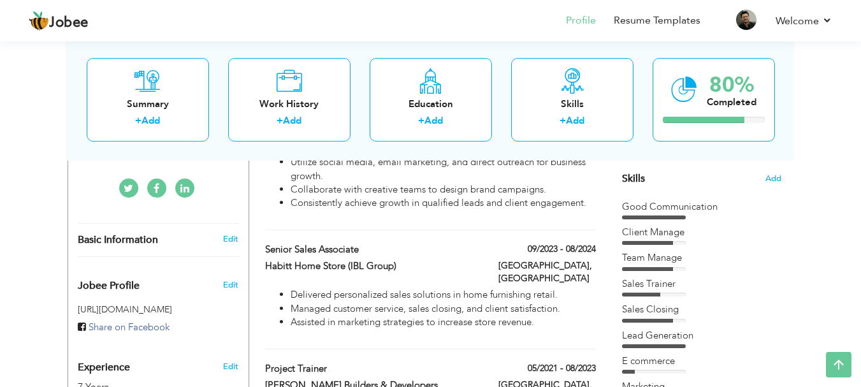
type input "Sindh"
type input "[GEOGRAPHIC_DATA]"
select select "number:9"
type input "Limelite Entertainment & Marketing Soultion"
type input "Sr Buisness Development Executive"
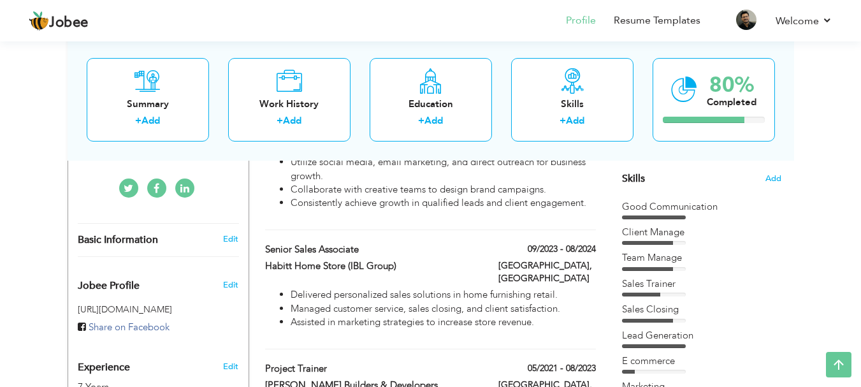
type input "https://www.linkedin.com/in/muhammad-roman-27a7601a0"
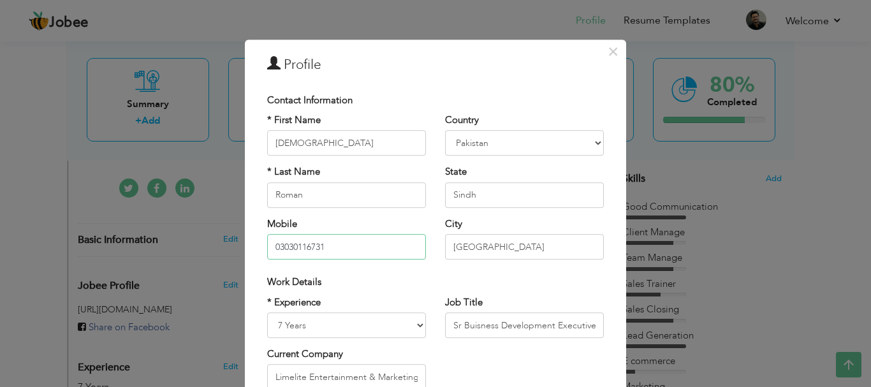
click at [377, 237] on input "03030116731" at bounding box center [346, 246] width 159 height 25
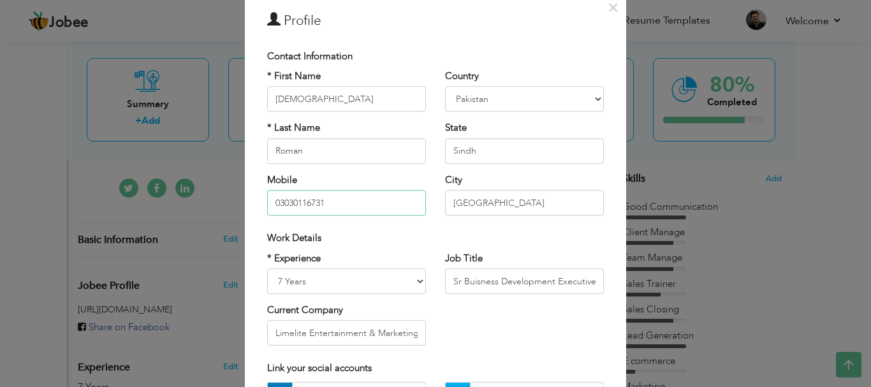
scroll to position [64, 0]
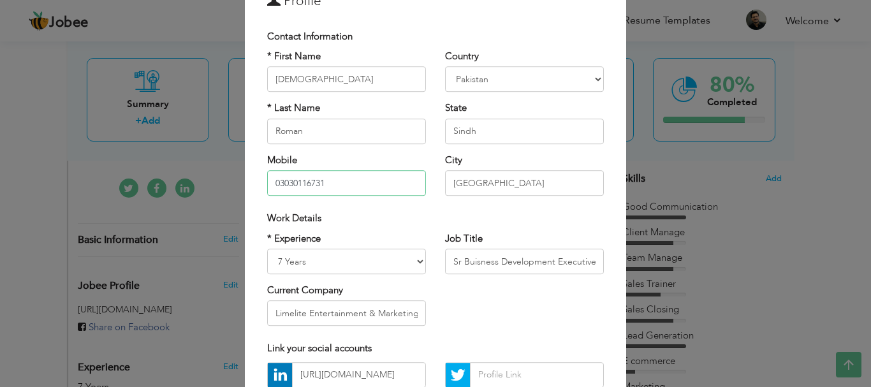
type input "03030116731"
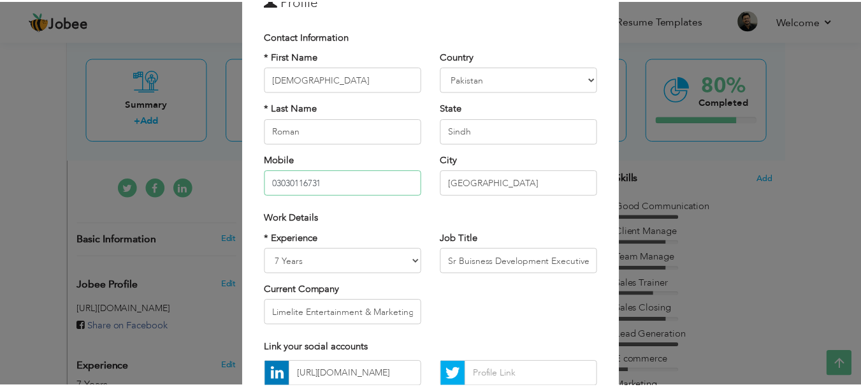
scroll to position [186, 0]
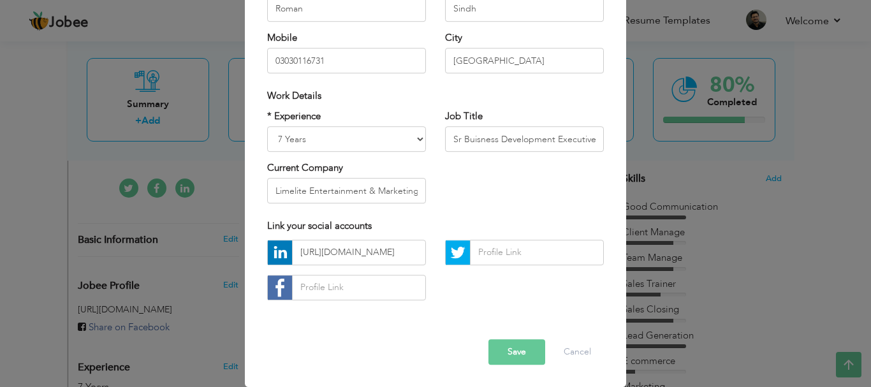
click at [500, 353] on button "Save" at bounding box center [516, 351] width 57 height 25
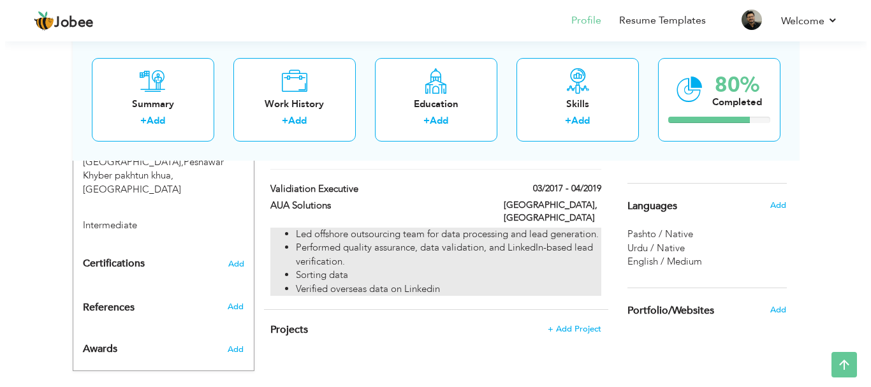
scroll to position [659, 0]
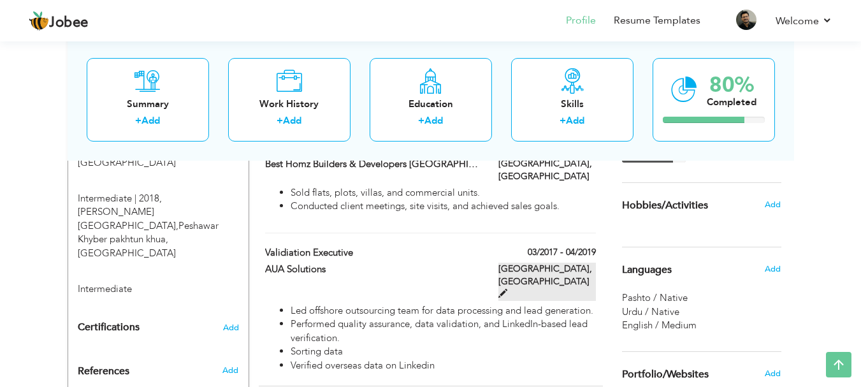
click at [507, 289] on span at bounding box center [502, 293] width 9 height 9
type input "Validiation Executive"
type input "AUA Solutions"
type input "03/2017"
type input "04/2019"
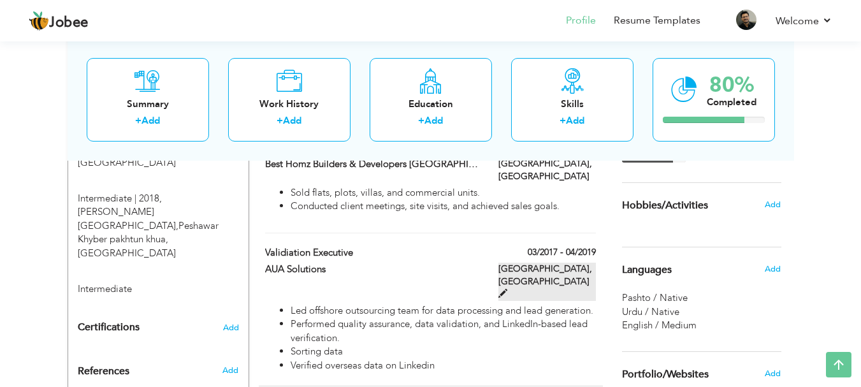
type input "[GEOGRAPHIC_DATA]"
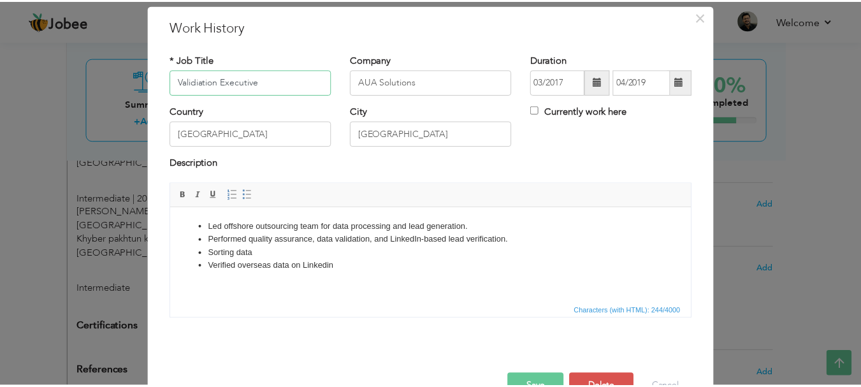
scroll to position [70, 0]
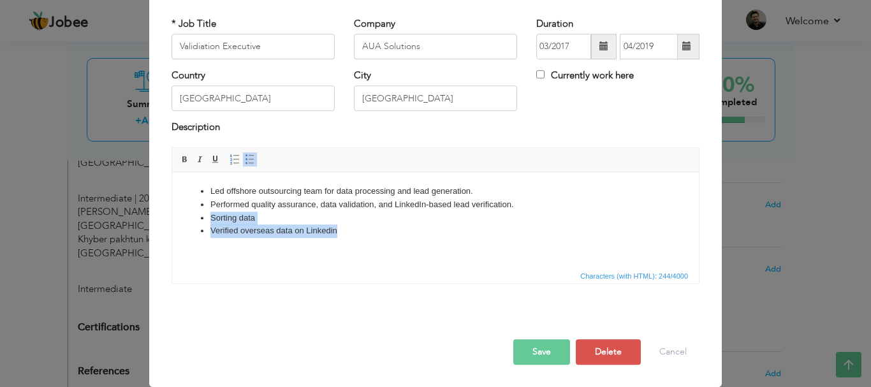
drag, startPoint x: 204, startPoint y: 220, endPoint x: 337, endPoint y: 236, distance: 134.3
click at [337, 236] on ul "Led offshore outsourcing team for data processing and lead generation. Performe…" at bounding box center [435, 210] width 501 height 53
click at [544, 344] on button "Save" at bounding box center [541, 351] width 57 height 25
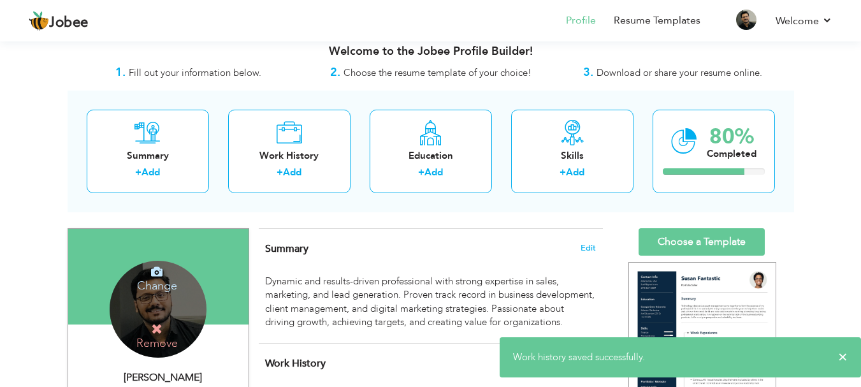
scroll to position [0, 0]
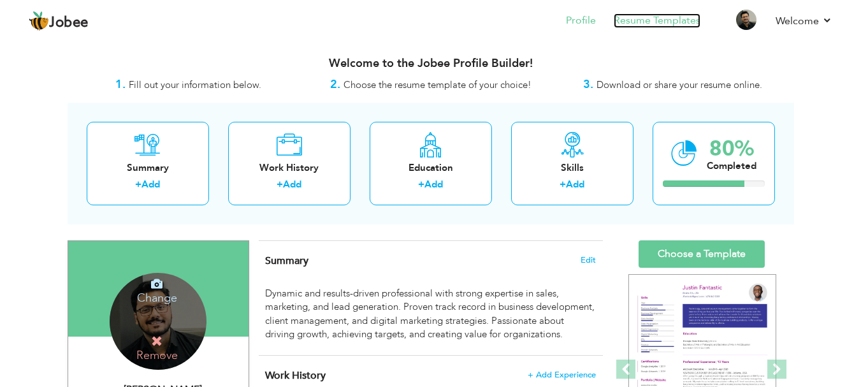
click at [648, 15] on link "Resume Templates" at bounding box center [657, 20] width 87 height 15
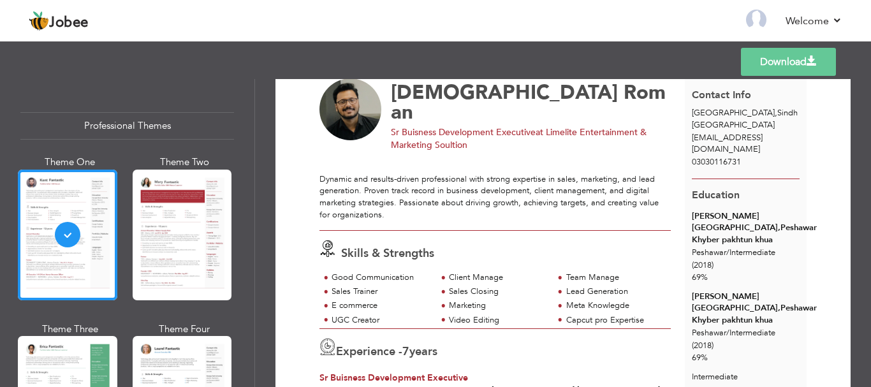
scroll to position [64, 0]
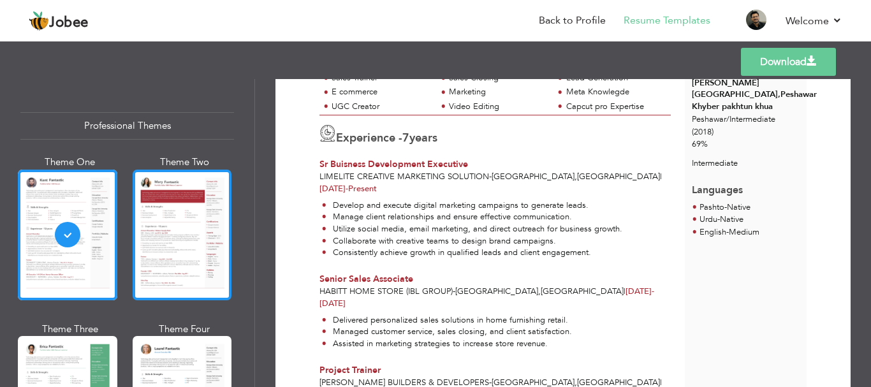
click at [205, 237] on div at bounding box center [182, 235] width 99 height 131
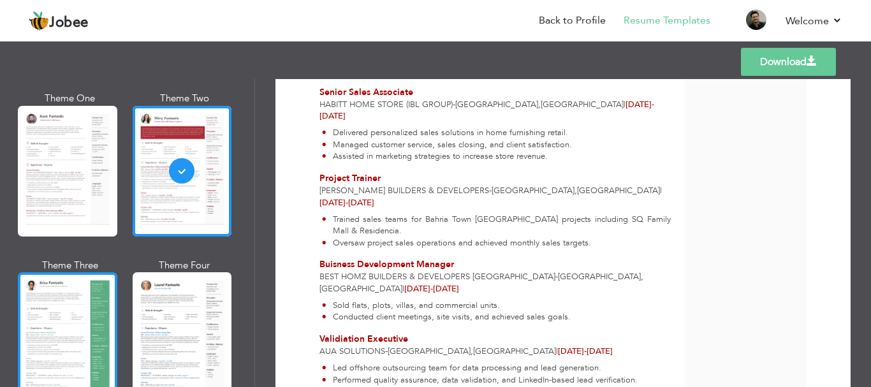
click at [48, 299] on div at bounding box center [67, 337] width 99 height 131
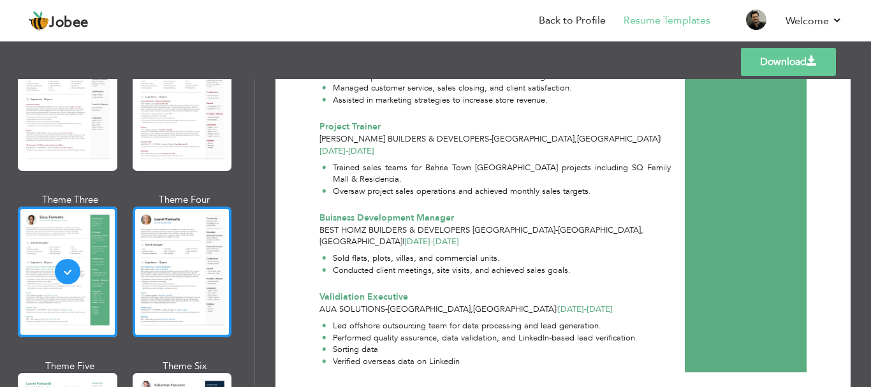
scroll to position [191, 0]
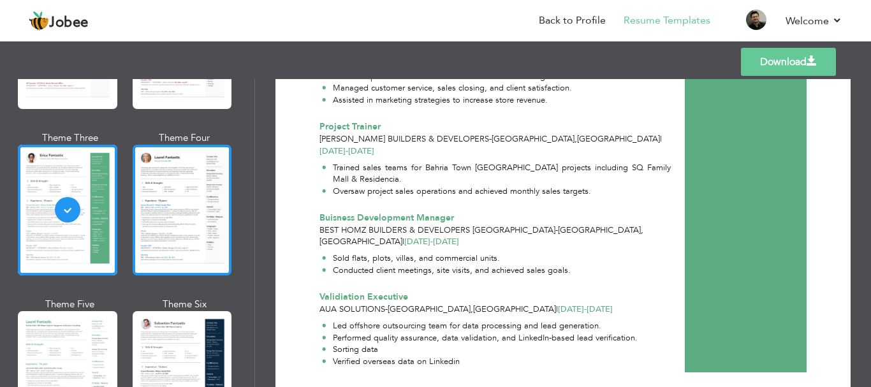
click at [188, 266] on div at bounding box center [182, 210] width 99 height 131
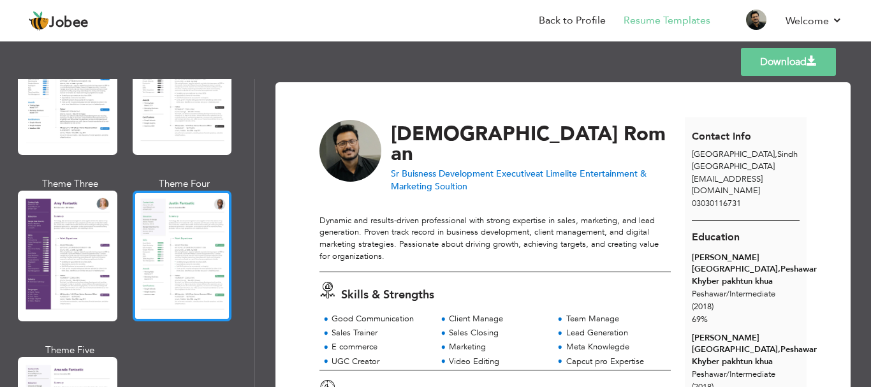
scroll to position [1080, 0]
click at [196, 221] on div at bounding box center [182, 256] width 99 height 131
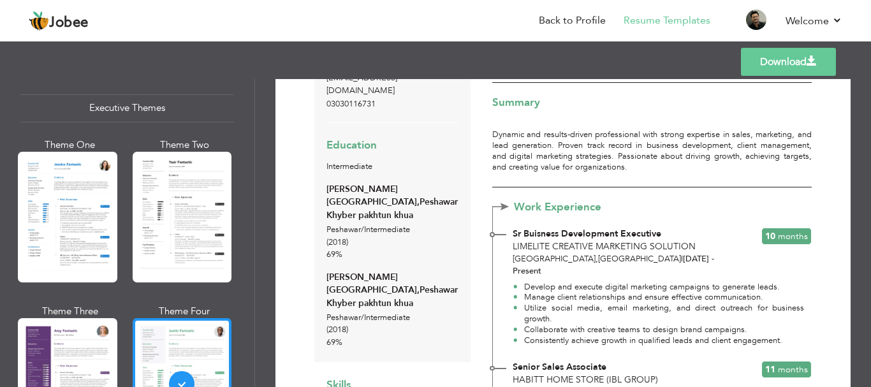
scroll to position [952, 0]
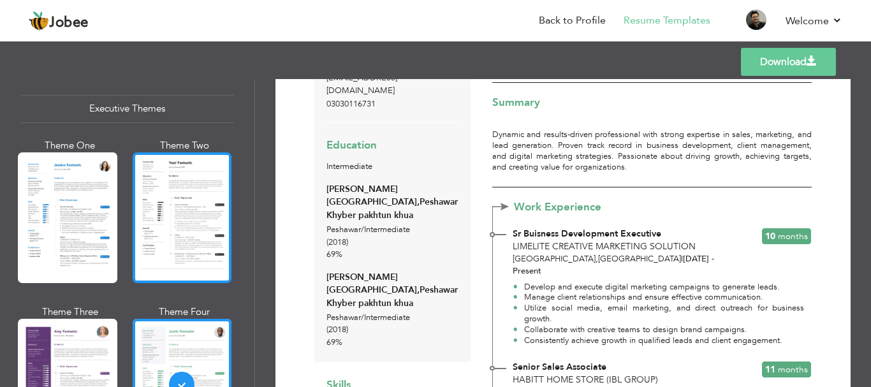
click at [170, 218] on div at bounding box center [182, 217] width 99 height 131
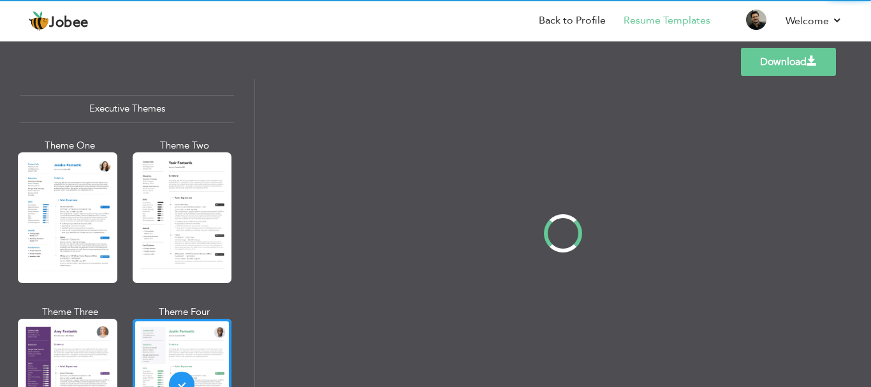
scroll to position [92, 0]
click at [97, 228] on div "Professional Themes Theme One Theme Two Theme Three Theme Four" at bounding box center [435, 233] width 871 height 308
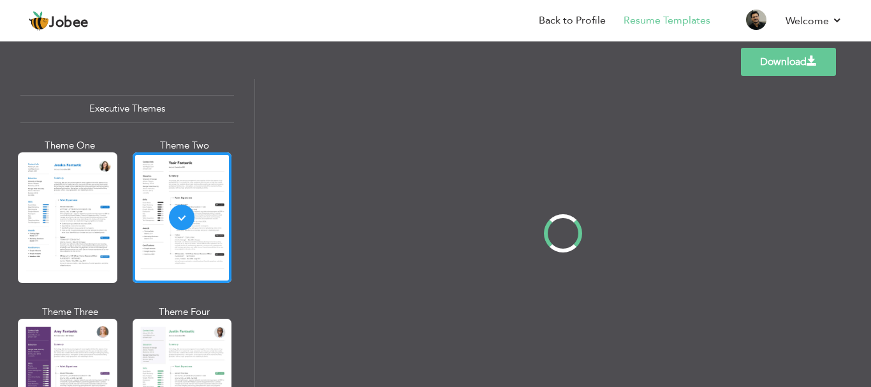
scroll to position [0, 0]
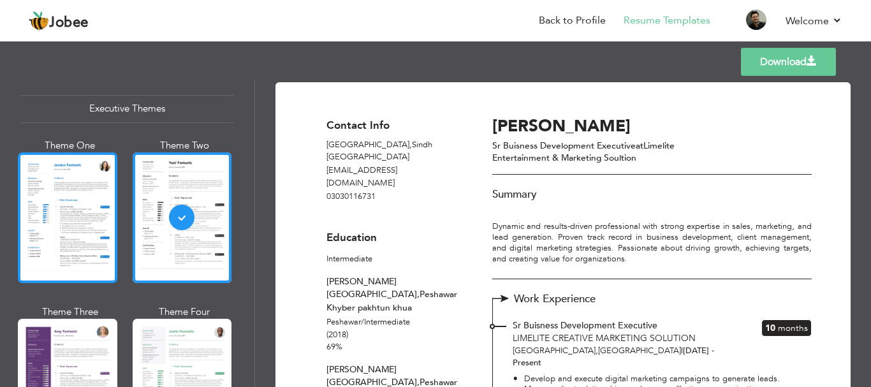
click at [96, 224] on div at bounding box center [67, 217] width 99 height 131
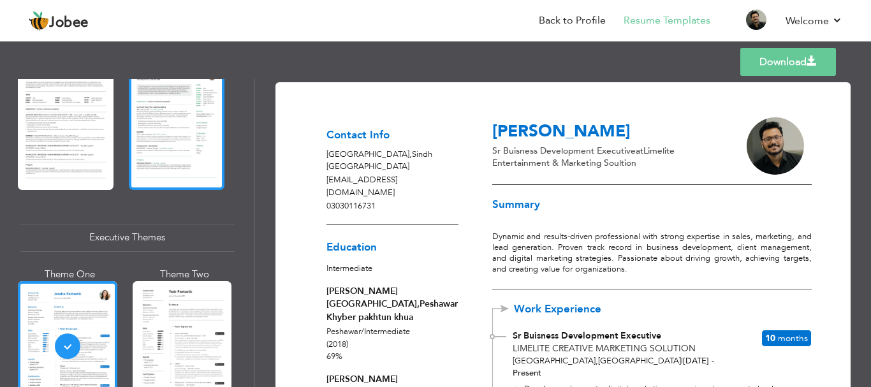
scroll to position [696, 0]
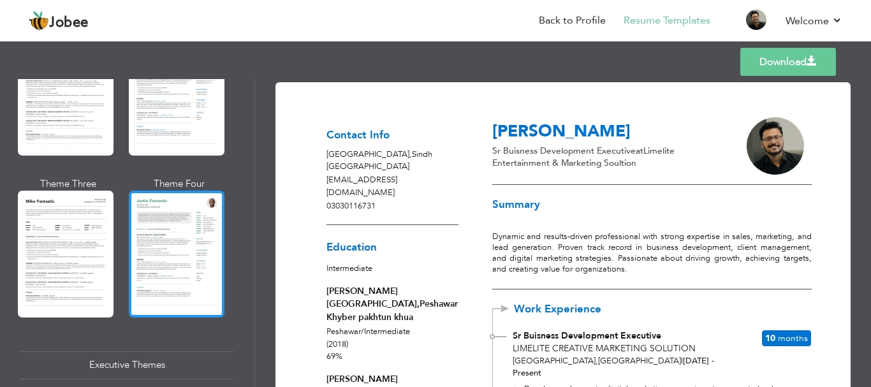
click at [170, 217] on div at bounding box center [177, 254] width 96 height 126
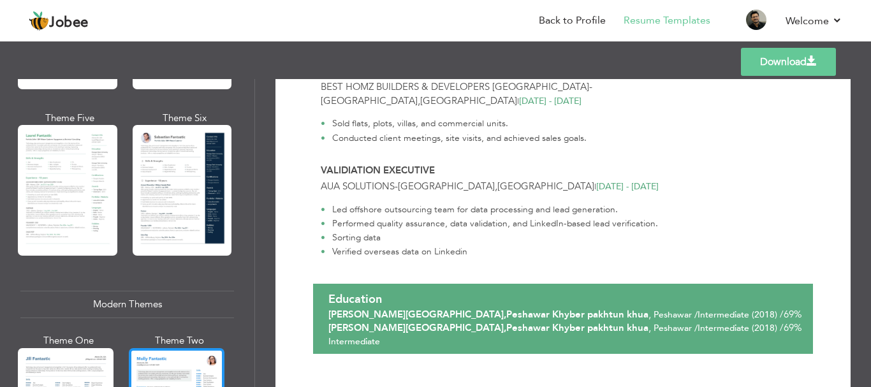
scroll to position [314, 0]
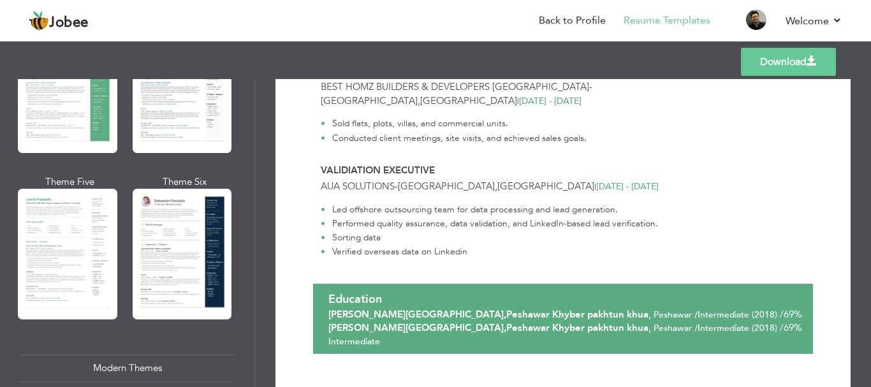
click at [197, 228] on div at bounding box center [182, 254] width 99 height 131
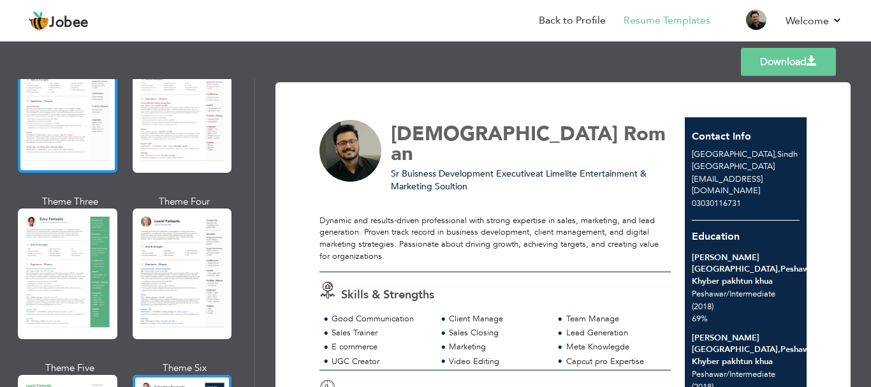
scroll to position [0, 0]
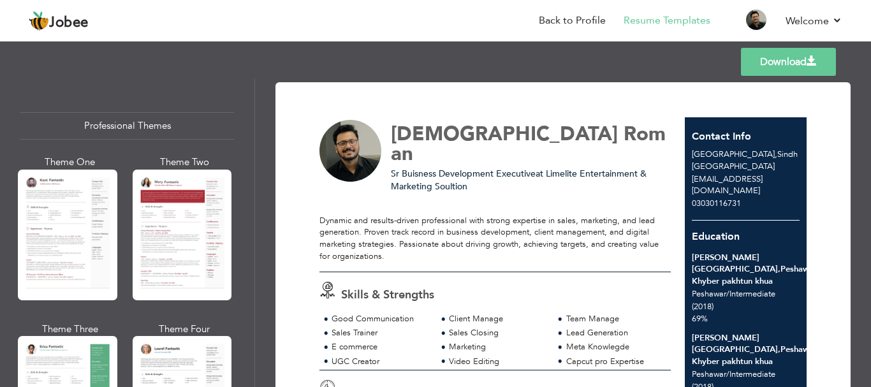
click at [172, 125] on div "Professional Themes" at bounding box center [127, 125] width 214 height 27
click at [121, 120] on div "Professional Themes" at bounding box center [127, 125] width 214 height 27
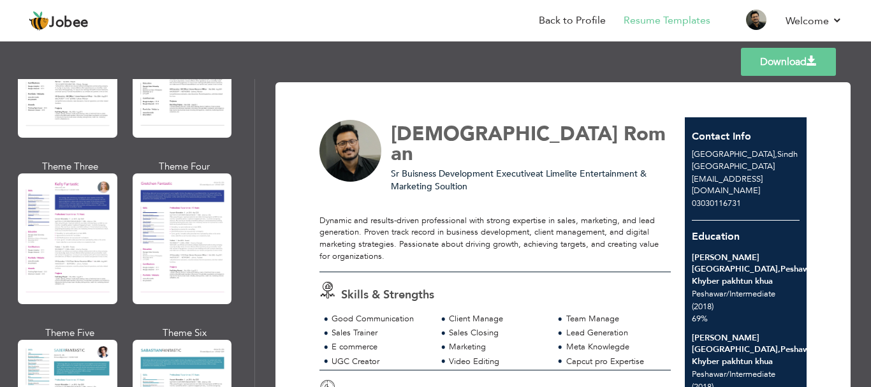
scroll to position [1462, 0]
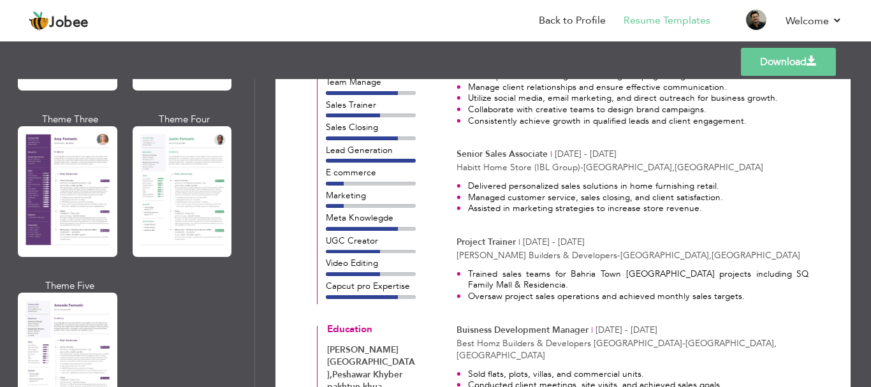
scroll to position [1144, 0]
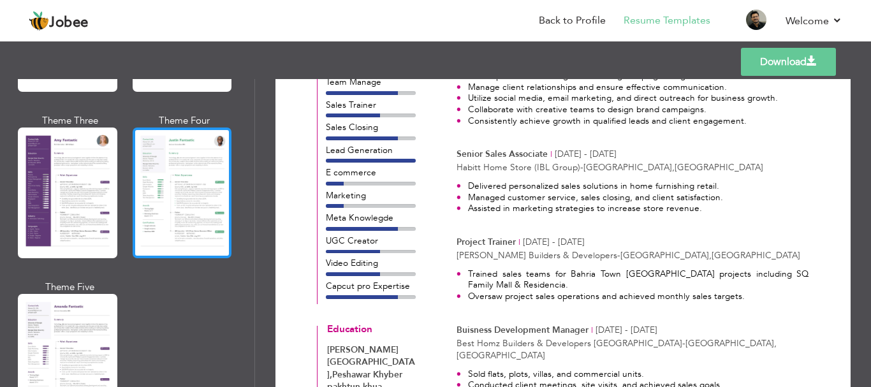
click at [168, 240] on div at bounding box center [182, 192] width 99 height 131
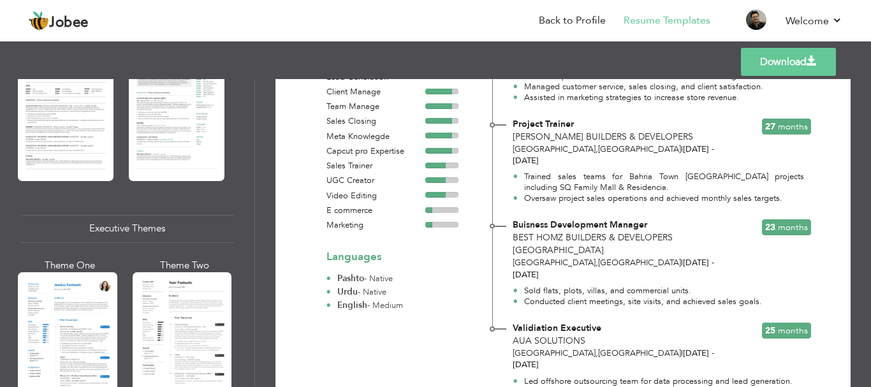
scroll to position [0, 0]
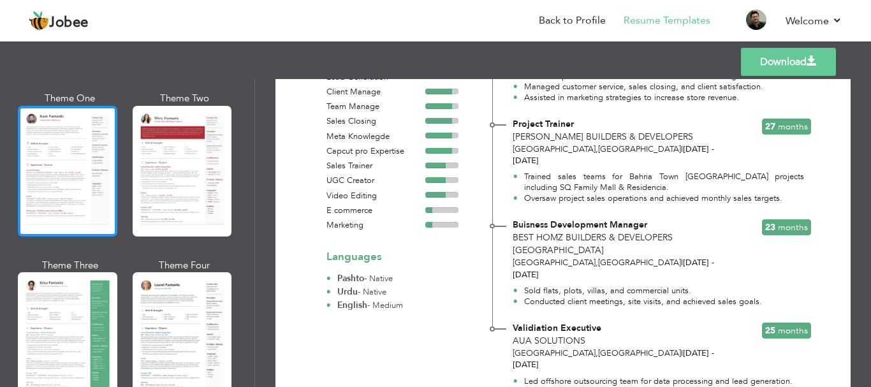
click at [68, 166] on div at bounding box center [67, 171] width 99 height 131
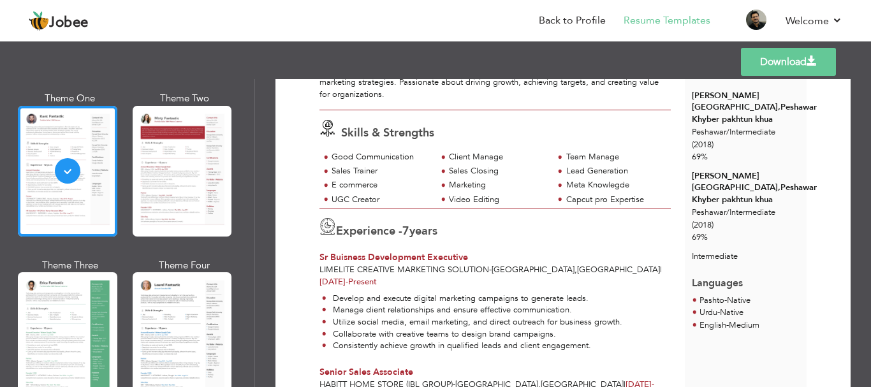
scroll to position [191, 0]
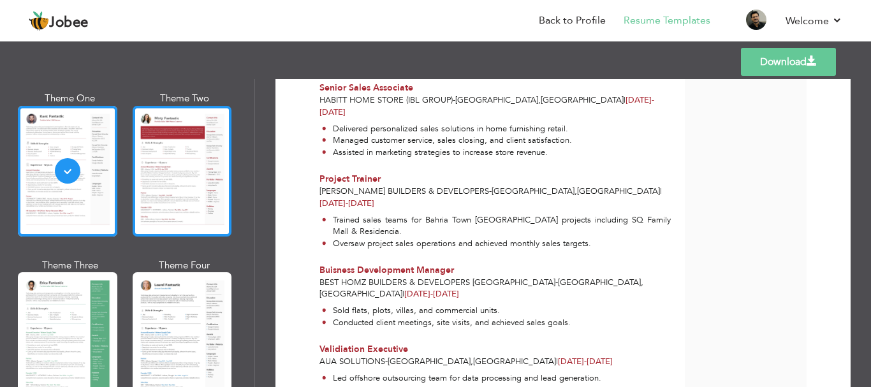
click at [187, 209] on div at bounding box center [182, 171] width 99 height 131
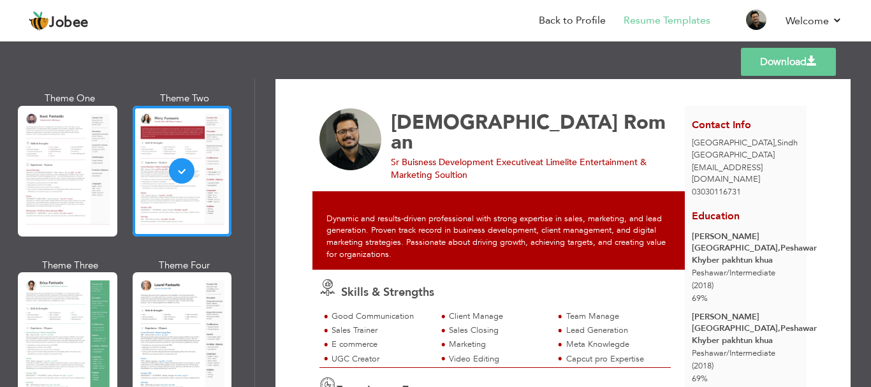
scroll to position [0, 0]
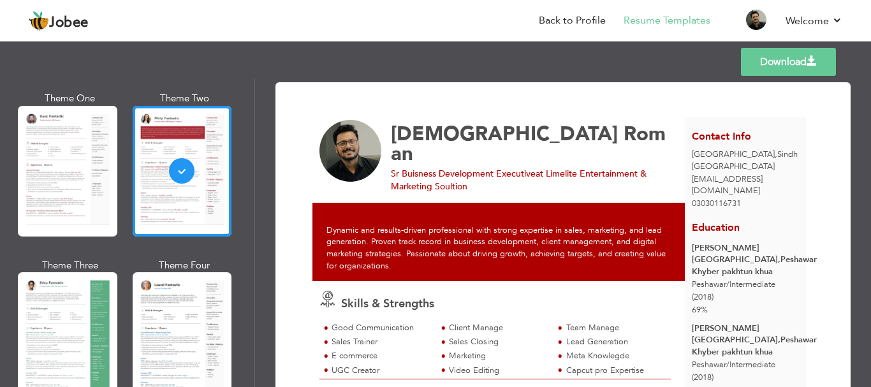
click at [762, 62] on link "Download" at bounding box center [788, 62] width 95 height 28
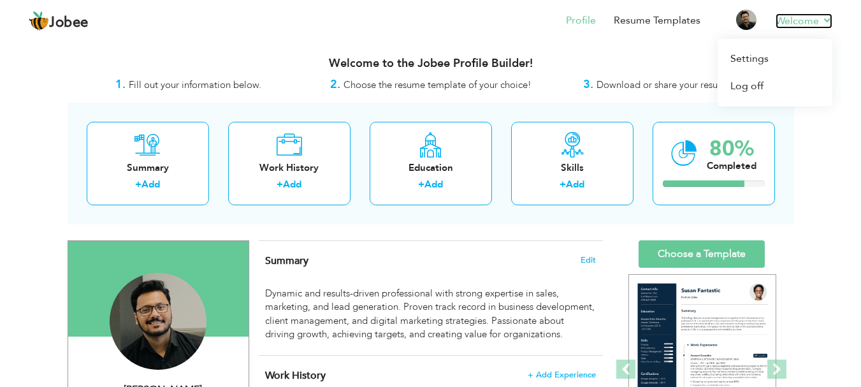
click at [804, 25] on link "Welcome" at bounding box center [804, 20] width 57 height 15
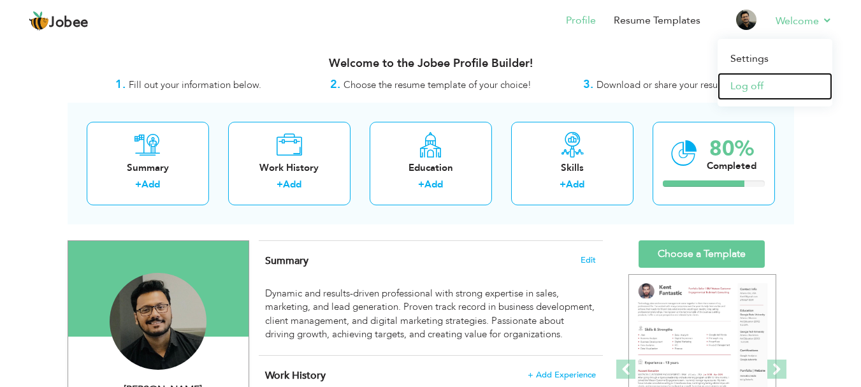
click at [768, 84] on link "Log off" at bounding box center [775, 86] width 115 height 27
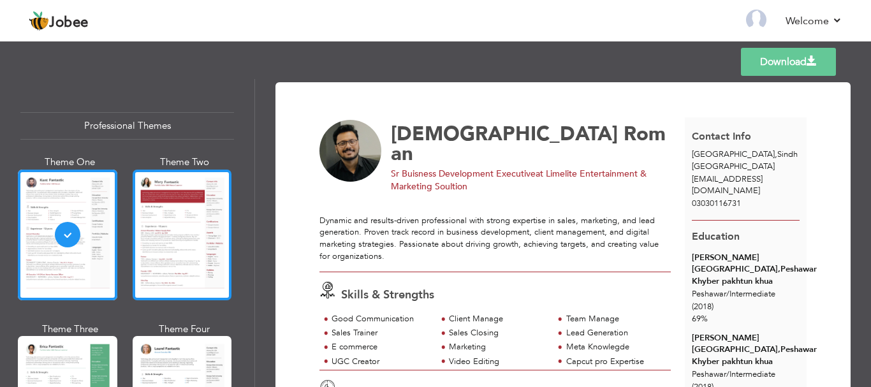
click at [167, 224] on div at bounding box center [182, 235] width 99 height 131
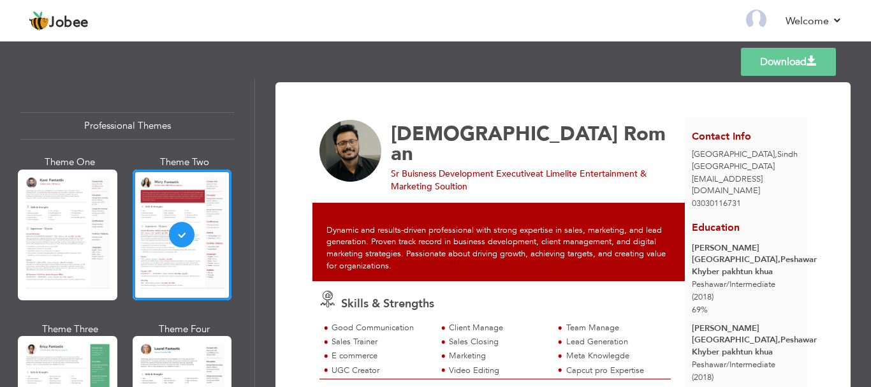
click at [759, 64] on link "Download" at bounding box center [788, 62] width 95 height 28
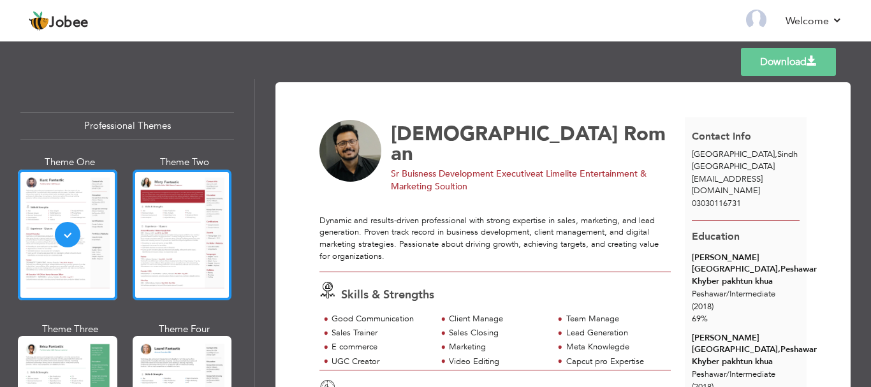
click at [197, 199] on div at bounding box center [182, 235] width 99 height 131
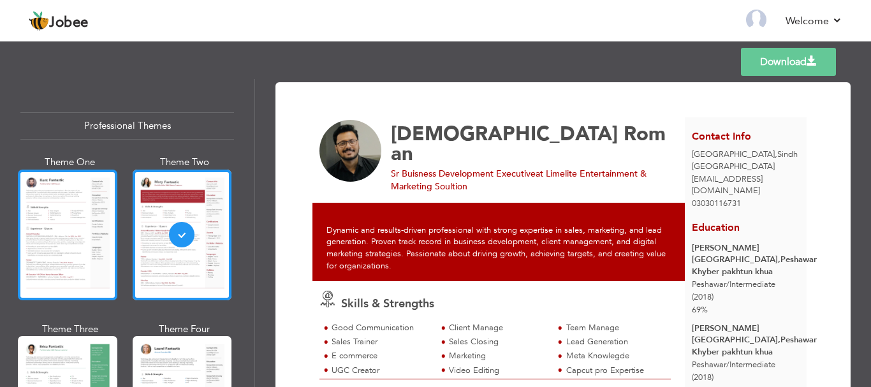
click at [89, 222] on div at bounding box center [67, 235] width 99 height 131
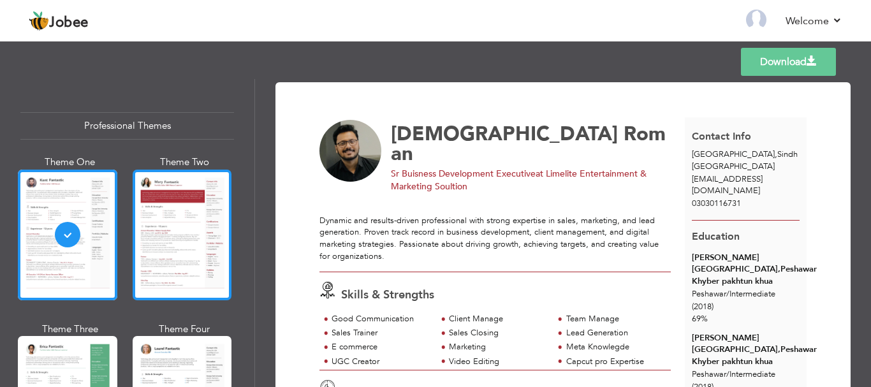
click at [172, 208] on div at bounding box center [182, 235] width 99 height 131
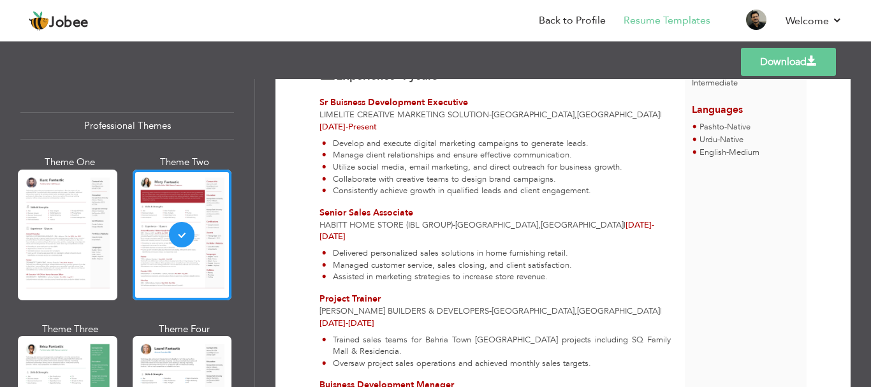
scroll to position [333, 0]
